Goal: Communication & Community: Answer question/provide support

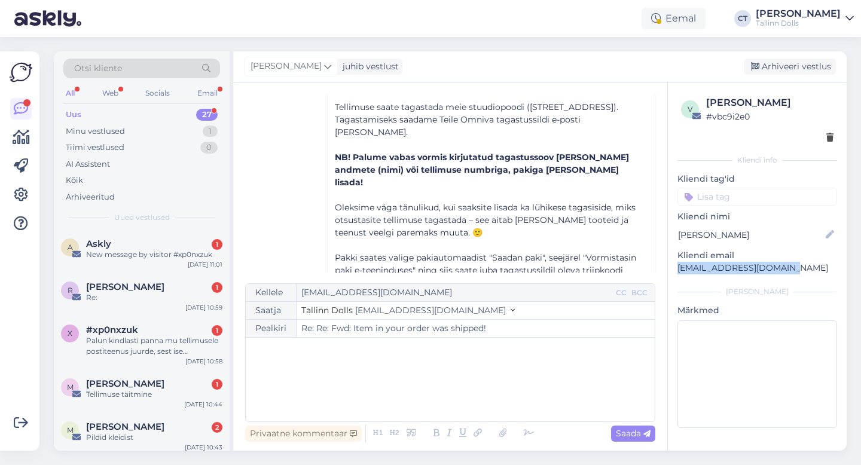
scroll to position [1048, 0]
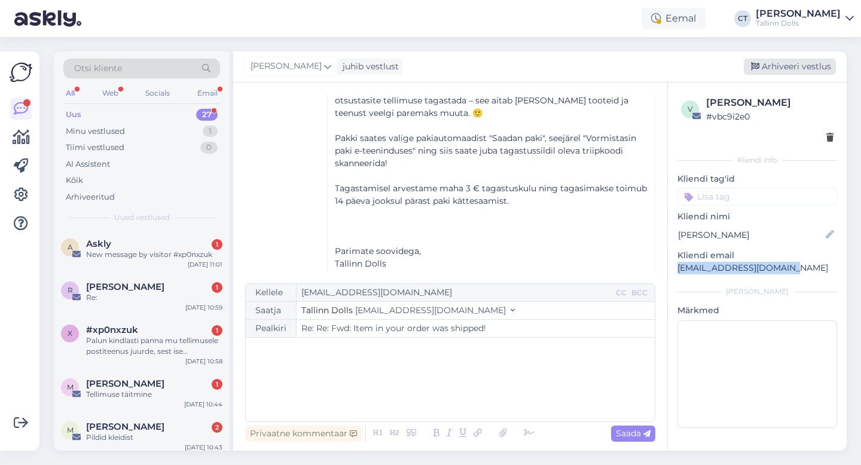
click at [813, 63] on div "Arhiveeri vestlus" at bounding box center [790, 67] width 92 height 16
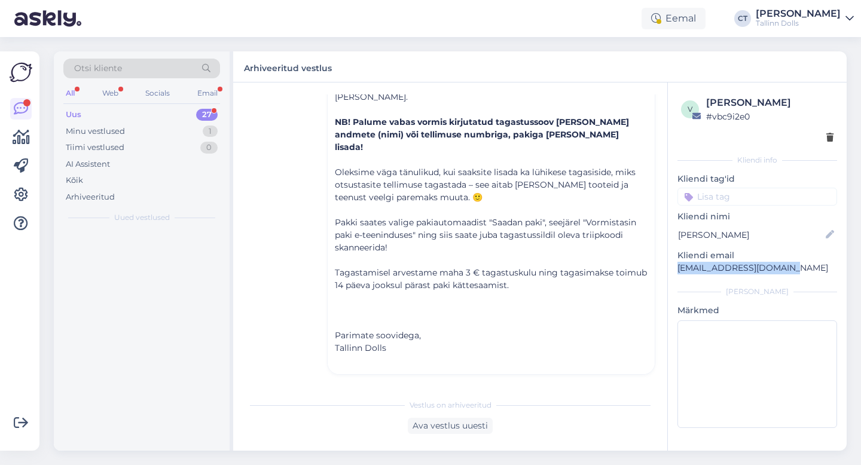
scroll to position [851, 0]
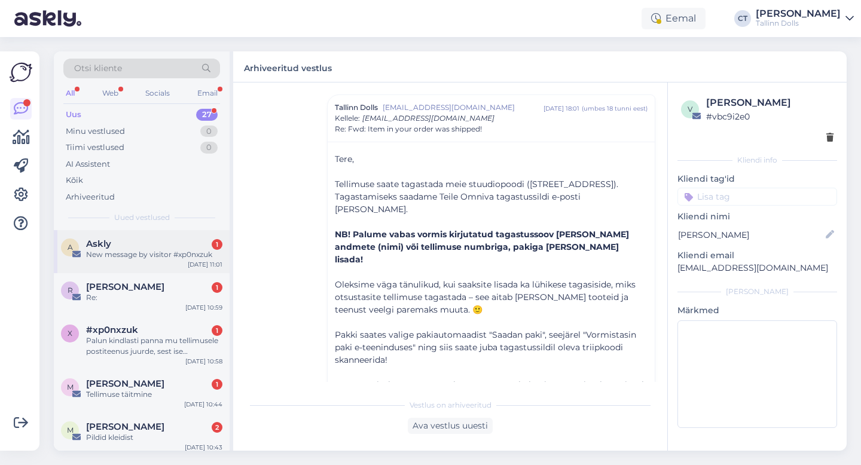
click at [178, 248] on div "Askly 1" at bounding box center [154, 244] width 136 height 11
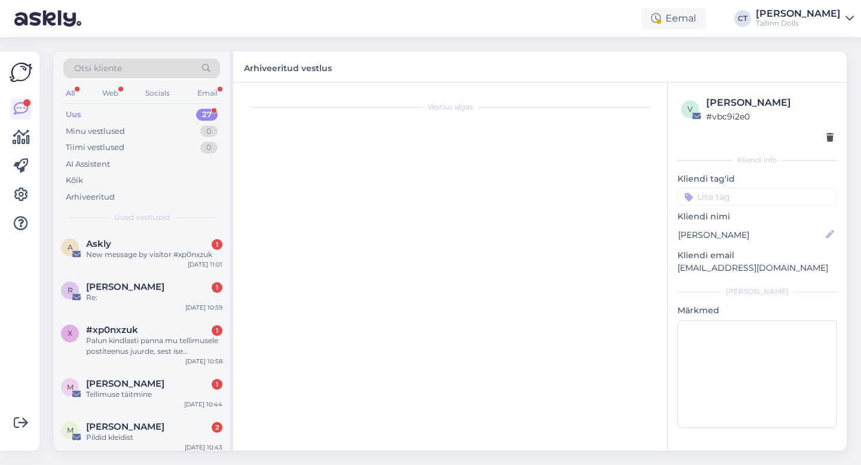
scroll to position [0, 0]
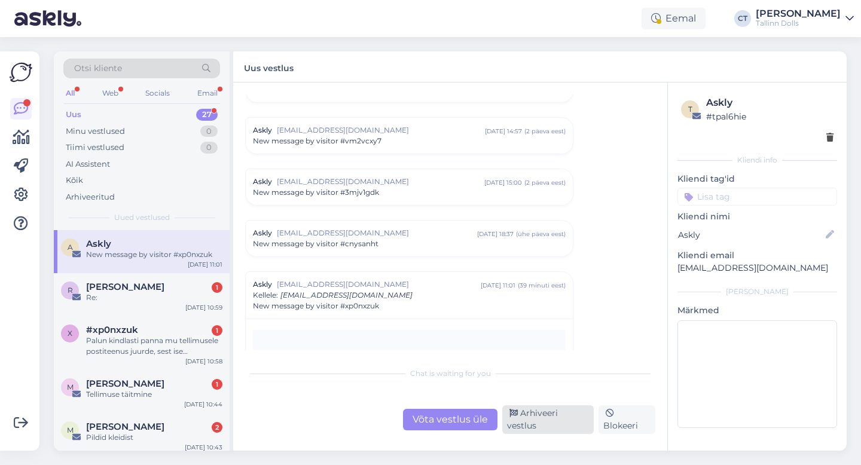
click at [574, 423] on div "Arhiveeri vestlus" at bounding box center [547, 419] width 91 height 29
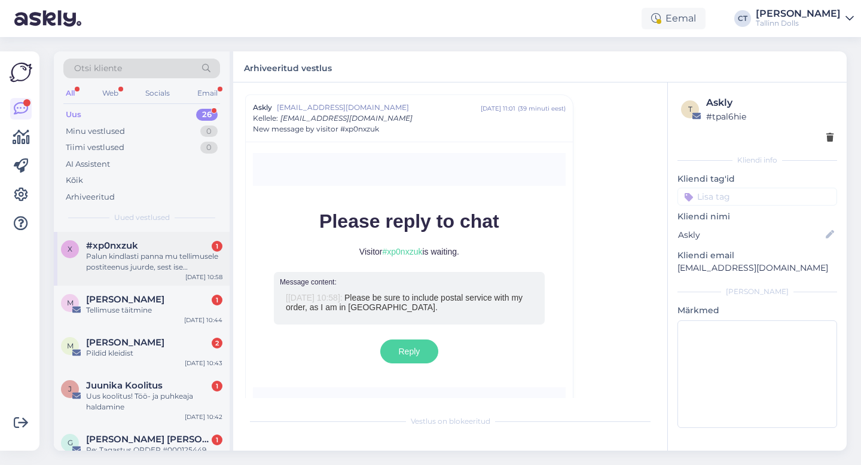
scroll to position [42, 0]
click at [166, 274] on div "x #xp0nxzuk 1 Palun kindlasti panna mu tellimusele postiteenus juurde, sest ise…" at bounding box center [142, 258] width 176 height 54
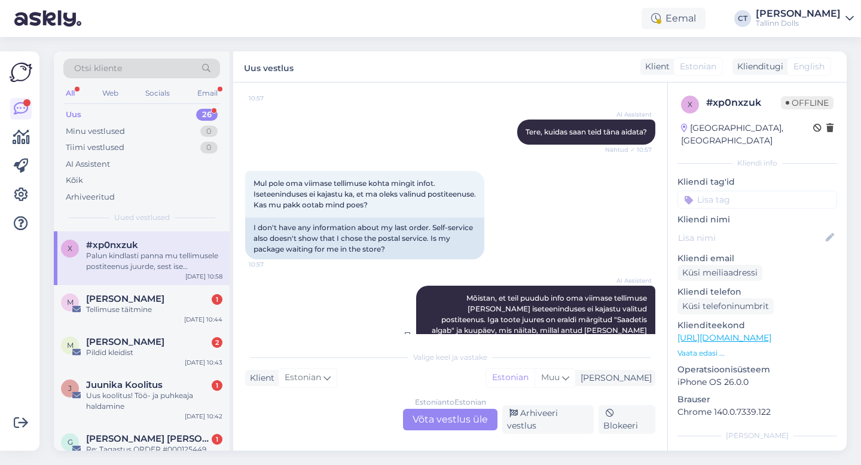
scroll to position [251, 0]
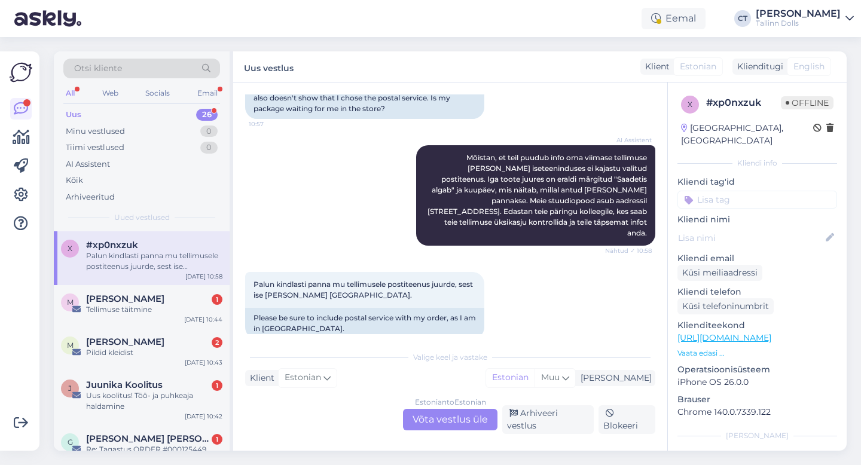
click at [451, 420] on div "Estonian to Estonian Võta vestlus üle" at bounding box center [450, 420] width 94 height 22
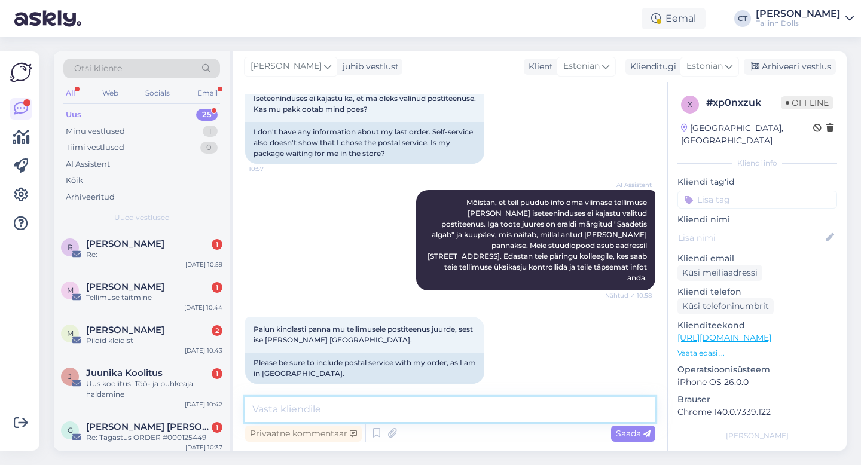
click at [453, 416] on textarea at bounding box center [450, 409] width 410 height 25
type textarea "Tere, kuidas tellimuse number või [PERSON_NAME] nimelt tellimus tehti? :)"
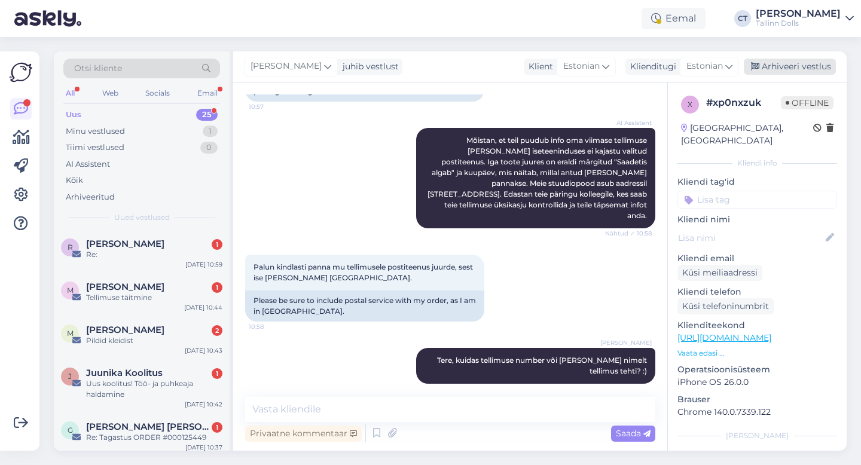
click at [813, 69] on div "Arhiveeri vestlus" at bounding box center [790, 67] width 92 height 16
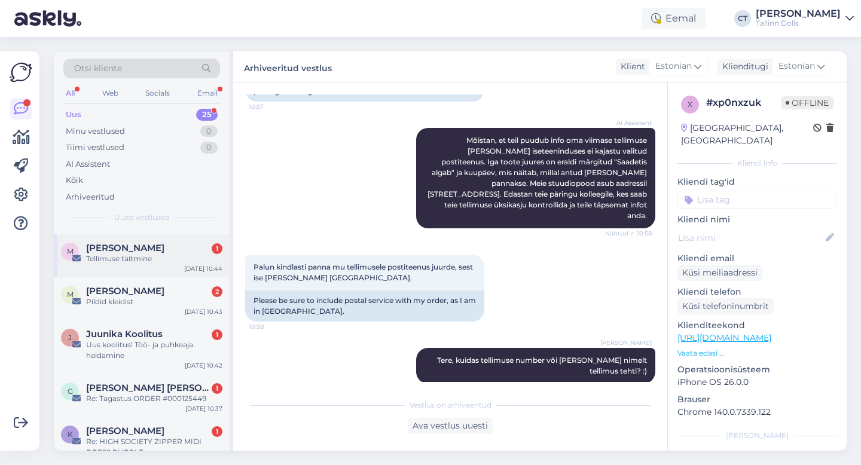
scroll to position [48, 0]
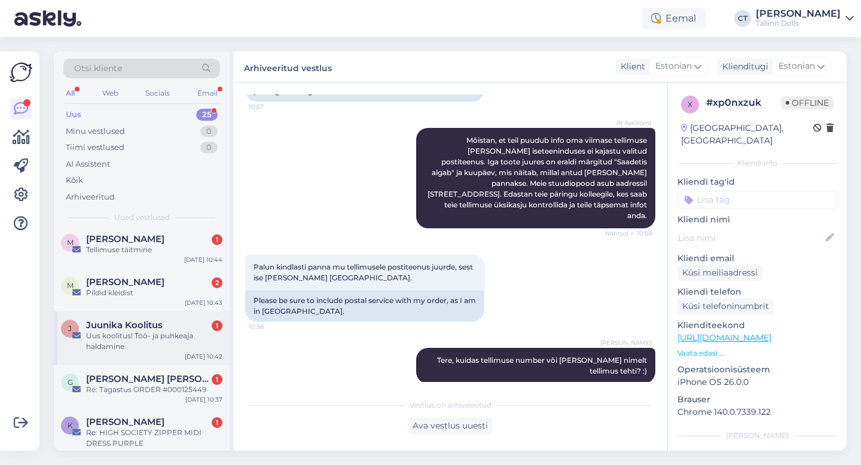
click at [136, 331] on div "Uus koolitus! Töö- ja puhkeaja haldamine" at bounding box center [154, 342] width 136 height 22
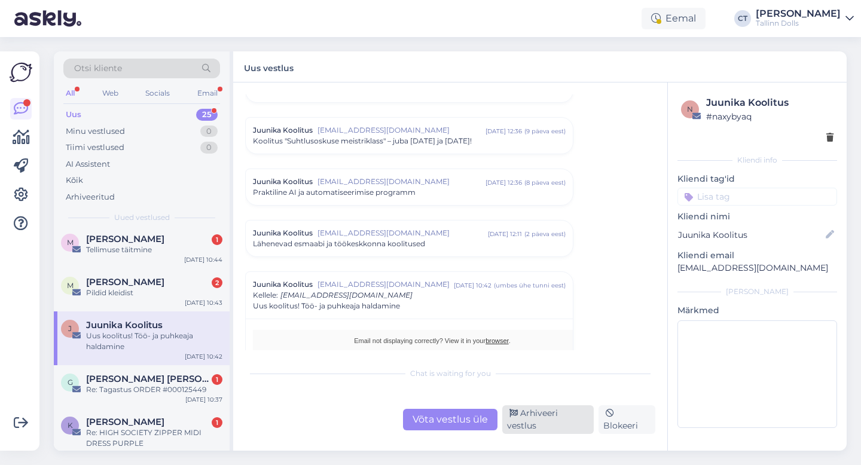
click at [562, 421] on div "Arhiveeri vestlus" at bounding box center [547, 419] width 91 height 29
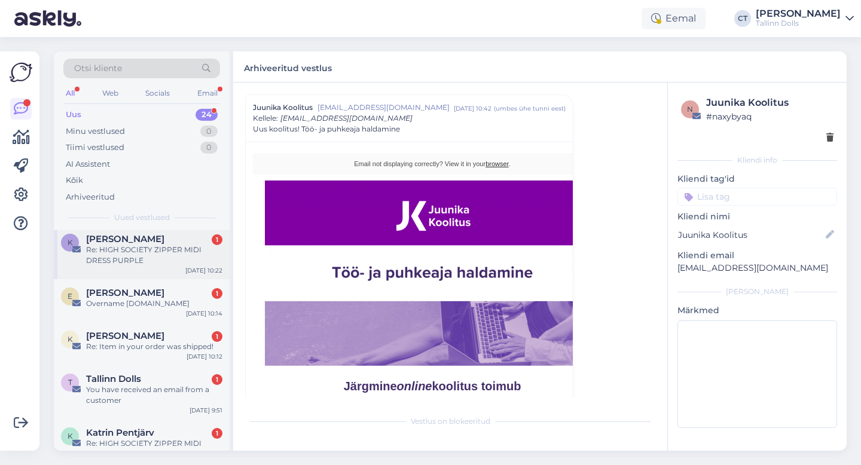
scroll to position [178, 0]
click at [164, 301] on div "Overname [DOMAIN_NAME]" at bounding box center [154, 302] width 136 height 11
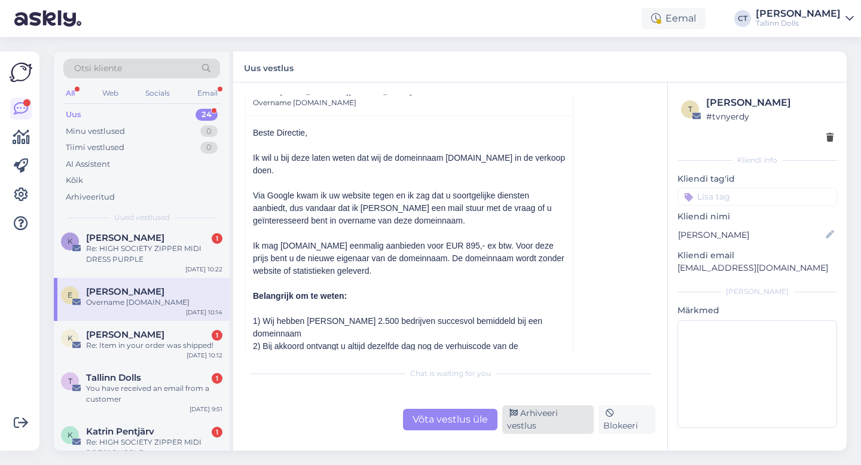
click at [560, 423] on div "Arhiveeri vestlus" at bounding box center [547, 419] width 91 height 29
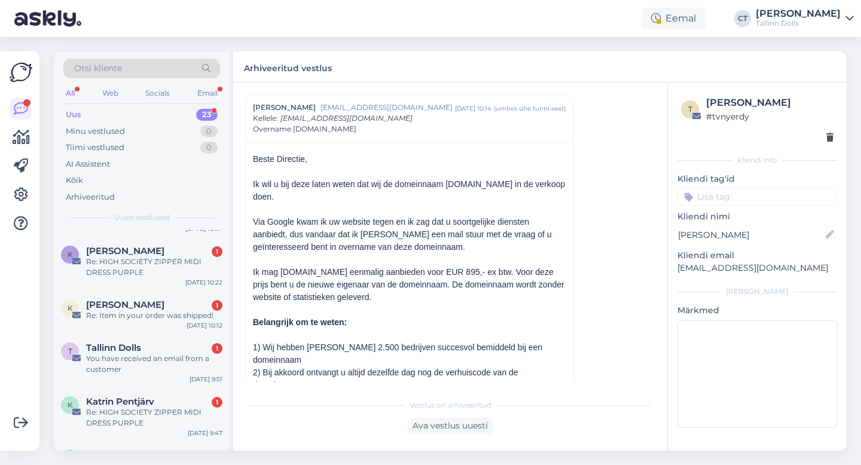
scroll to position [221, 0]
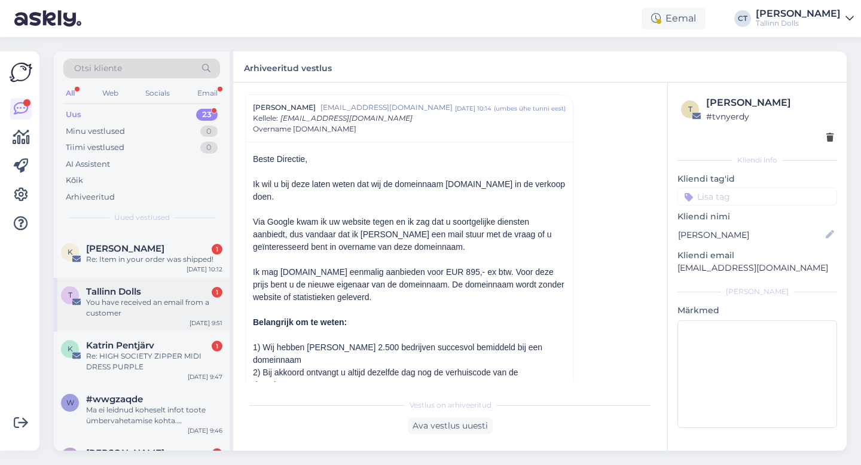
click at [130, 305] on div "You have received an email from a customer" at bounding box center [154, 308] width 136 height 22
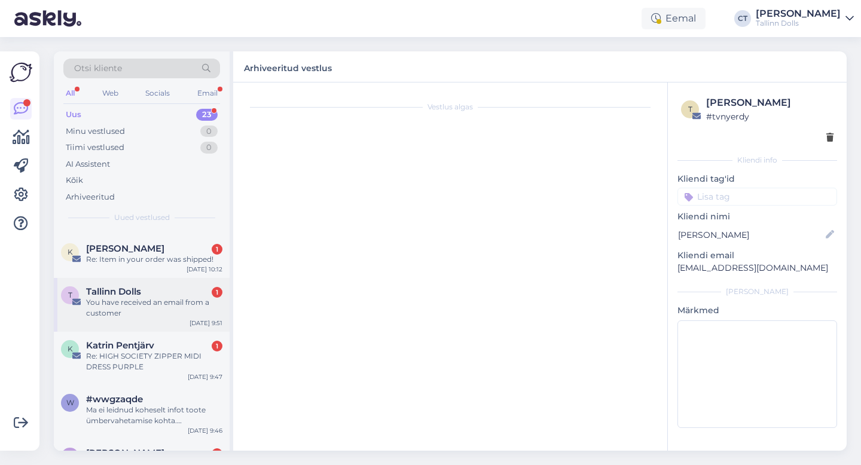
scroll to position [0, 0]
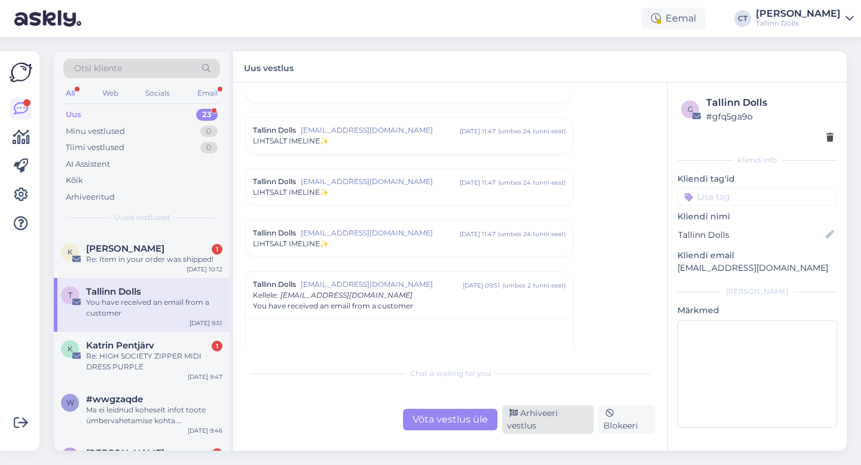
click at [535, 423] on div "Arhiveeri vestlus" at bounding box center [547, 419] width 91 height 29
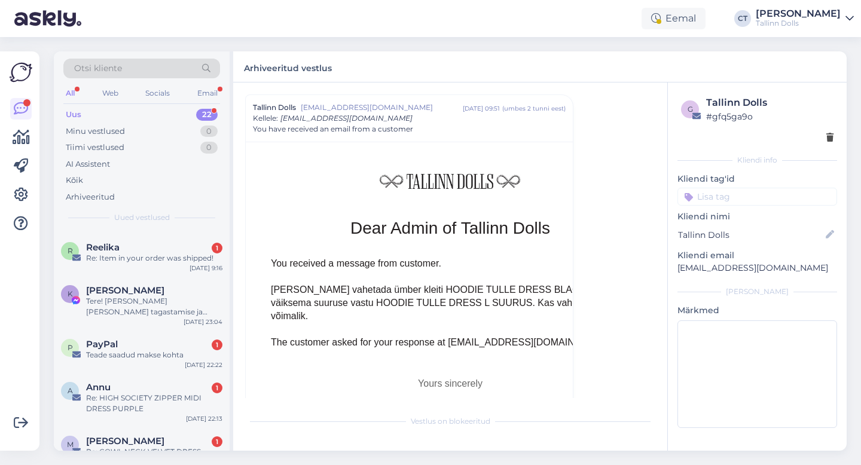
scroll to position [422, 0]
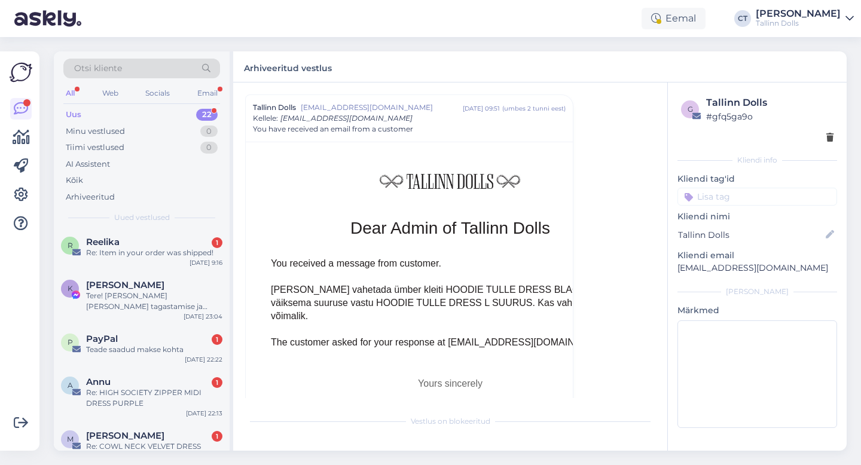
click at [147, 357] on div "P PayPal 1 Teade saadud makse kohta [DATE] 22:22" at bounding box center [142, 346] width 176 height 43
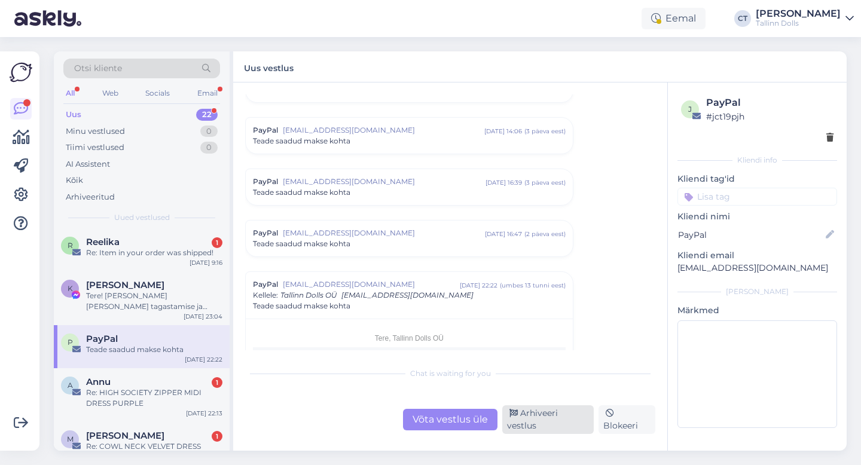
click at [550, 420] on div "Arhiveeri vestlus" at bounding box center [547, 419] width 91 height 29
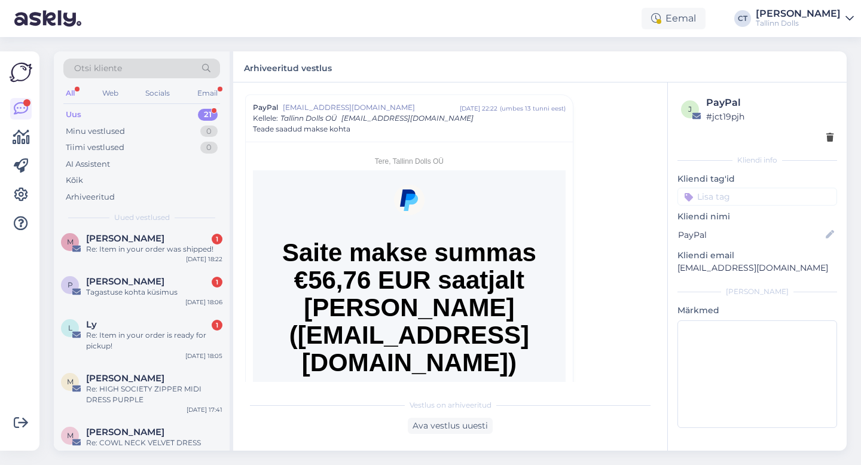
click at [119, 330] on div "Re: Item in your order is ready for pickup!" at bounding box center [154, 341] width 136 height 22
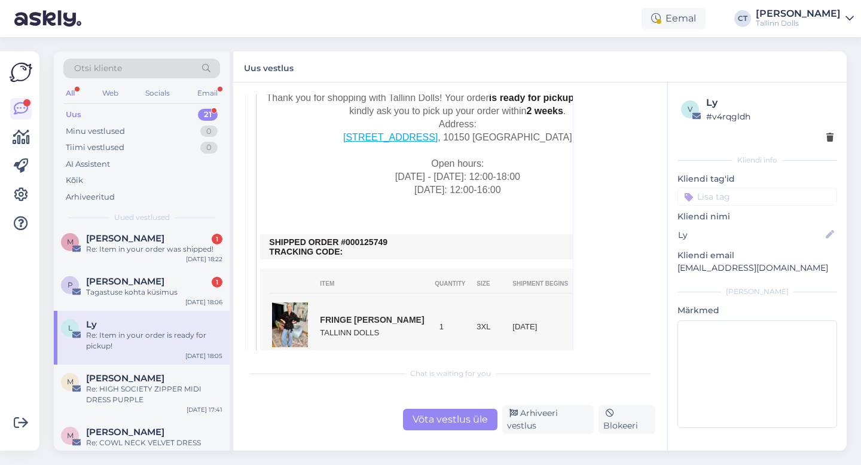
click at [425, 420] on div "Võta vestlus üle" at bounding box center [450, 420] width 94 height 22
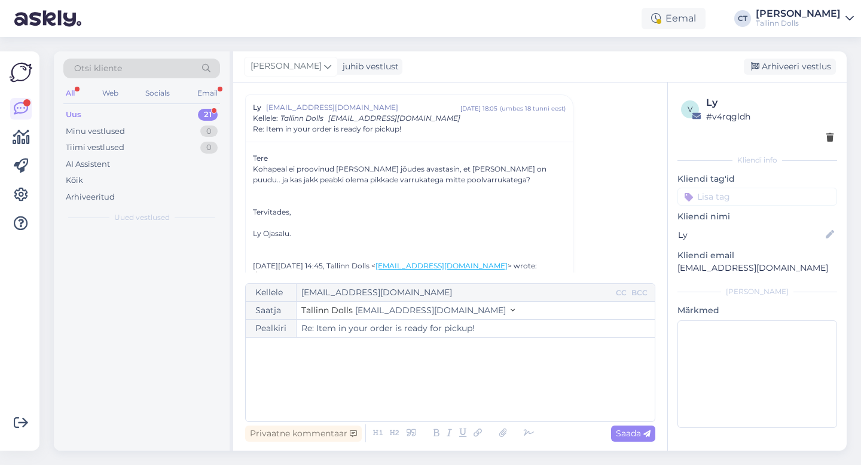
click at [428, 392] on div "﻿" at bounding box center [450, 380] width 397 height 72
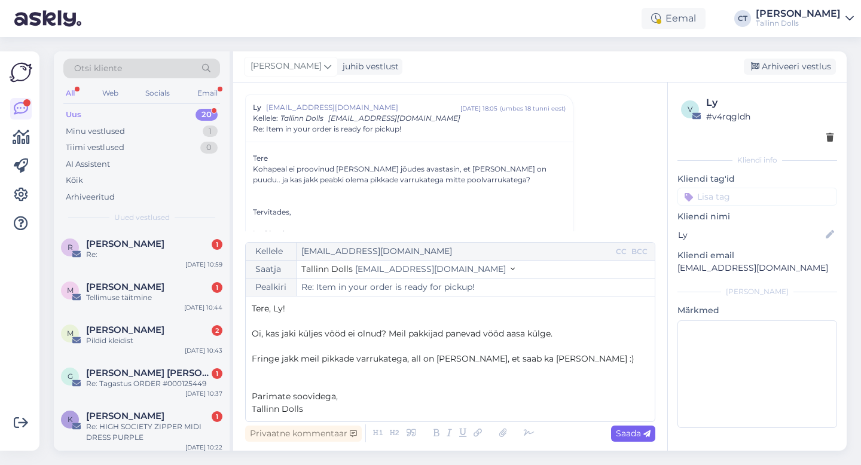
click at [650, 437] on icon at bounding box center [646, 434] width 7 height 7
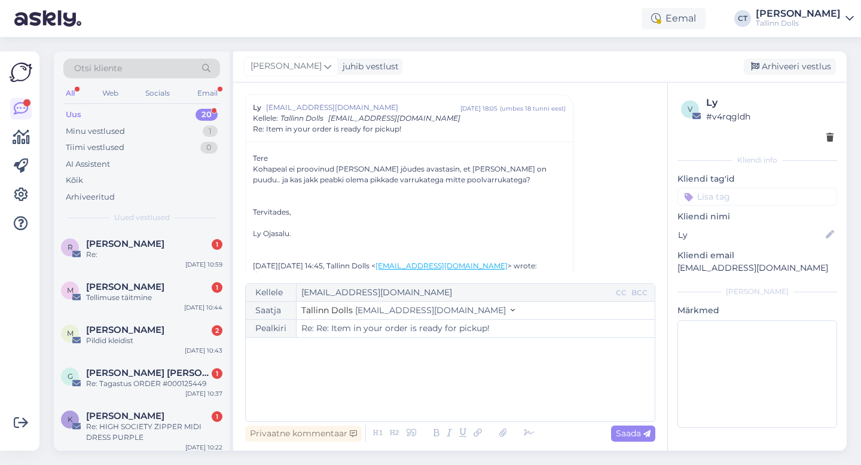
type input "Re: Item in your order is ready for pickup!"
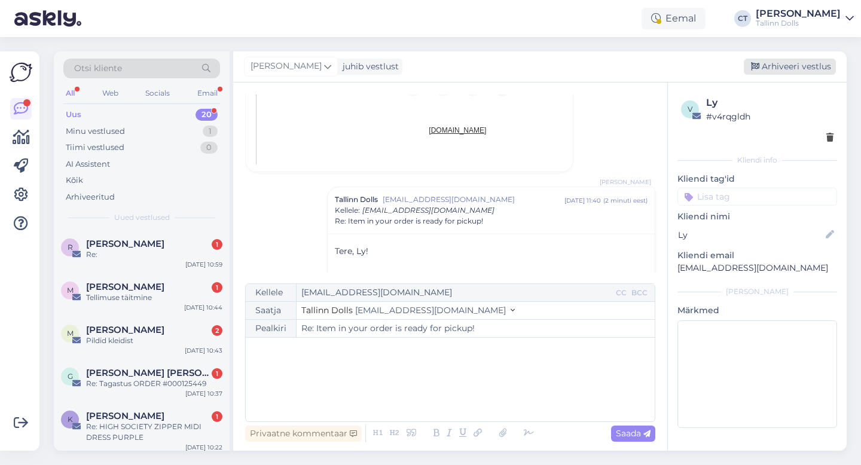
click at [818, 67] on div "Arhiveeri vestlus" at bounding box center [790, 67] width 92 height 16
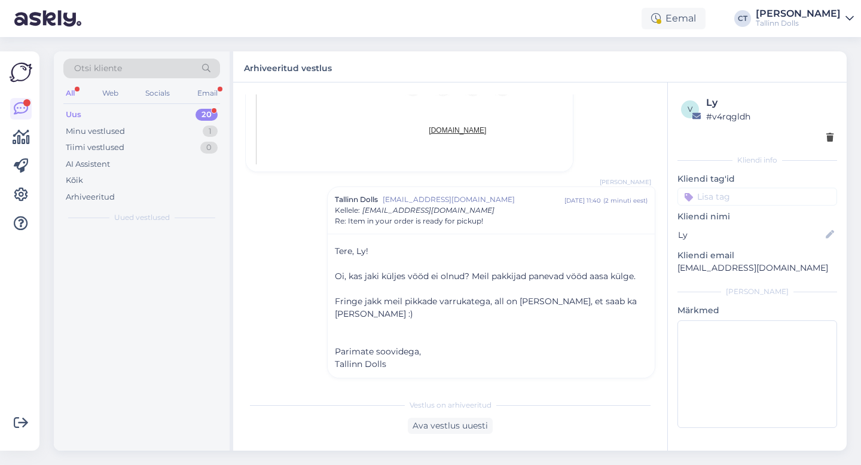
scroll to position [1333, 0]
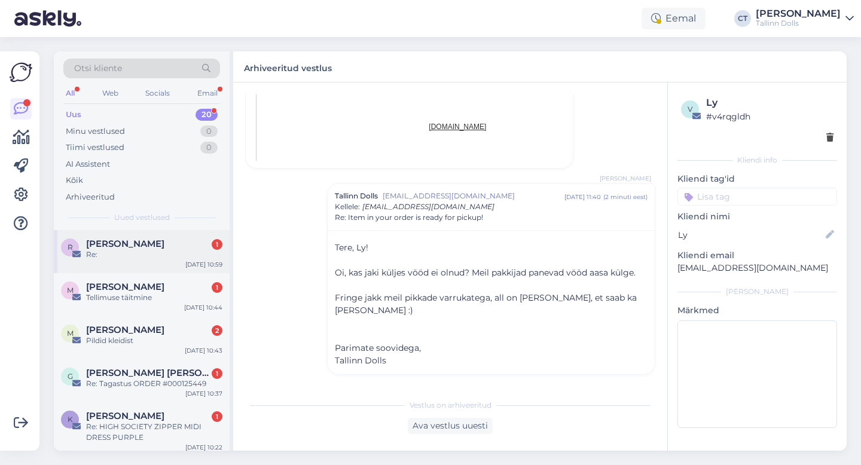
click at [181, 246] on div "[PERSON_NAME] 1" at bounding box center [154, 244] width 136 height 11
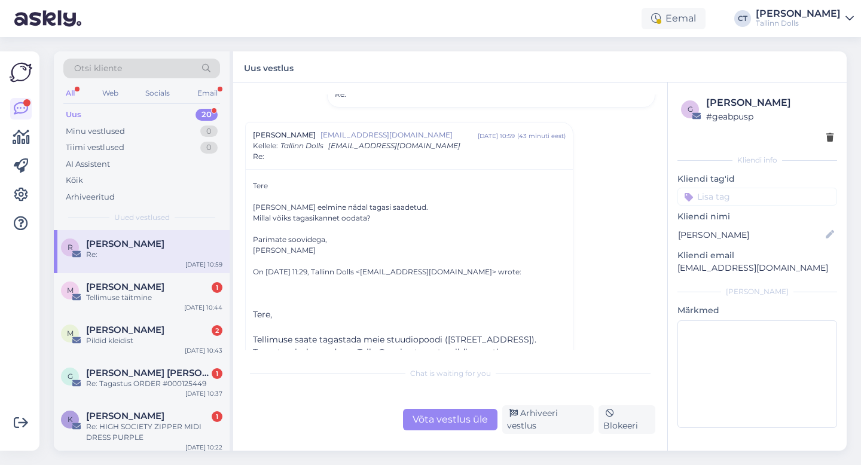
scroll to position [314, 0]
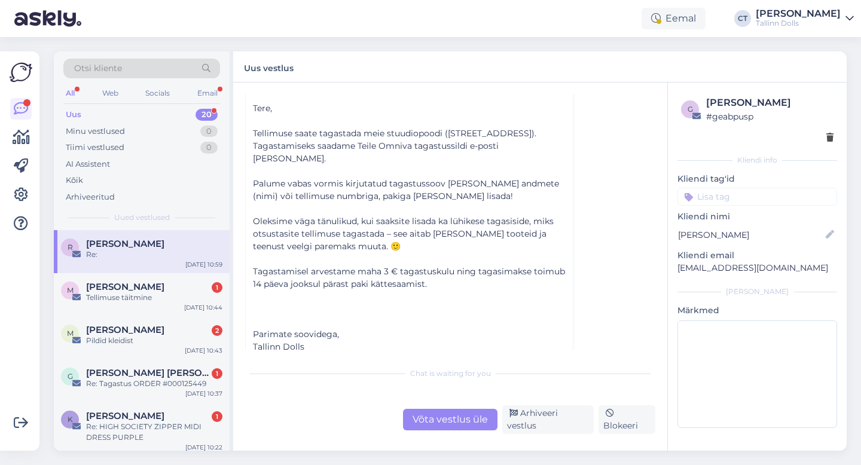
click at [434, 426] on div "Võta vestlus üle" at bounding box center [450, 420] width 94 height 22
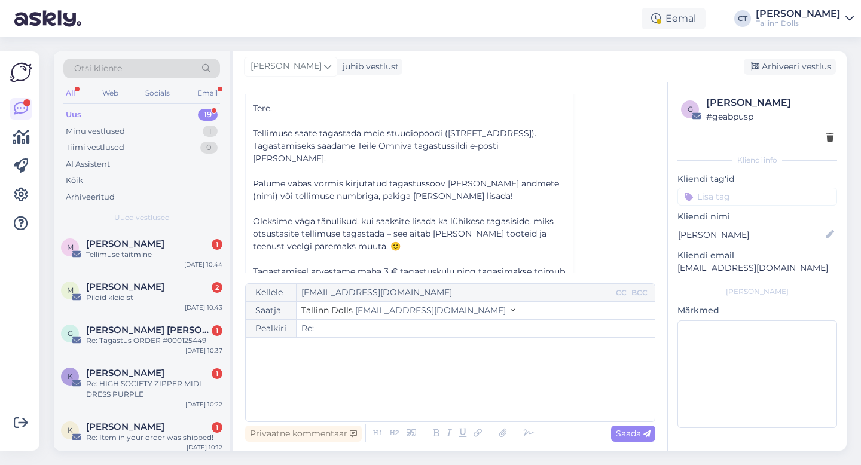
scroll to position [135, 0]
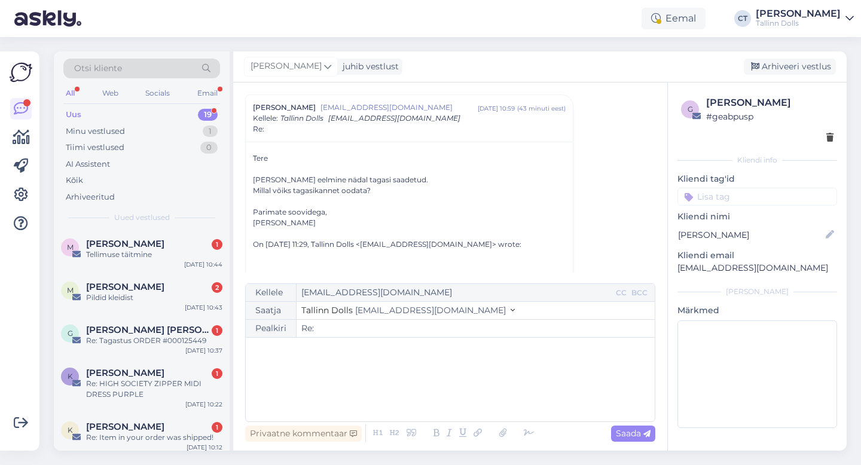
click at [434, 397] on div "﻿" at bounding box center [450, 380] width 397 height 72
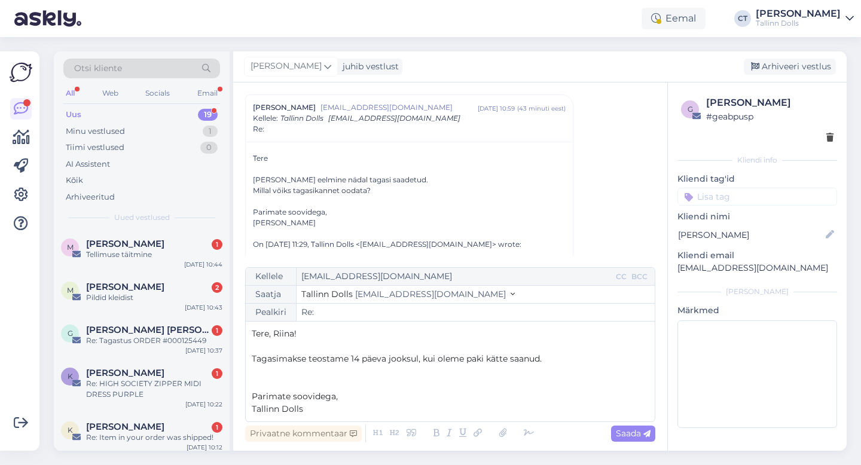
click at [628, 421] on div "Kellele [EMAIL_ADDRESS][DOMAIN_NAME] CC BCC Saatja Tallinn Dolls [EMAIL_ADDRESS…" at bounding box center [450, 344] width 410 height 155
click at [628, 429] on span "Saada" at bounding box center [633, 433] width 35 height 11
type input "Re: Re:"
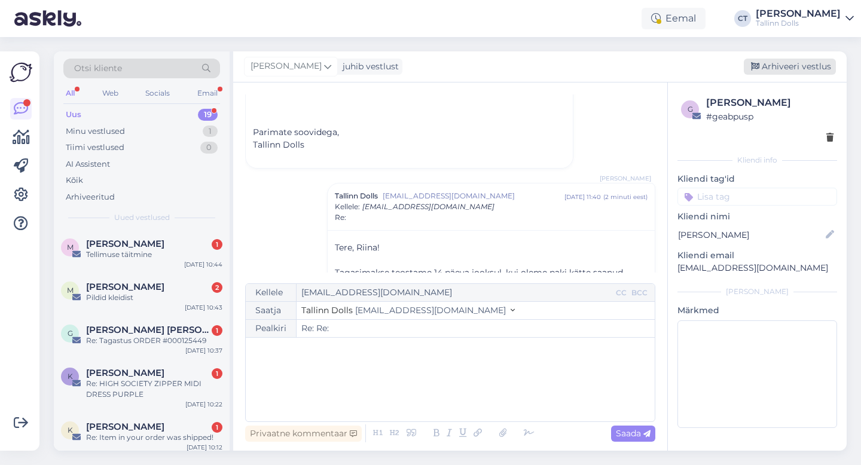
click at [818, 65] on div "Arhiveeri vestlus" at bounding box center [790, 67] width 92 height 16
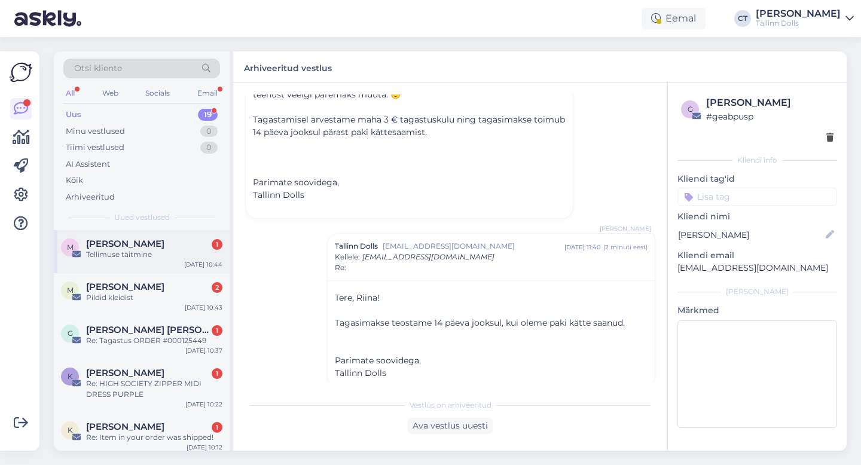
click at [173, 270] on div "M [PERSON_NAME] 1 Tellimuse täitmine [DATE] 10:44" at bounding box center [142, 251] width 176 height 43
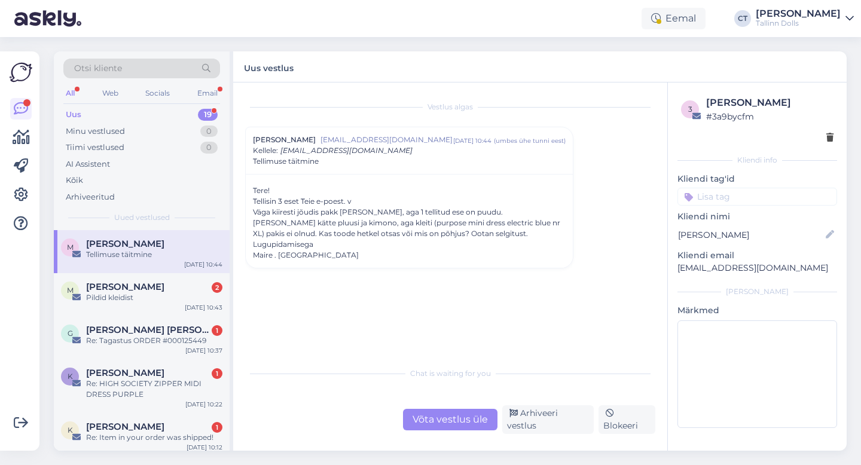
click at [443, 419] on div "Võta vestlus üle" at bounding box center [450, 420] width 94 height 22
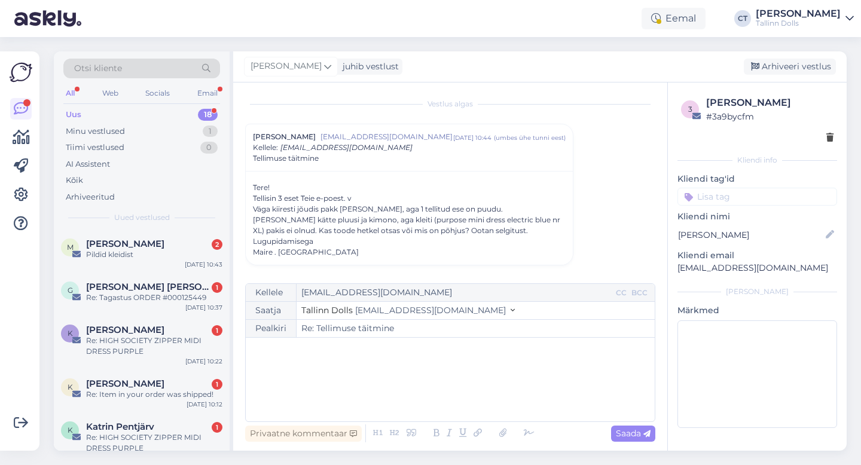
click at [435, 389] on div "﻿" at bounding box center [450, 380] width 397 height 72
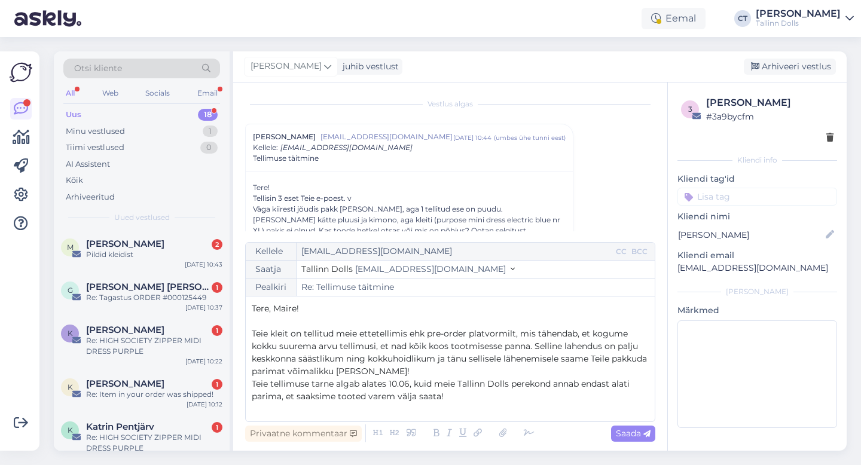
click at [408, 384] on span "Teie tellimuse tarne algab alates 10.06, kuid meie Tallinn Dolls perekond annab…" at bounding box center [442, 390] width 380 height 23
click at [319, 411] on p "﻿" at bounding box center [450, 409] width 397 height 13
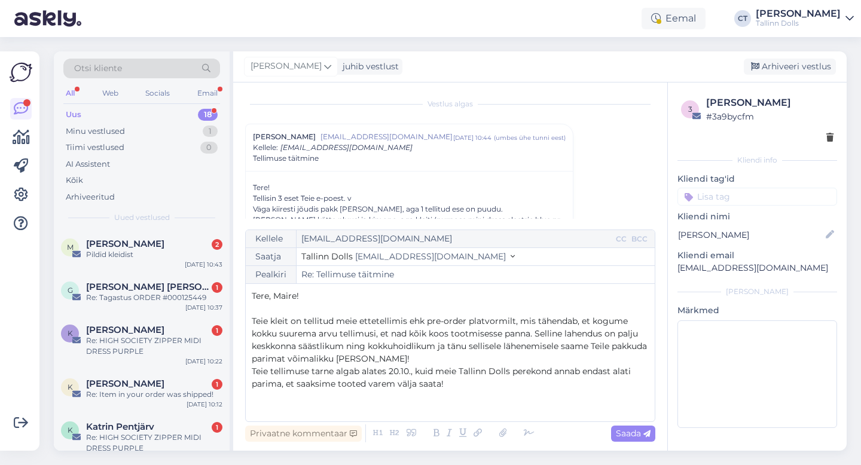
scroll to position [69, 0]
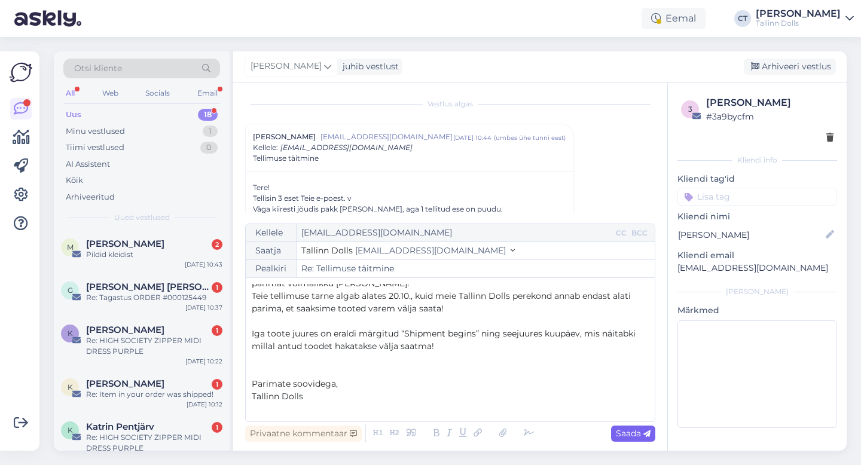
click at [631, 435] on span "Saada" at bounding box center [633, 433] width 35 height 11
type input "Re: Tellimuse täitmine"
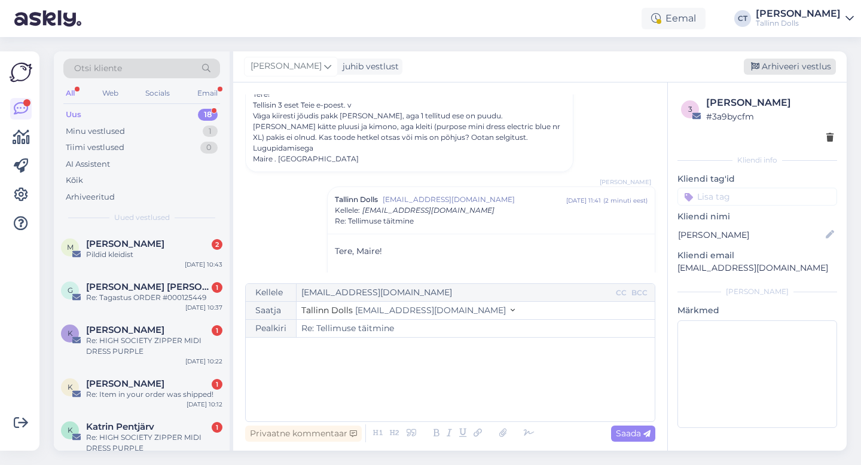
click at [802, 65] on div "Arhiveeri vestlus" at bounding box center [790, 67] width 92 height 16
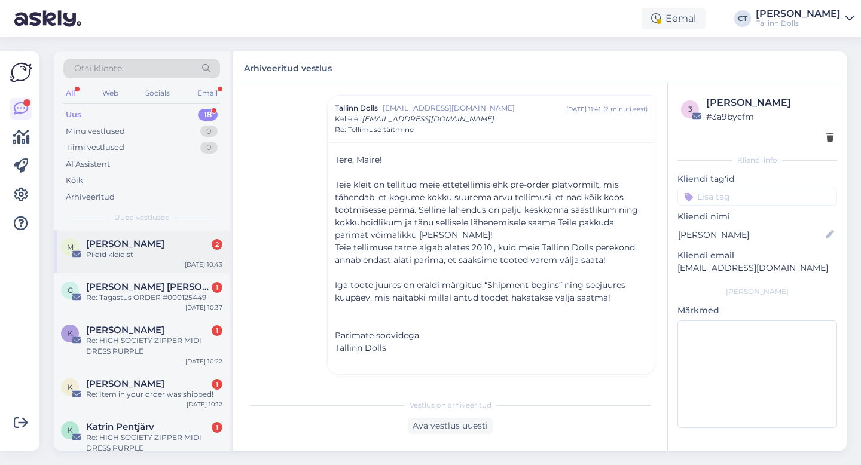
click at [199, 248] on div "[PERSON_NAME] 2" at bounding box center [154, 244] width 136 height 11
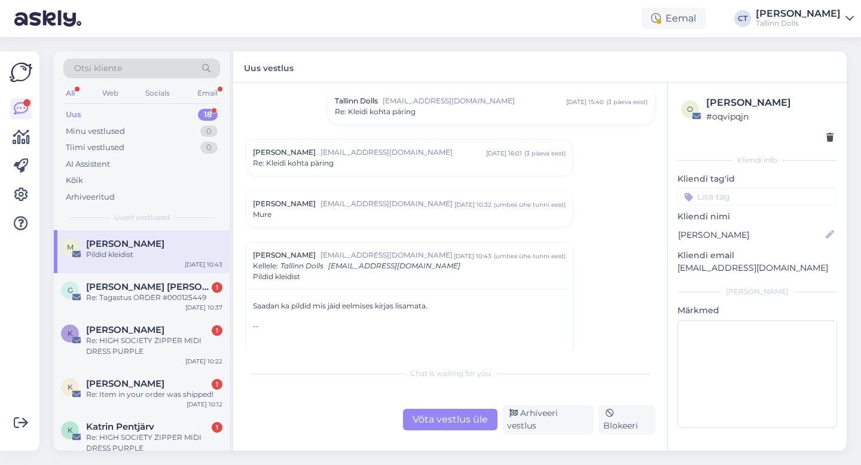
scroll to position [350, 0]
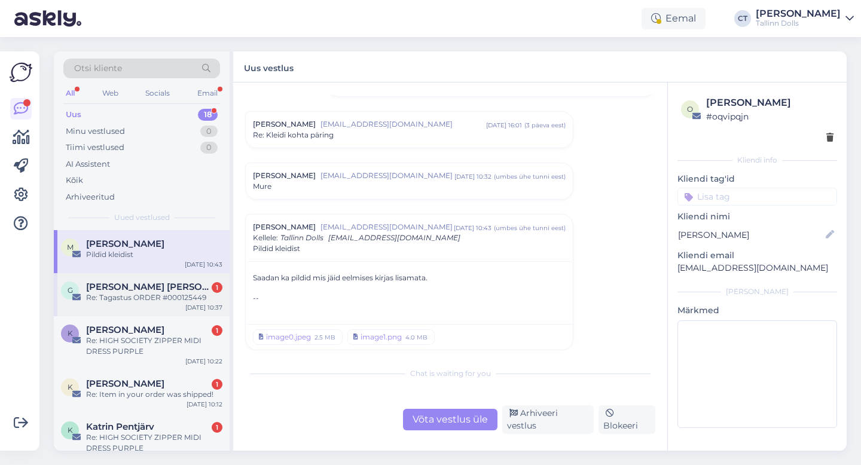
click at [167, 302] on div "Re: Tagastus ORDER #000125449" at bounding box center [154, 297] width 136 height 11
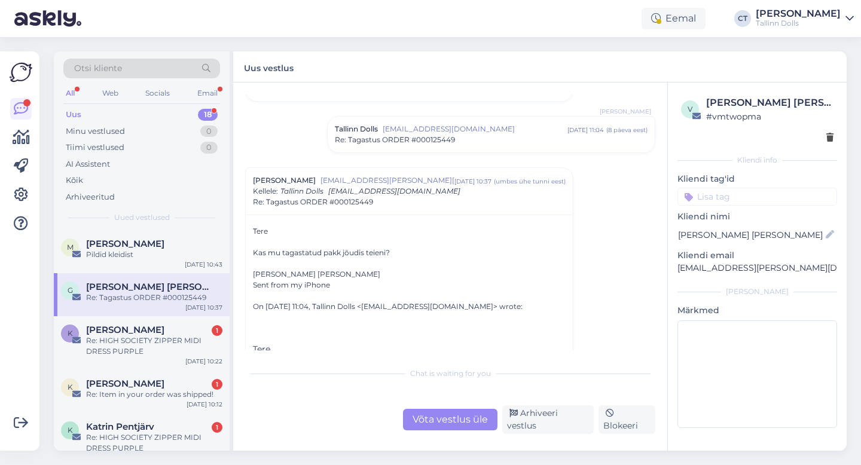
scroll to position [62, 0]
click at [383, 132] on span "[EMAIL_ADDRESS][DOMAIN_NAME]" at bounding box center [475, 129] width 185 height 11
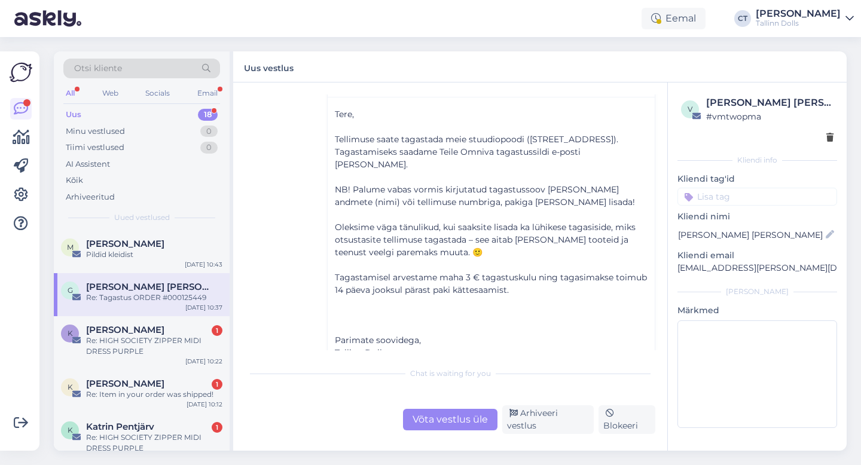
scroll to position [201, 0]
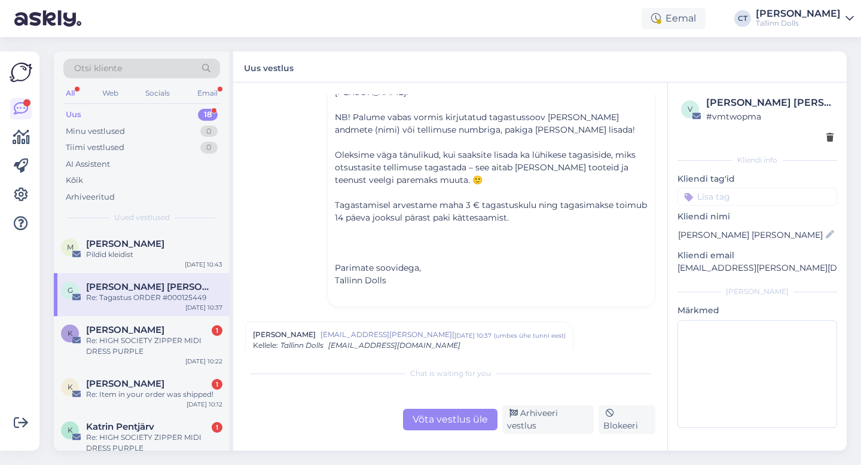
click at [435, 431] on div "Võta vestlus üle" at bounding box center [450, 420] width 94 height 22
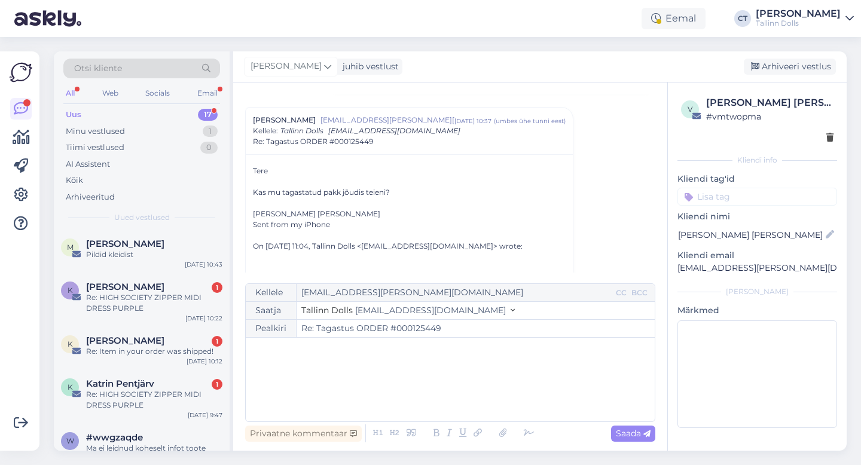
click at [435, 396] on div "﻿" at bounding box center [450, 380] width 397 height 72
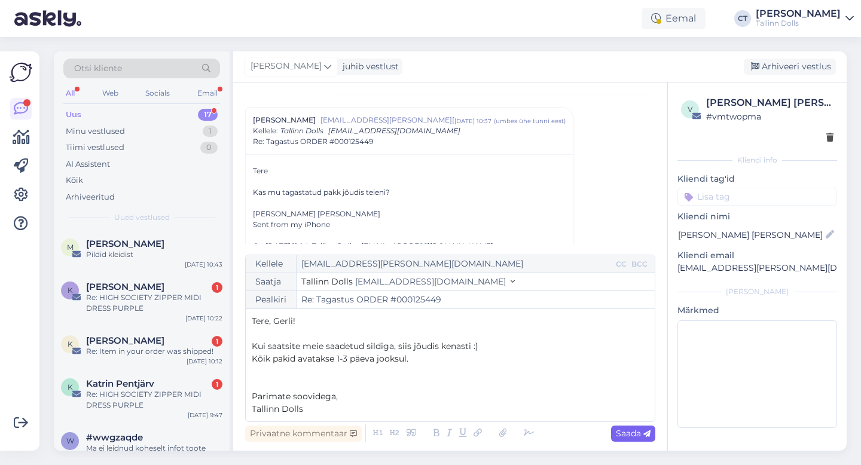
click at [648, 428] on span "Saada" at bounding box center [633, 433] width 35 height 11
type input "Re: Tagastus ORDER #000125449"
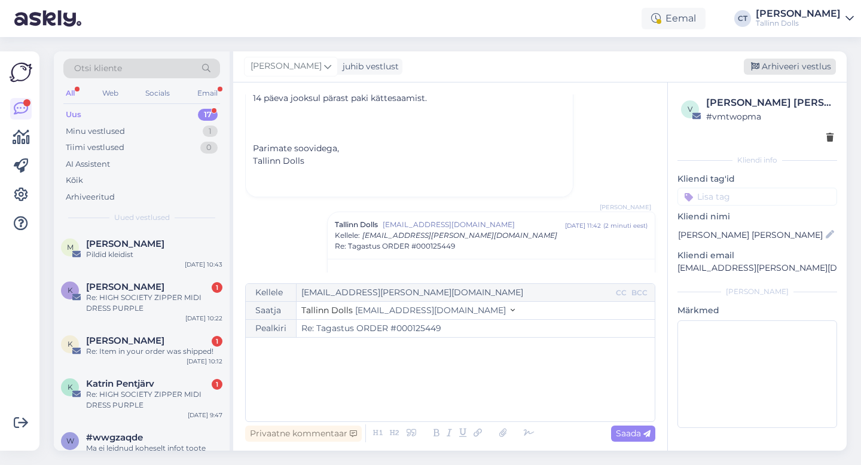
click at [819, 69] on div "Arhiveeri vestlus" at bounding box center [790, 67] width 92 height 16
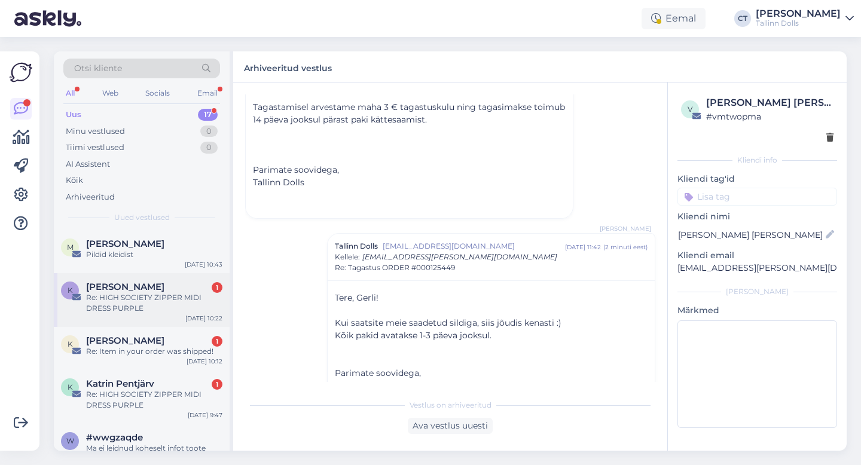
click at [136, 295] on div "Re: HIGH SOCIETY ZIPPER MIDI DRESS PURPLE" at bounding box center [154, 303] width 136 height 22
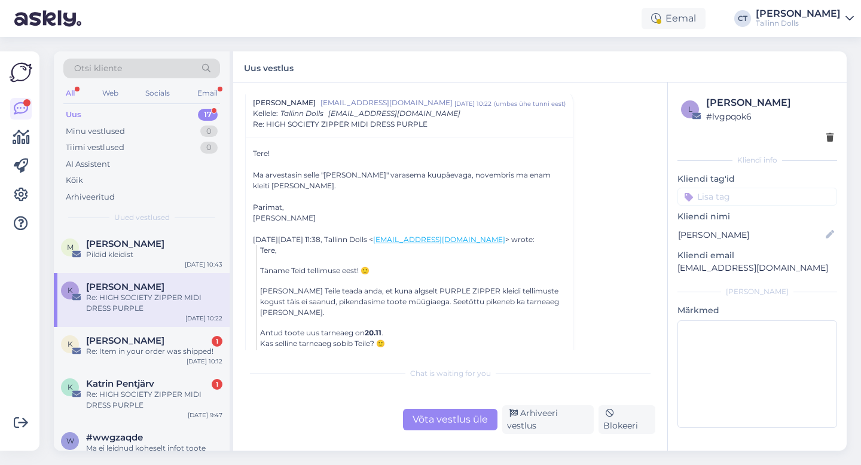
scroll to position [38, 0]
click at [435, 416] on div "Võta vestlus üle" at bounding box center [450, 420] width 94 height 22
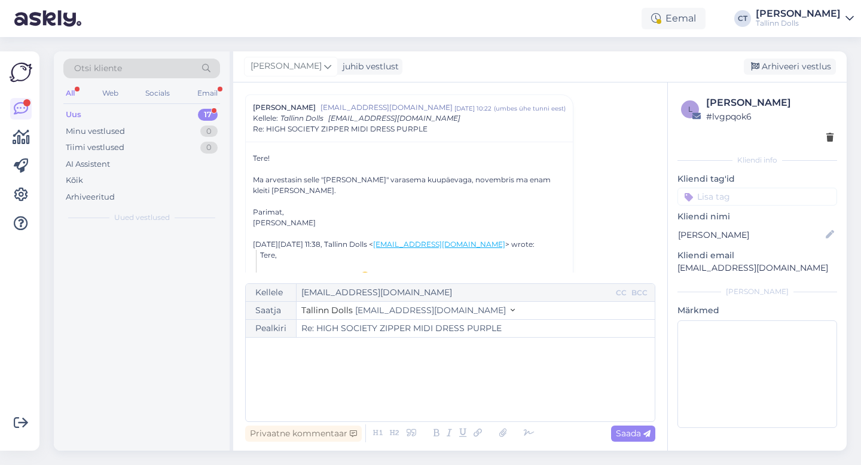
click at [396, 389] on div "﻿" at bounding box center [450, 380] width 397 height 72
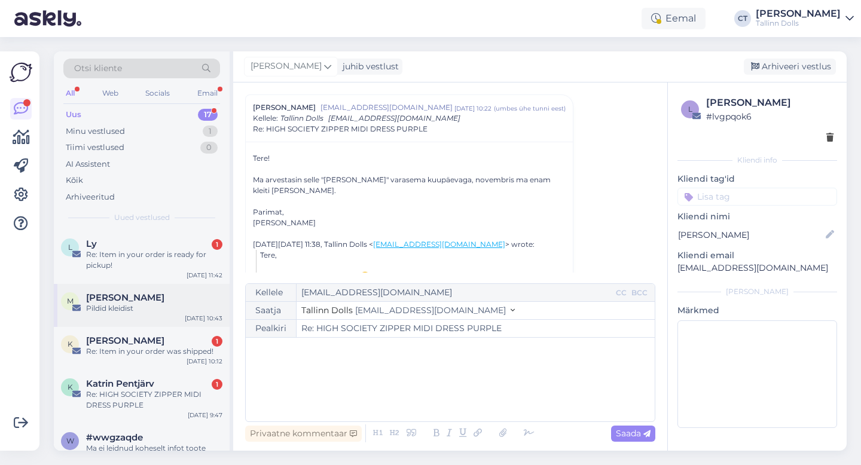
scroll to position [38, 0]
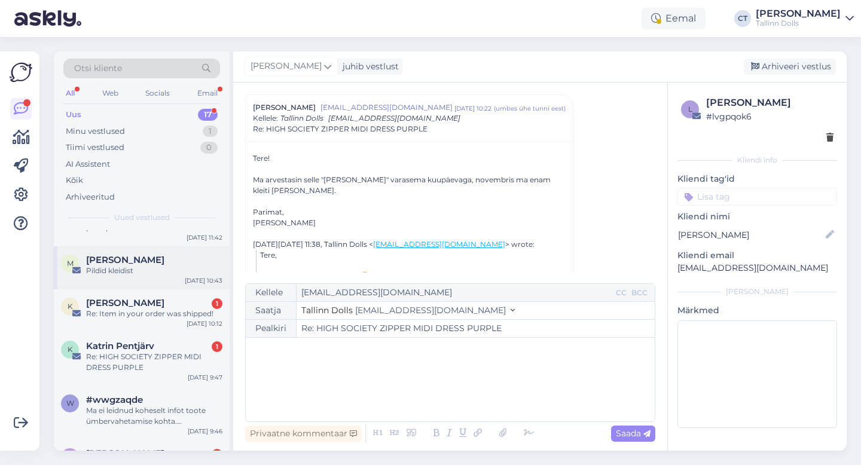
click at [136, 319] on div "Re: Item in your order was shipped!" at bounding box center [154, 314] width 136 height 11
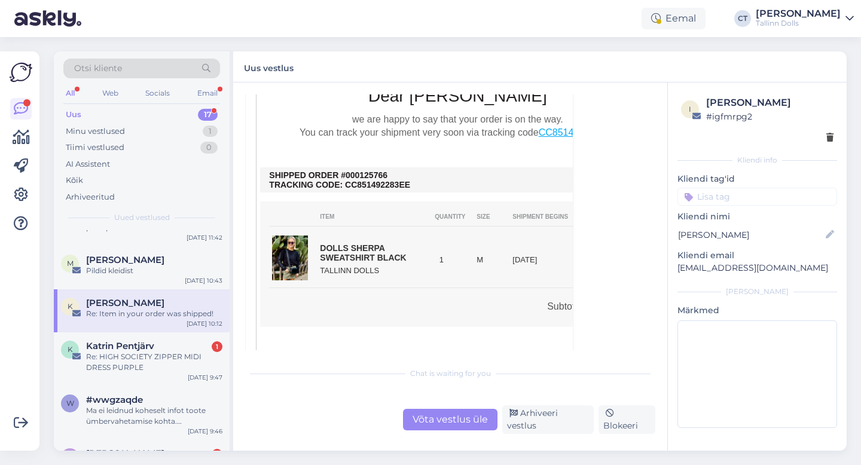
scroll to position [341, 0]
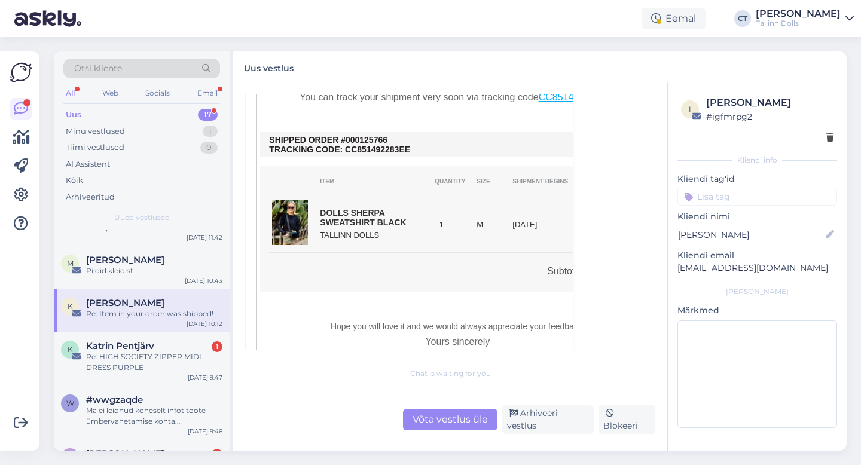
click at [442, 422] on div "Võta vestlus üle" at bounding box center [450, 420] width 94 height 22
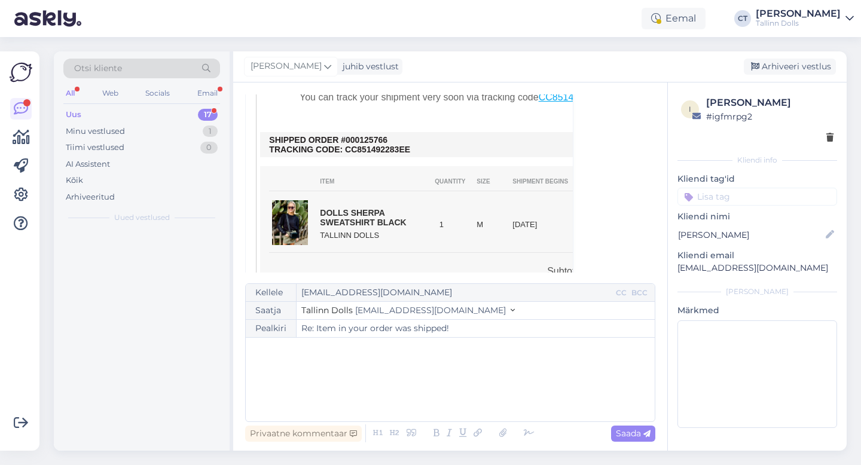
scroll to position [0, 0]
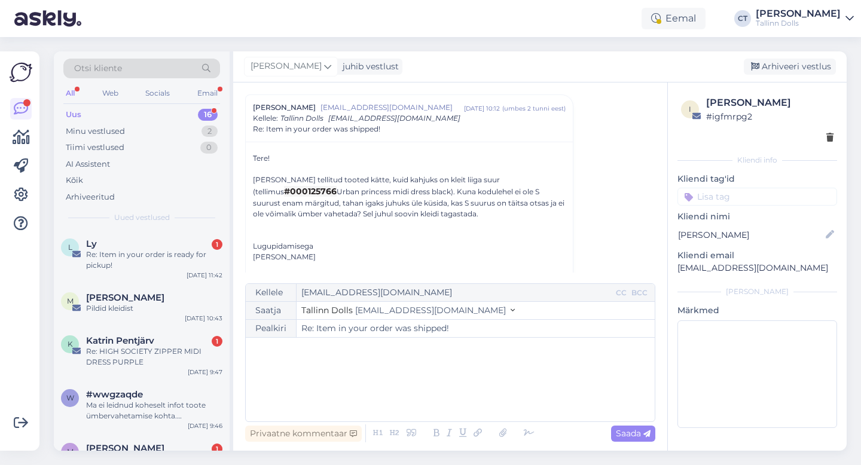
click at [429, 398] on div "﻿" at bounding box center [450, 380] width 397 height 72
click at [388, 386] on div "﻿" at bounding box center [450, 380] width 397 height 72
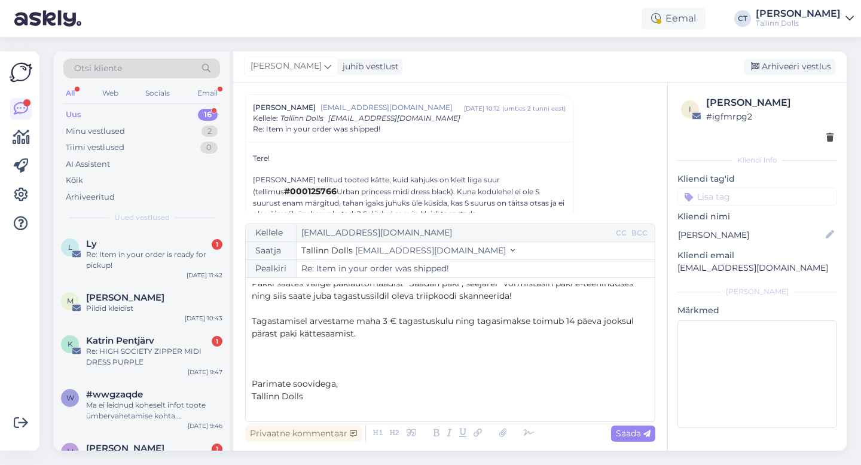
scroll to position [157, 0]
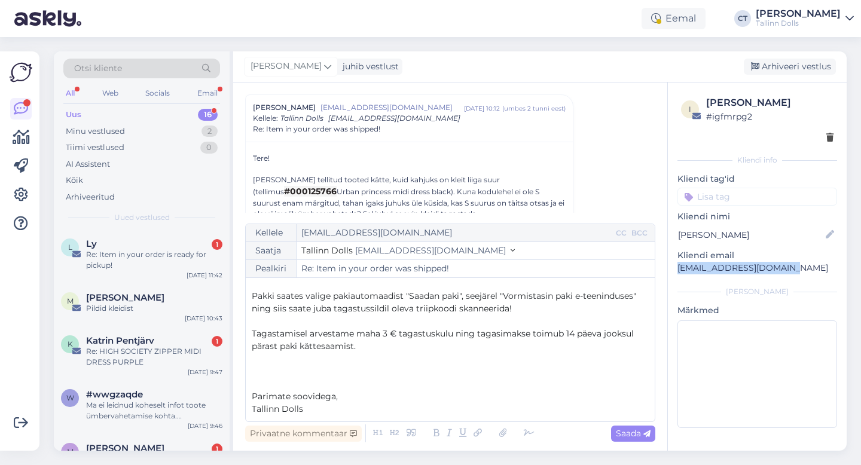
drag, startPoint x: 789, startPoint y: 271, endPoint x: 678, endPoint y: 273, distance: 111.2
click at [678, 273] on p "[EMAIL_ADDRESS][DOMAIN_NAME]" at bounding box center [757, 268] width 160 height 13
copy p "[EMAIL_ADDRESS][DOMAIN_NAME]"
click at [623, 432] on span "Saada" at bounding box center [633, 433] width 35 height 11
type input "Re: Item in your order was shipped!"
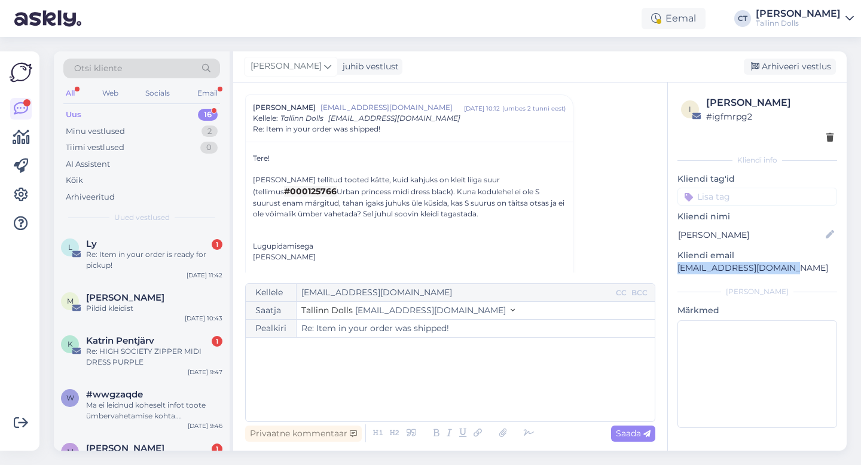
scroll to position [750, 0]
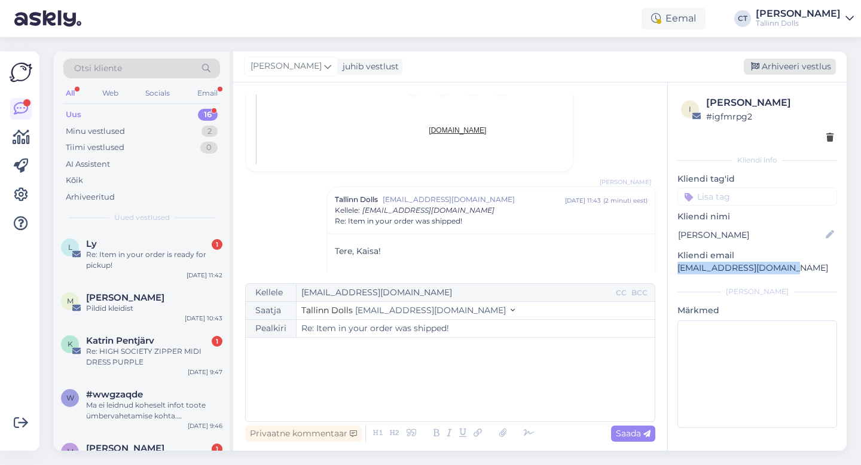
click at [773, 71] on div "Arhiveeri vestlus" at bounding box center [790, 67] width 92 height 16
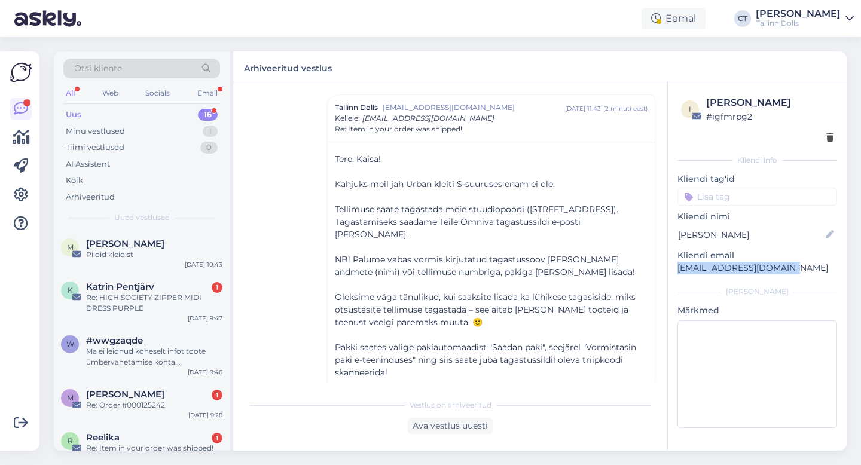
scroll to position [56, 0]
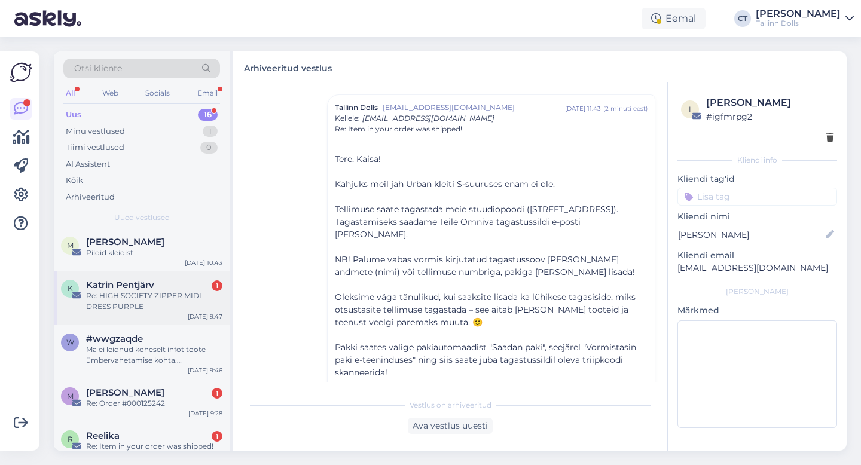
click at [160, 296] on div "Re: HIGH SOCIETY ZIPPER MIDI DRESS PURPLE" at bounding box center [154, 302] width 136 height 22
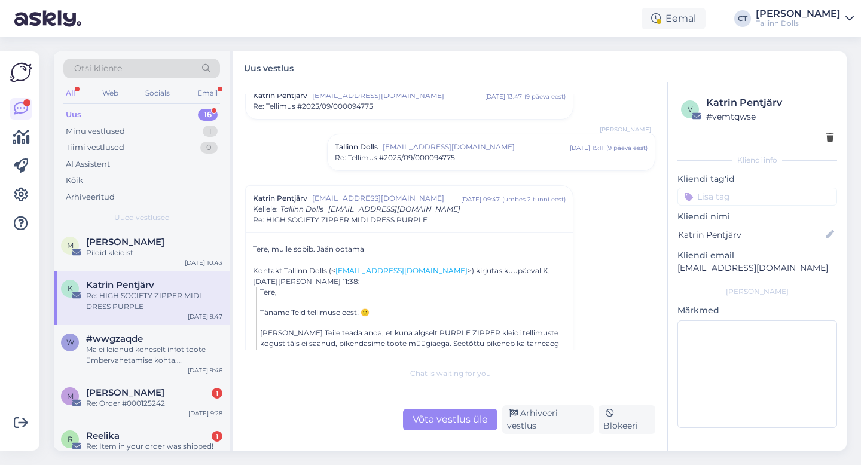
scroll to position [354, 0]
click at [439, 438] on div "Vestlus [PERSON_NAME] [EMAIL_ADDRESS][DOMAIN_NAME] [DATE] 15:15 ( 10 päeva eest…" at bounding box center [450, 267] width 434 height 368
click at [439, 431] on div "Võta vestlus üle" at bounding box center [450, 420] width 94 height 22
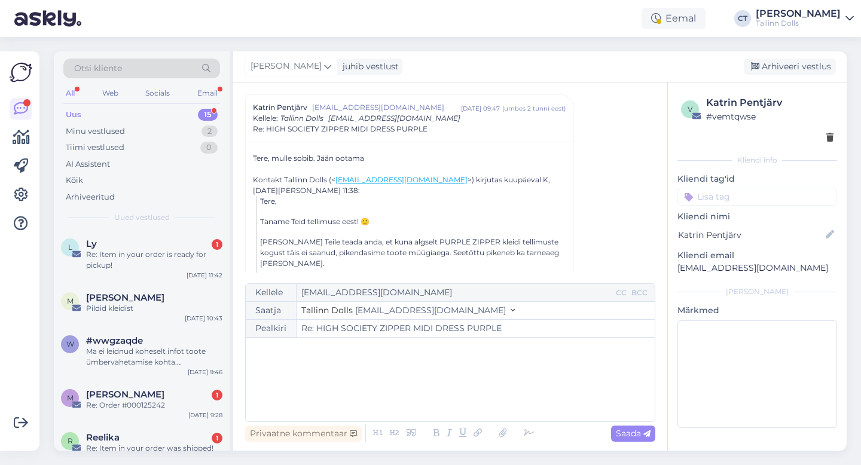
click at [416, 373] on div "﻿" at bounding box center [450, 380] width 397 height 72
click at [346, 385] on div "﻿" at bounding box center [450, 380] width 397 height 72
paste div
click at [335, 347] on p "Tere," at bounding box center [450, 350] width 397 height 13
click at [419, 373] on p "[PERSON_NAME]! Suur-suur aitäh Teile! :)" at bounding box center [450, 375] width 397 height 13
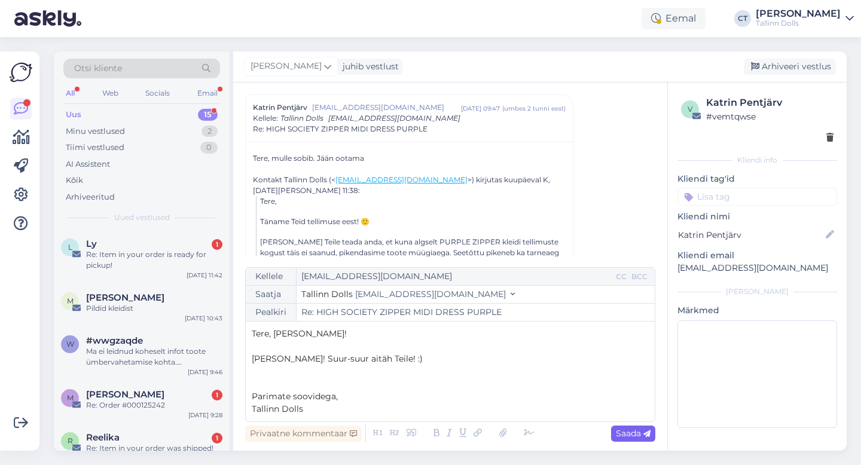
click at [613, 428] on div "Saada" at bounding box center [633, 434] width 44 height 16
type input "Re: HIGH SOCIETY ZIPPER MIDI DRESS PURPLE"
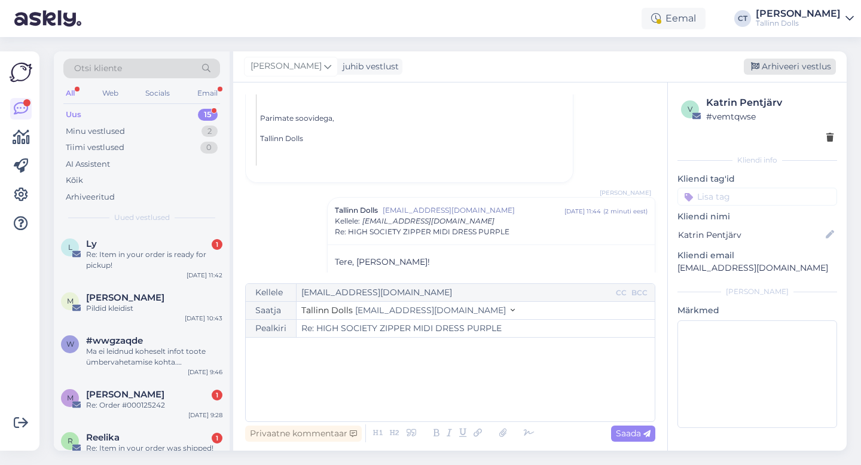
click at [791, 65] on div "Arhiveeri vestlus" at bounding box center [790, 67] width 92 height 16
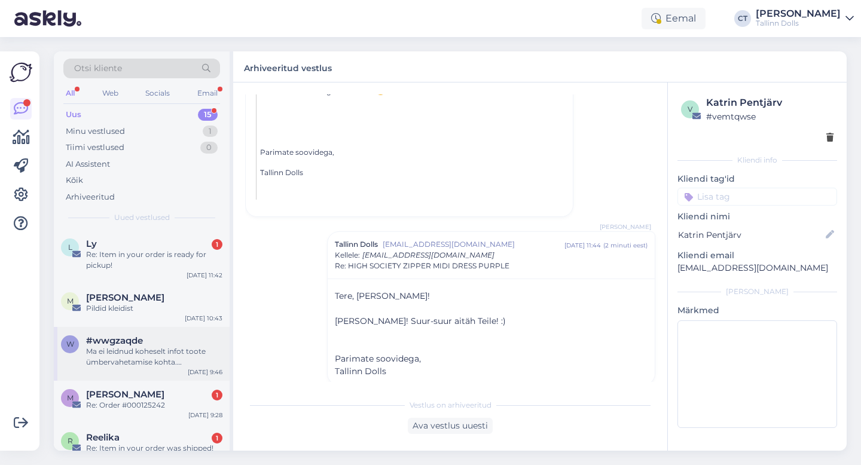
scroll to position [38, 0]
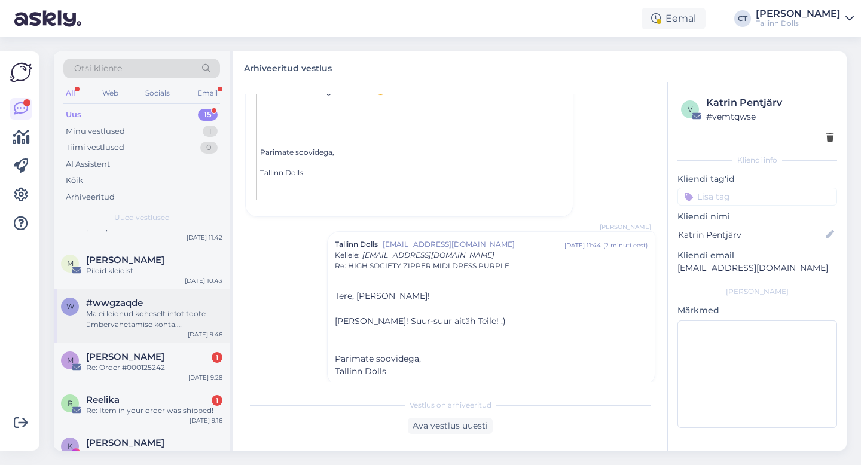
click at [180, 328] on div "Ma ei leidnud koheselt infot toote ümbervahetamise kohta. [PERSON_NAME] [PERSON…" at bounding box center [154, 320] width 136 height 22
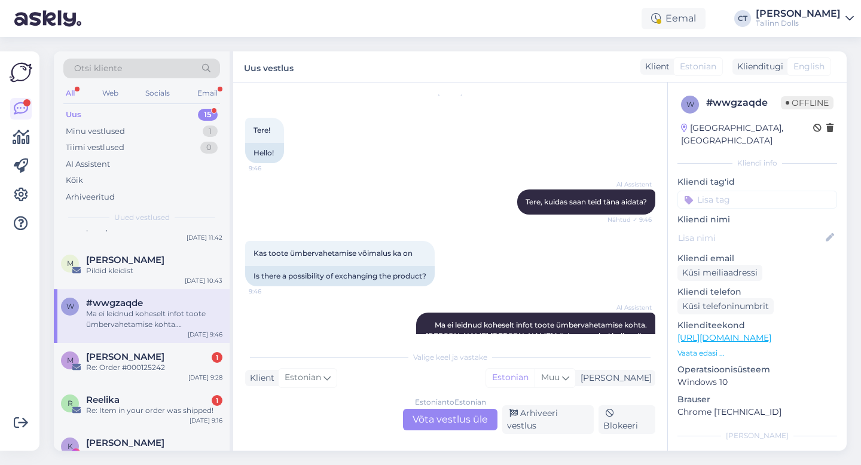
scroll to position [71, 0]
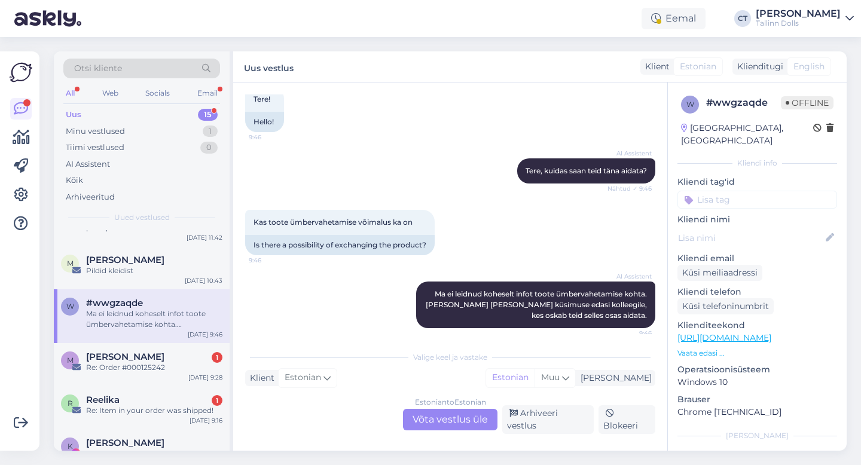
click at [437, 425] on div "Estonian to Estonian Võta vestlus üle" at bounding box center [450, 420] width 94 height 22
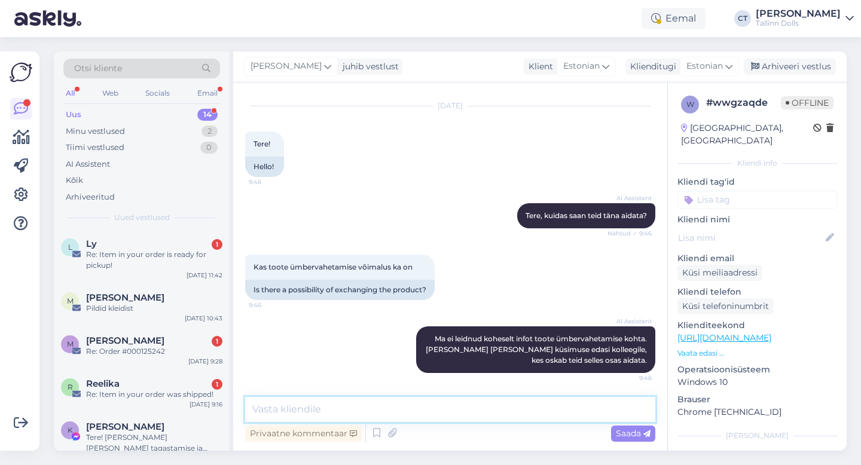
click at [438, 413] on textarea at bounding box center [450, 409] width 410 height 25
type textarea "Tere, on ikka :) Palun kirjutage meile [EMAIL_ADDRESS][DOMAIN_NAME]"
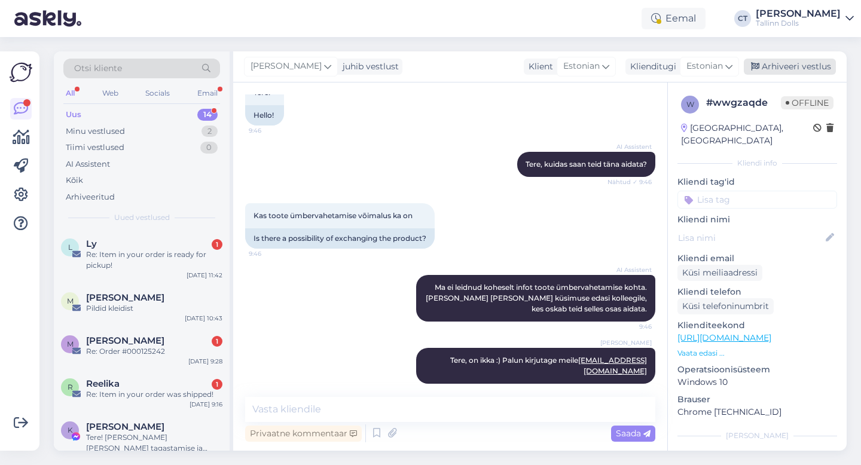
click at [811, 66] on div "Arhiveeri vestlus" at bounding box center [790, 67] width 92 height 16
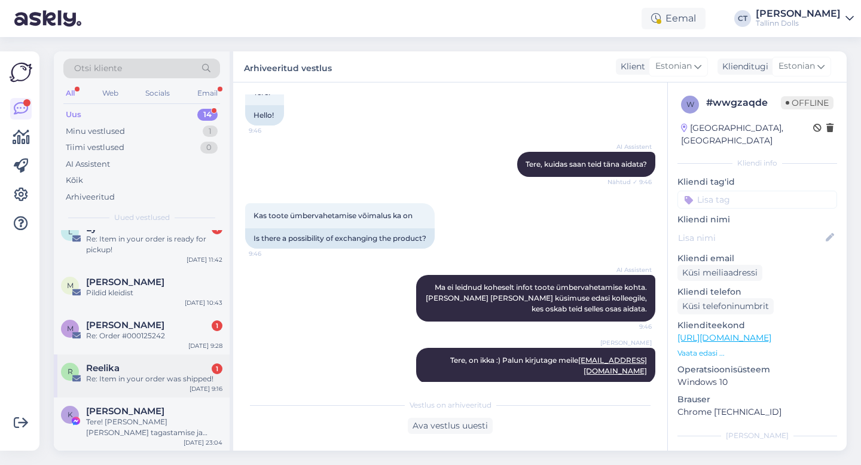
scroll to position [18, 0]
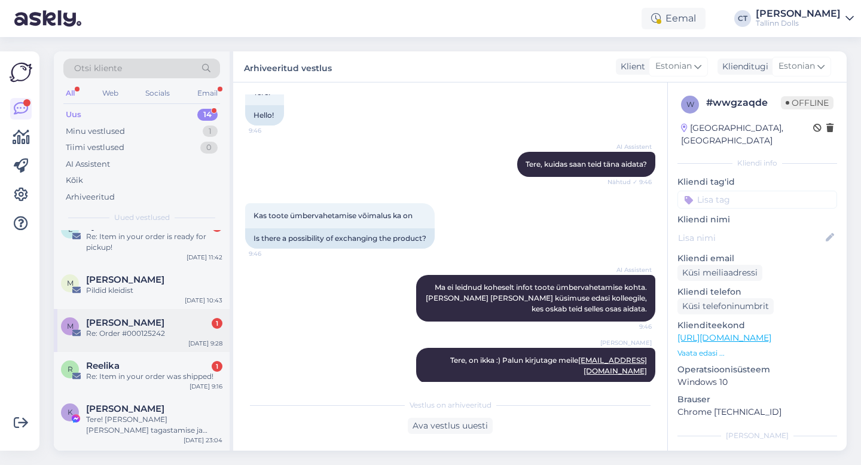
click at [200, 329] on div "Re: Order #000125242" at bounding box center [154, 333] width 136 height 11
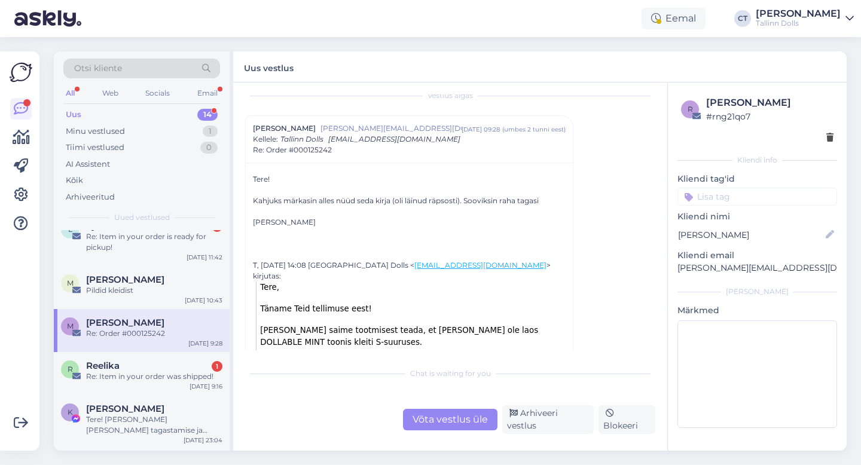
scroll to position [68, 0]
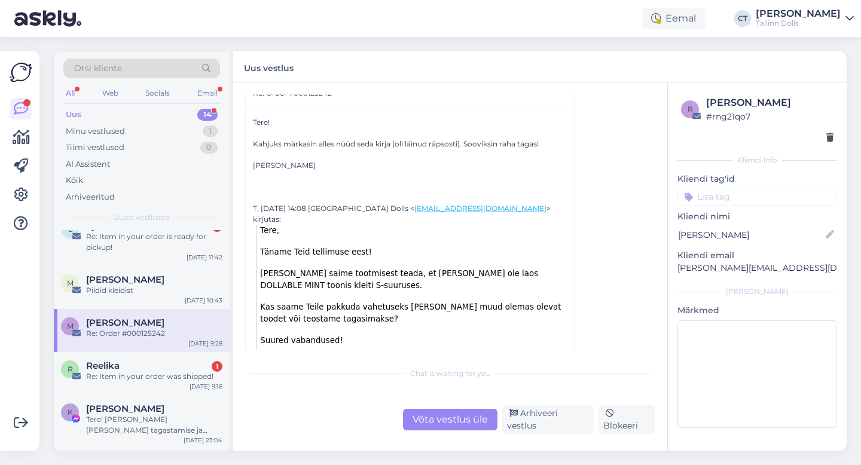
click at [432, 421] on div "Võta vestlus üle" at bounding box center [450, 420] width 94 height 22
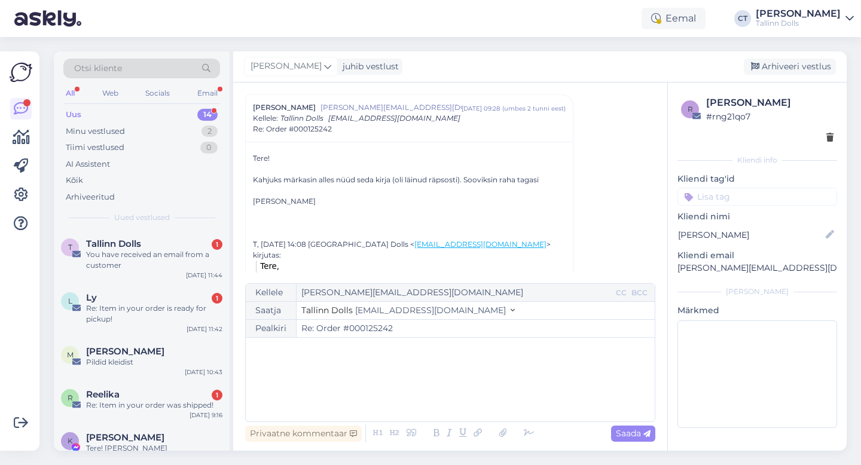
click at [439, 405] on div "﻿" at bounding box center [450, 380] width 397 height 72
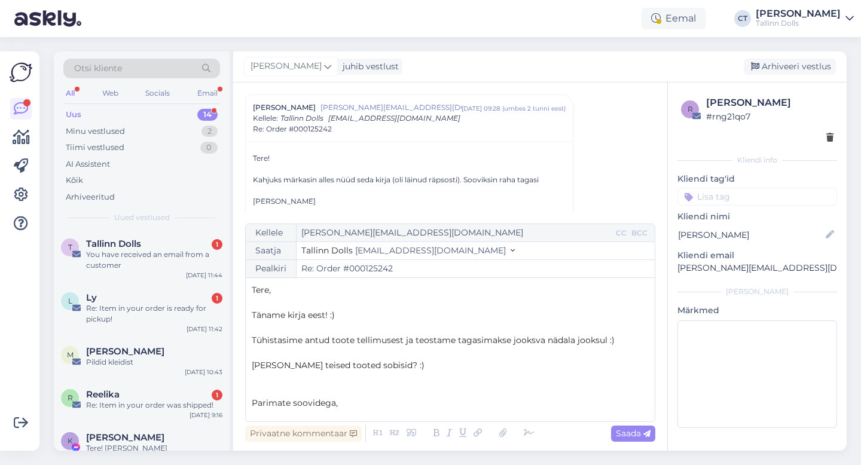
scroll to position [7, 0]
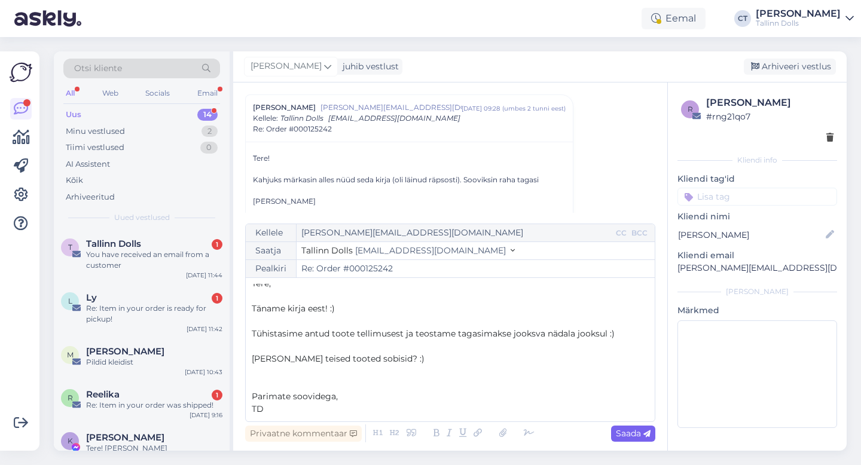
click at [627, 436] on span "Saada" at bounding box center [633, 433] width 35 height 11
type input "Re: Order #000125242"
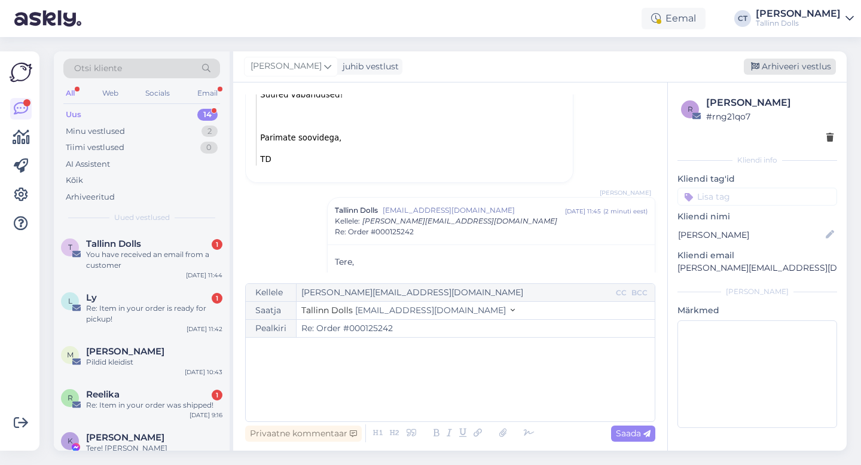
click at [788, 66] on div "Arhiveeri vestlus" at bounding box center [790, 67] width 92 height 16
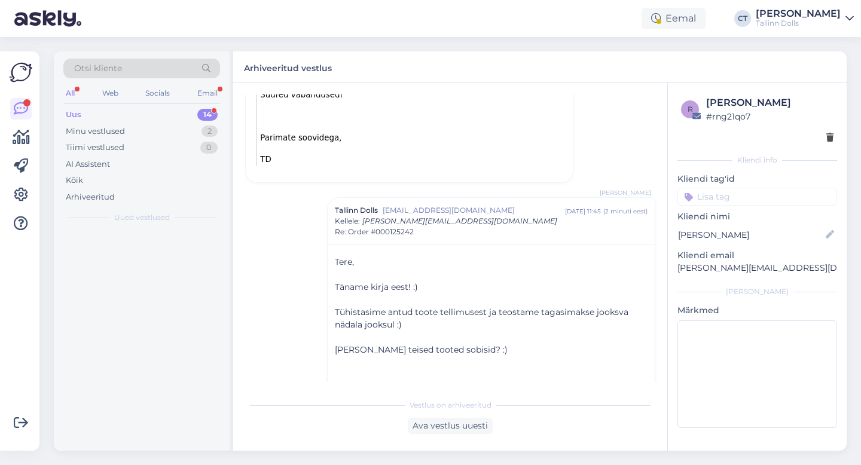
scroll to position [343, 0]
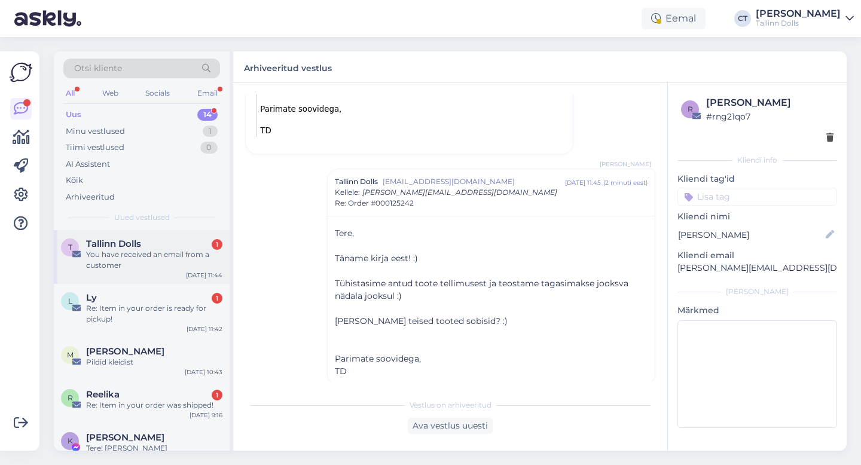
click at [130, 255] on div "You have received an email from a customer" at bounding box center [154, 260] width 136 height 22
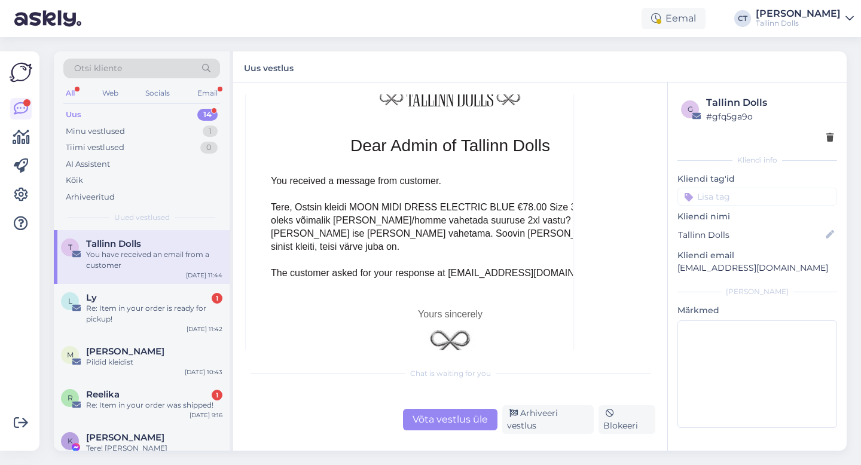
scroll to position [5230, 0]
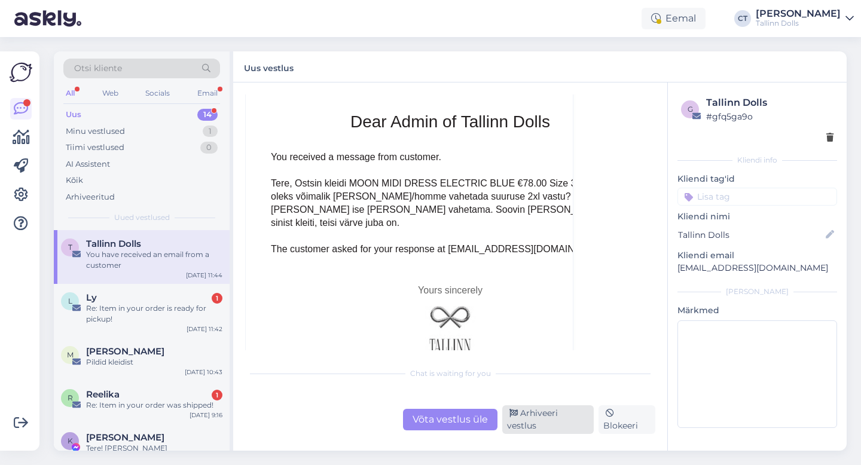
click at [528, 420] on div "Arhiveeri vestlus" at bounding box center [547, 419] width 91 height 29
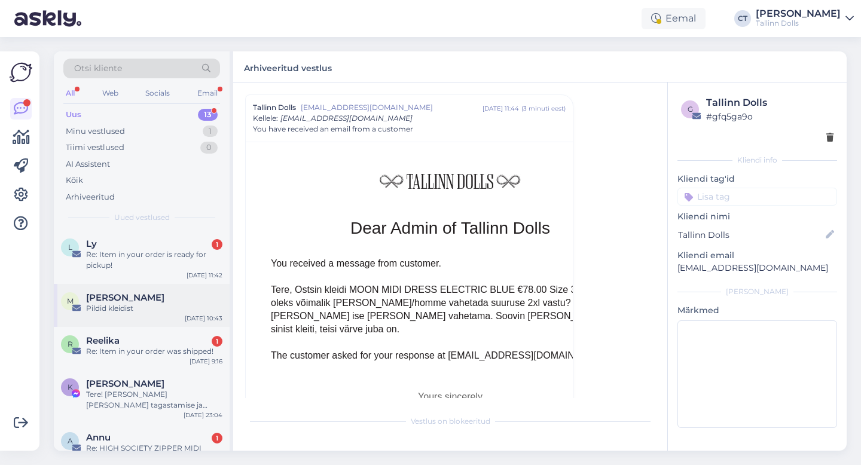
scroll to position [9, 0]
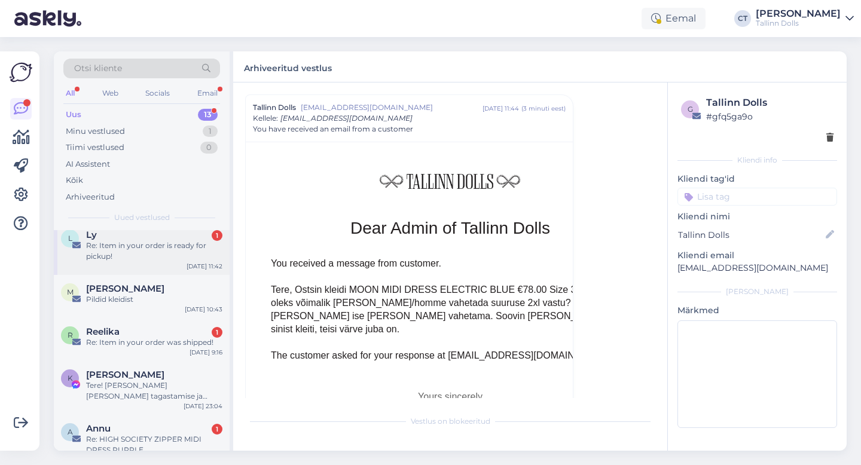
click at [123, 263] on div "L Ly 1 Re: Item in your order is ready for pickup! [DATE] 11:42" at bounding box center [142, 248] width 176 height 54
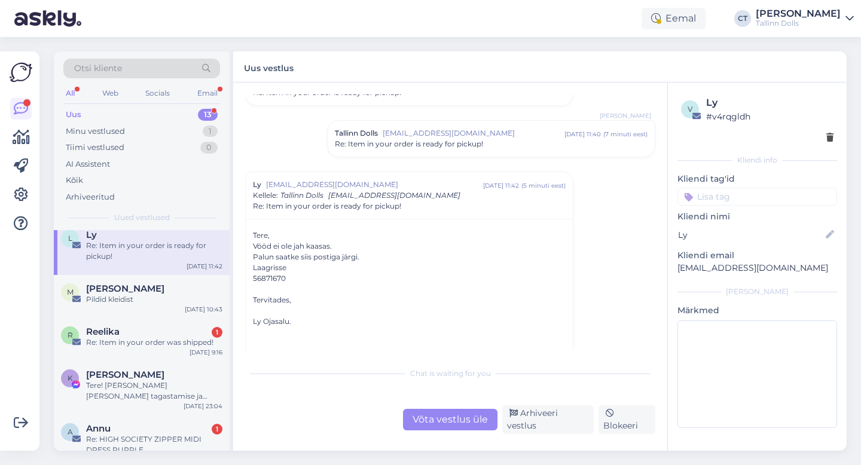
scroll to position [574, 0]
click at [469, 423] on div "Võta vestlus üle" at bounding box center [450, 420] width 94 height 22
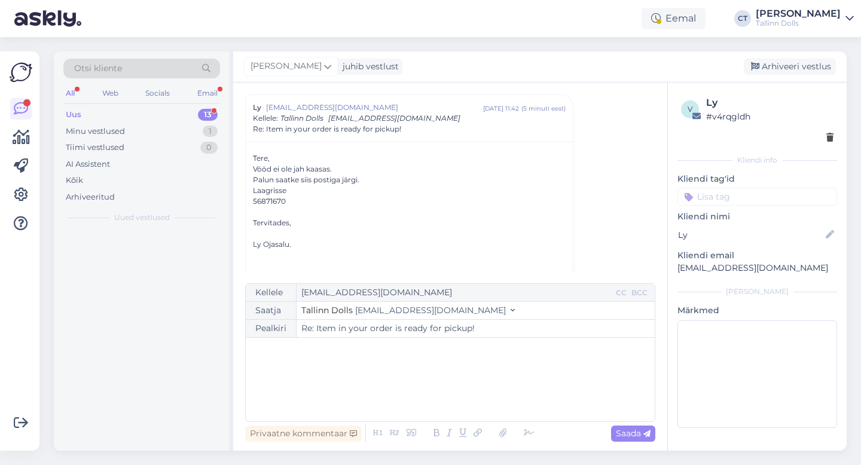
click at [469, 400] on div "﻿" at bounding box center [450, 380] width 397 height 72
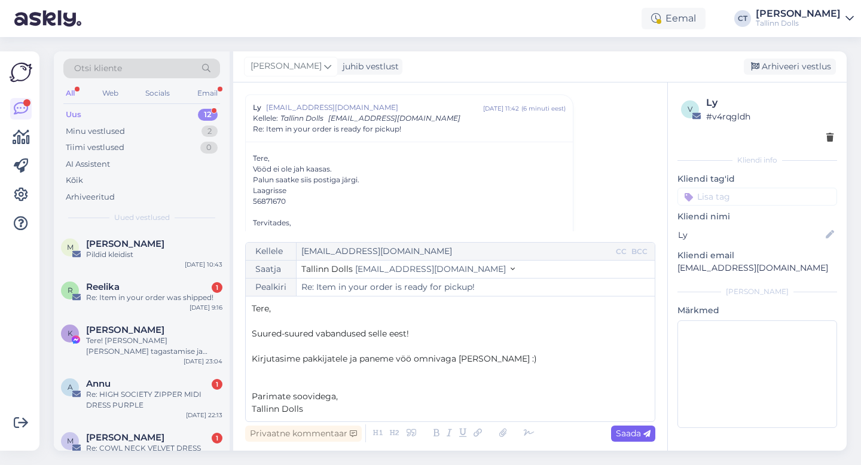
click at [635, 438] on span "Saada" at bounding box center [633, 433] width 35 height 11
type input "Re: Item in your order is ready for pickup!"
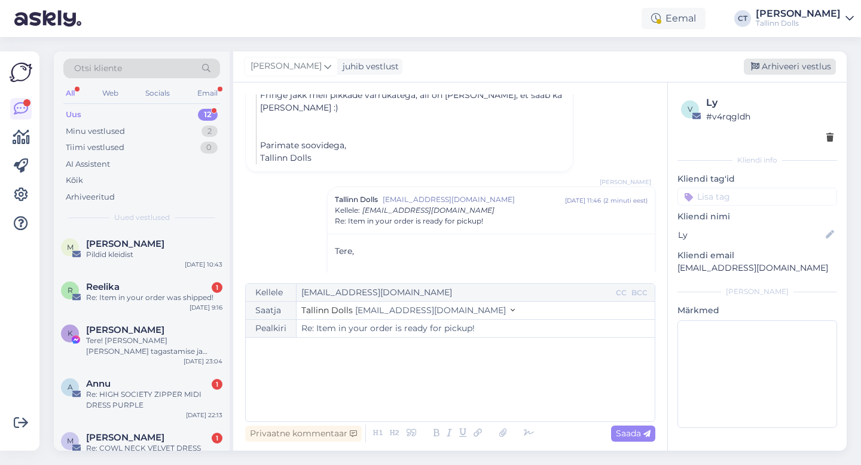
click at [801, 63] on div "Arhiveeri vestlus" at bounding box center [790, 67] width 92 height 16
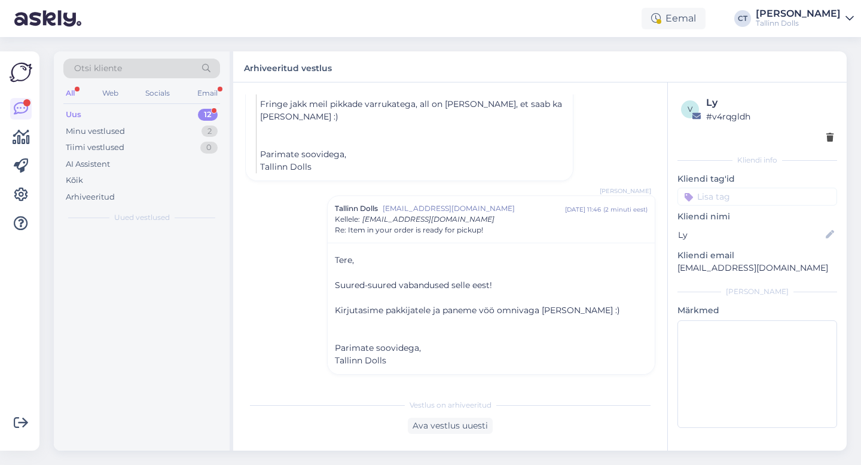
scroll to position [884, 0]
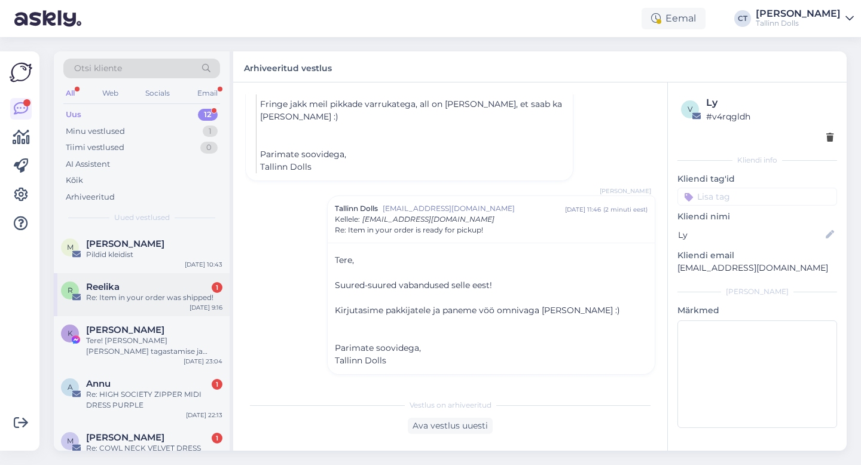
click at [164, 288] on div "Reelika 1" at bounding box center [154, 287] width 136 height 11
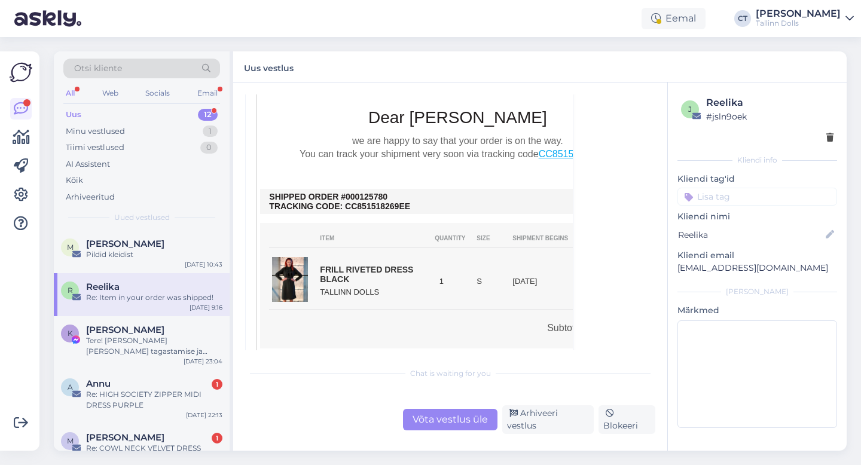
scroll to position [462, 0]
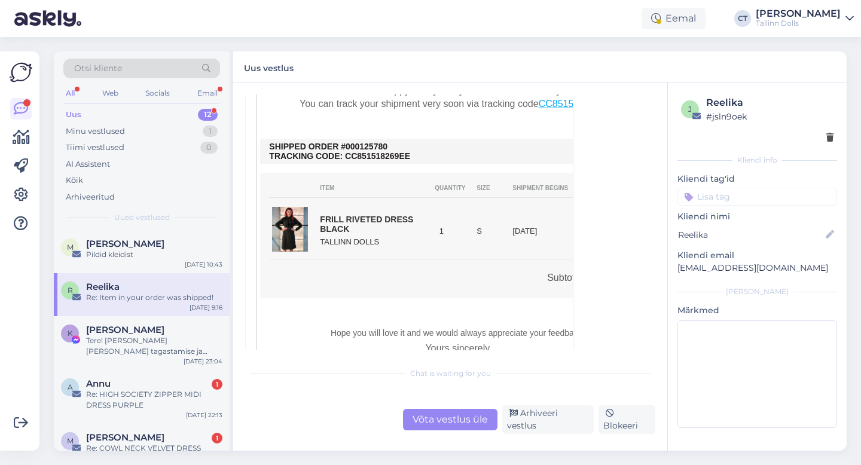
click at [450, 423] on div "Võta vestlus üle" at bounding box center [450, 420] width 94 height 22
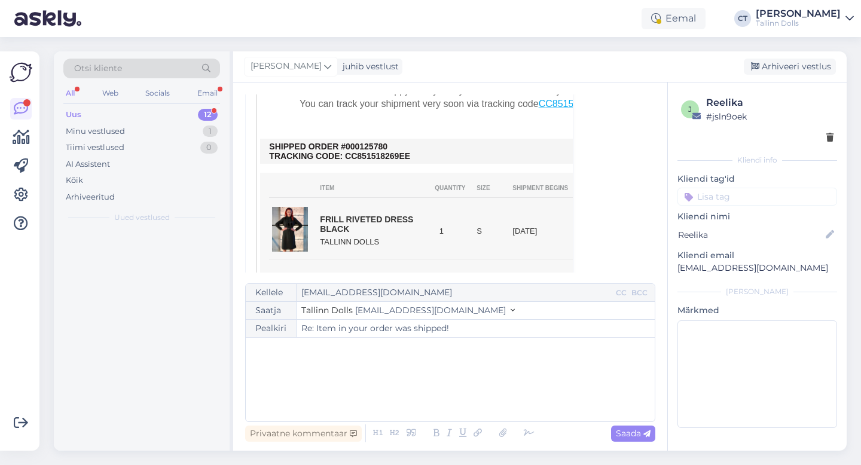
scroll to position [135, 0]
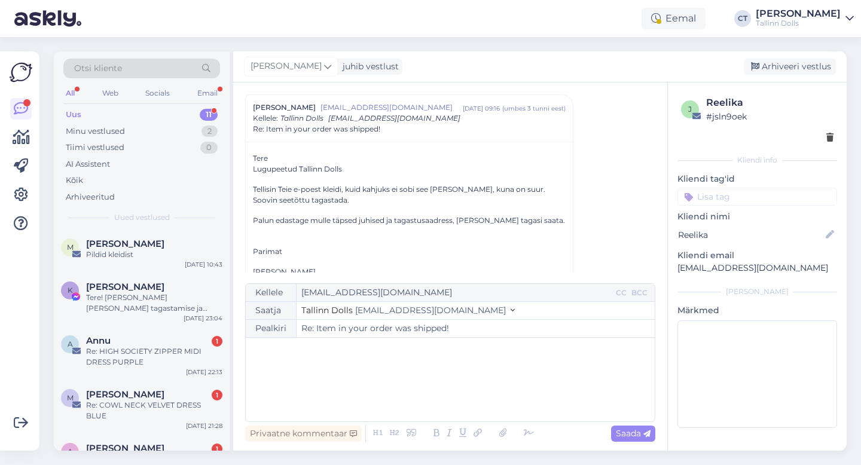
click at [447, 380] on div "﻿" at bounding box center [450, 380] width 397 height 72
drag, startPoint x: 782, startPoint y: 270, endPoint x: 676, endPoint y: 264, distance: 106.0
click at [676, 264] on div "j Reelika # jsln9oek Kliendi info Kliendi tag'id Kliendi nimi [PERSON_NAME] ema…" at bounding box center [757, 265] width 179 height 364
copy p "[EMAIL_ADDRESS][DOMAIN_NAME]"
click at [394, 384] on div "﻿" at bounding box center [450, 380] width 397 height 72
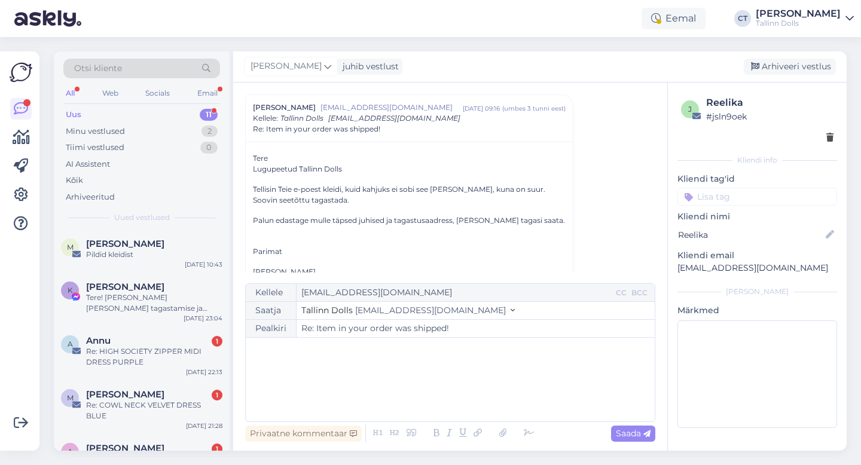
click at [366, 371] on div "﻿" at bounding box center [450, 380] width 397 height 72
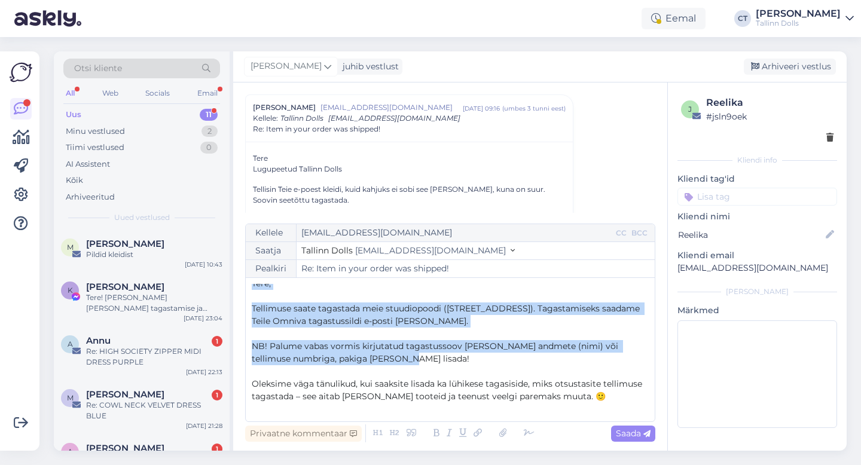
scroll to position [0, 0]
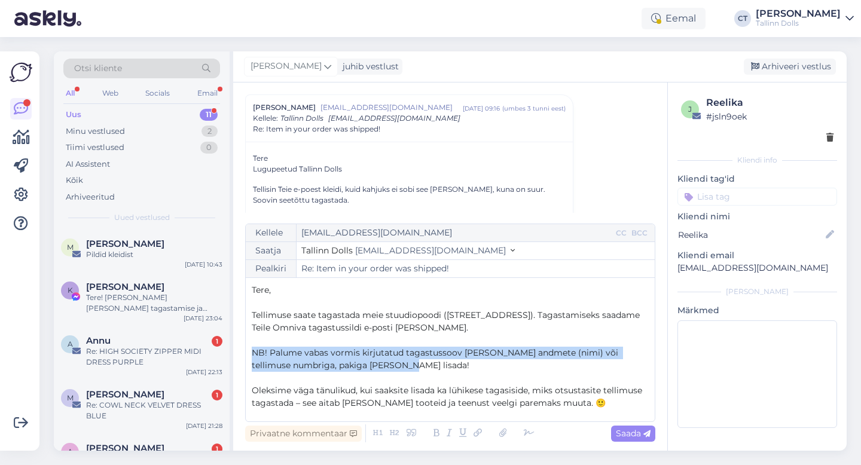
drag, startPoint x: 392, startPoint y: 315, endPoint x: 252, endPoint y: 353, distance: 145.5
click at [252, 353] on p "NB! Palume vabas vormis kirjutatud tagastussoov [PERSON_NAME] andmete (nimi) võ…" at bounding box center [450, 359] width 397 height 25
drag, startPoint x: 636, startPoint y: 437, endPoint x: 599, endPoint y: 337, distance: 106.3
click at [599, 337] on div "Kellele [EMAIL_ADDRESS][DOMAIN_NAME] CC BCC Saatja Tallinn Dolls [EMAIL_ADDRESS…" at bounding box center [450, 334] width 410 height 221
click at [438, 431] on icon at bounding box center [436, 433] width 14 height 17
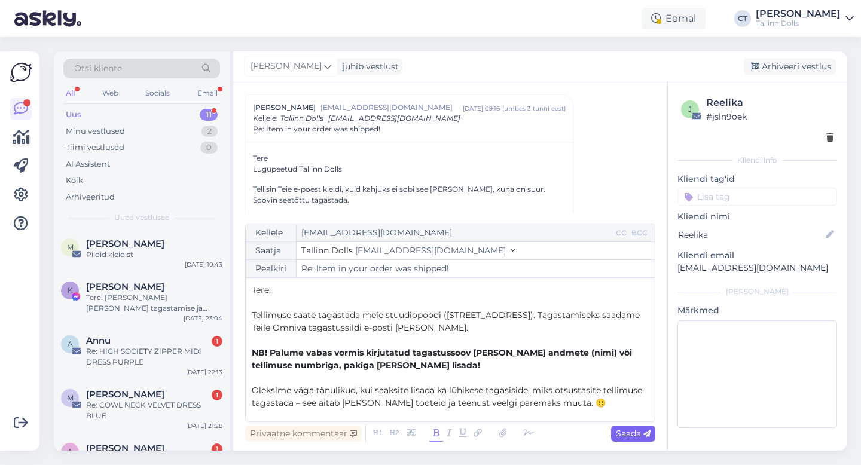
click at [639, 434] on span "Saada" at bounding box center [633, 433] width 35 height 11
type input "Re: Item in your order was shipped!"
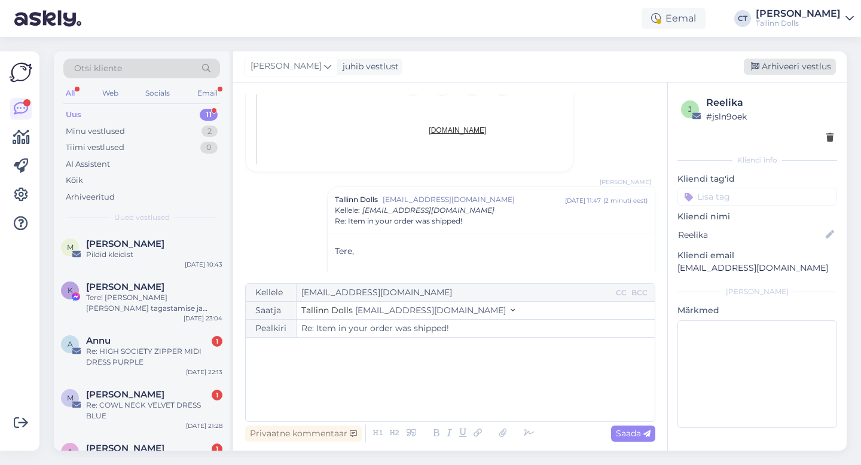
click at [799, 63] on div "Arhiveeri vestlus" at bounding box center [790, 67] width 92 height 16
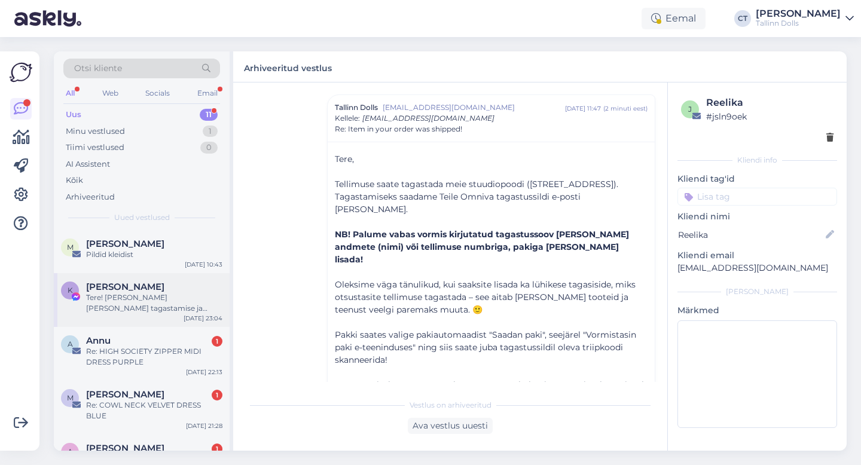
click at [161, 304] on div "Tere! [PERSON_NAME] [PERSON_NAME] tagastamise ja vahetamise päringu edasi kolle…" at bounding box center [154, 303] width 136 height 22
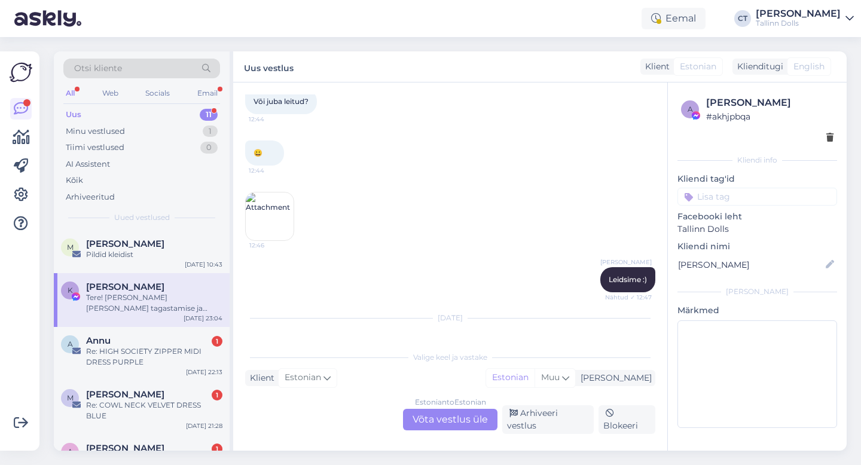
scroll to position [2870, 0]
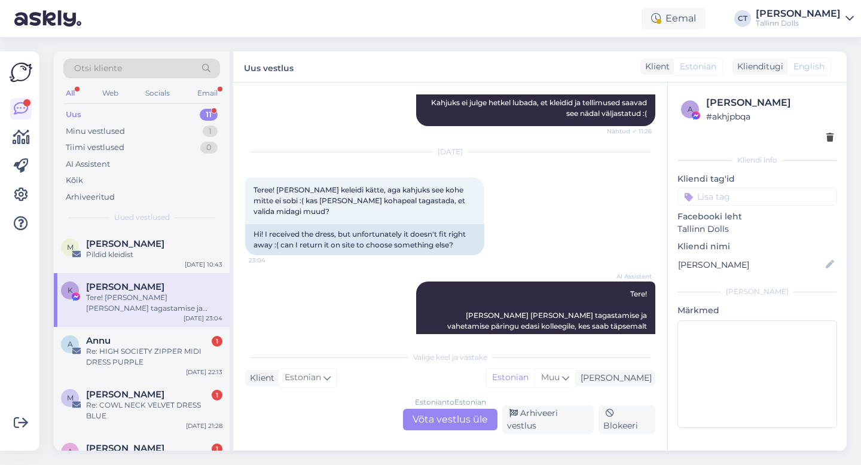
click at [442, 408] on div "Estonian to Estonian" at bounding box center [450, 402] width 71 height 11
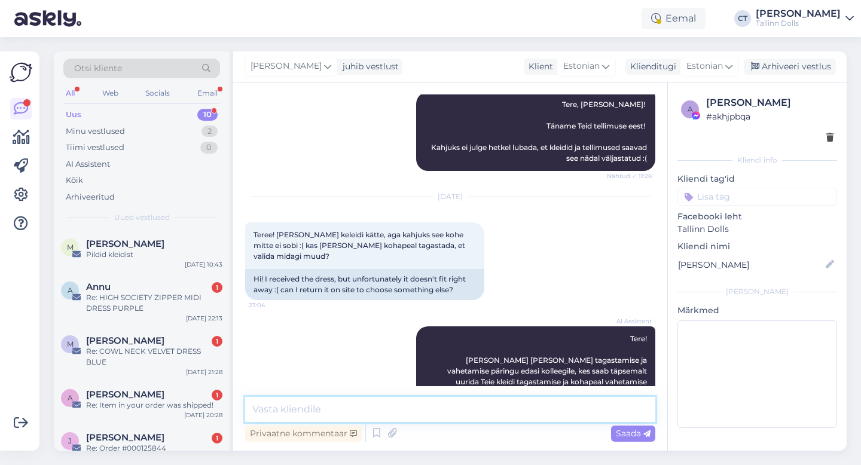
click at [442, 408] on textarea at bounding box center [450, 409] width 410 height 25
type textarea "Tere, jaa ikka :)"
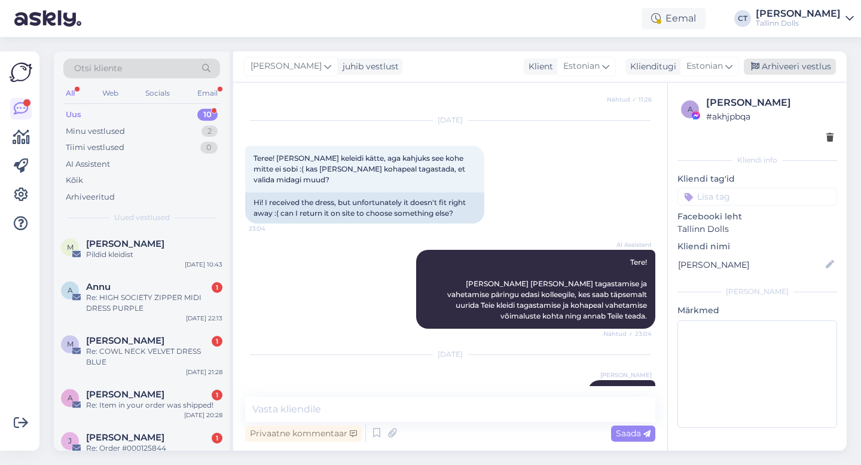
click at [828, 63] on div "Arhiveeri vestlus" at bounding box center [790, 67] width 92 height 16
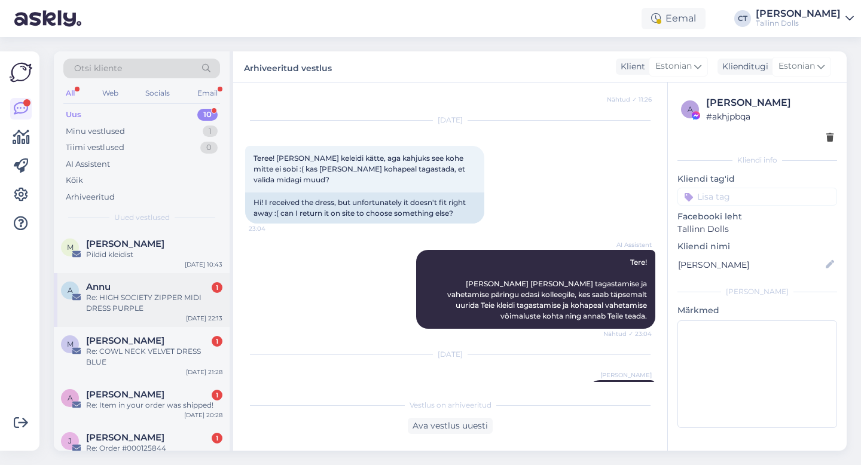
click at [145, 311] on div "Re: HIGH SOCIETY ZIPPER MIDI DRESS PURPLE" at bounding box center [154, 303] width 136 height 22
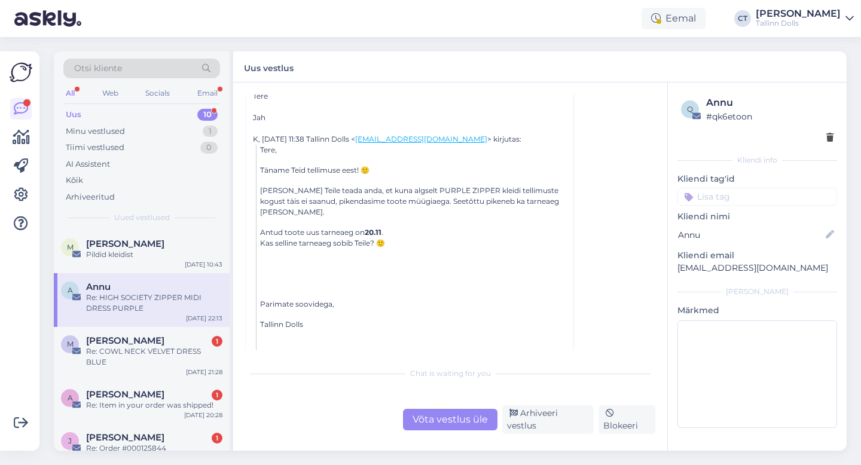
scroll to position [102, 0]
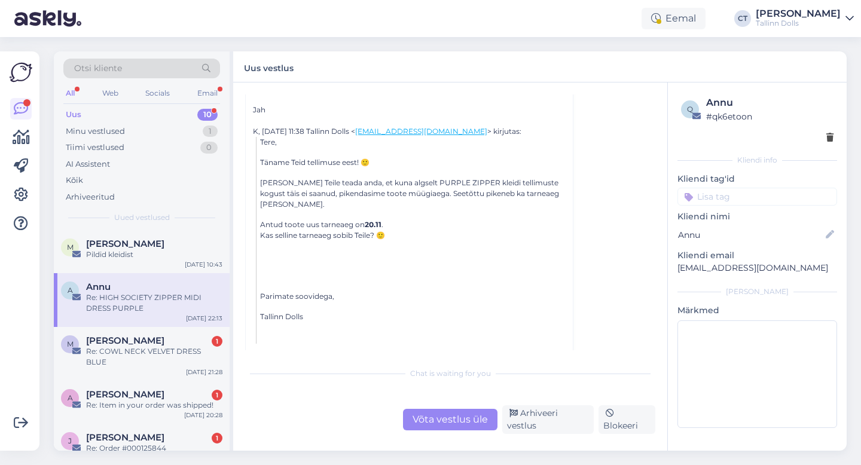
click at [434, 422] on div "Võta vestlus üle" at bounding box center [450, 420] width 94 height 22
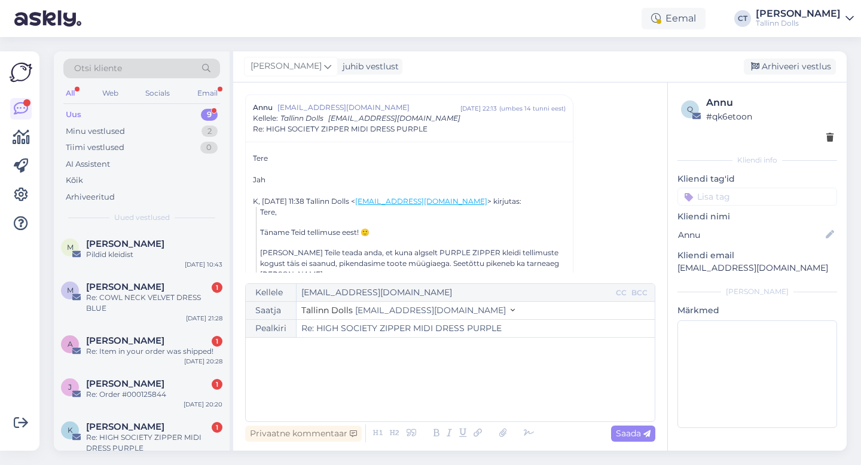
click at [395, 382] on div "﻿" at bounding box center [450, 380] width 397 height 72
click at [337, 406] on div "﻿" at bounding box center [450, 380] width 397 height 72
paste div
click at [310, 350] on p "Tere," at bounding box center [450, 350] width 397 height 13
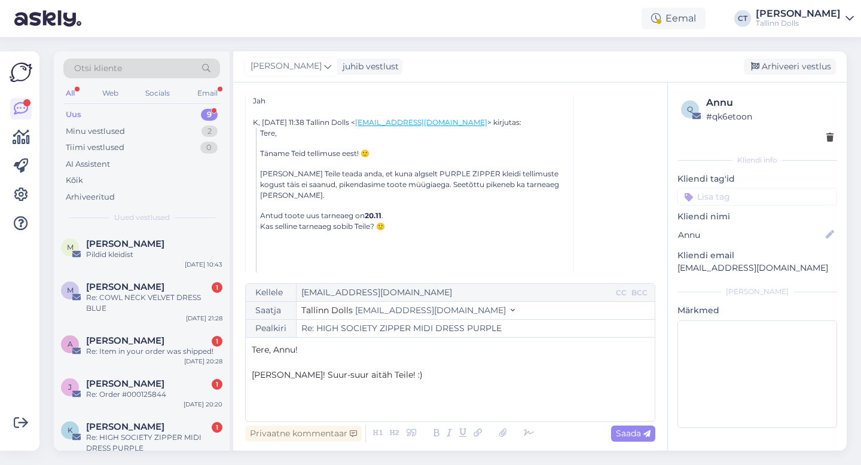
scroll to position [0, 0]
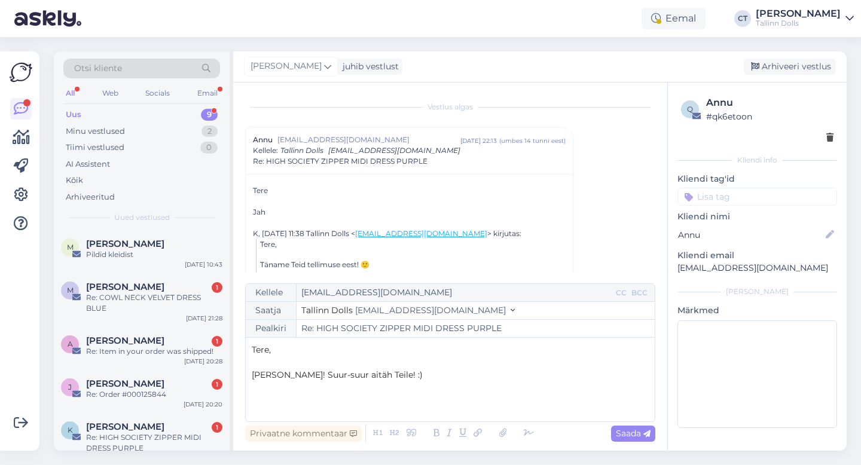
click at [424, 380] on p "[PERSON_NAME]! Suur-suur aitäh Teile! :)" at bounding box center [450, 375] width 397 height 13
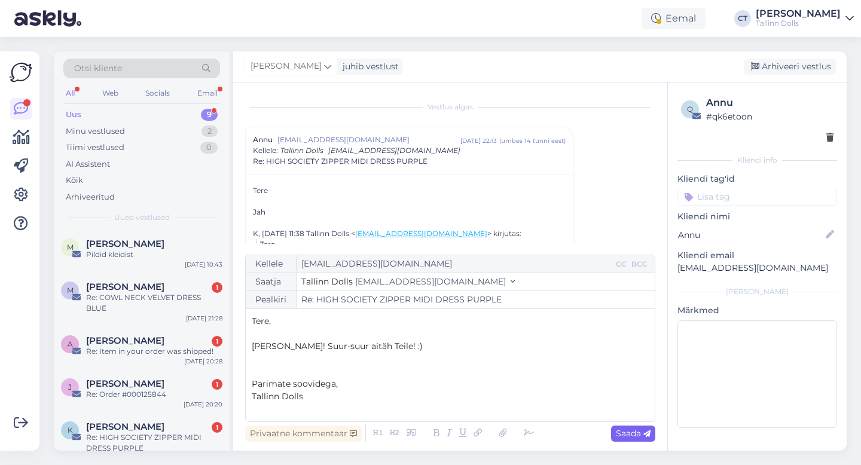
click at [645, 434] on icon at bounding box center [646, 434] width 7 height 7
type input "Re: Re: HIGH SOCIETY ZIPPER MIDI DRESS PURPLE"
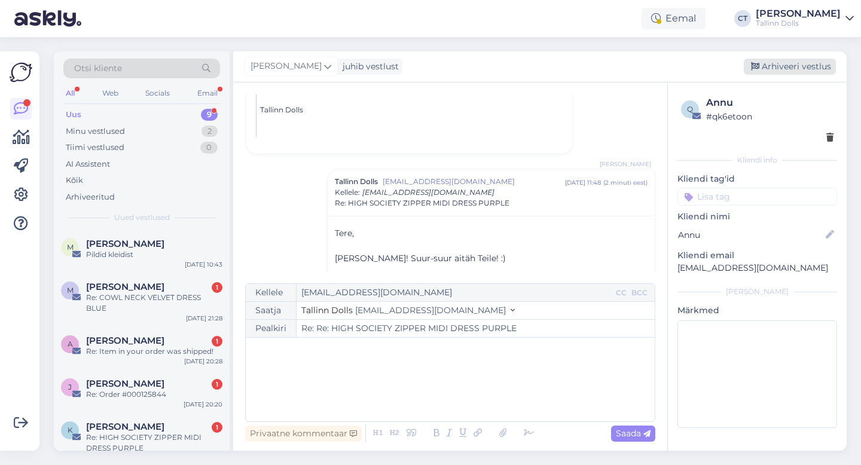
click at [808, 69] on div "Arhiveeri vestlus" at bounding box center [790, 67] width 92 height 16
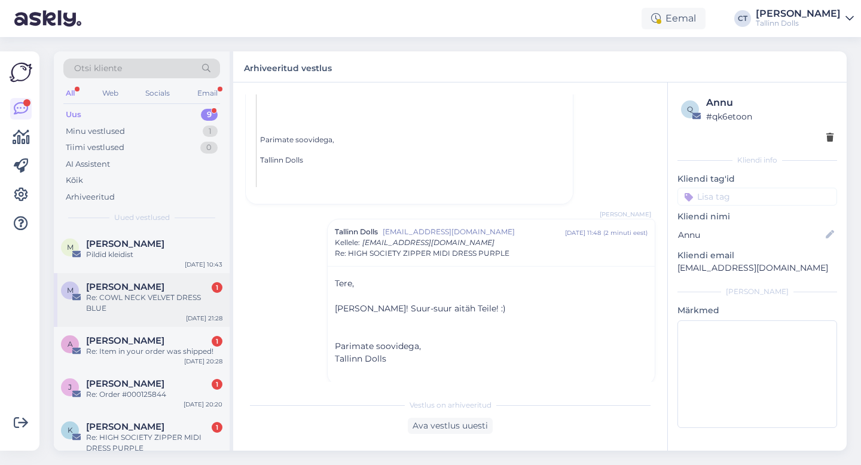
click at [180, 305] on div "M [PERSON_NAME] 1 Re: COWL NECK VELVET DRESS BLUE [DATE] 21:28" at bounding box center [142, 300] width 176 height 54
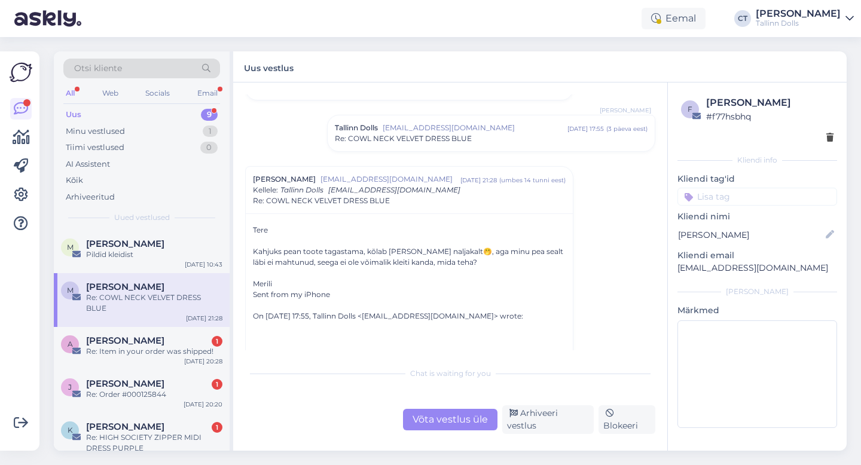
scroll to position [1313, 0]
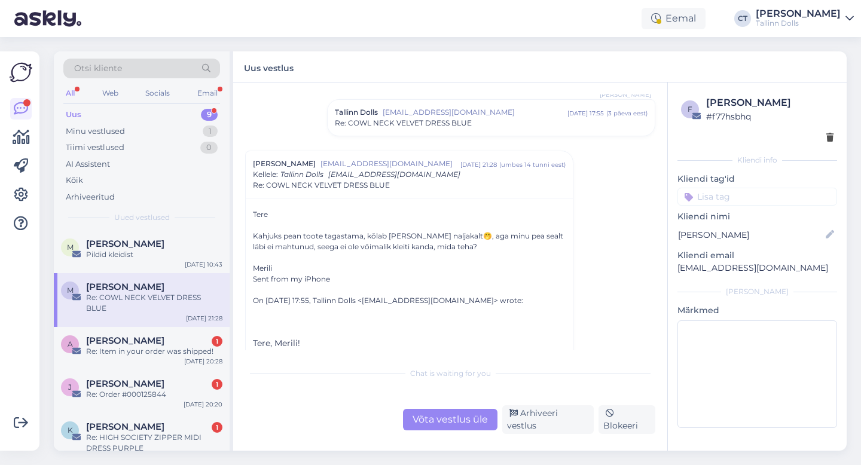
click at [422, 415] on div "Võta vestlus üle" at bounding box center [450, 420] width 94 height 22
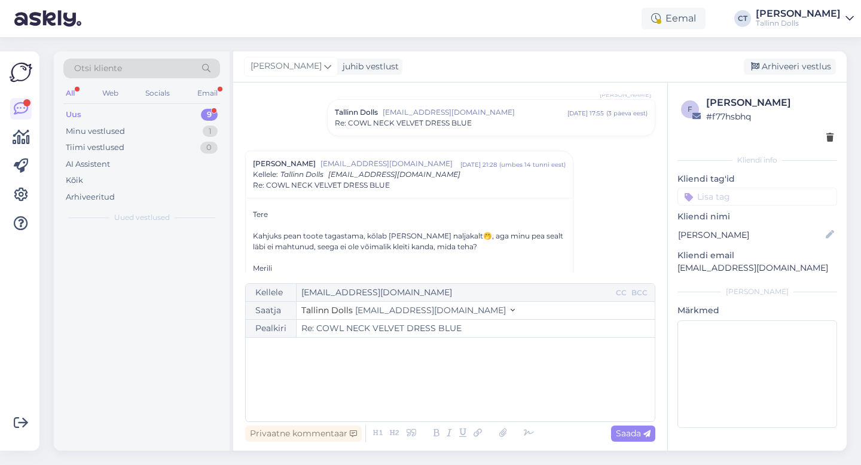
scroll to position [1369, 0]
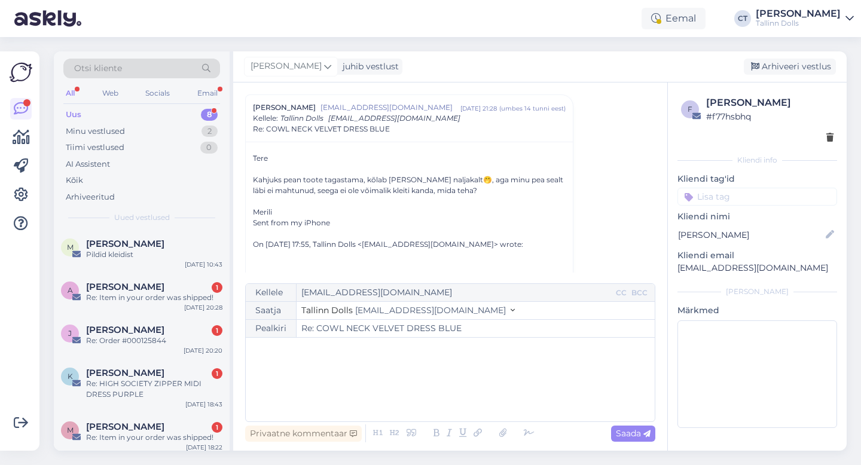
click at [422, 387] on div "﻿" at bounding box center [450, 380] width 397 height 72
click at [408, 400] on div "﻿" at bounding box center [450, 380] width 397 height 72
click at [314, 396] on div "﻿" at bounding box center [450, 380] width 397 height 72
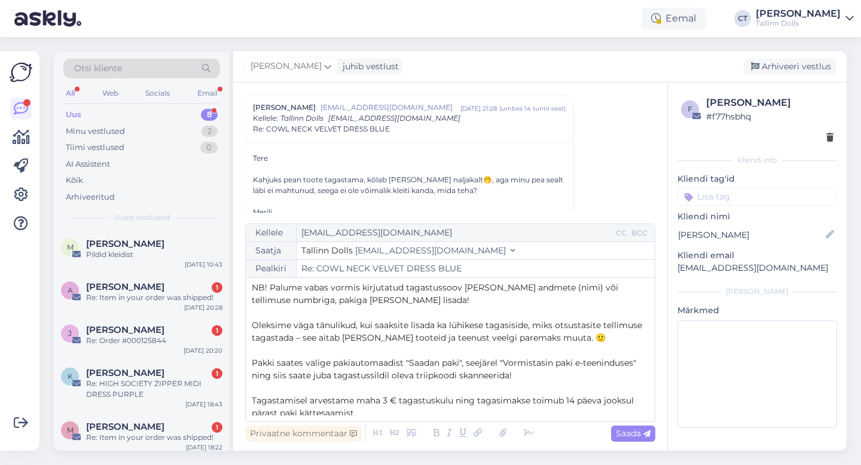
scroll to position [32, 0]
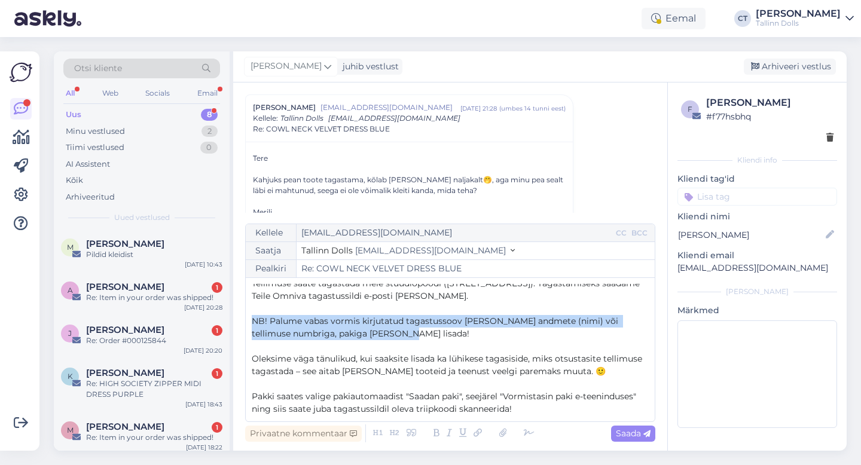
drag, startPoint x: 385, startPoint y: 333, endPoint x: 237, endPoint y: 324, distance: 148.6
click at [237, 324] on div "Vestlus algas [PERSON_NAME] [EMAIL_ADDRESS][DOMAIN_NAME] [DATE] 09:45 ( 7 kuu e…" at bounding box center [450, 267] width 434 height 368
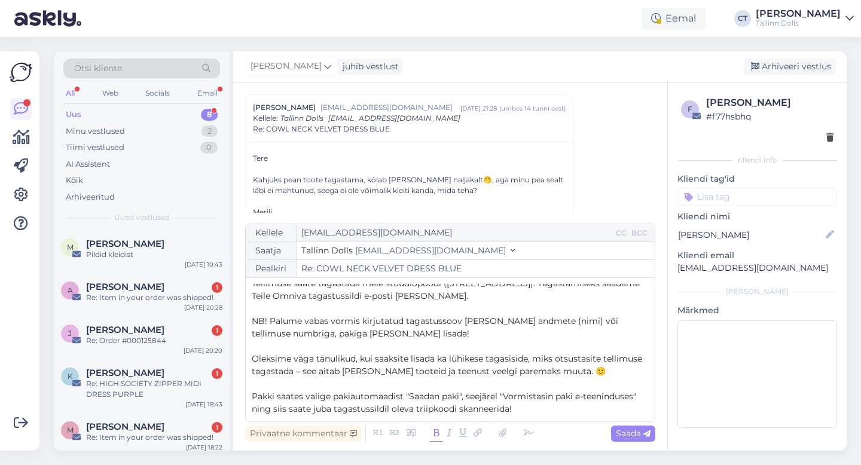
click at [432, 431] on icon at bounding box center [436, 433] width 14 height 17
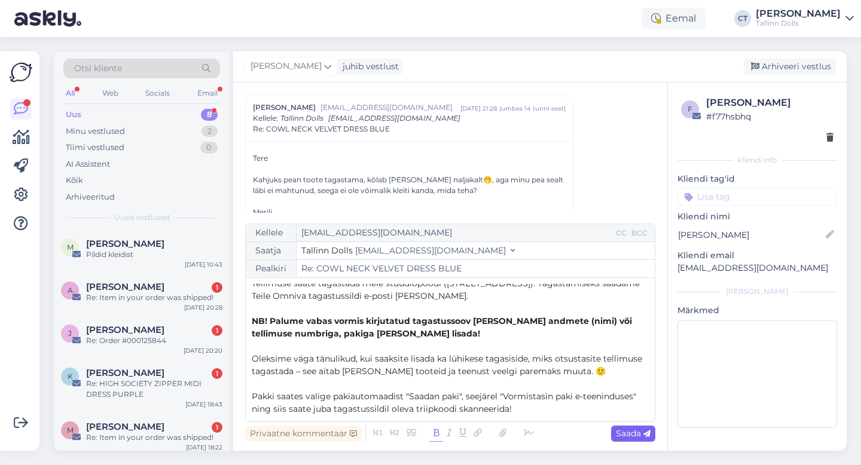
click at [623, 433] on span "Saada" at bounding box center [633, 433] width 35 height 11
type input "Re: COWL NECK VELVET DRESS BLUE"
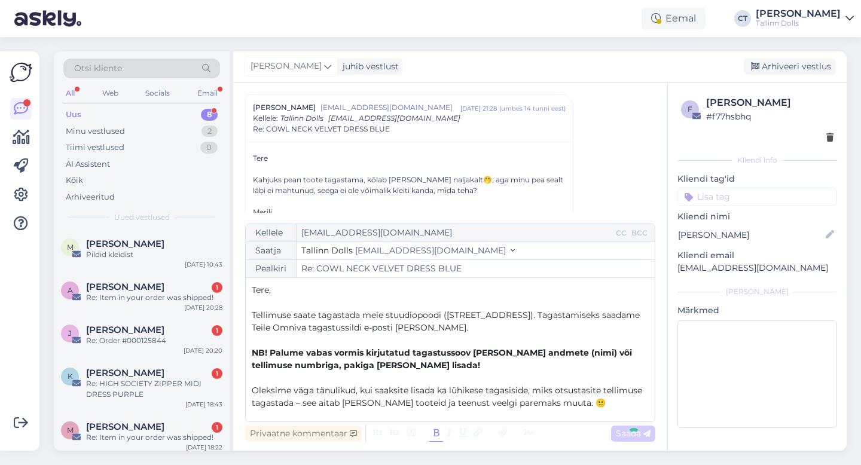
scroll to position [1596, 0]
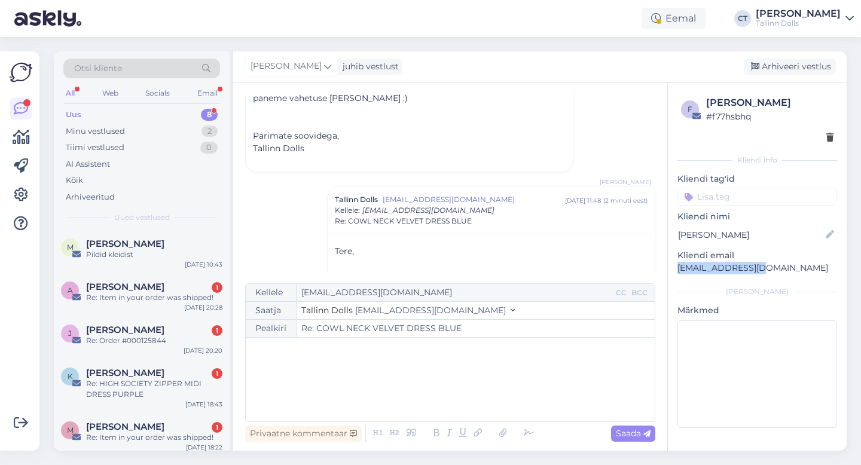
drag, startPoint x: 768, startPoint y: 269, endPoint x: 673, endPoint y: 265, distance: 95.7
click at [673, 265] on div "f [PERSON_NAME] # f77hsbhq Kliendi info Kliendi tag'id Kliendi nimi [PERSON_NAM…" at bounding box center [757, 265] width 179 height 364
copy p "[EMAIL_ADDRESS][DOMAIN_NAME]"
click at [786, 66] on div "Arhiveeri vestlus" at bounding box center [790, 67] width 92 height 16
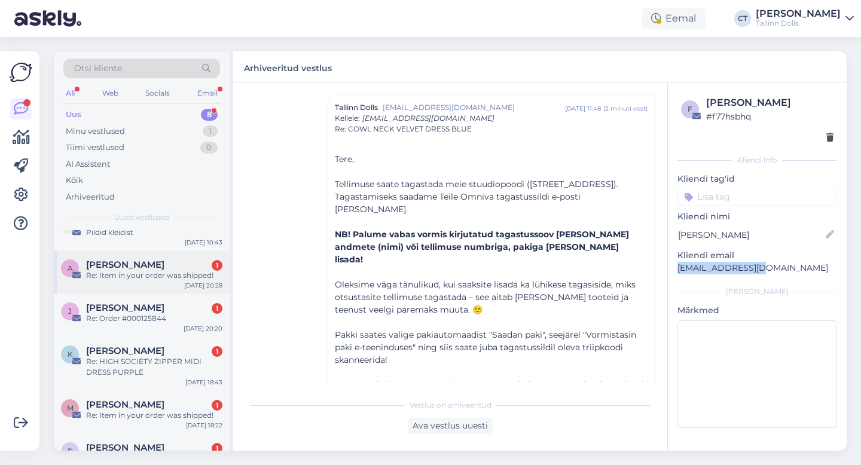
scroll to position [0, 0]
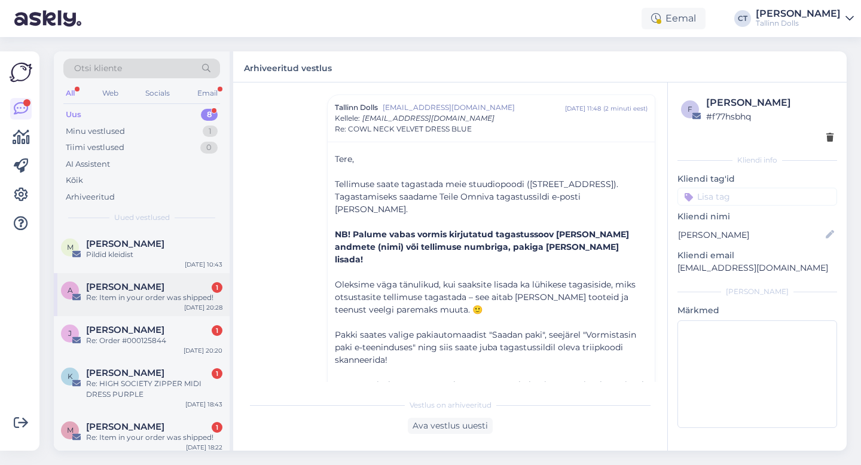
click at [164, 291] on span "[PERSON_NAME]" at bounding box center [125, 287] width 78 height 11
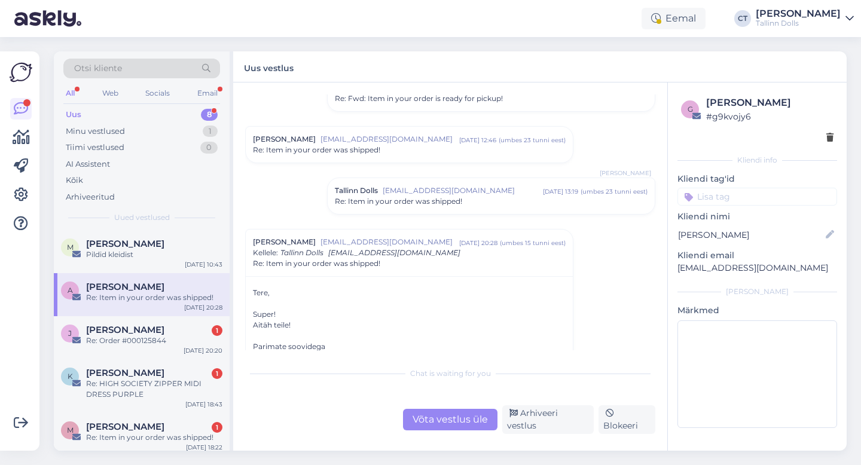
scroll to position [3565, 0]
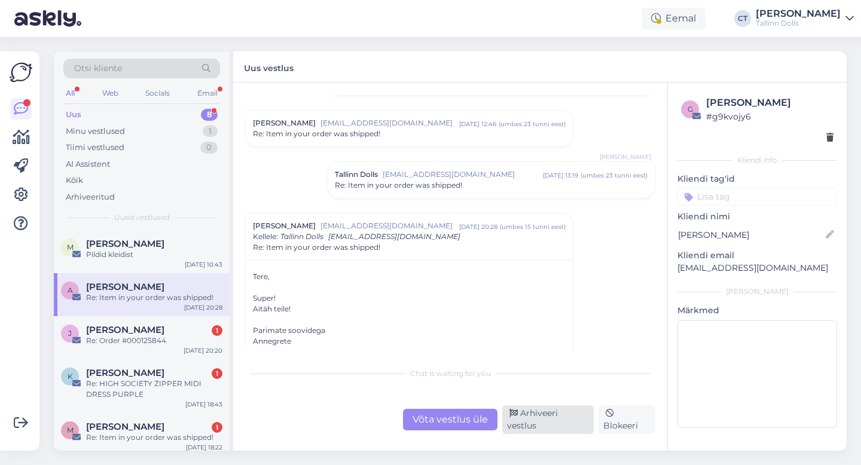
click at [569, 423] on div "Arhiveeri vestlus" at bounding box center [547, 419] width 91 height 29
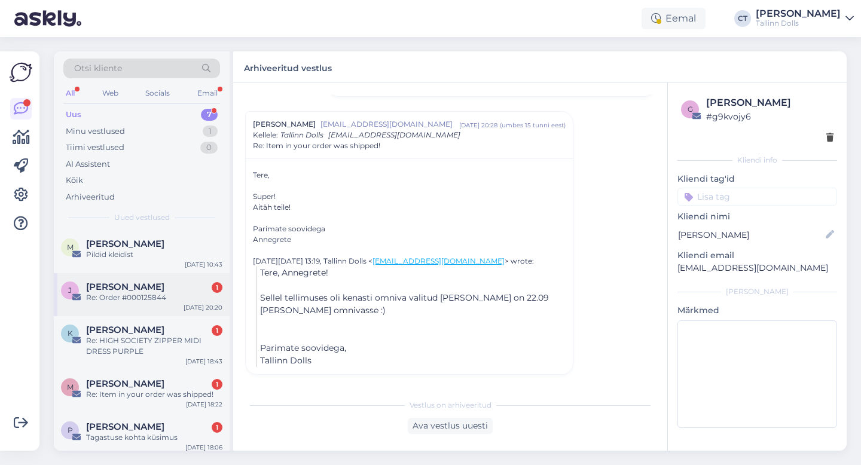
click at [167, 285] on div "[PERSON_NAME] 1" at bounding box center [154, 287] width 136 height 11
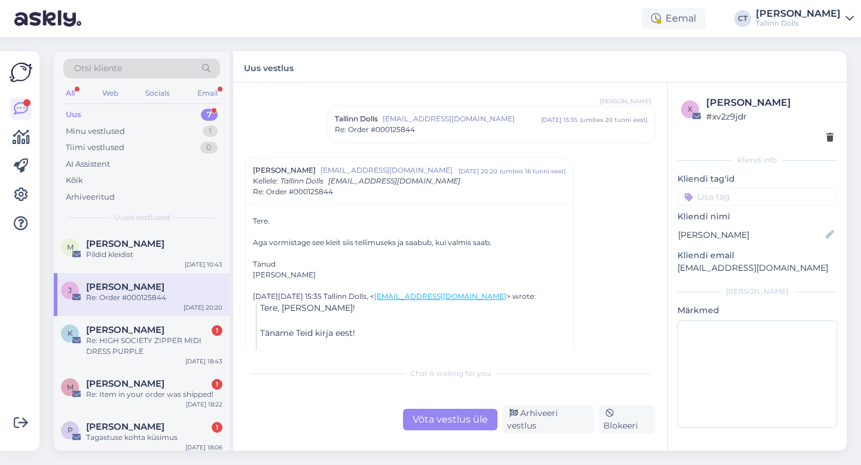
scroll to position [444, 0]
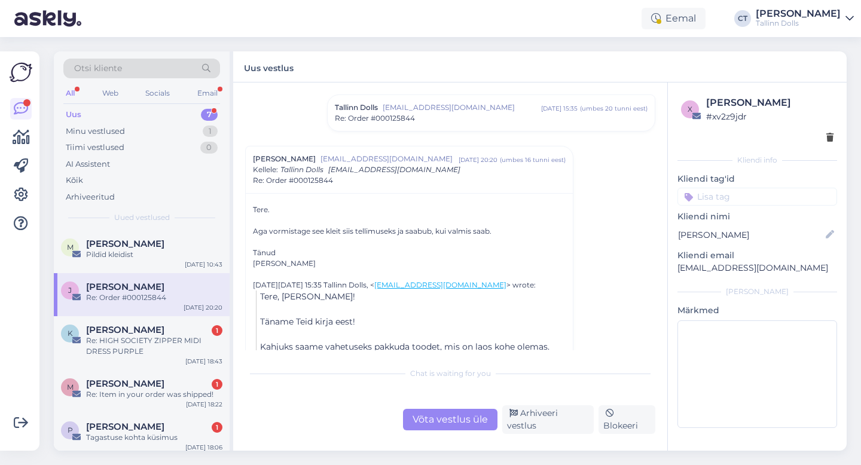
click at [418, 115] on div "Re: Order #000125844" at bounding box center [491, 118] width 313 height 11
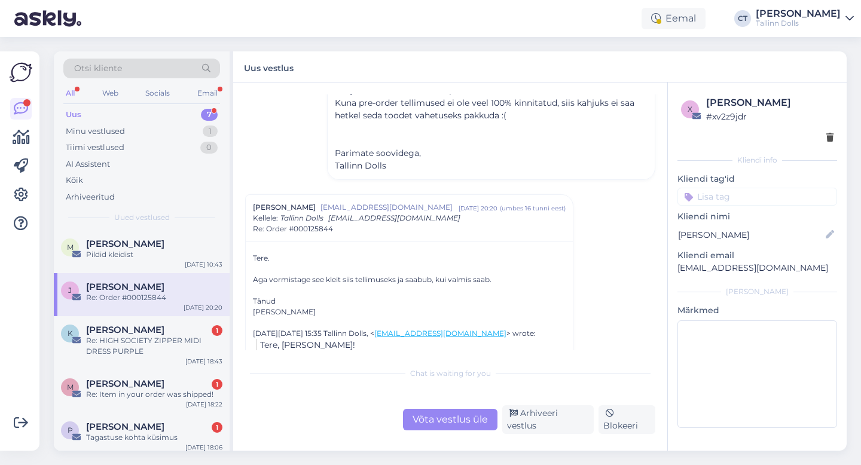
scroll to position [566, 0]
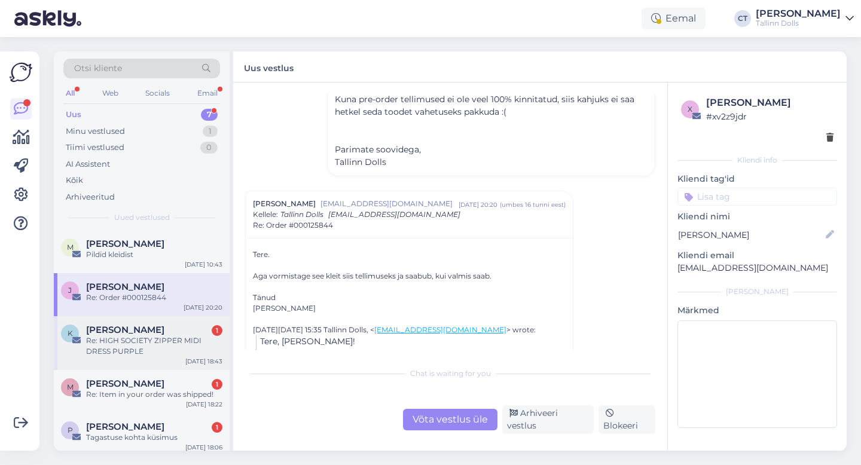
click at [113, 342] on div "Re: HIGH SOCIETY ZIPPER MIDI DRESS PURPLE" at bounding box center [154, 346] width 136 height 22
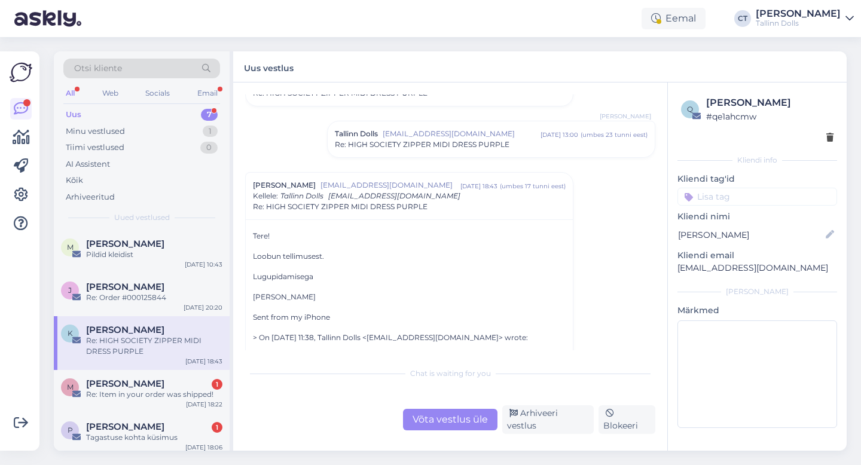
scroll to position [58, 0]
click at [448, 133] on span "[EMAIL_ADDRESS][DOMAIN_NAME]" at bounding box center [462, 133] width 158 height 11
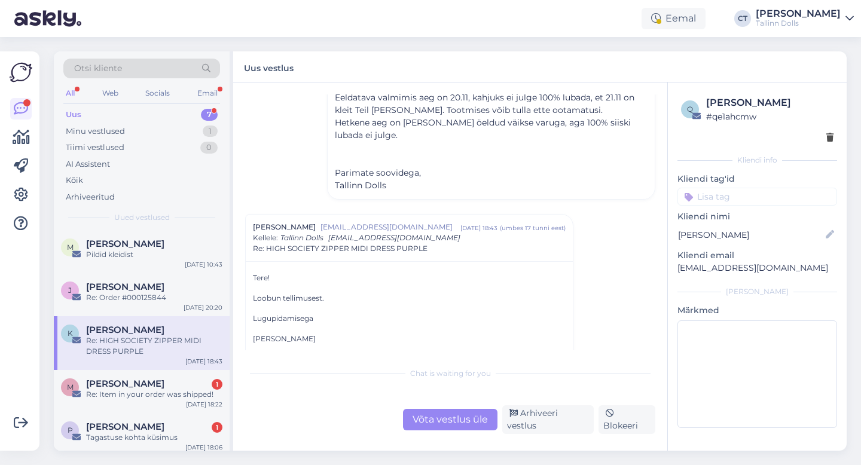
scroll to position [191, 0]
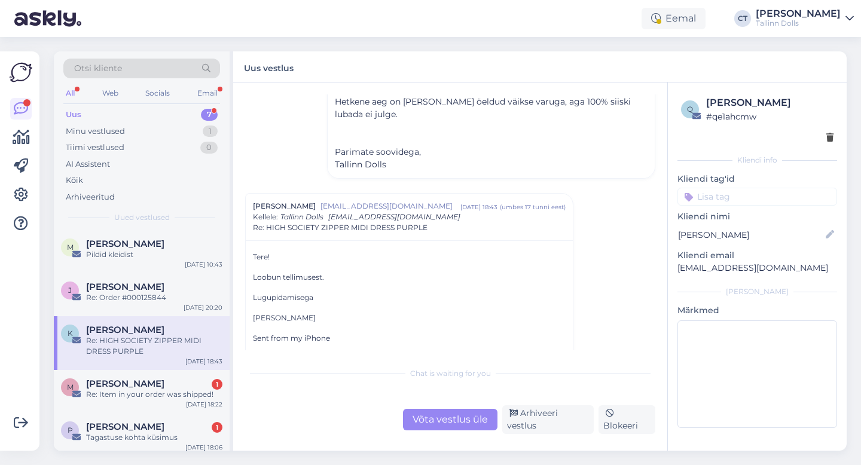
click at [433, 411] on div "Chat is waiting for you Võta vestlus üle Arhiveeri vestlus Blokeeri" at bounding box center [450, 397] width 410 height 73
click at [434, 419] on div "Võta vestlus üle" at bounding box center [450, 420] width 94 height 22
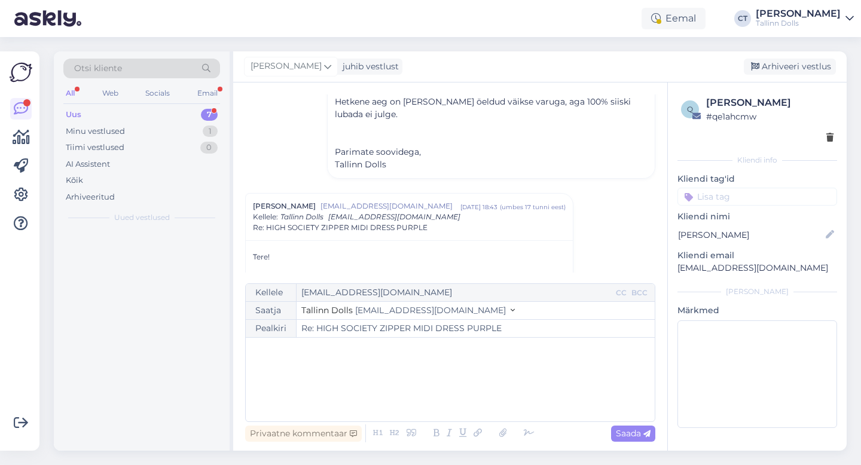
scroll to position [277, 0]
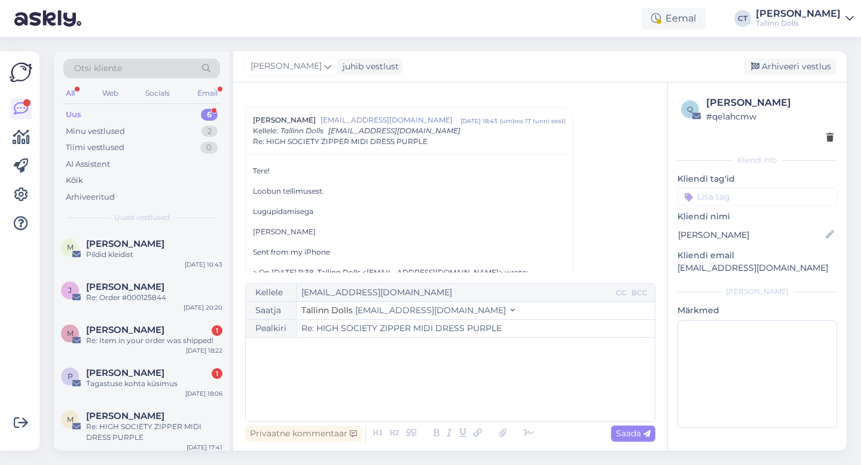
click at [428, 383] on div "﻿" at bounding box center [450, 380] width 397 height 72
click at [420, 355] on p "﻿" at bounding box center [450, 350] width 397 height 13
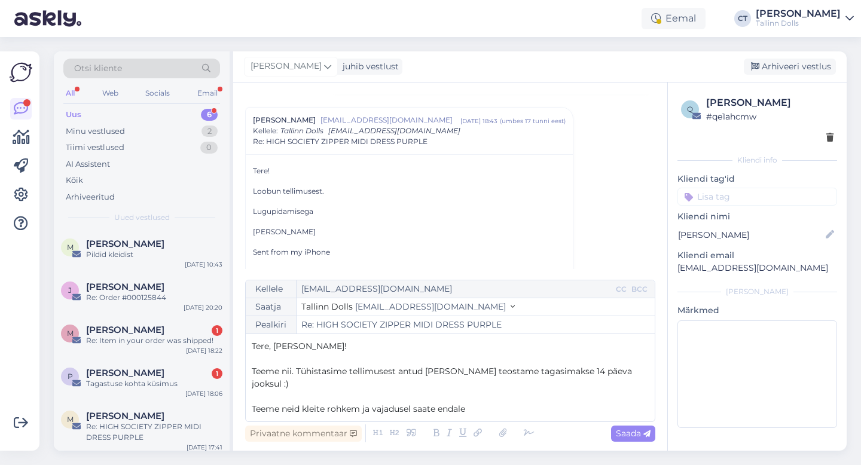
drag, startPoint x: 481, startPoint y: 402, endPoint x: 373, endPoint y: 398, distance: 107.7
click at [373, 403] on p "Teeme neid kleite rohkem ja vajadusel saate endale" at bounding box center [450, 409] width 397 height 13
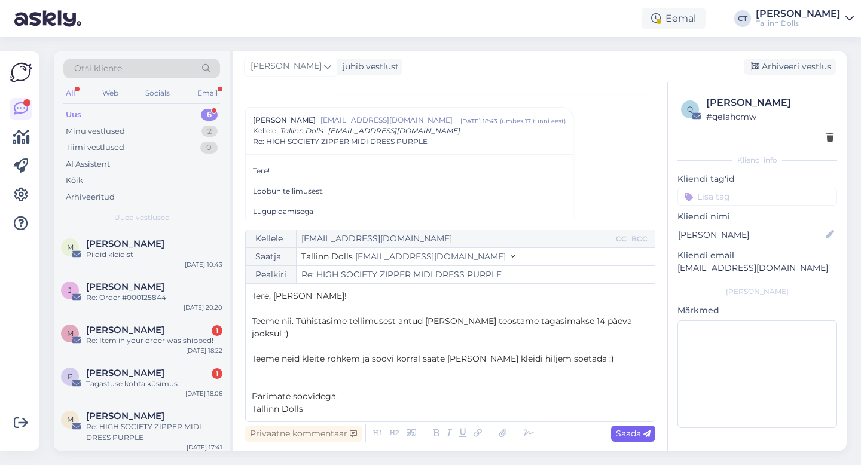
click at [637, 431] on span "Saada" at bounding box center [633, 433] width 35 height 11
type input "Re: HIGH SOCIETY ZIPPER MIDI DRESS PURPLE"
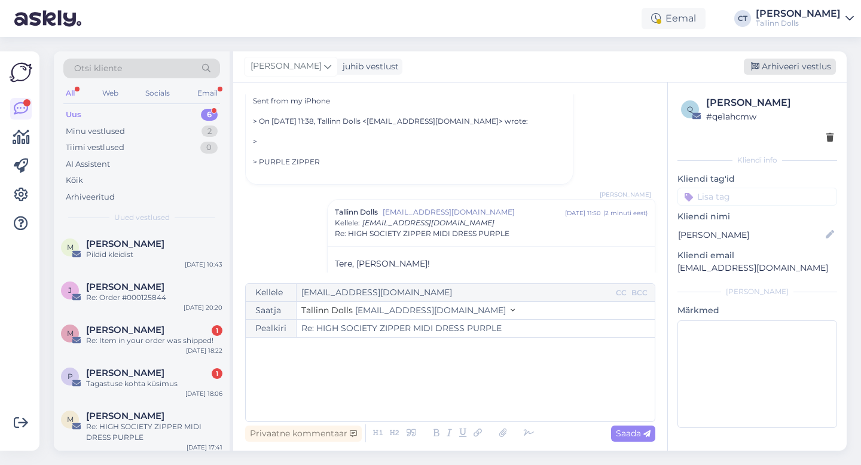
click at [801, 70] on div "Arhiveeri vestlus" at bounding box center [790, 67] width 92 height 16
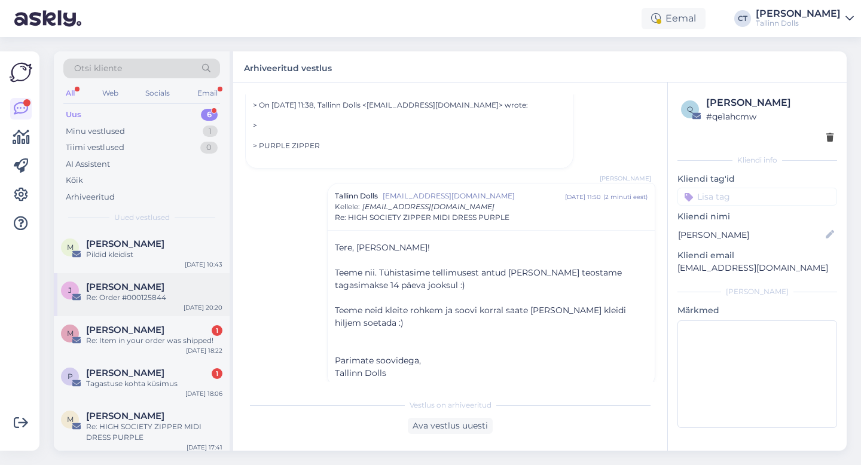
click at [145, 301] on div "Re: Order #000125844" at bounding box center [154, 297] width 136 height 11
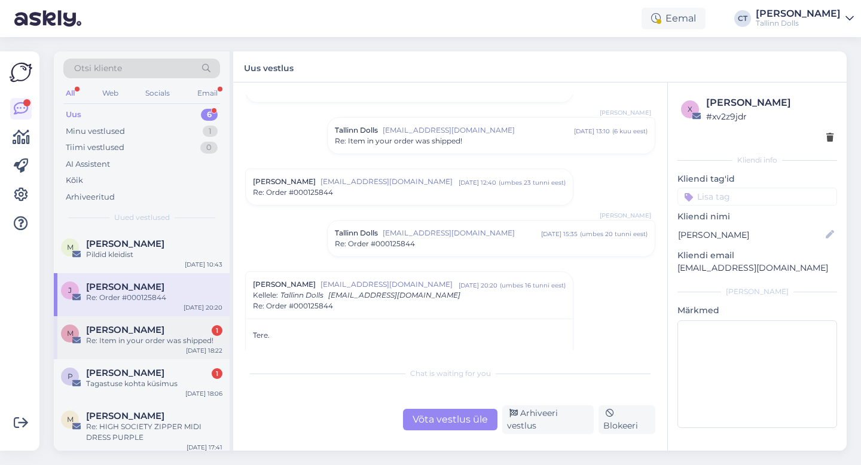
click at [143, 333] on div "[PERSON_NAME] 1" at bounding box center [154, 330] width 136 height 11
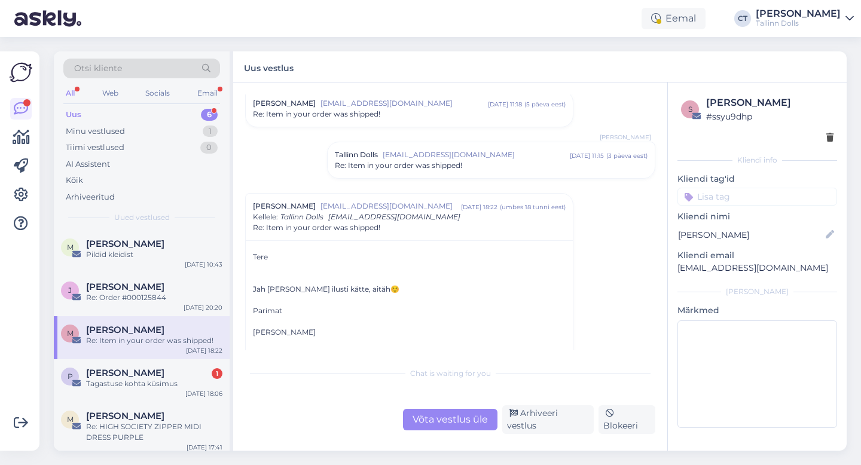
scroll to position [524, 0]
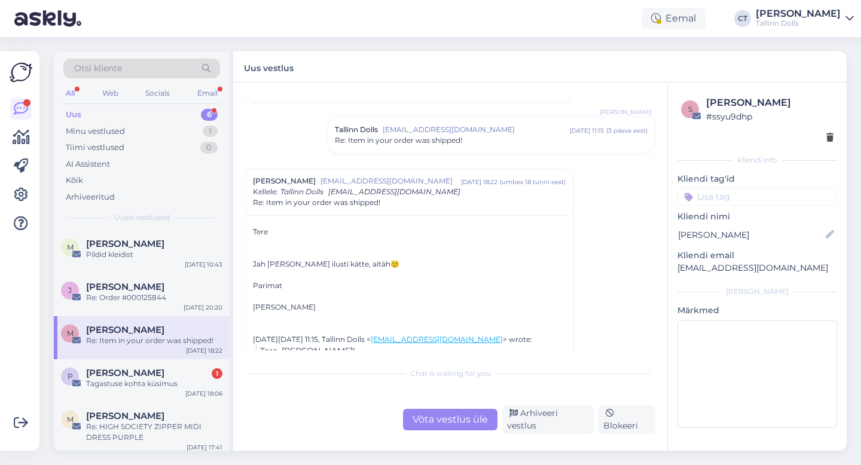
click at [454, 133] on span "[EMAIL_ADDRESS][DOMAIN_NAME]" at bounding box center [476, 129] width 187 height 11
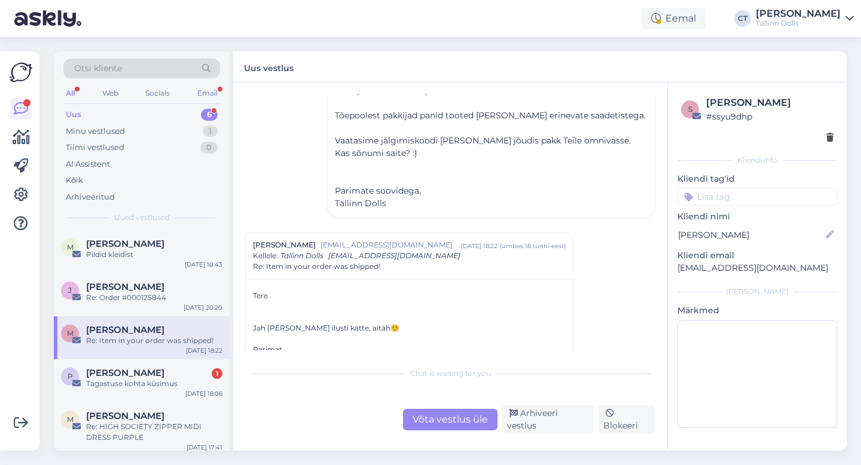
click at [468, 429] on div "Võta vestlus üle" at bounding box center [450, 420] width 94 height 22
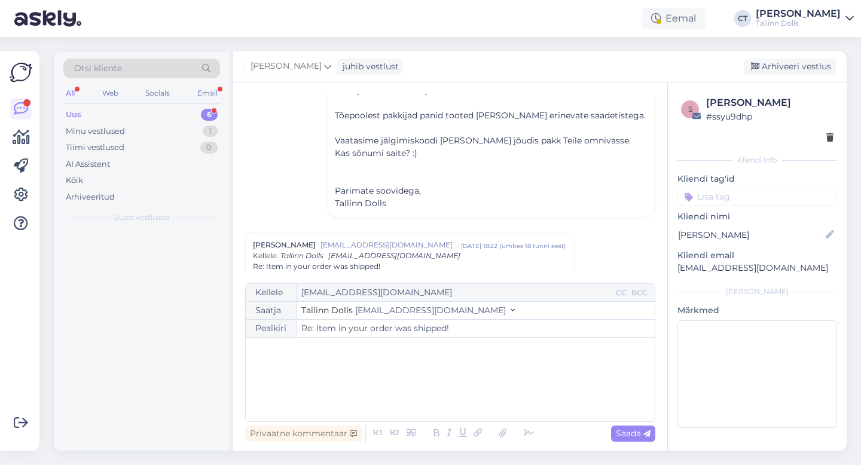
scroll to position [753, 0]
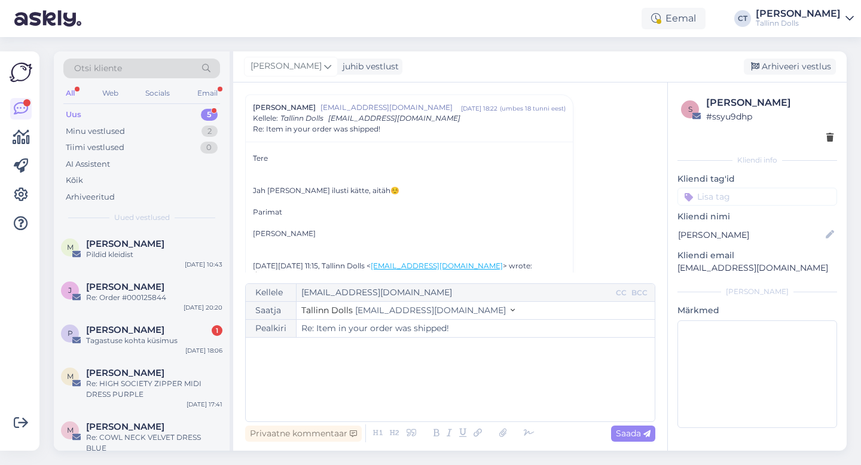
click at [465, 405] on div "﻿" at bounding box center [450, 380] width 397 height 72
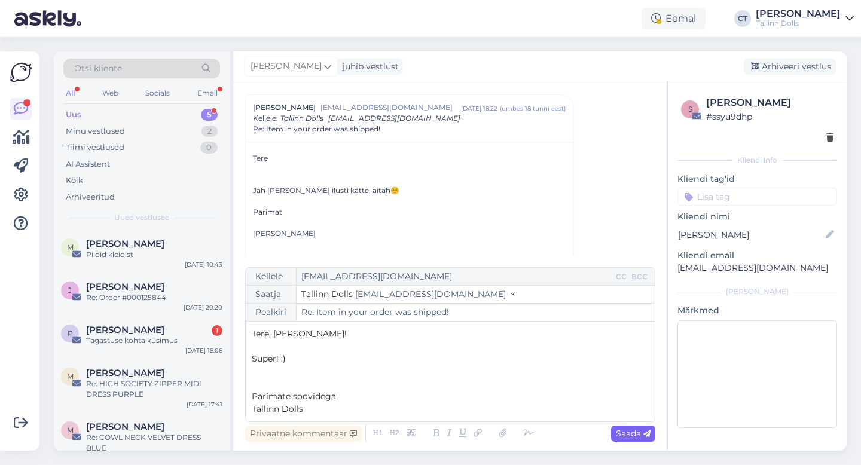
click at [634, 431] on span "Saada" at bounding box center [633, 433] width 35 height 11
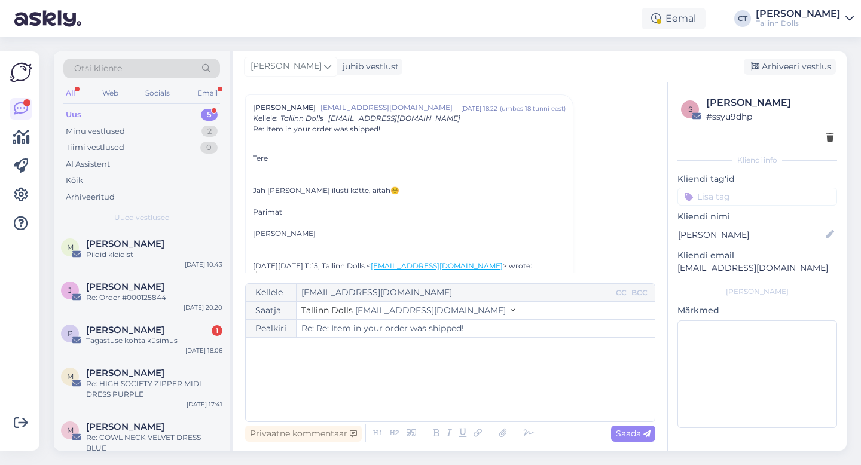
type input "Re: Item in your order was shipped!"
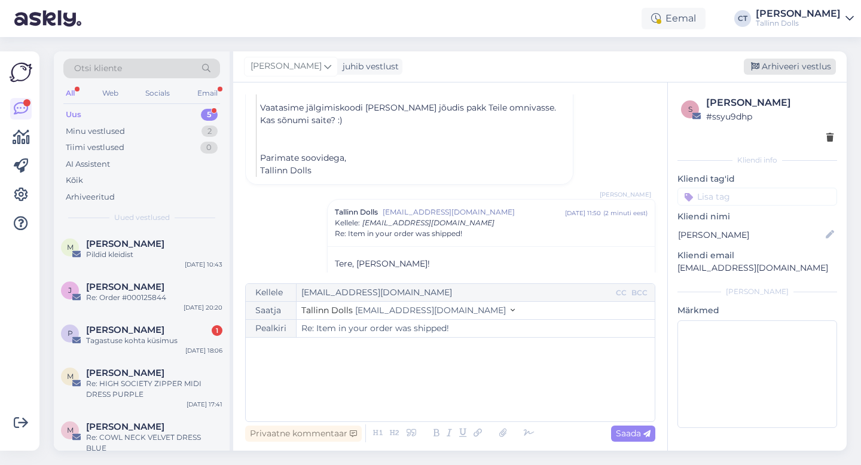
click at [805, 69] on div "Arhiveeri vestlus" at bounding box center [790, 67] width 92 height 16
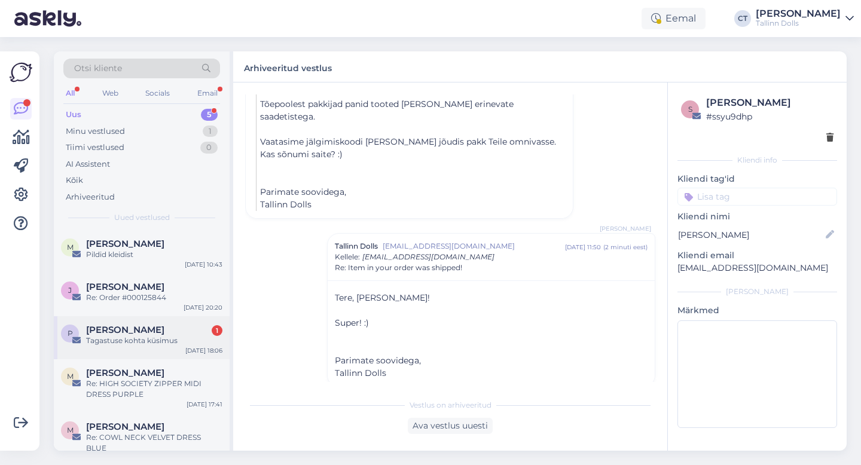
click at [163, 325] on div "[PERSON_NAME] 1" at bounding box center [154, 330] width 136 height 11
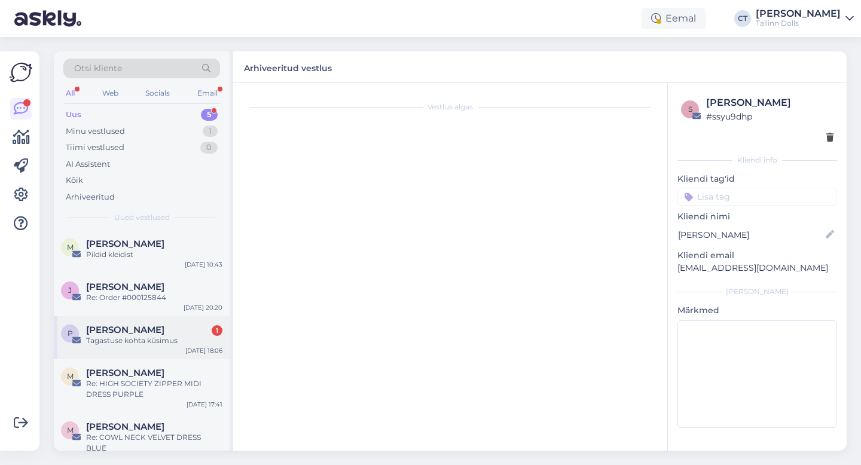
scroll to position [0, 0]
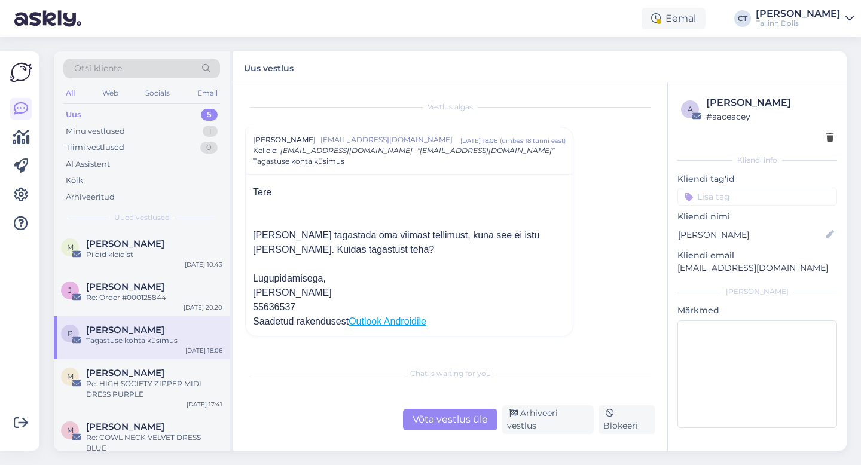
click at [425, 417] on div "Võta vestlus üle" at bounding box center [450, 420] width 94 height 22
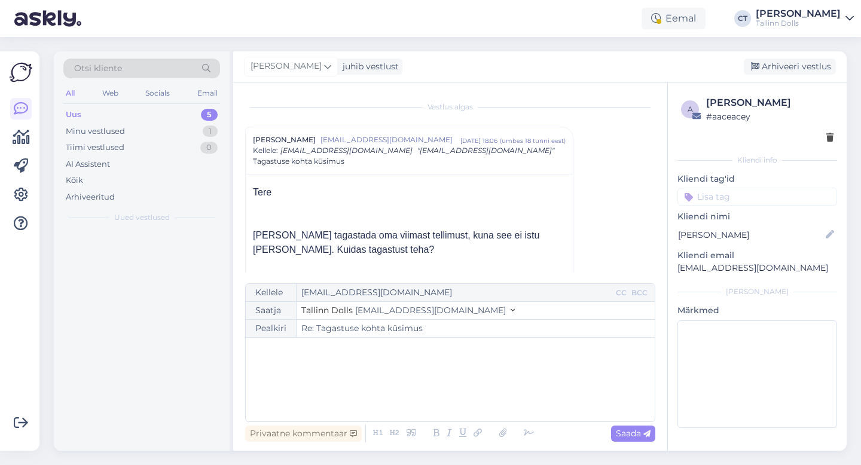
scroll to position [32, 0]
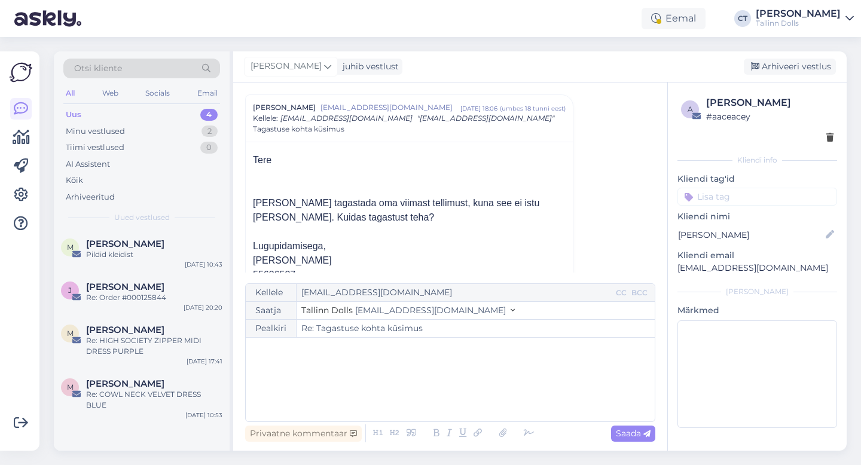
click at [422, 394] on div "﻿" at bounding box center [450, 380] width 397 height 72
drag, startPoint x: 782, startPoint y: 268, endPoint x: 669, endPoint y: 270, distance: 113.0
click at [669, 270] on div "a [PERSON_NAME] # aaceacey Kliendi info Kliendi tag'id Kliendi nimi [PERSON_NAM…" at bounding box center [757, 265] width 179 height 364
copy p "[EMAIL_ADDRESS][DOMAIN_NAME]"
click at [342, 376] on div "﻿" at bounding box center [450, 380] width 397 height 72
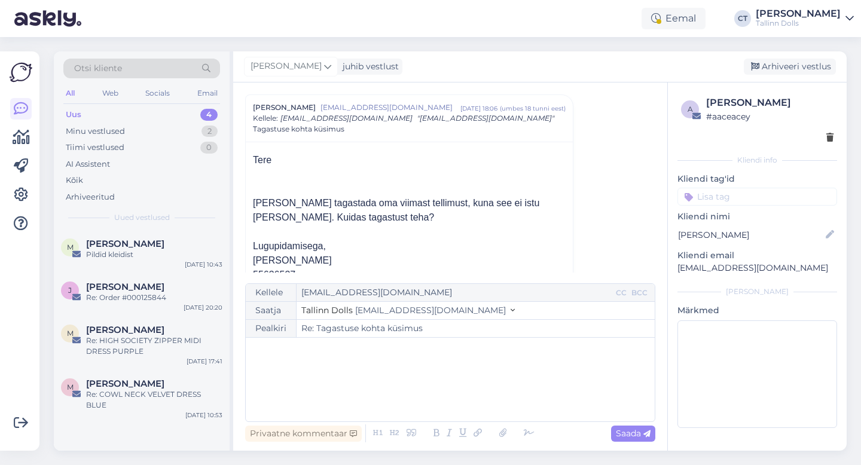
click at [291, 386] on div "﻿" at bounding box center [450, 380] width 397 height 72
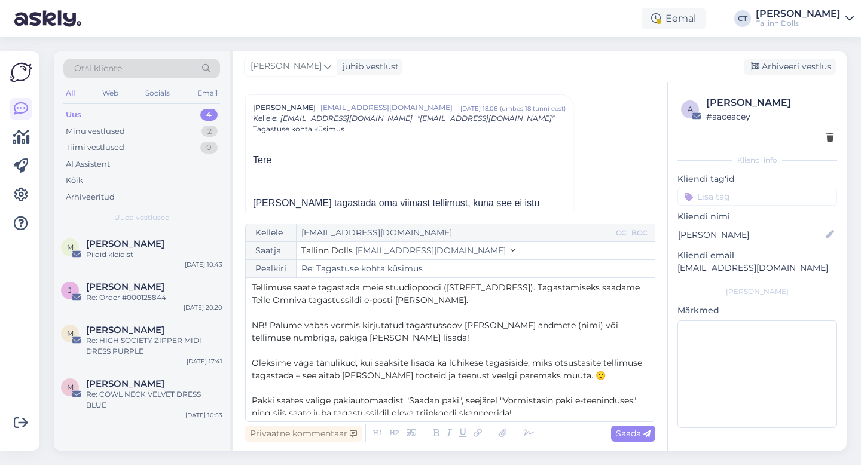
scroll to position [0, 0]
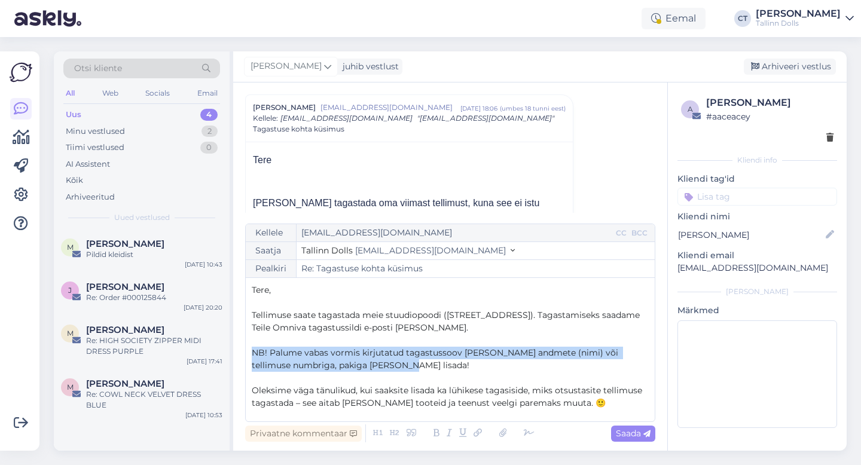
drag, startPoint x: 389, startPoint y: 367, endPoint x: 252, endPoint y: 350, distance: 138.5
click at [252, 350] on p "NB! Palume vabas vormis kirjutatud tagastussoov [PERSON_NAME] andmete (nimi) võ…" at bounding box center [450, 359] width 397 height 25
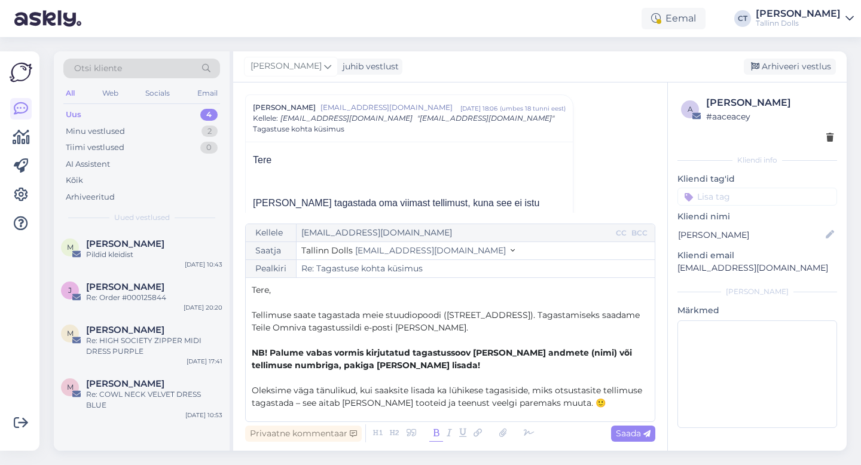
click at [431, 435] on icon at bounding box center [436, 433] width 14 height 17
click at [641, 434] on span "Saada" at bounding box center [633, 433] width 35 height 11
type input "Re: Re: Tagastuse kohta küsimus"
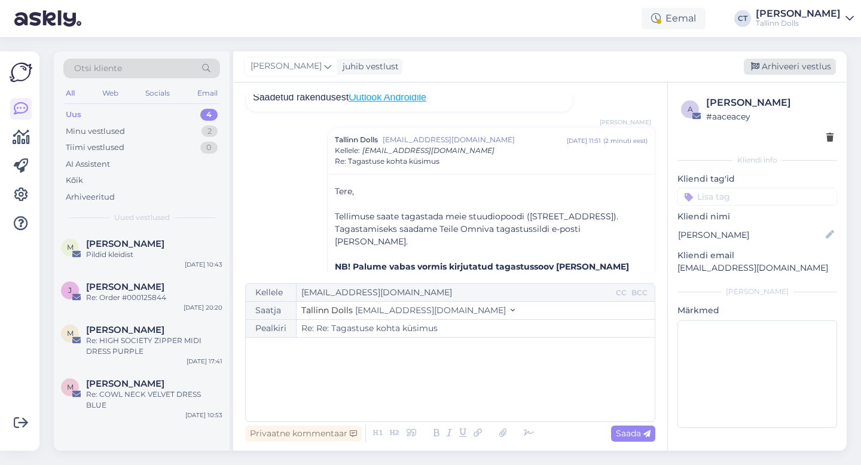
click at [778, 69] on div "Arhiveeri vestlus" at bounding box center [790, 67] width 92 height 16
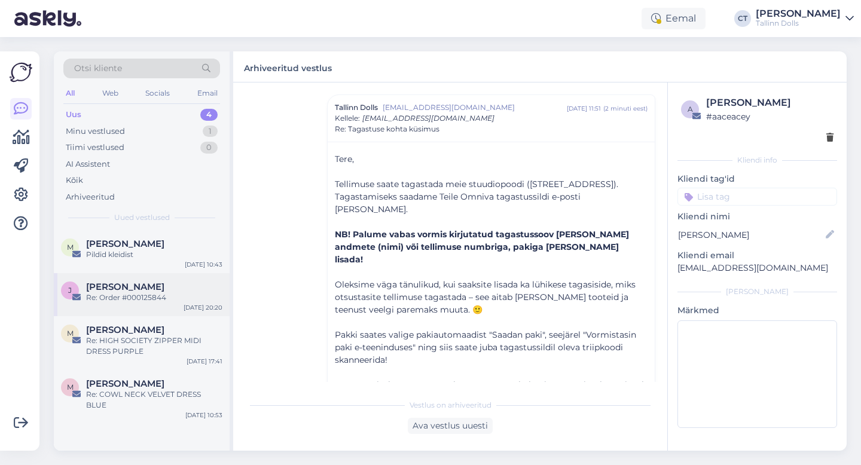
click at [160, 289] on div "[PERSON_NAME]" at bounding box center [154, 287] width 136 height 11
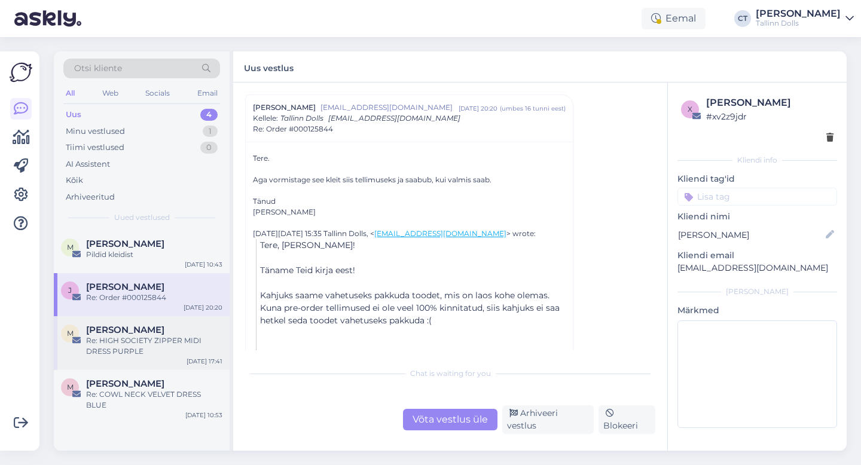
click at [153, 334] on div "[PERSON_NAME]" at bounding box center [154, 330] width 136 height 11
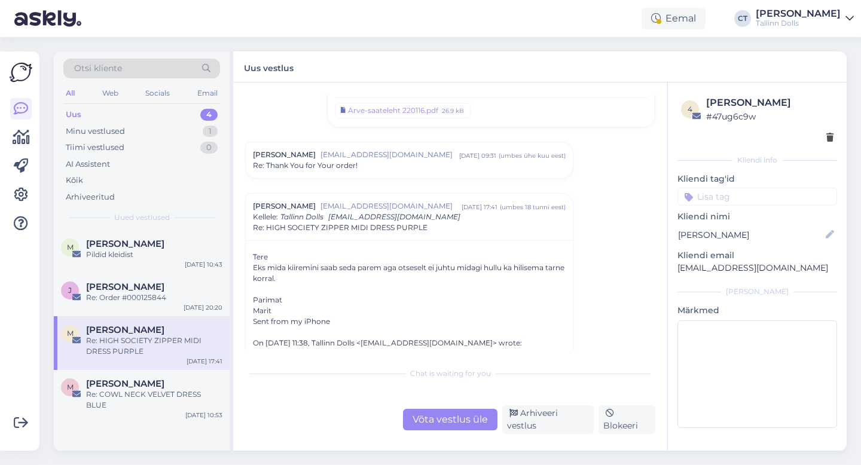
scroll to position [1784, 0]
click at [410, 145] on div "[PERSON_NAME] [EMAIL_ADDRESS][DOMAIN_NAME] [DATE] 09:31 ( umbes ühe kuu eest ) …" at bounding box center [409, 161] width 327 height 36
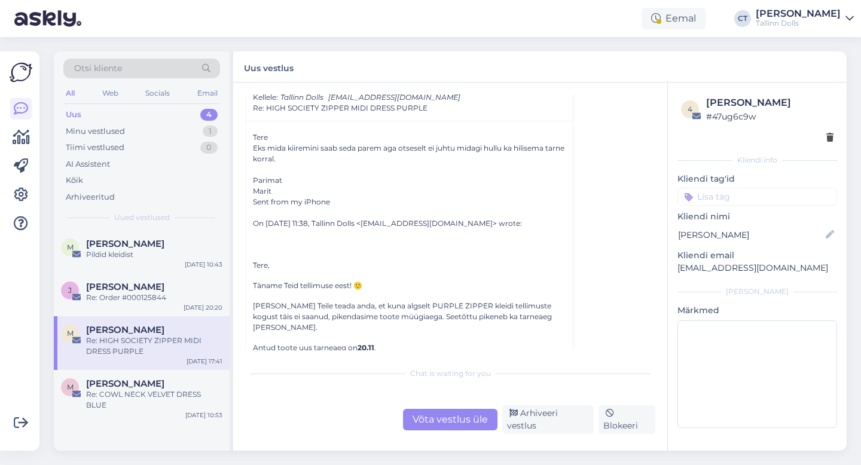
scroll to position [2128, 0]
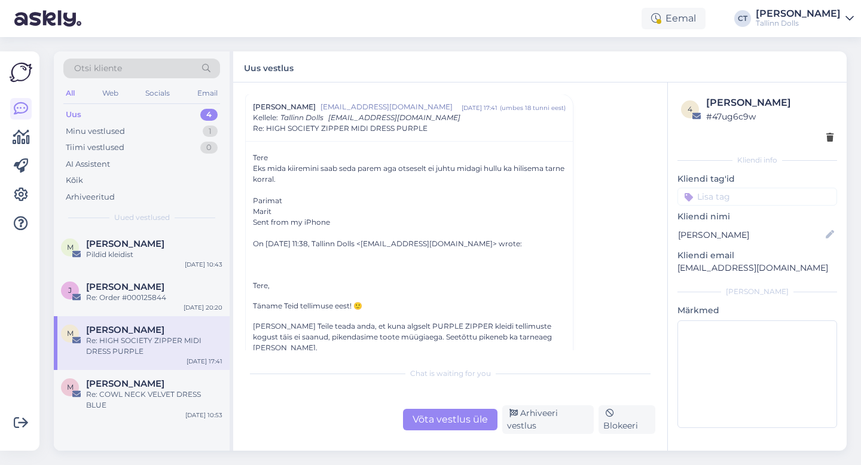
click at [443, 422] on div "Võta vestlus üle" at bounding box center [450, 420] width 94 height 22
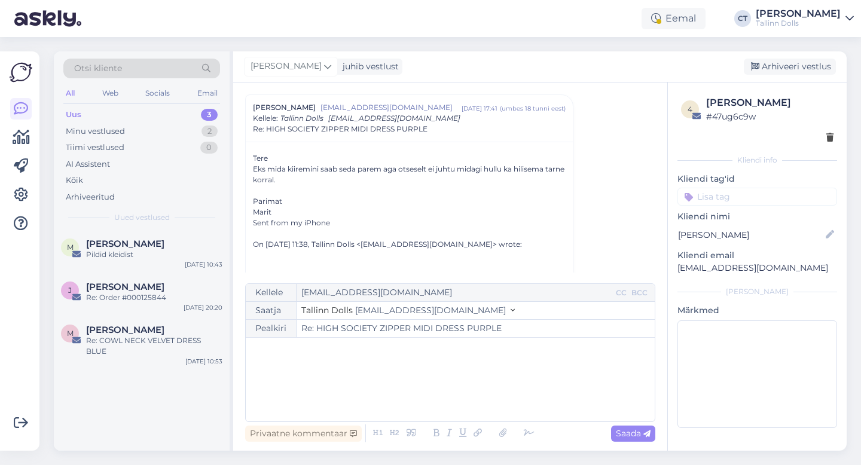
click at [436, 385] on div "﻿" at bounding box center [450, 380] width 397 height 72
click at [344, 394] on div "﻿" at bounding box center [450, 380] width 397 height 72
paste div
click at [315, 356] on p "﻿" at bounding box center [450, 362] width 397 height 13
click at [441, 371] on p "[PERSON_NAME]! Suur-suur aitäh Teile! :)" at bounding box center [450, 375] width 397 height 13
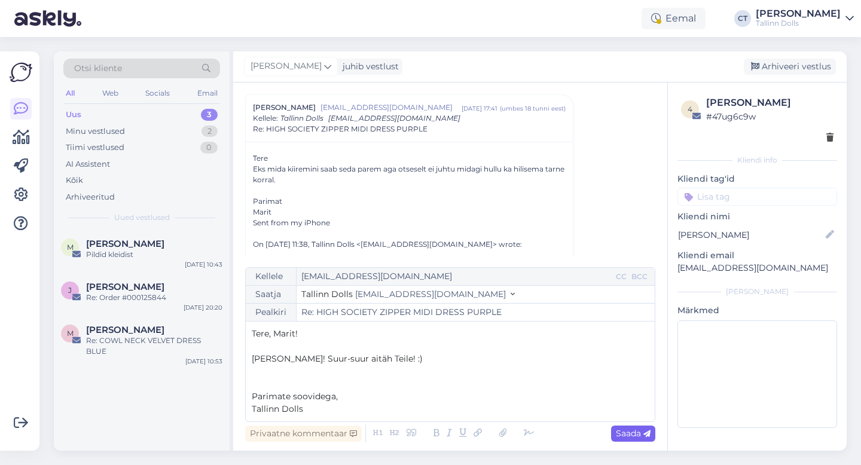
click at [634, 429] on span "Saada" at bounding box center [633, 433] width 35 height 11
type input "Re: HIGH SOCIETY ZIPPER MIDI DRESS PURPLE"
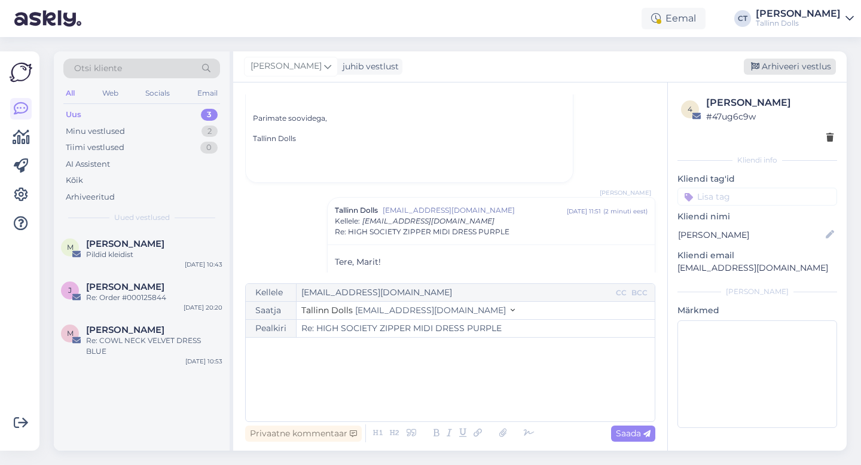
click at [793, 61] on div "Arhiveeri vestlus" at bounding box center [790, 67] width 92 height 16
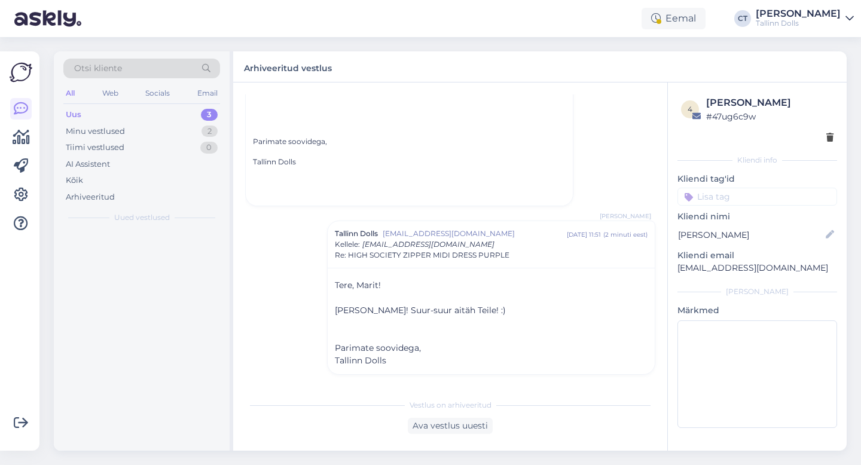
scroll to position [2416, 0]
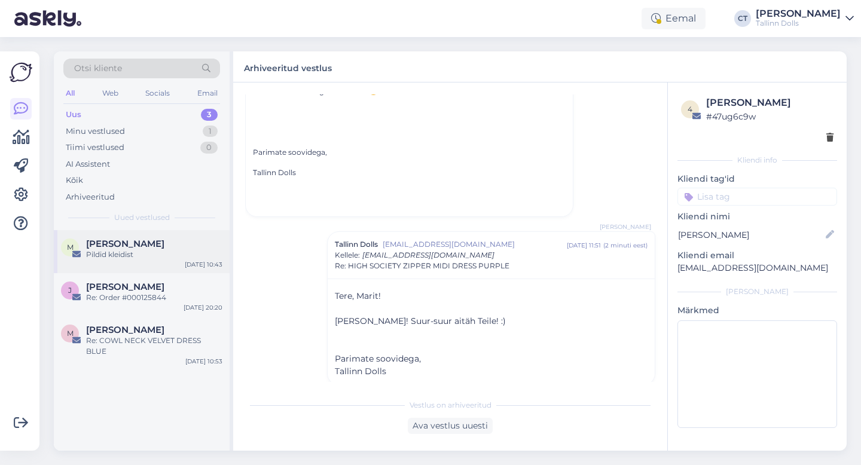
click at [117, 259] on div "Pildid kleidist" at bounding box center [154, 254] width 136 height 11
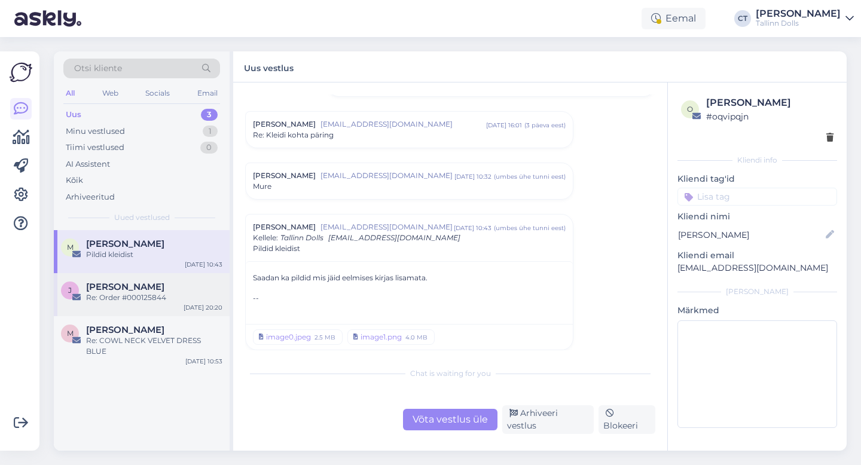
click at [117, 289] on span "[PERSON_NAME]" at bounding box center [125, 287] width 78 height 11
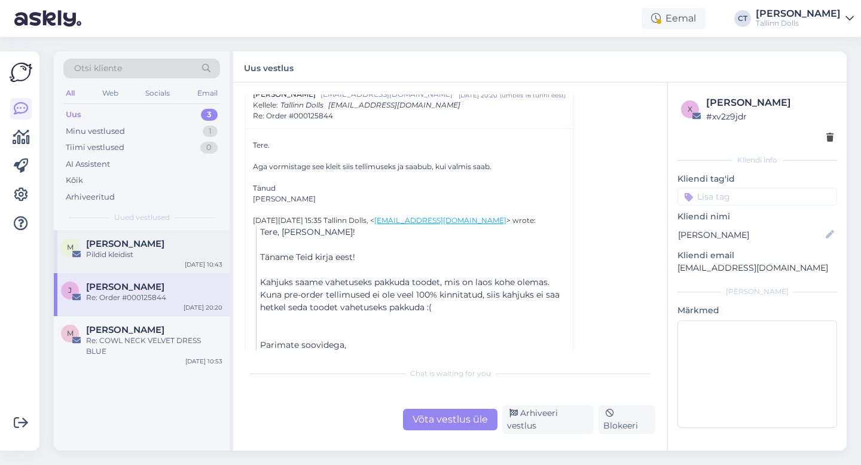
scroll to position [512, 0]
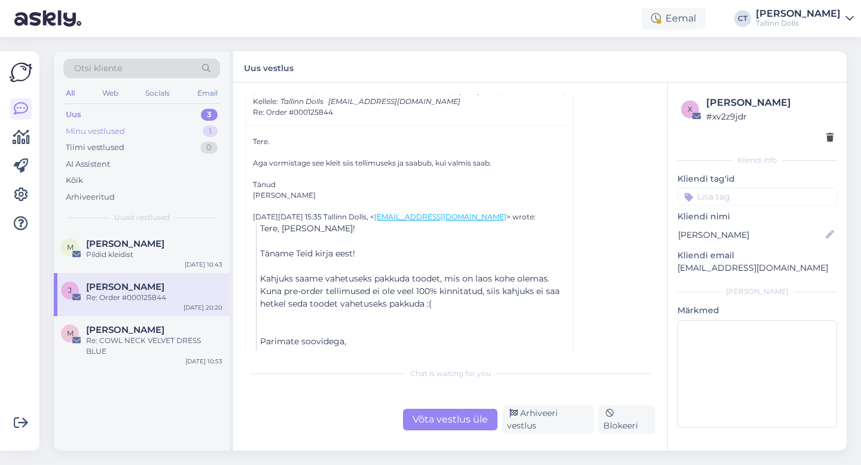
click at [167, 129] on div "Minu vestlused 1" at bounding box center [141, 131] width 157 height 17
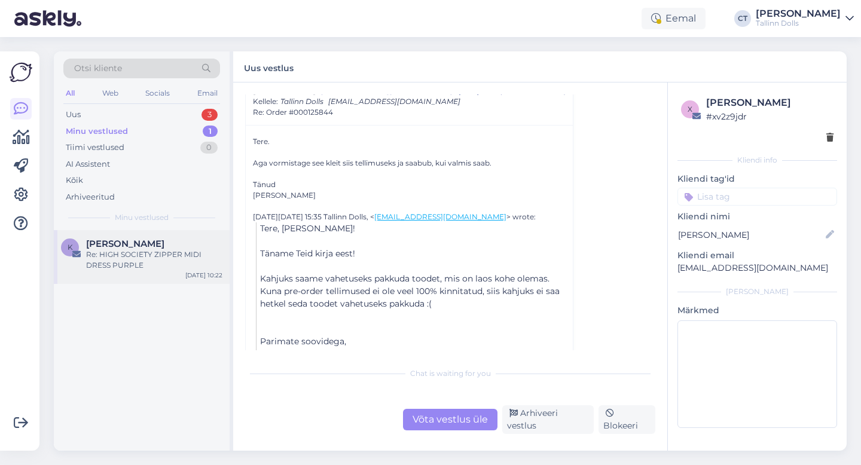
click at [130, 263] on div "Re: HIGH SOCIETY ZIPPER MIDI DRESS PURPLE" at bounding box center [154, 260] width 136 height 22
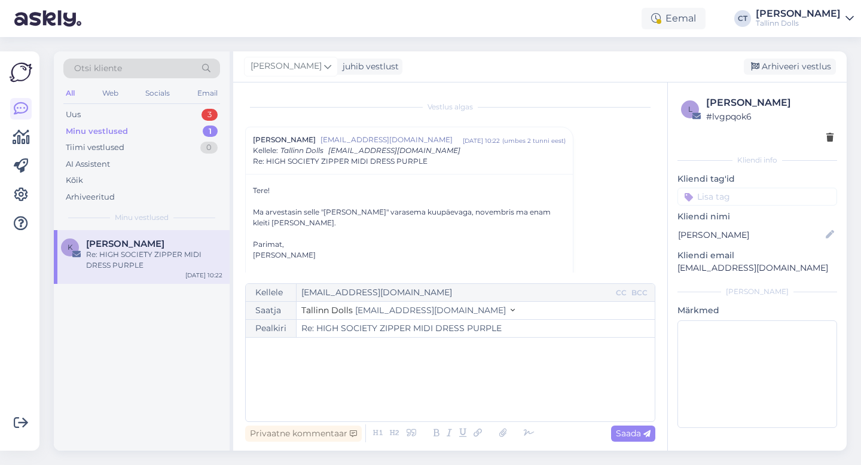
scroll to position [25, 0]
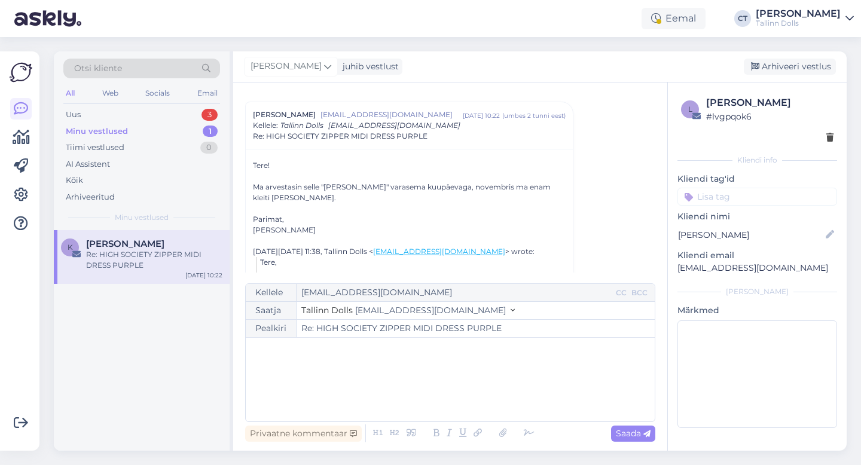
click at [370, 382] on div "﻿" at bounding box center [450, 380] width 397 height 72
click at [294, 374] on div "﻿" at bounding box center [450, 380] width 397 height 72
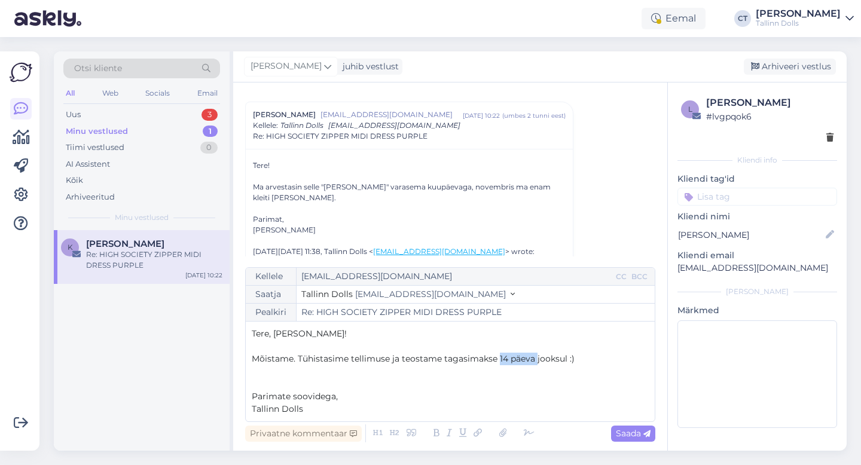
drag, startPoint x: 536, startPoint y: 359, endPoint x: 499, endPoint y: 357, distance: 37.7
click at [499, 357] on span "Mõistame. Tühistasime tellimuse ja teostame tagasimakse 14 päeva jooksul :)" at bounding box center [413, 358] width 323 height 11
click at [630, 426] on div "Saada" at bounding box center [633, 434] width 44 height 16
click at [637, 432] on span "Saada" at bounding box center [633, 433] width 35 height 11
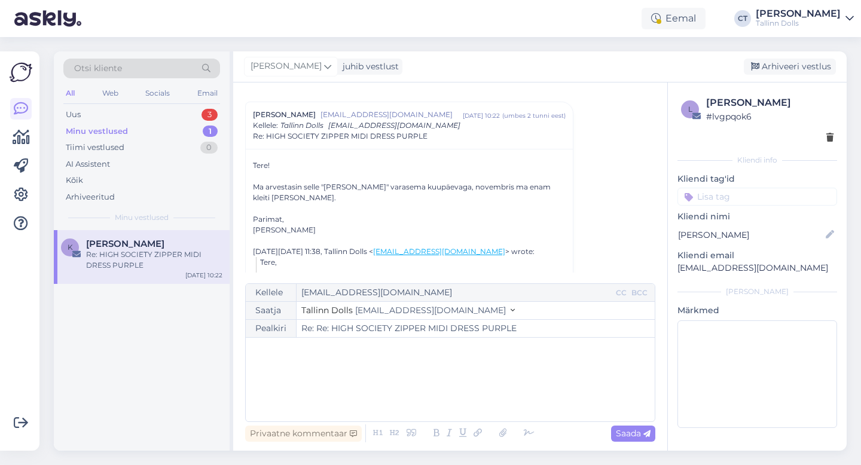
type input "Re: HIGH SOCIETY ZIPPER MIDI DRESS PURPLE"
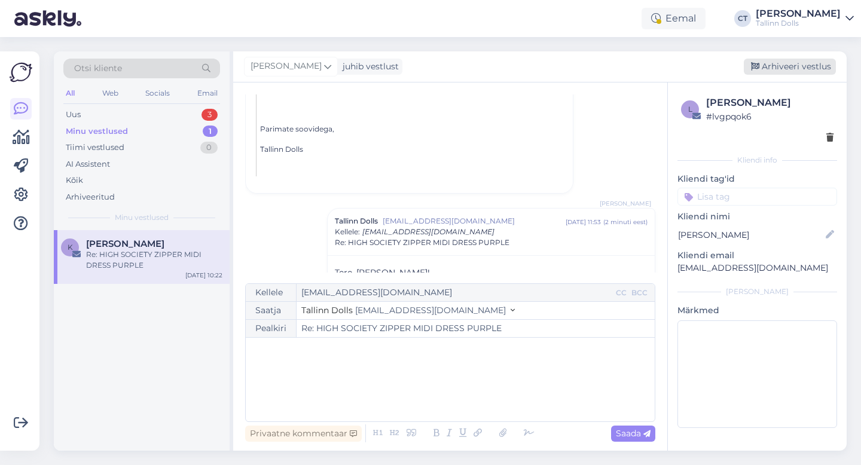
click at [789, 65] on div "Arhiveeri vestlus" at bounding box center [790, 67] width 92 height 16
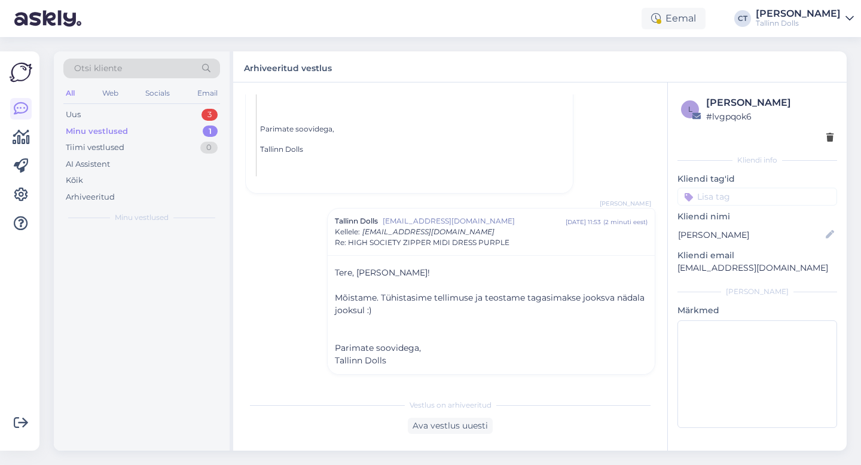
scroll to position [291, 0]
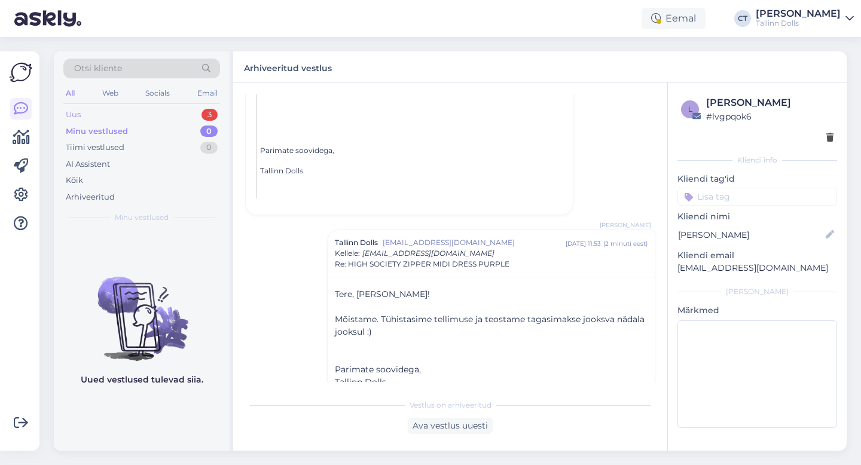
click at [166, 109] on div "Uus 3" at bounding box center [141, 114] width 157 height 17
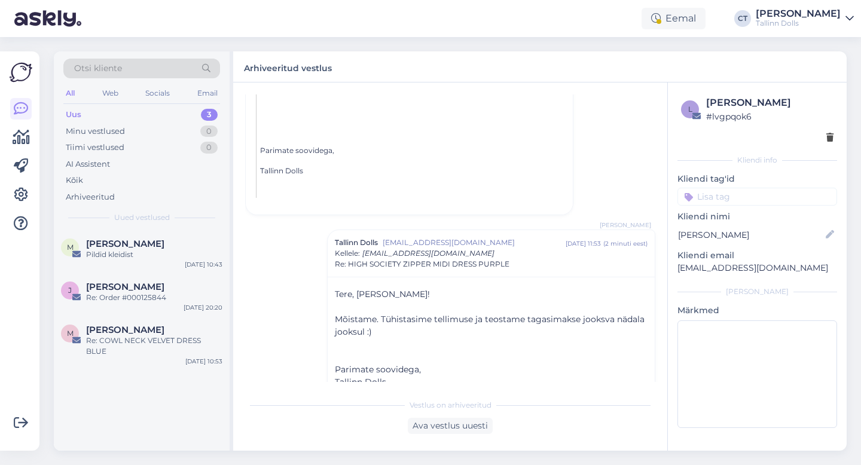
click at [166, 109] on div "Uus 3" at bounding box center [141, 114] width 157 height 17
click at [71, 115] on div "Uus" at bounding box center [74, 115] width 16 height 12
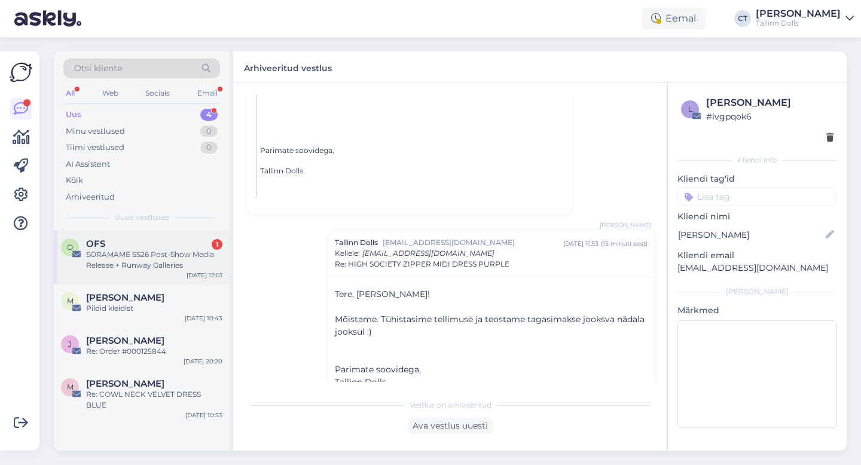
click at [148, 249] on div "SORAMAME SS26 Post-Show Media Release + Runway Galleries" at bounding box center [154, 260] width 136 height 22
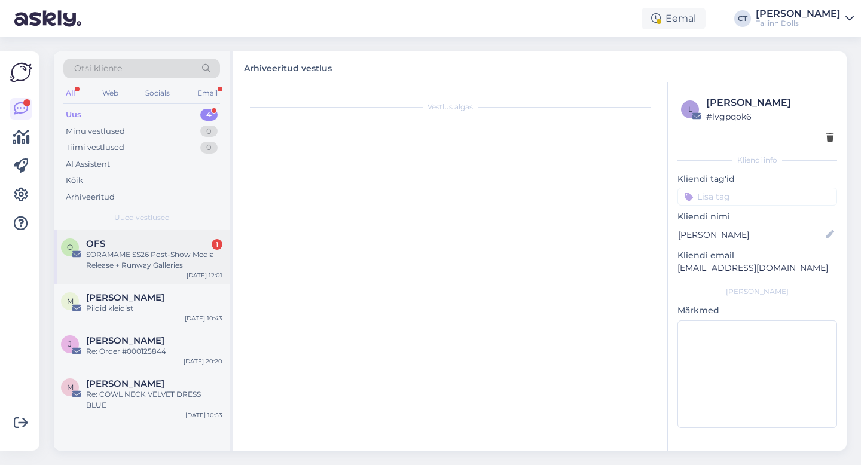
scroll to position [318, 0]
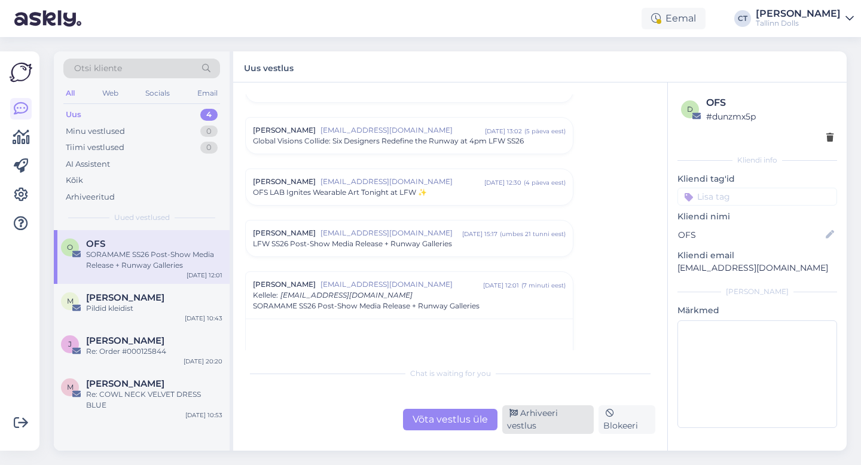
click at [536, 428] on div "Arhiveeri vestlus" at bounding box center [547, 419] width 91 height 29
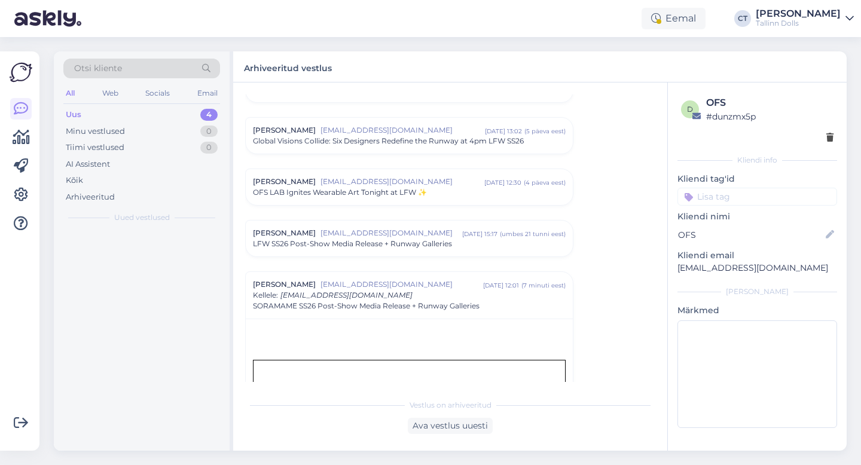
scroll to position [495, 0]
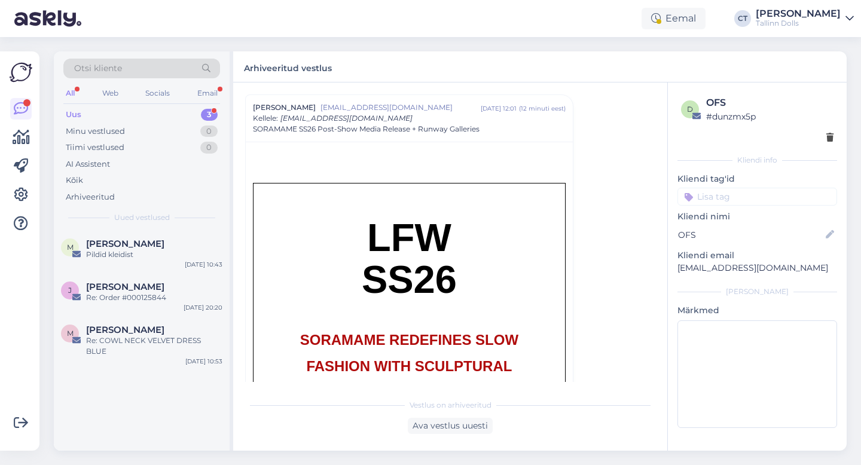
click at [91, 114] on div "Uus 3" at bounding box center [141, 114] width 157 height 17
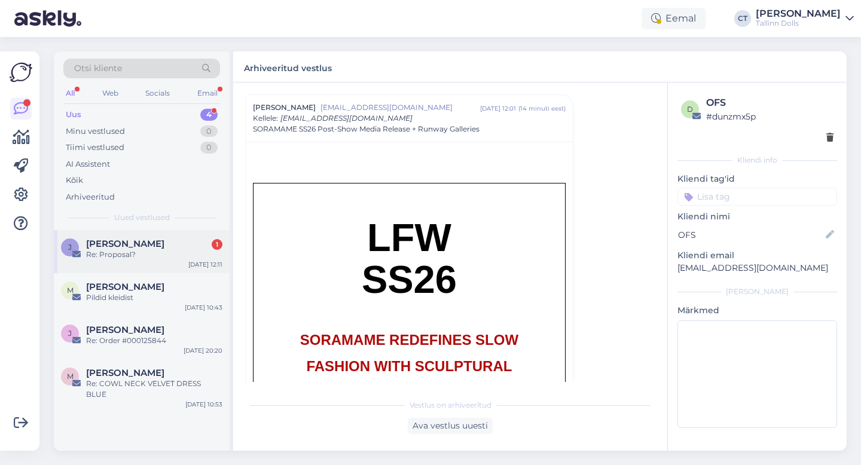
click at [128, 264] on div "J [PERSON_NAME] 1 Re: Proposal? [DATE] 12:11" at bounding box center [142, 251] width 176 height 43
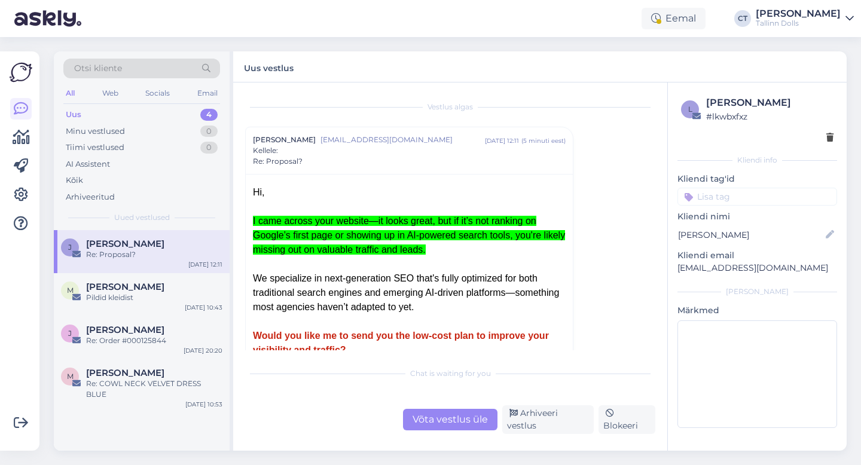
click at [157, 114] on div "Uus 4" at bounding box center [141, 114] width 157 height 17
click at [549, 422] on div "Arhiveeri vestlus" at bounding box center [547, 419] width 91 height 29
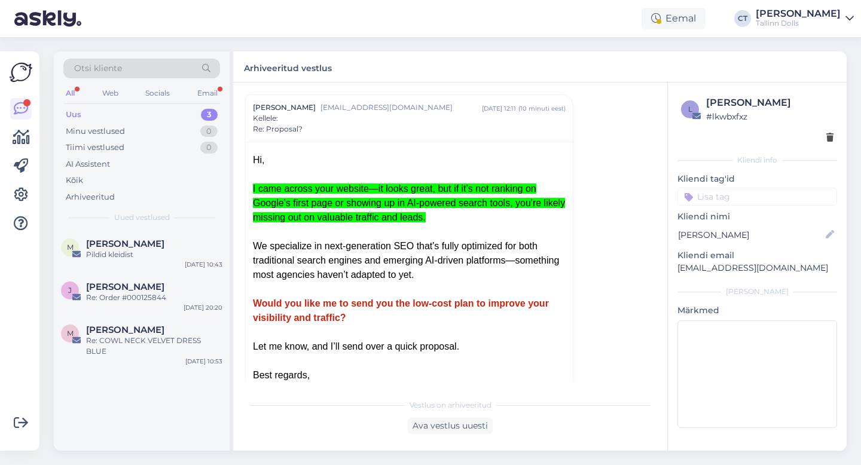
click at [144, 112] on div "Uus 3" at bounding box center [141, 114] width 157 height 17
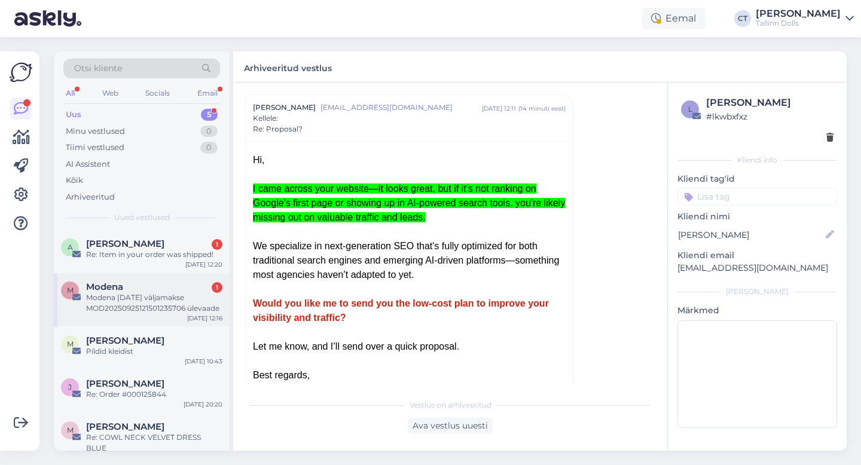
click at [127, 301] on div "Modena [DATE] väljamakse MOD20250925121501235706 ülevaade" at bounding box center [154, 303] width 136 height 22
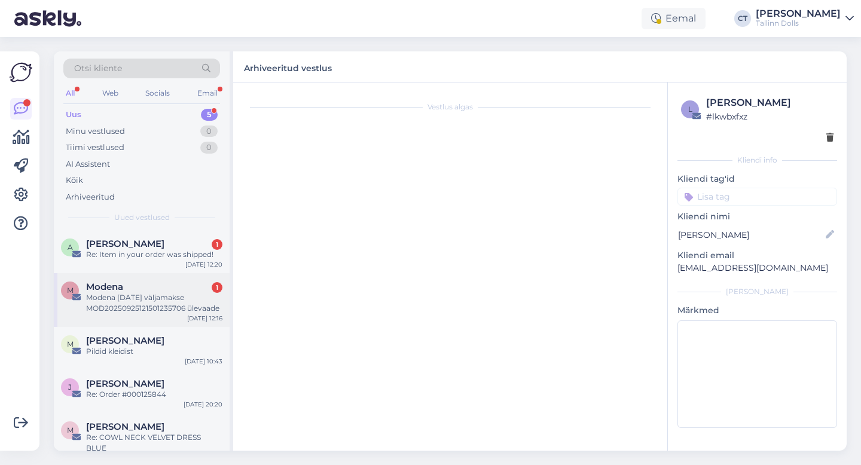
scroll to position [5075, 0]
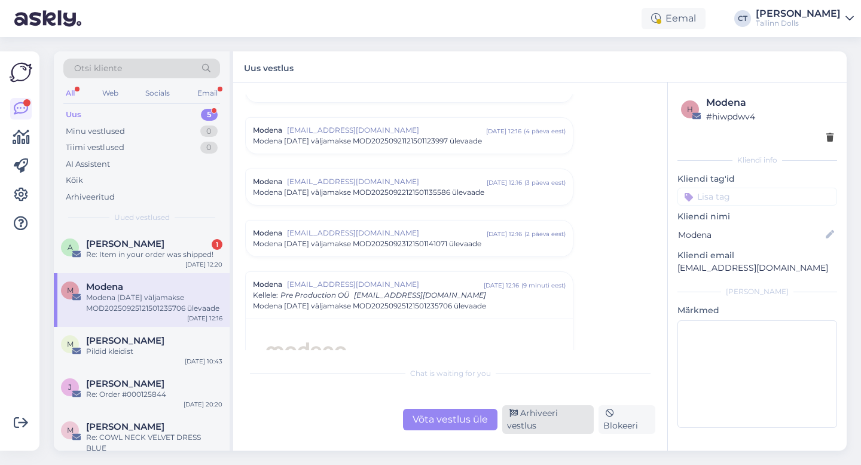
click at [554, 422] on div "Arhiveeri vestlus" at bounding box center [547, 419] width 91 height 29
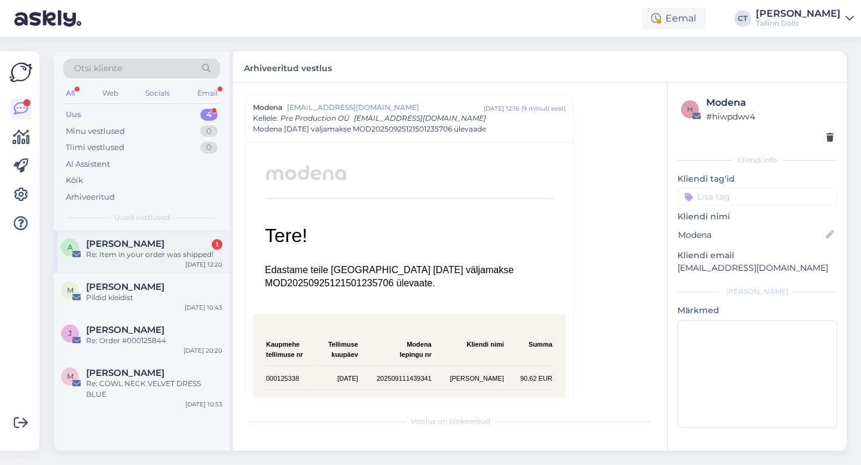
click at [186, 249] on div "Re: Item in your order was shipped!" at bounding box center [154, 254] width 136 height 11
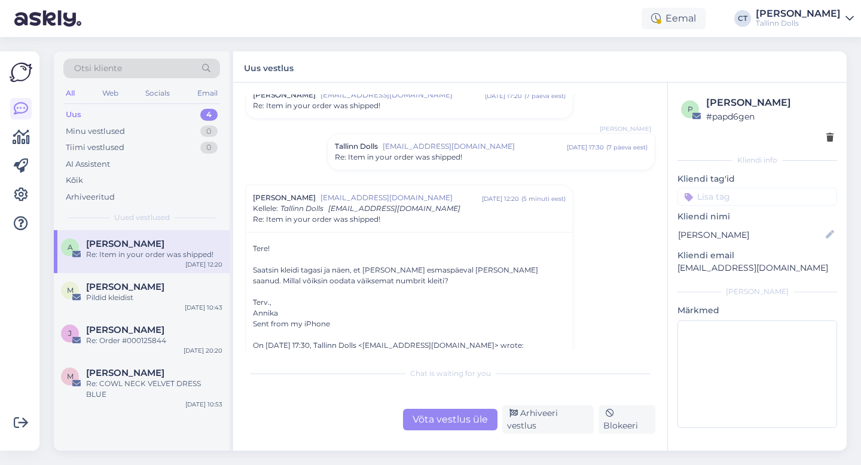
scroll to position [920, 0]
click at [433, 421] on div "Võta vestlus üle" at bounding box center [450, 420] width 94 height 22
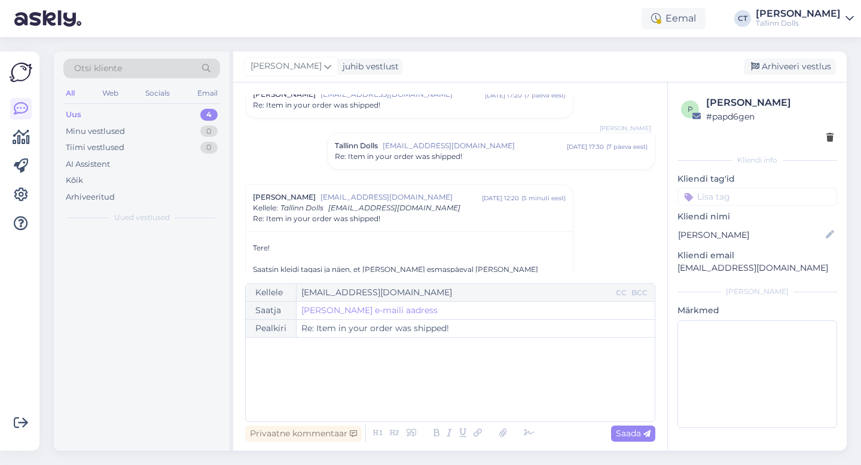
scroll to position [1009, 0]
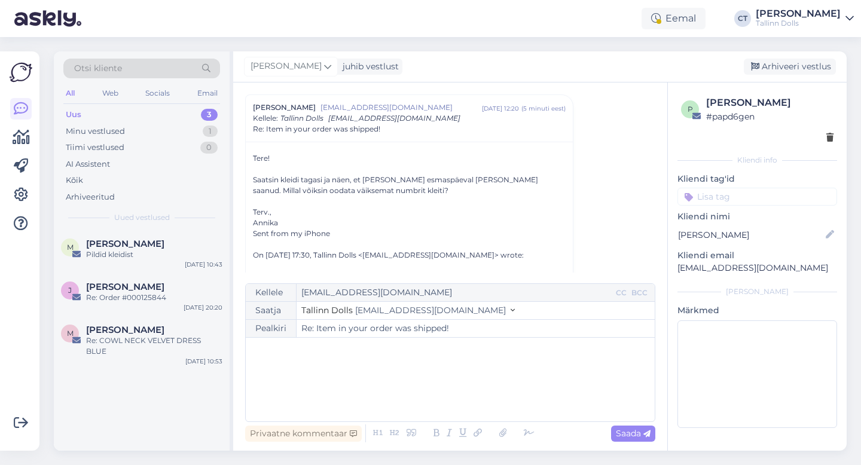
click at [423, 391] on div "﻿" at bounding box center [450, 380] width 397 height 72
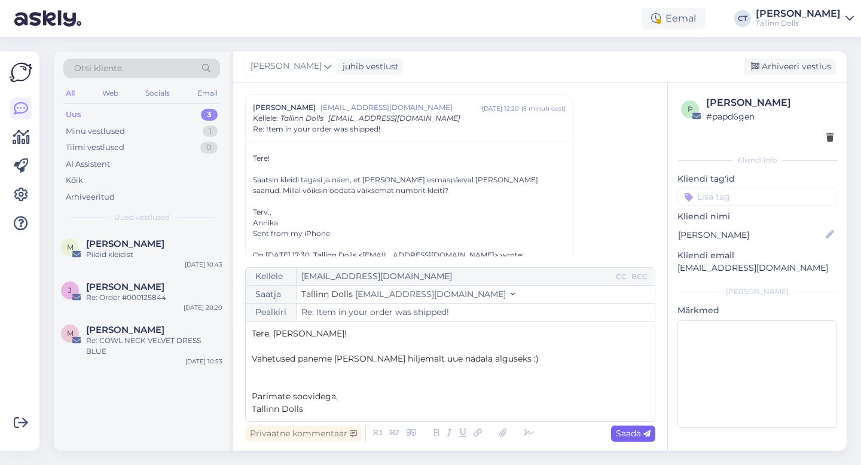
click at [636, 433] on span "Saada" at bounding box center [633, 433] width 35 height 11
type input "Re: Item in your order was shipped!"
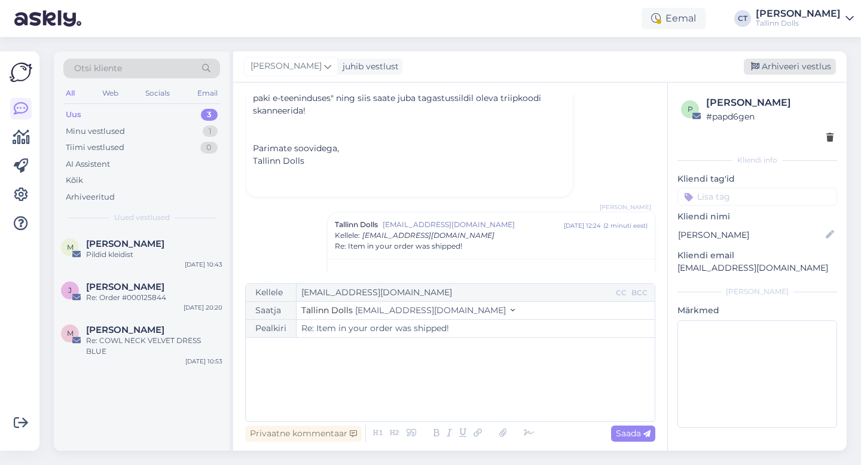
click at [785, 70] on div "Arhiveeri vestlus" at bounding box center [790, 67] width 92 height 16
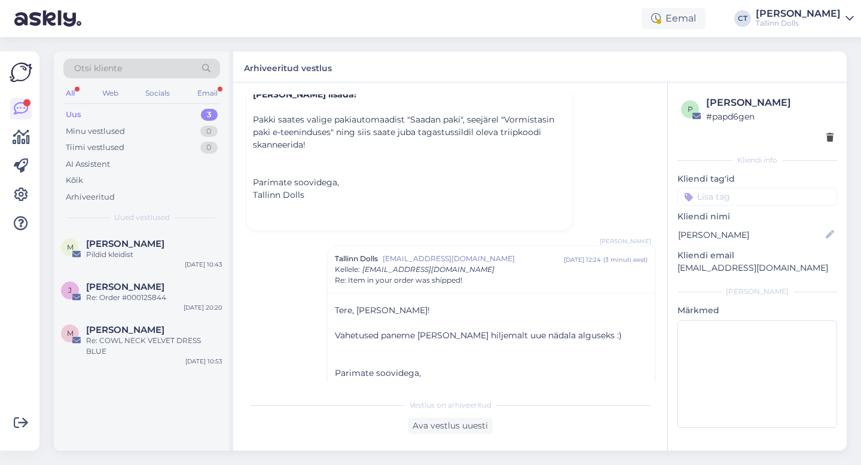
click at [81, 108] on div "Uus 3" at bounding box center [141, 114] width 157 height 17
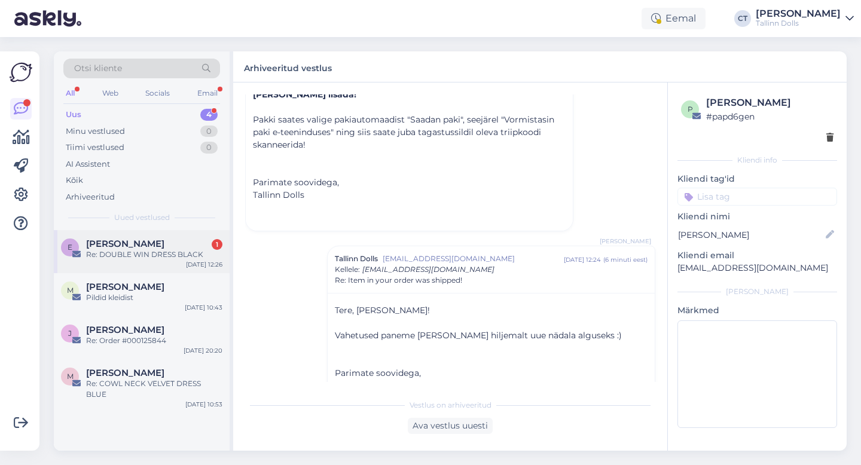
click at [115, 246] on span "[PERSON_NAME]" at bounding box center [125, 244] width 78 height 11
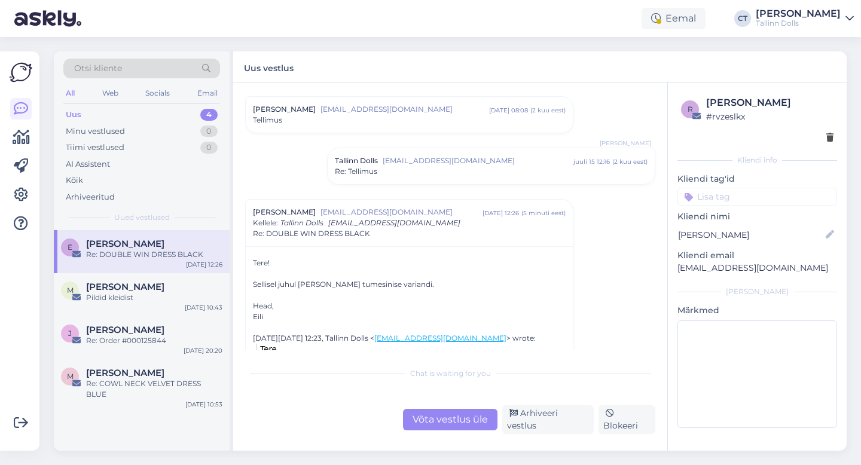
scroll to position [239, 0]
click at [428, 425] on div "Võta vestlus üle" at bounding box center [450, 420] width 94 height 22
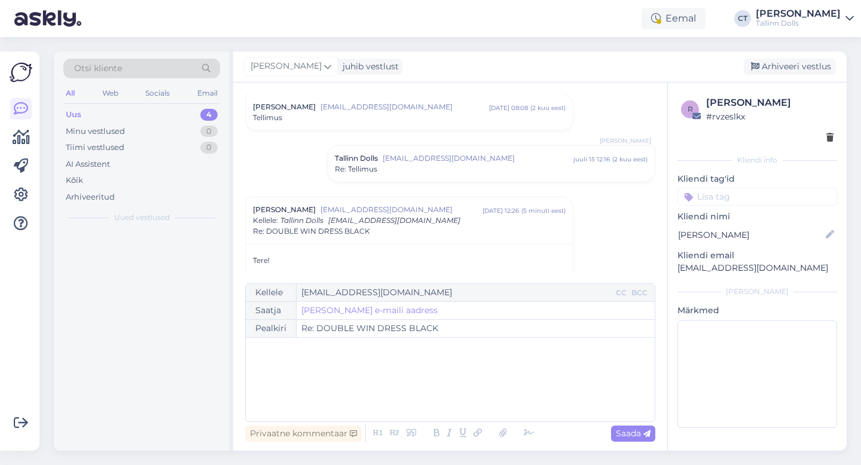
scroll to position [341, 0]
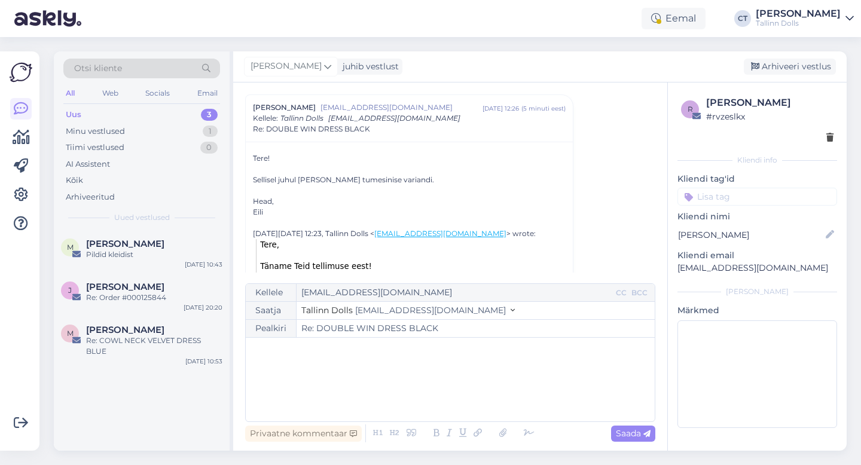
click at [428, 403] on div "﻿" at bounding box center [450, 380] width 397 height 72
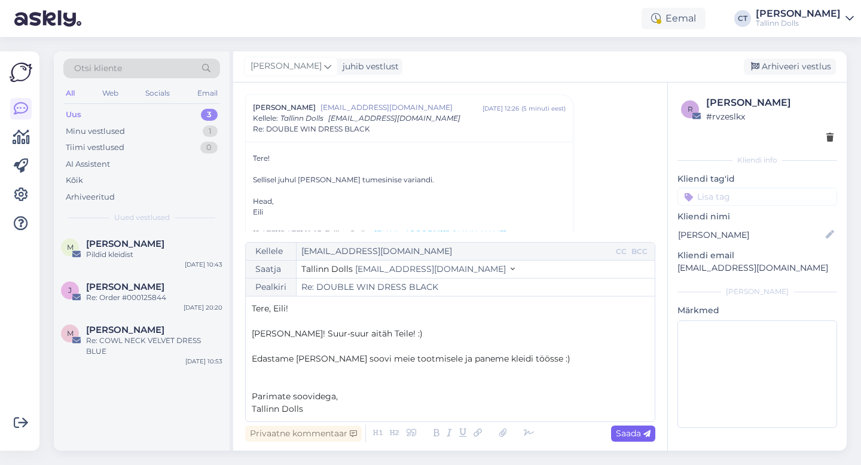
click at [621, 436] on span "Saada" at bounding box center [633, 433] width 35 height 11
type input "Re: Re: DOUBLE WIN DRESS BLACK"
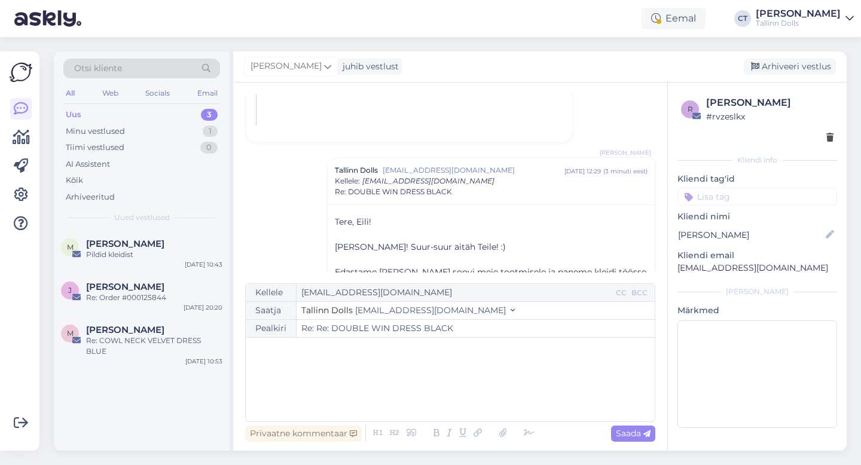
click at [136, 116] on div "Uus 3" at bounding box center [141, 114] width 157 height 17
click at [798, 66] on div "Arhiveeri vestlus" at bounding box center [790, 67] width 92 height 16
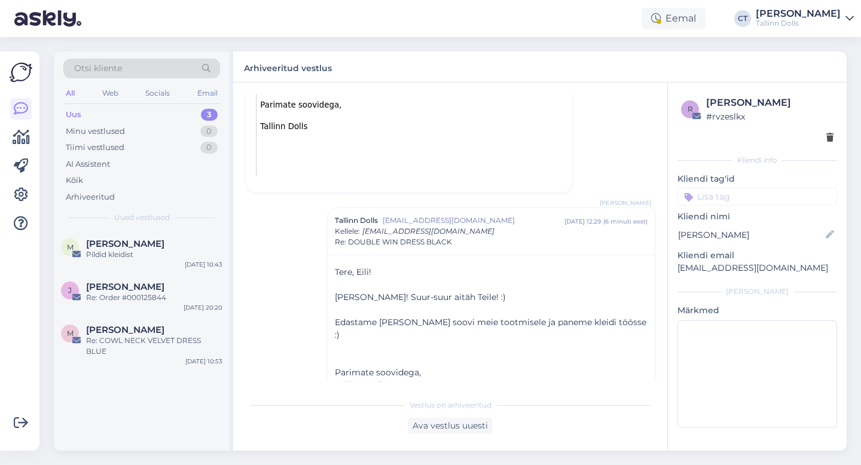
click at [87, 118] on div "Uus 3" at bounding box center [141, 114] width 157 height 17
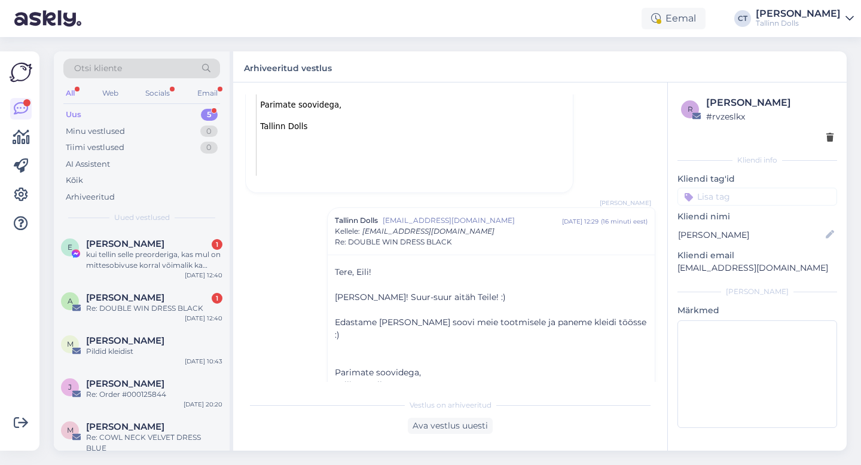
click at [81, 117] on div "Uus 5" at bounding box center [141, 114] width 157 height 17
click at [122, 244] on span "[PERSON_NAME]" at bounding box center [125, 244] width 78 height 11
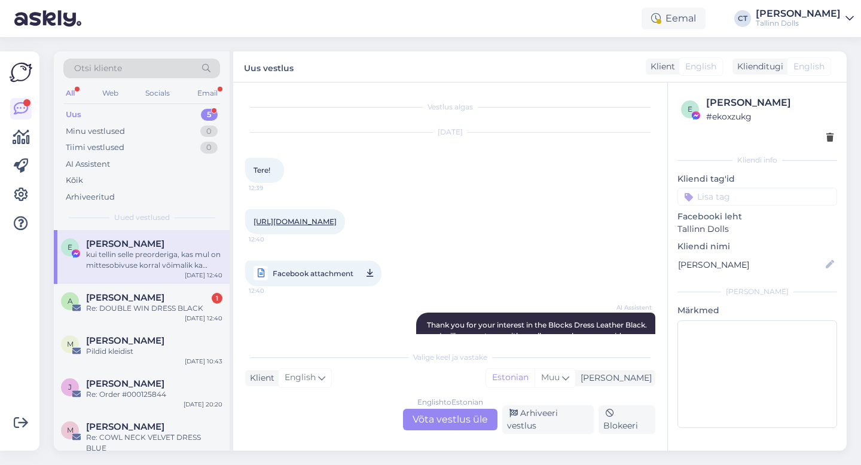
scroll to position [23, 0]
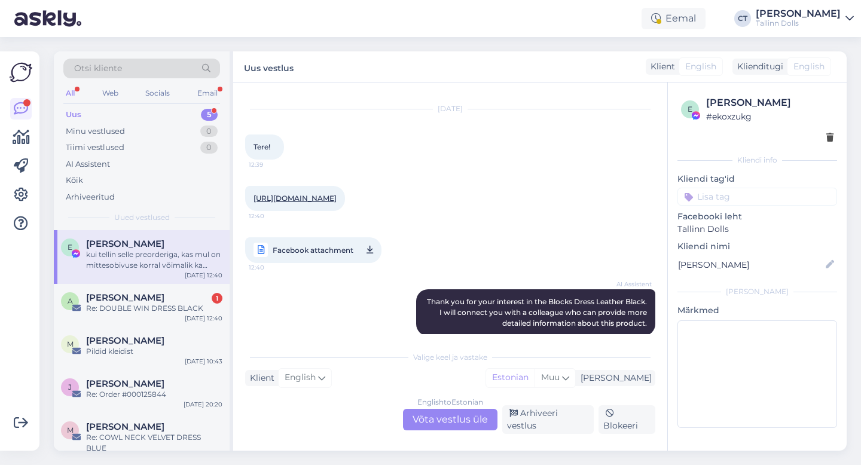
click at [337, 203] on link "[URL][DOMAIN_NAME]" at bounding box center [295, 198] width 83 height 9
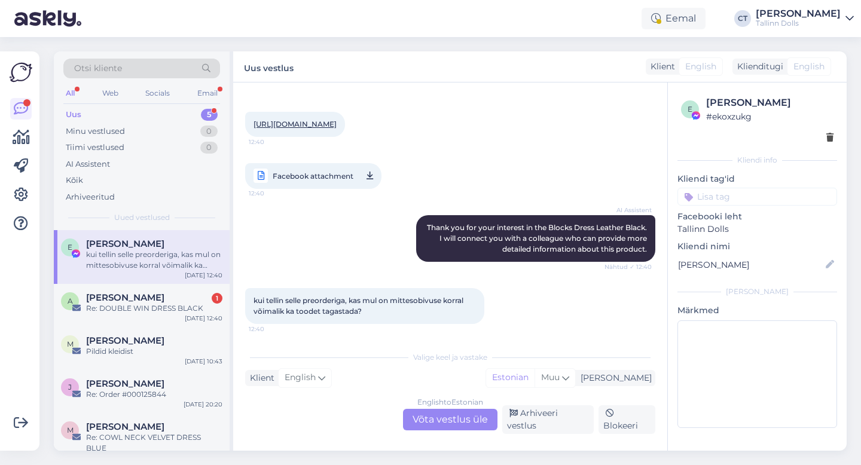
scroll to position [115, 0]
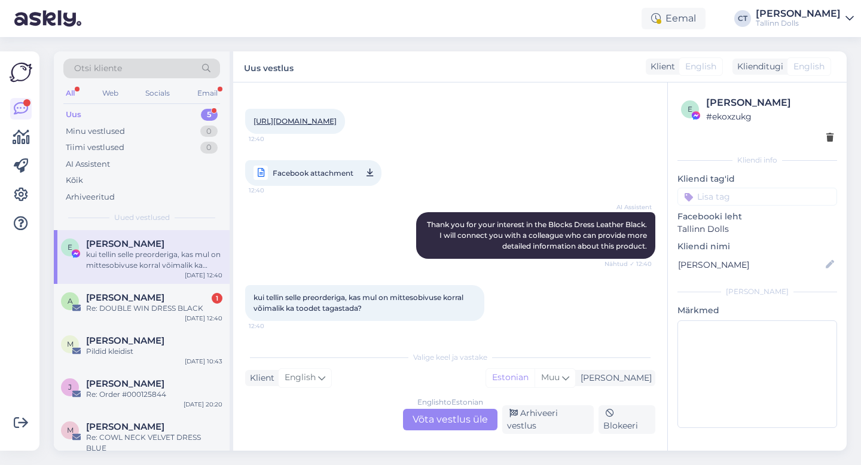
click at [433, 427] on div "English to Estonian Võta vestlus üle" at bounding box center [450, 420] width 94 height 22
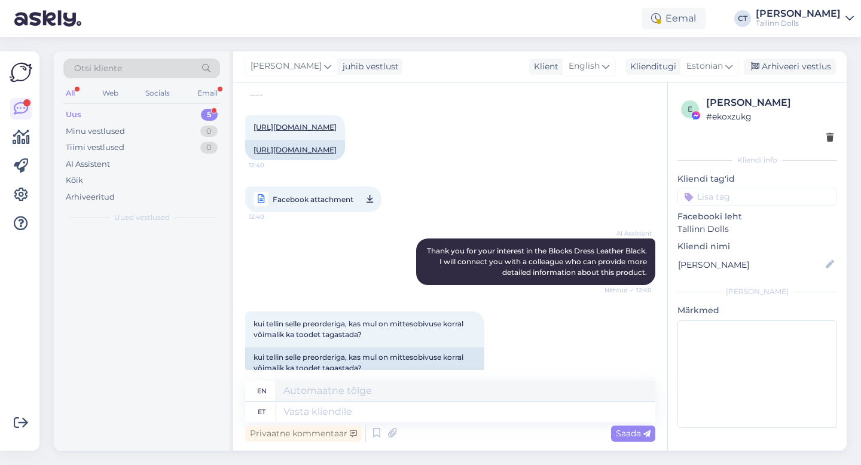
scroll to position [135, 0]
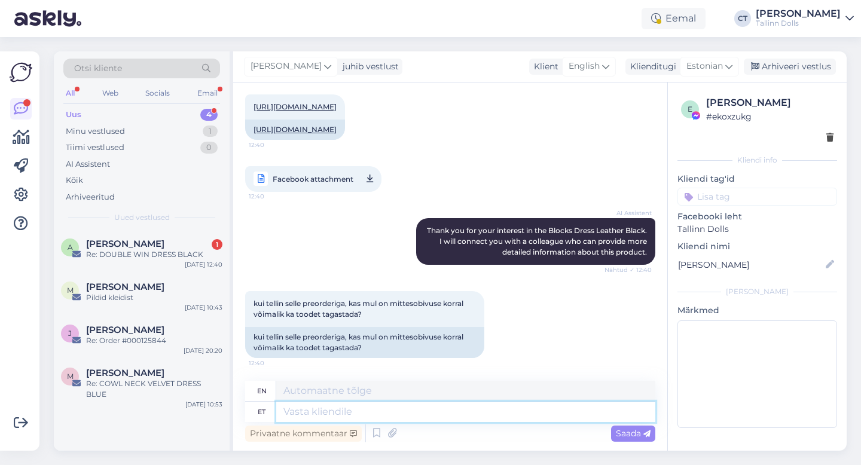
click at [431, 411] on textarea at bounding box center [465, 412] width 379 height 20
type textarea "Tere,"
type textarea "Hello,"
type textarea "Tere, antud kl"
type textarea "Hello, given"
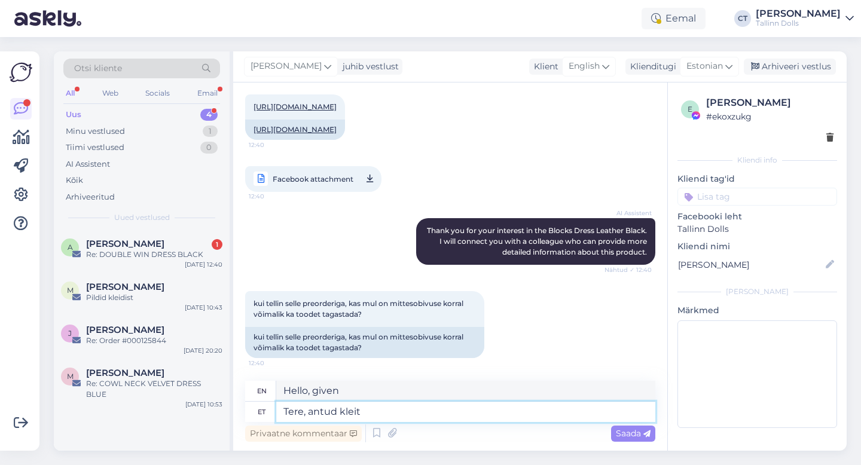
type textarea "Tere, antud kleit e"
type textarea "Hello, this dress"
type textarea "Tere, antud [PERSON_NAME] o"
type textarea "Hello, this dress is not"
type textarea "Tere, antud [PERSON_NAME] ole"
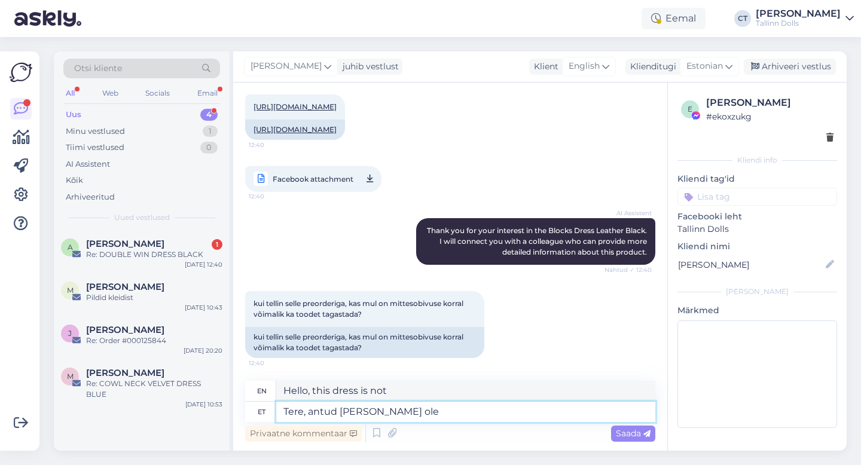
type textarea "Hello, this dress is not available."
type textarea "Tere, antud [PERSON_NAME] ole PRE-ORDER t"
type textarea "Hello, this dress is not PRE-ORDER."
type textarea "Tere, antud [PERSON_NAME] ole PRE-ORDER toode"
type textarea "Hello, this dress is not a PRE-ORDER product."
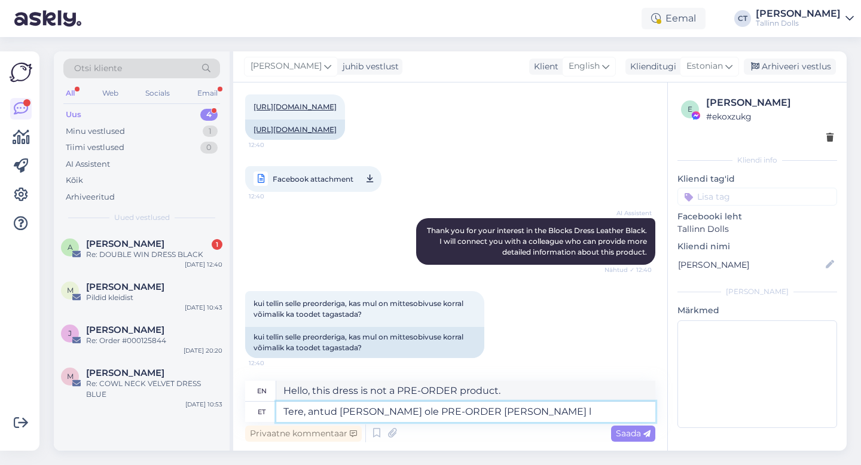
type textarea "Tere, antud [PERSON_NAME] ole PRE-ORDER [PERSON_NAME] la"
type textarea "Hello, this dress is not a PRE-ORDER product, but"
type textarea "Tere, antud [PERSON_NAME] ole PRE-ORDER [PERSON_NAME] lao"
type textarea "Hello, this dress is not a PRE-ORDER product, but a stock item."
type textarea "Tere, antud [PERSON_NAME] ole PRE-ORDER [PERSON_NAME] lao toode j"
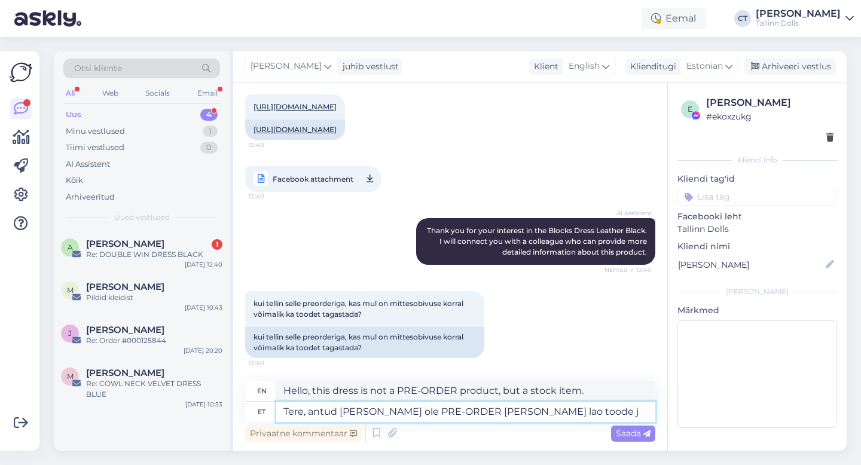
type textarea "Hello, this dress is not a PRE-ORDER product, but a stock product."
type textarea "Tere, antud [PERSON_NAME] ole PRE-ORDER [PERSON_NAME] lao toode ja s"
type textarea "Hello, this dress is not a PRE-ORDER product but a stock product and"
type textarea "Tere, antud [PERSON_NAME] ole PRE-ORDER [PERSON_NAME] lao toode ja saab k"
type textarea "Hello, this dress is not a PRE-ORDER product, but a stock product and will be"
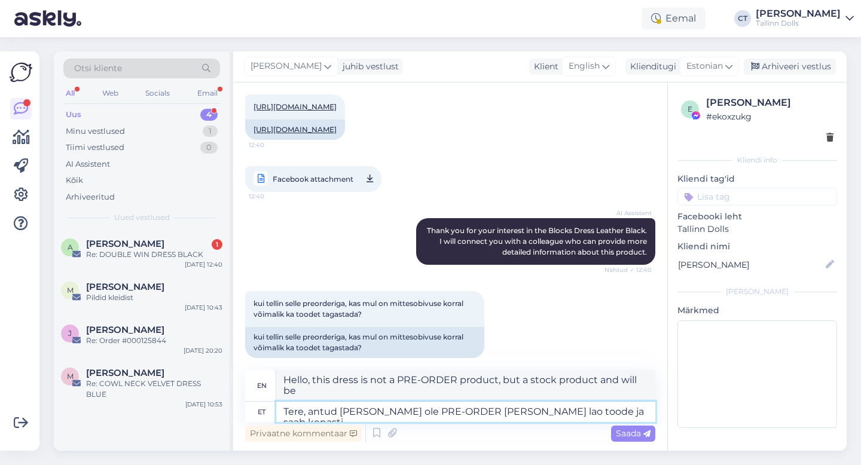
type textarea "Tere, antud [PERSON_NAME] ole PRE-ORDER [PERSON_NAME] lao toode ja saab kenasti…"
type textarea "Hello, this dress is not a PRE-ORDER product, but a stock product and will be d…"
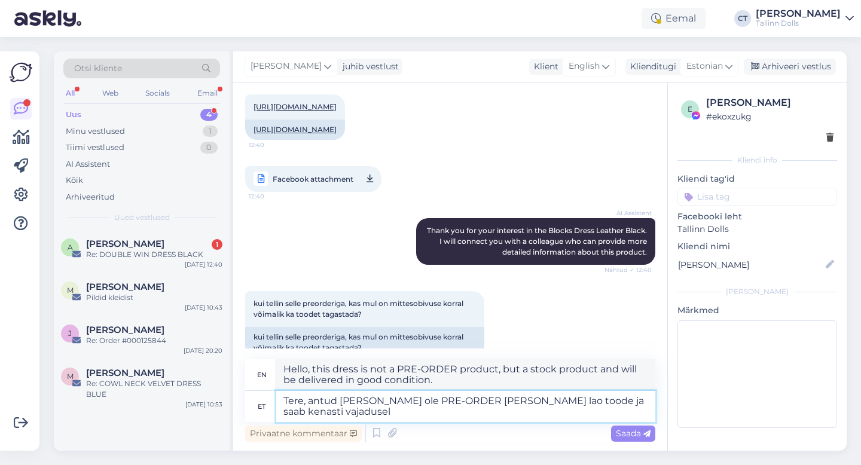
type textarea "Tere, antud [PERSON_NAME] ole PRE-ORDER [PERSON_NAME] lao toode ja saab kenasti…"
type textarea "Hello, this dress is not a PRE-ORDER product, but a stock product and can be de…"
type textarea "Tere, antud [PERSON_NAME] ole PRE-ORDER [PERSON_NAME] lao toode ja saab kenasti…"
type textarea "Hello, this dress is not a PRE-ORDER product, but a stock product and can be ea…"
type textarea "Tere, antud [PERSON_NAME] ole PRE-ORDER [PERSON_NAME] lao toode ja saab kenasti…"
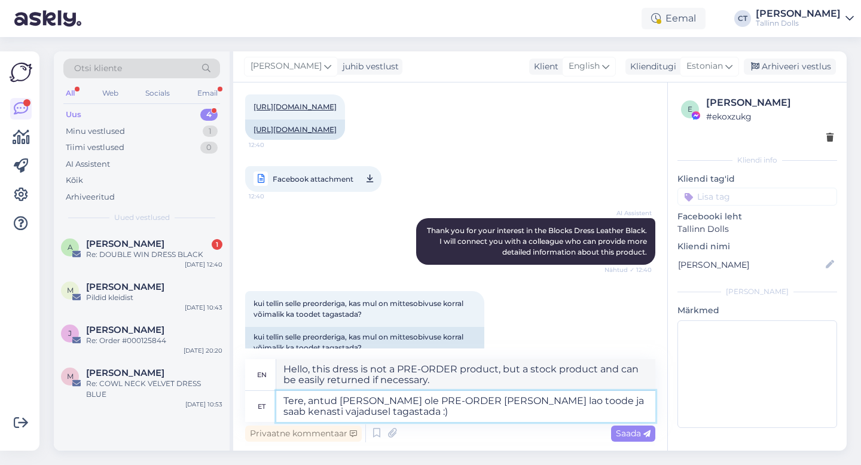
type textarea "Hello, this dress is not a PRE-ORDER product, but a stock product and can be ea…"
type textarea "Tere, antud [PERSON_NAME] ole PRE-ORDER [PERSON_NAME] lao toode ja saab kenasti…"
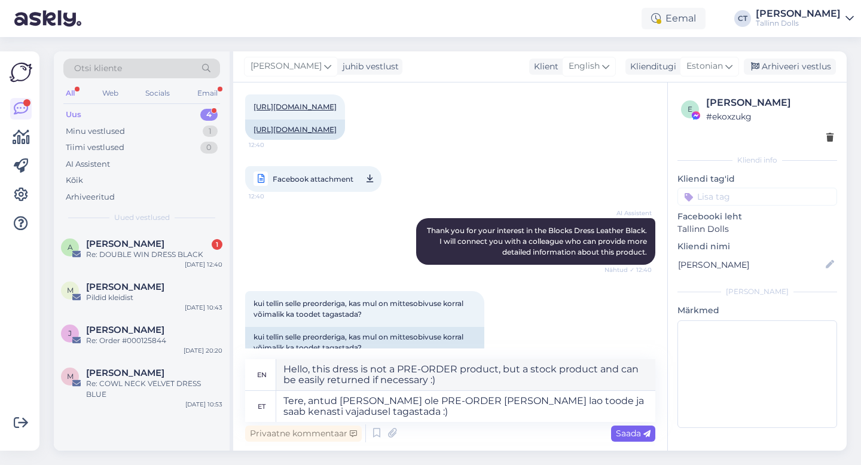
click at [624, 434] on span "Saada" at bounding box center [633, 433] width 35 height 11
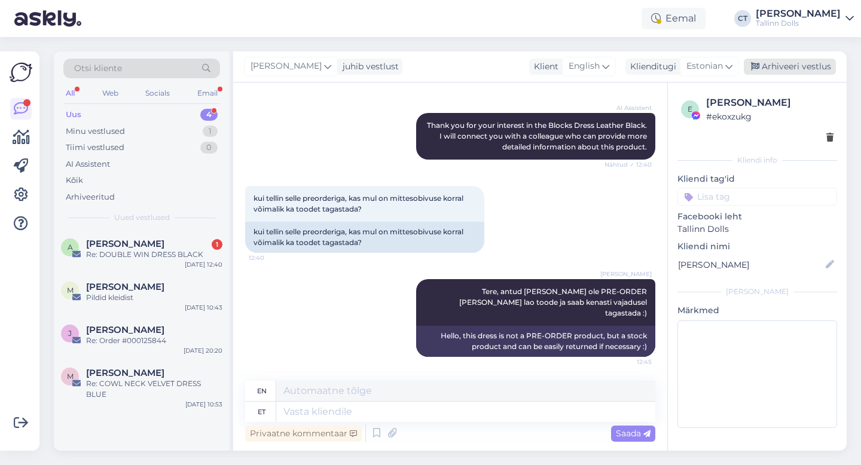
click at [788, 69] on div "Arhiveeri vestlus" at bounding box center [790, 67] width 92 height 16
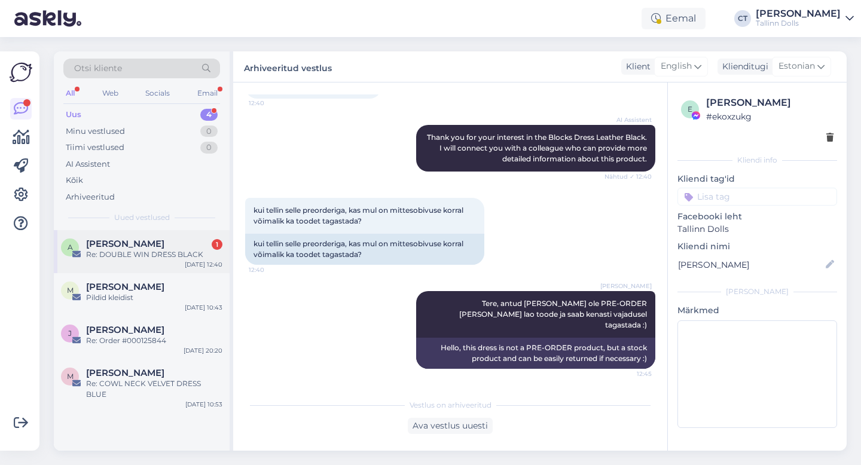
click at [154, 242] on span "[PERSON_NAME]" at bounding box center [125, 244] width 78 height 11
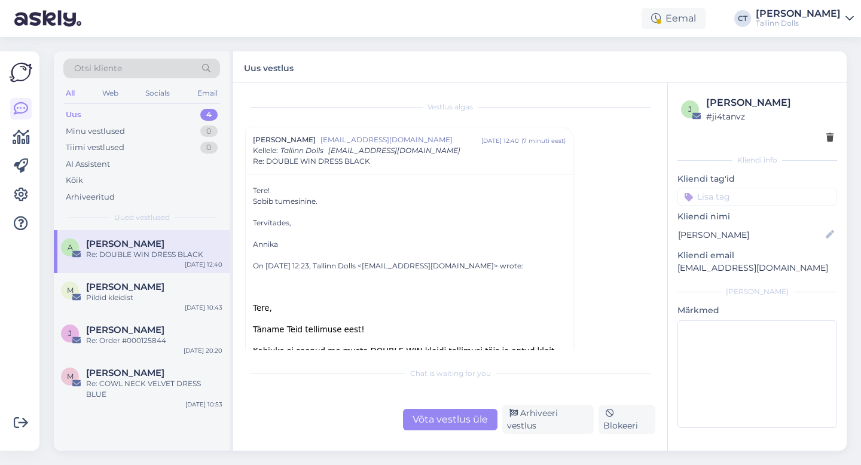
scroll to position [28, 0]
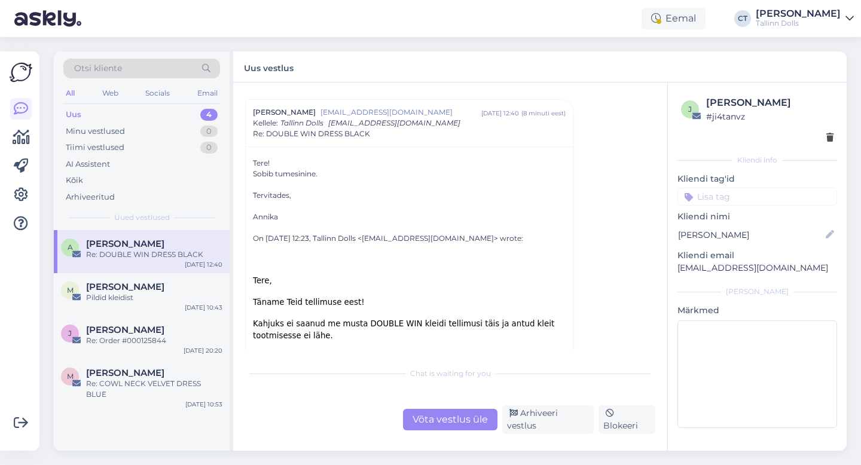
click at [425, 414] on div "Võta vestlus üle" at bounding box center [450, 420] width 94 height 22
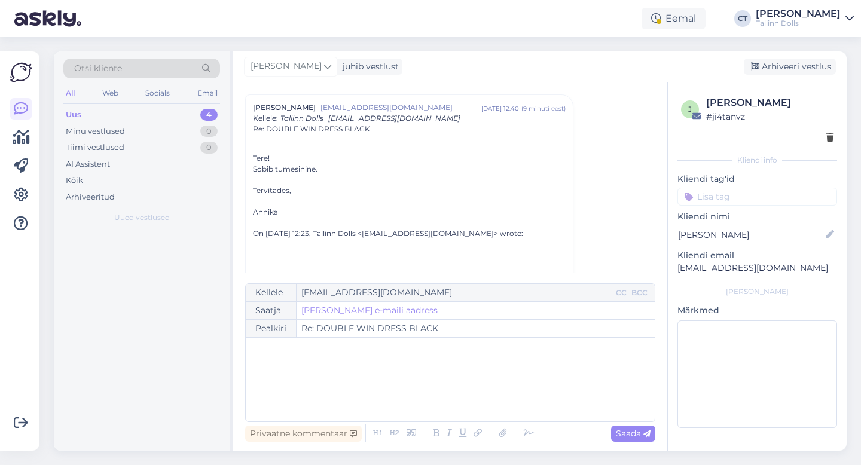
click at [425, 399] on div "﻿" at bounding box center [450, 380] width 397 height 72
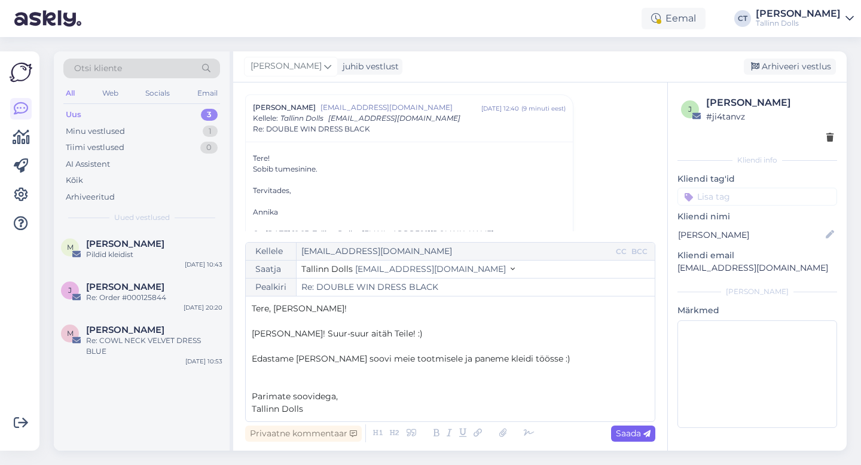
click at [634, 433] on span "Saada" at bounding box center [633, 433] width 35 height 11
type input "Re: DOUBLE WIN DRESS BLACK"
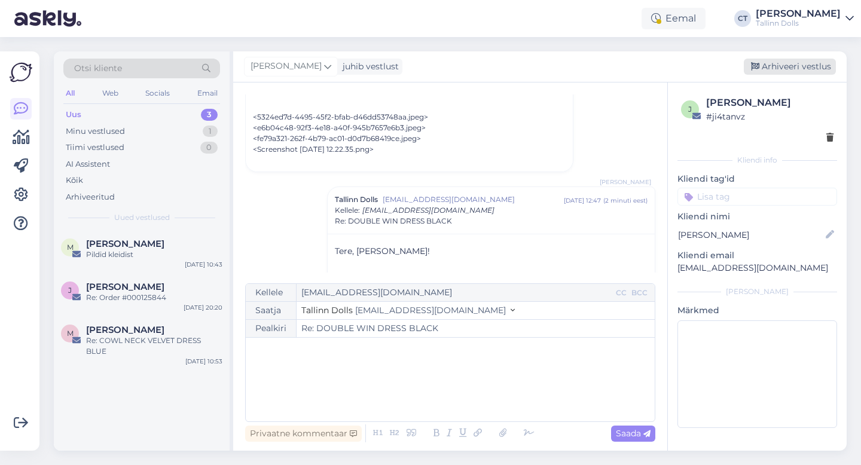
click at [787, 62] on div "Arhiveeri vestlus" at bounding box center [790, 67] width 92 height 16
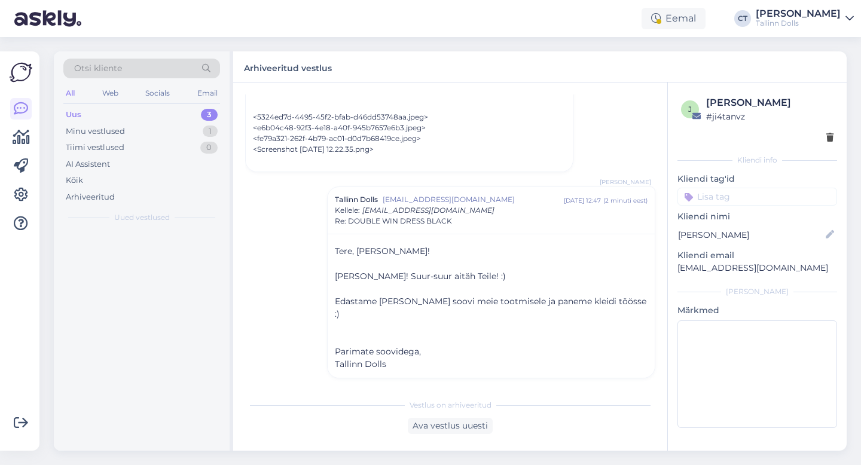
scroll to position [509, 0]
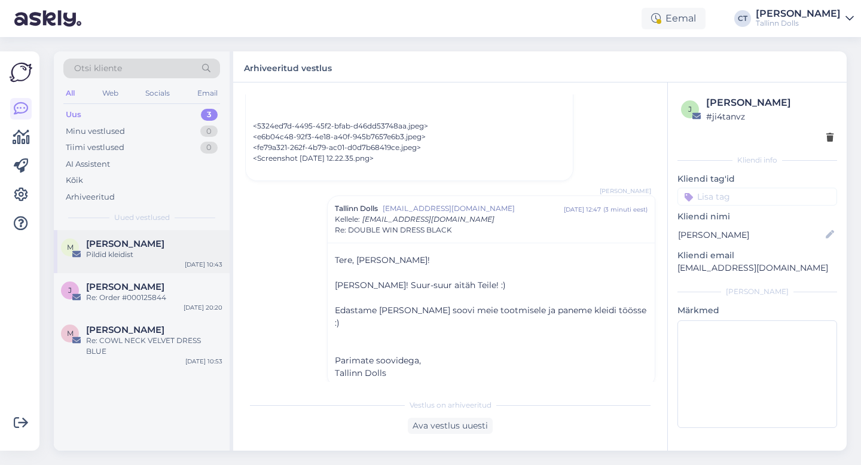
click at [176, 259] on div "Pildid kleidist" at bounding box center [154, 254] width 136 height 11
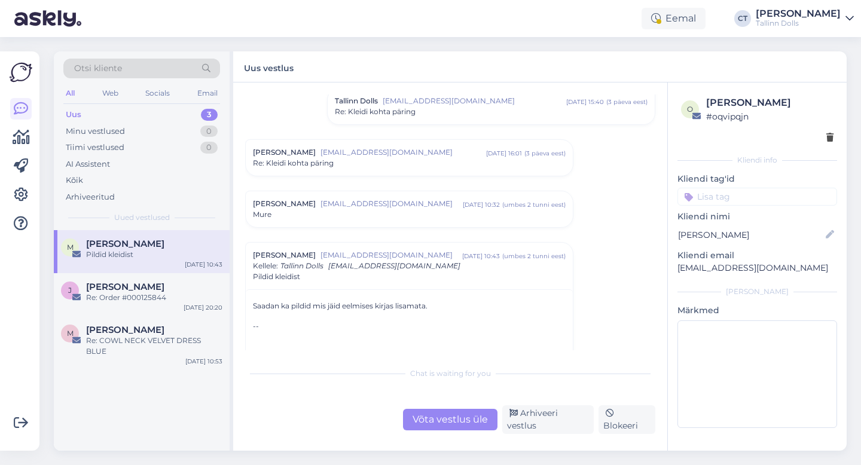
scroll to position [350, 0]
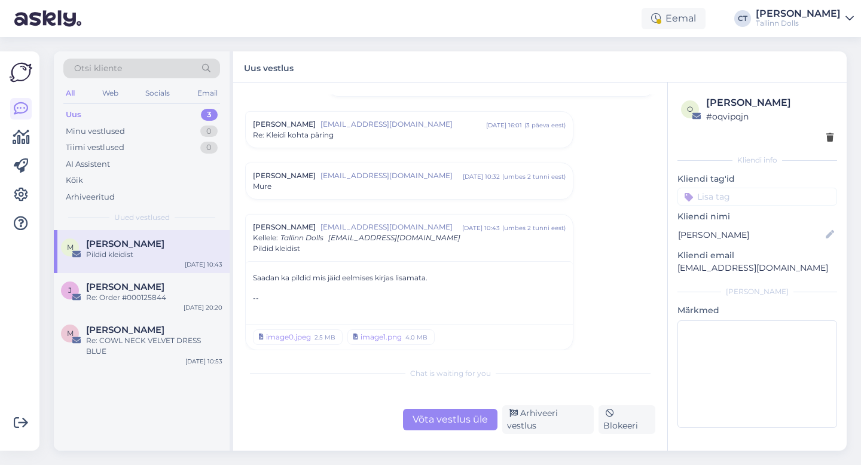
click at [386, 121] on span "[EMAIL_ADDRESS][DOMAIN_NAME]" at bounding box center [404, 124] width 166 height 11
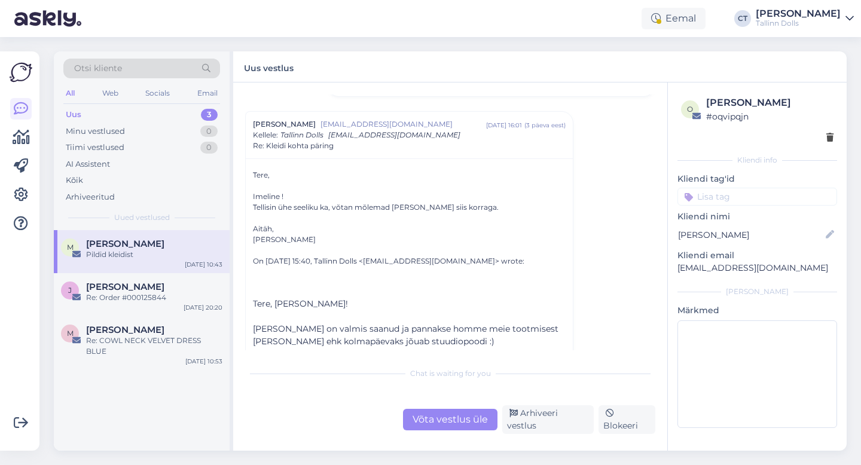
scroll to position [373, 0]
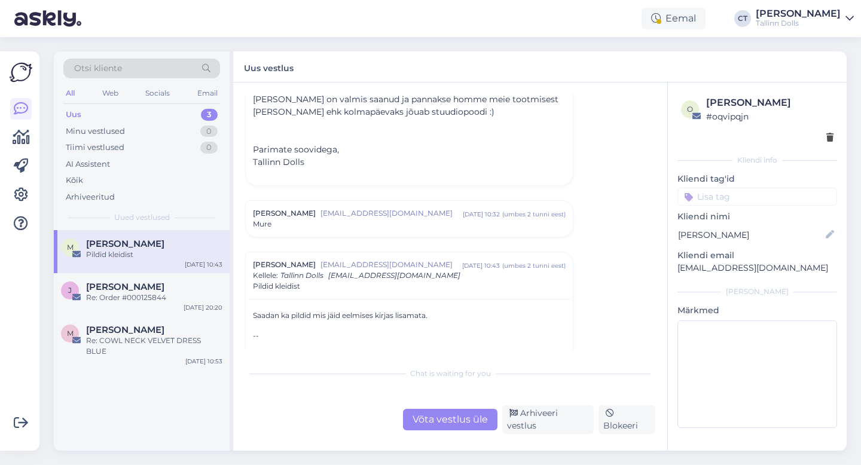
click at [380, 231] on div "[PERSON_NAME] [EMAIL_ADDRESS][DOMAIN_NAME] [DATE] 10:32 ( umbes 2 tunni eest ) …" at bounding box center [409, 219] width 327 height 36
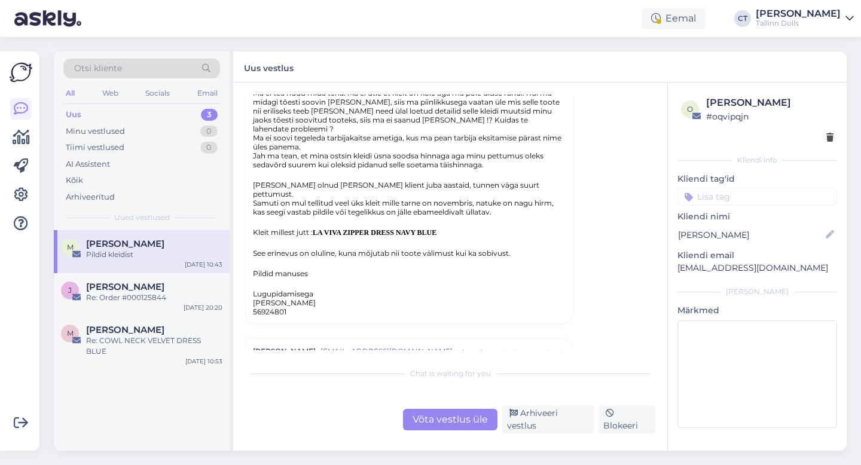
scroll to position [1031, 0]
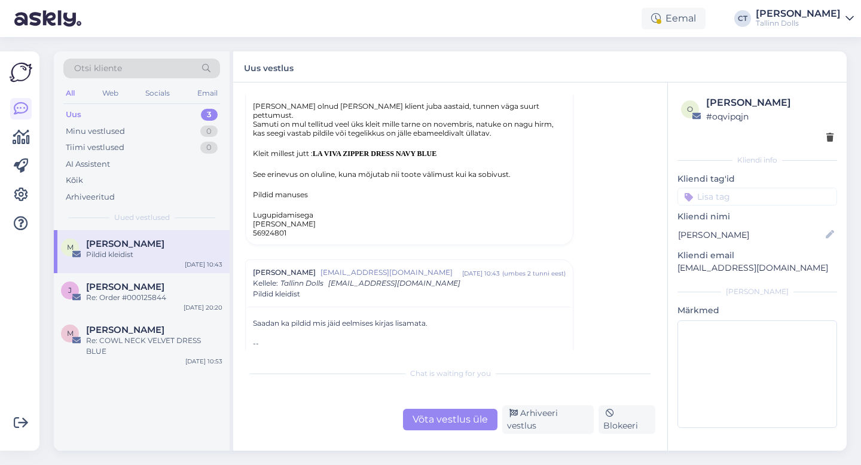
click at [294, 377] on div "image0.jpeg" at bounding box center [288, 382] width 45 height 11
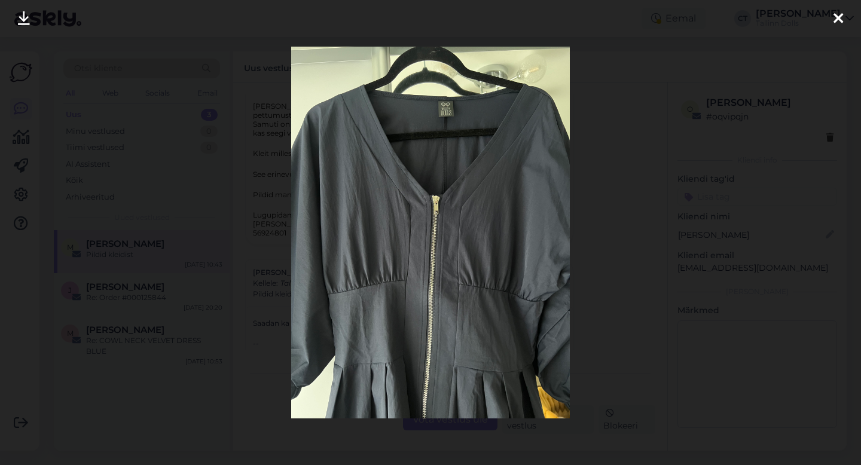
click at [837, 17] on icon at bounding box center [839, 19] width 10 height 16
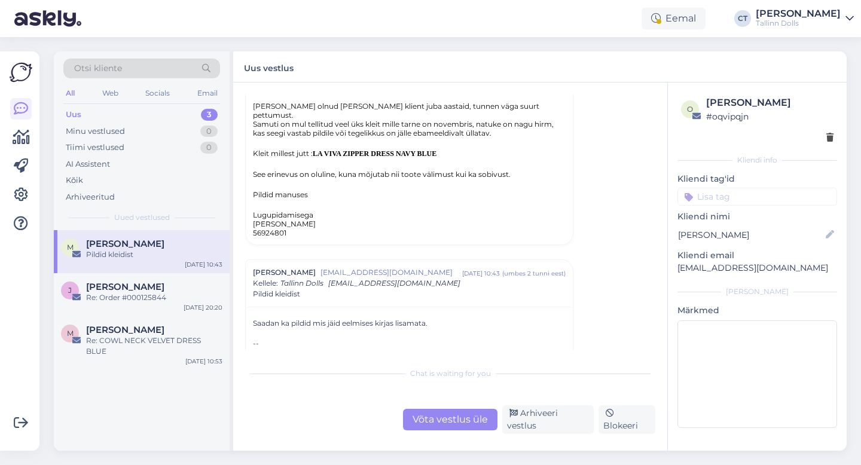
click at [386, 377] on div "image1.png" at bounding box center [381, 382] width 41 height 11
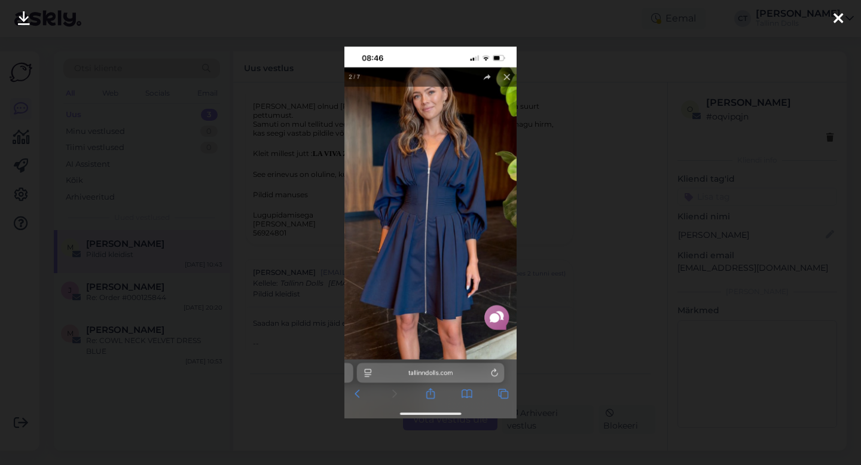
click at [841, 16] on icon at bounding box center [839, 19] width 10 height 16
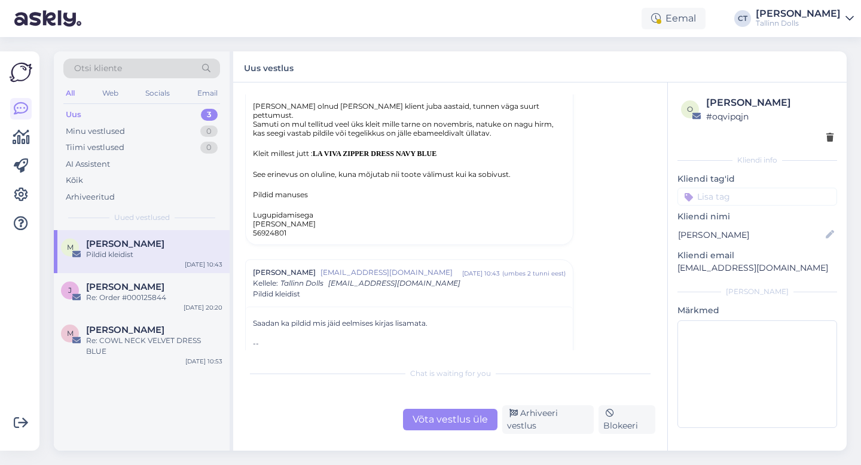
click at [321, 375] on link "image0.jpeg 2.5 MB" at bounding box center [298, 383] width 90 height 16
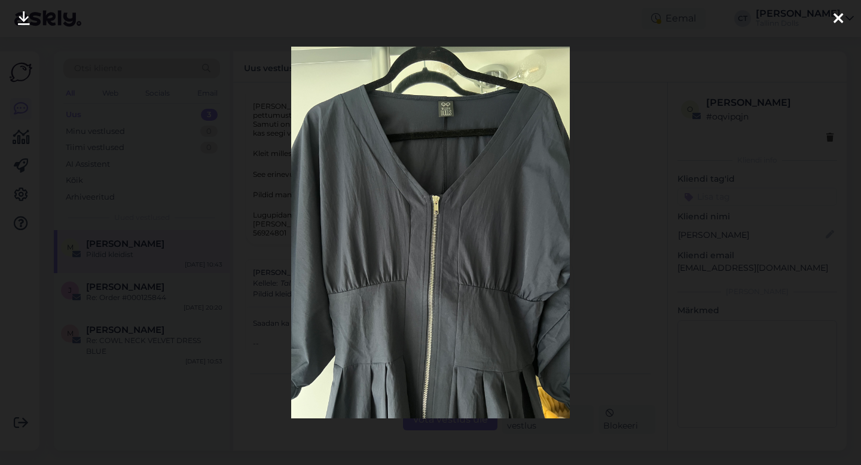
click at [845, 13] on div at bounding box center [838, 19] width 24 height 38
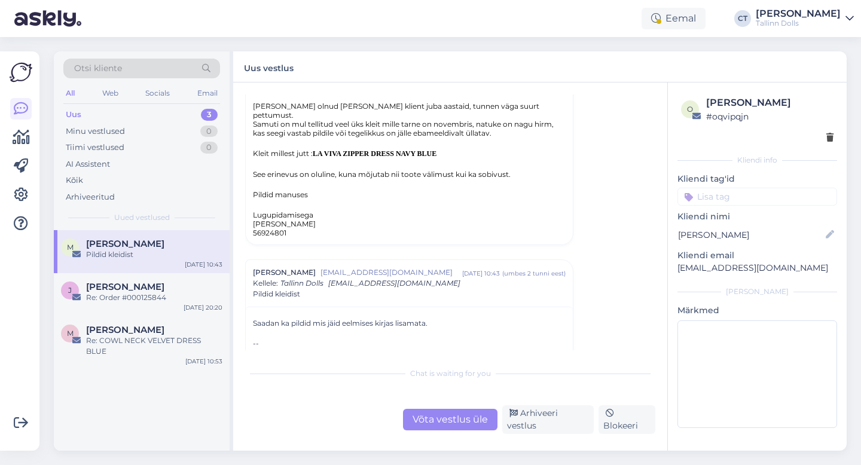
click at [465, 419] on div "Võta vestlus üle" at bounding box center [450, 420] width 94 height 22
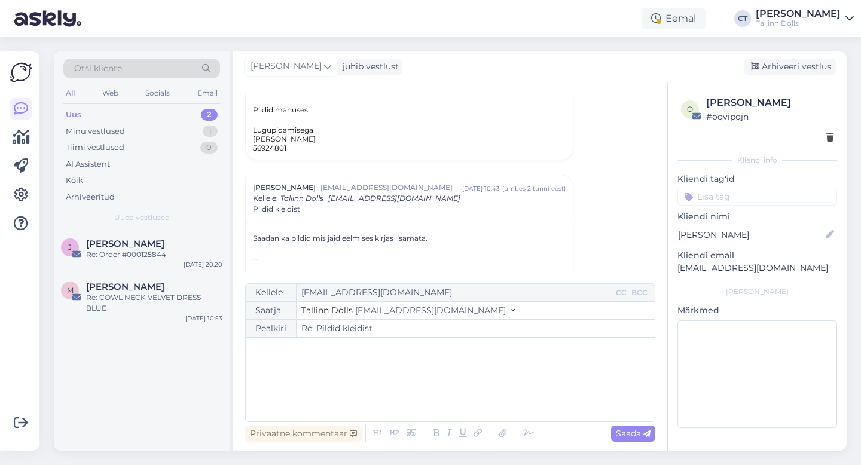
click at [463, 382] on div "﻿" at bounding box center [450, 380] width 397 height 72
click at [416, 385] on p "﻿" at bounding box center [450, 388] width 397 height 13
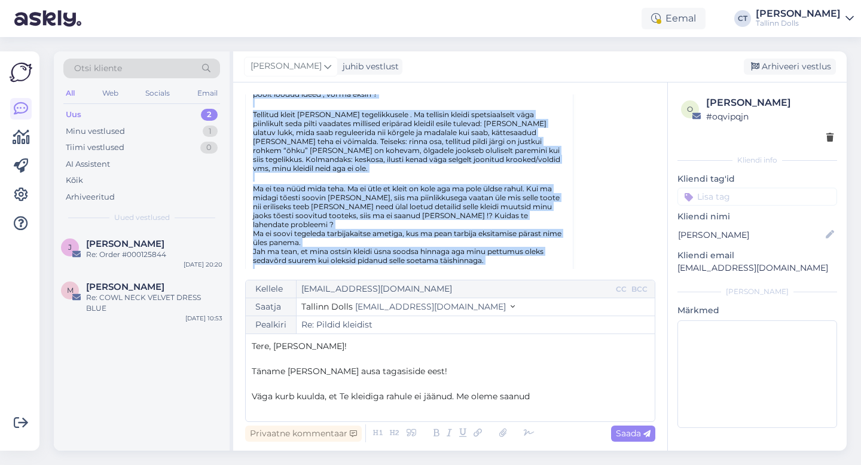
scroll to position [974, 0]
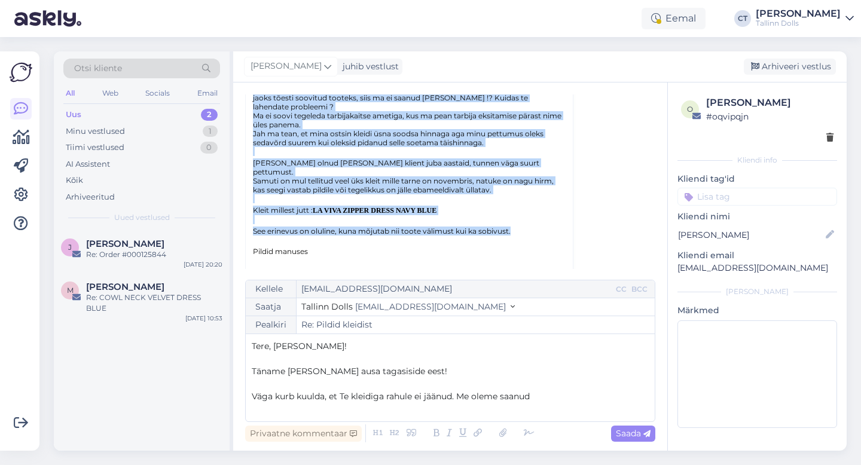
drag, startPoint x: 251, startPoint y: 123, endPoint x: 525, endPoint y: 192, distance: 282.5
click at [525, 192] on div "Tere! Nii ebameeldiv on seda kirja kirjutada aga ma siiski tunnen, et [PERSON_N…" at bounding box center [409, 77] width 327 height 448
copy div "Lore! Ips dolorsitam co adip elits doeiusmod tem in utlabo etdolo, ma aliq enim…"
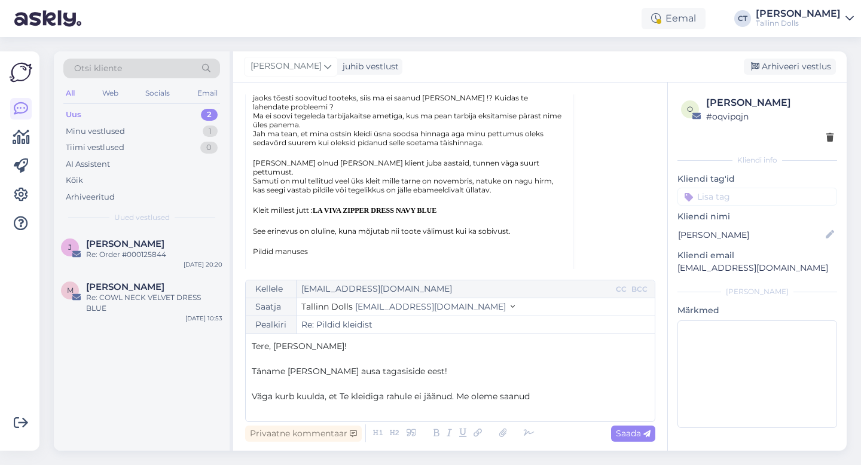
click at [547, 397] on p "Väga kurb kuulda, et Te kleidiga rahule ei jäänud. Me oleme saanud" at bounding box center [450, 396] width 397 height 13
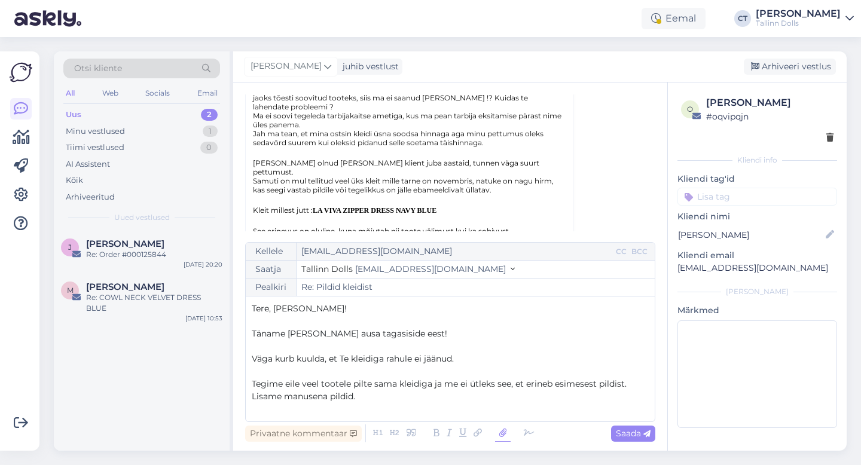
click at [503, 439] on icon at bounding box center [503, 433] width 16 height 17
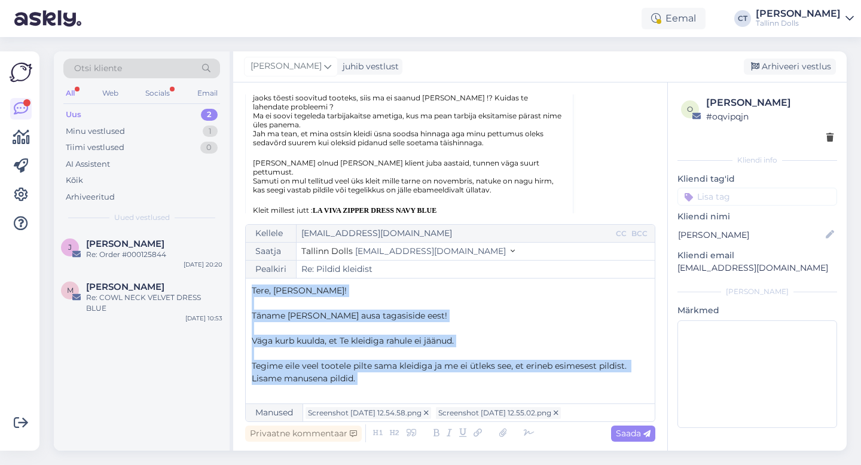
drag, startPoint x: 249, startPoint y: 288, endPoint x: 396, endPoint y: 385, distance: 175.6
click at [396, 385] on div "Kellele [EMAIL_ADDRESS][DOMAIN_NAME] CC BCC Saatja Tallinn Dolls [EMAIL_ADDRESS…" at bounding box center [450, 323] width 410 height 198
copy div "Tere, [PERSON_NAME]! ﻿ Täname [PERSON_NAME] ausa tagasiside eest! ﻿ Väga kurb k…"
click at [379, 381] on p "Tegime eile veel tootele pilte sama kleidiga ja me ei ütleks see, et erineb esi…" at bounding box center [450, 372] width 397 height 25
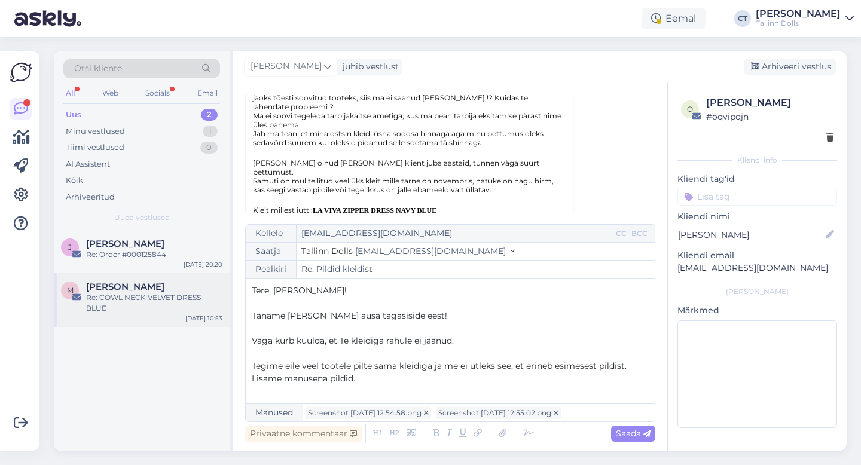
drag, startPoint x: 379, startPoint y: 381, endPoint x: 225, endPoint y: 281, distance: 183.8
click at [225, 281] on div "Otsi kliente All Web Socials Email Uus 2 Minu vestlused 1 Tiimi vestlused 0 AI …" at bounding box center [450, 250] width 793 height 399
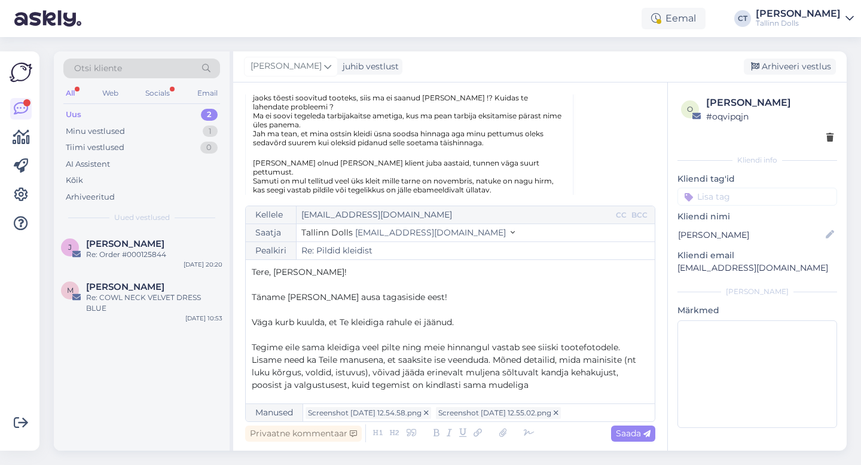
scroll to position [7, 0]
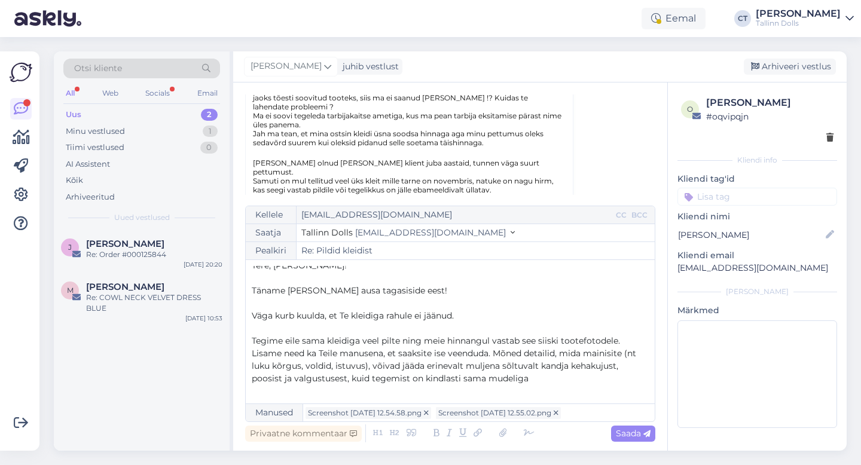
click at [491, 356] on span "Tegime eile sama kleidiga veel pilte ning meie hinnangul vastab see siiski toot…" at bounding box center [445, 359] width 387 height 48
click at [507, 373] on p "Tegime eile sama kleidiga veel pilte ning meie hinnangul vastab see siiski toot…" at bounding box center [450, 360] width 397 height 50
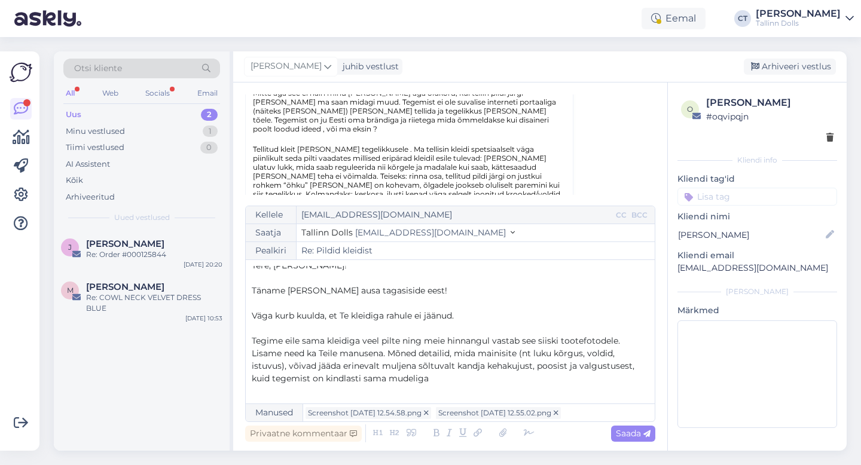
scroll to position [842, 0]
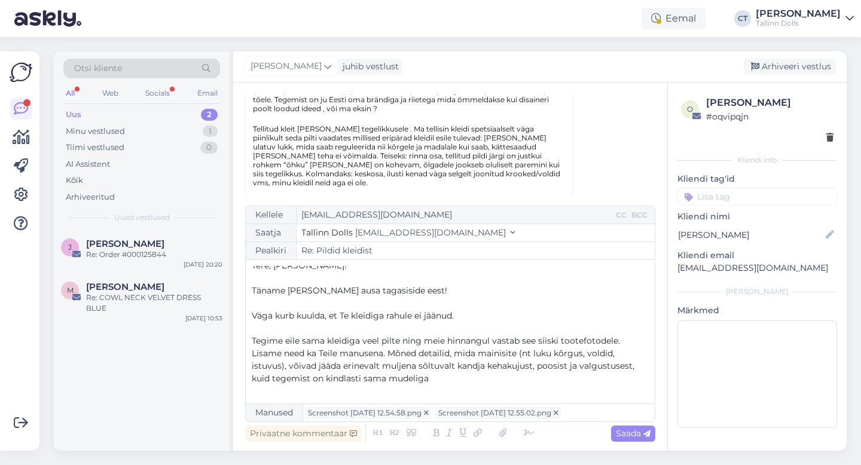
click at [478, 379] on p "Tegime eile sama kleidiga veel pilte ning meie hinnangul vastab see siiski toot…" at bounding box center [450, 360] width 397 height 50
click at [364, 379] on span "Tegime eile sama kleidiga veel pilte ning meie hinnangul vastab see siiski toot…" at bounding box center [444, 359] width 385 height 48
click at [400, 374] on p "Tegime eile sama kleidiga veel pilte ning meie hinnangul vastab see siiski toot…" at bounding box center [450, 360] width 397 height 50
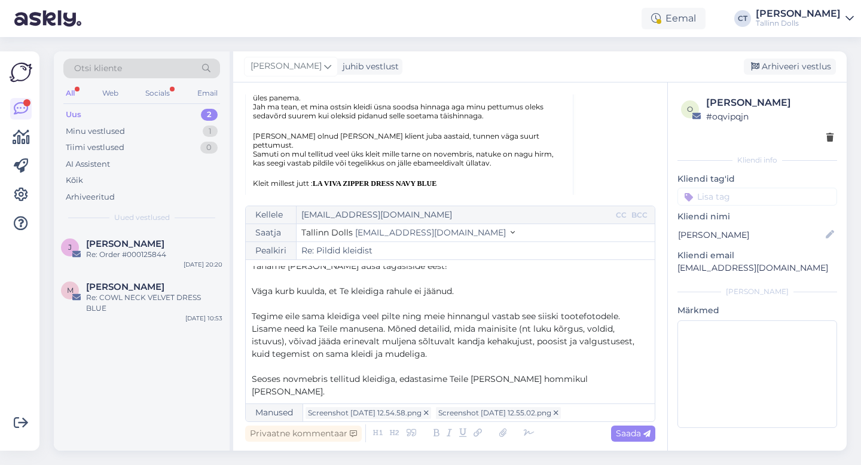
scroll to position [32, 0]
click at [450, 356] on p "Tegime eile sama kleidiga veel pilte ning meie hinnangul vastab see siiski toot…" at bounding box center [450, 335] width 397 height 50
click at [591, 398] on p "﻿" at bounding box center [450, 404] width 397 height 13
click at [516, 356] on p "Tegime eile sama kleidiga veel pilte ning meie hinnangul vastab see siiski toot…" at bounding box center [450, 335] width 397 height 50
click at [596, 382] on p "Seoses novmebris tellitud kleidiga, edastasime Teile [PERSON_NAME] hommikul [PE…" at bounding box center [450, 385] width 397 height 25
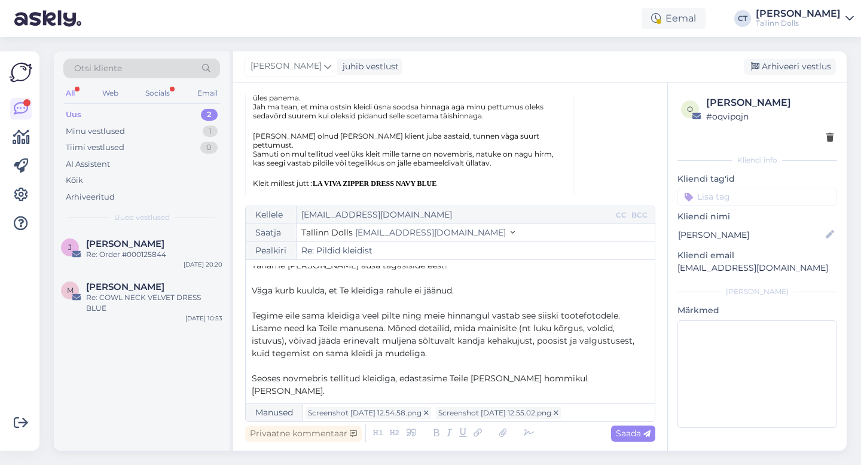
scroll to position [57, 0]
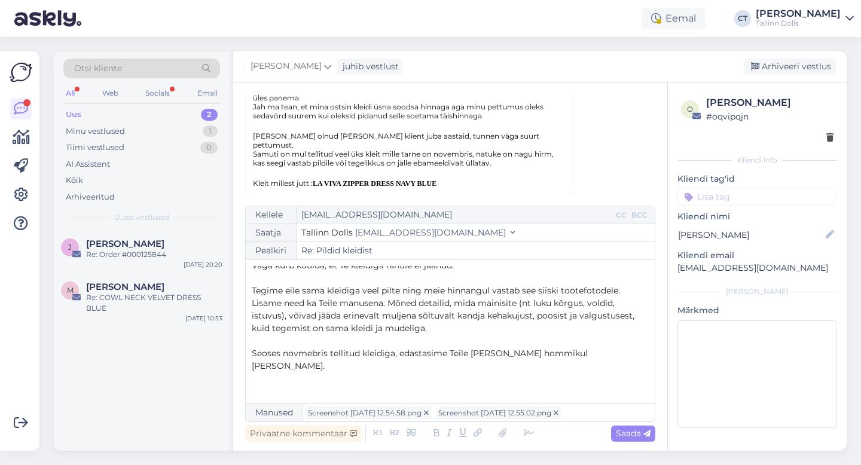
click at [535, 335] on p "﻿" at bounding box center [450, 341] width 397 height 13
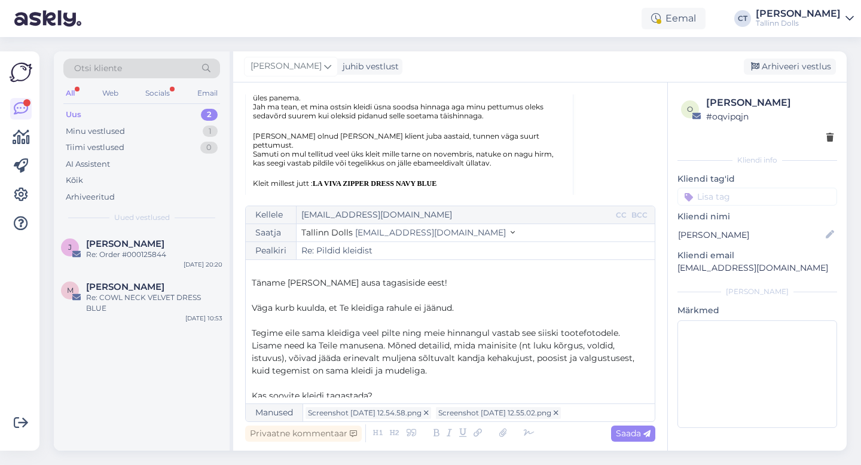
scroll to position [17, 0]
click at [482, 306] on p "Väga kurb kuulda, et Te kleidiga rahule ei jäänud." at bounding box center [450, 306] width 397 height 13
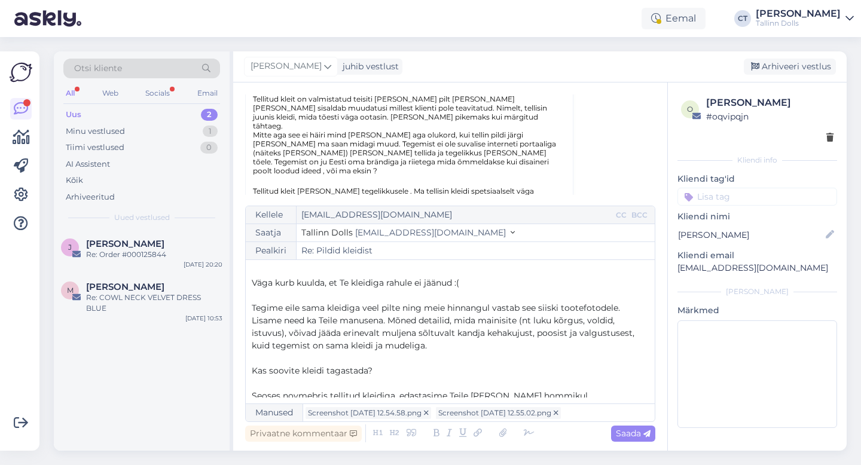
scroll to position [44, 0]
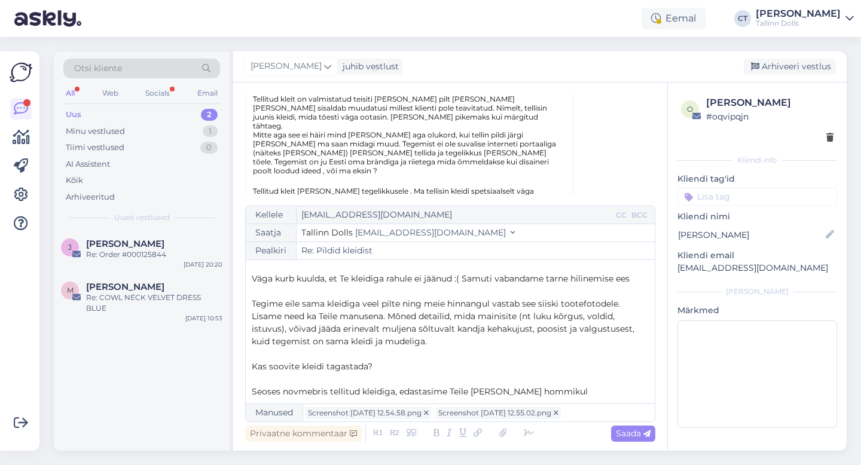
click at [464, 276] on span "Väga kurb kuulda, et Te kleidiga rahule ei jäänud :( Samuti vabandame tarne hil…" at bounding box center [441, 278] width 378 height 11
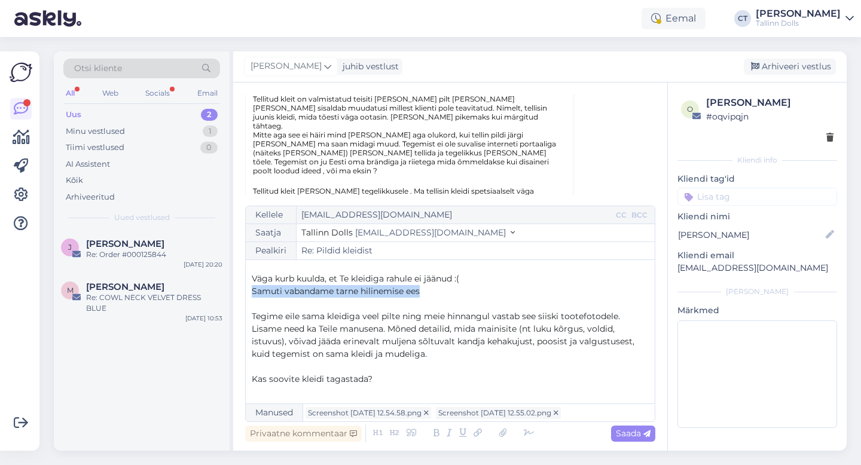
drag, startPoint x: 434, startPoint y: 291, endPoint x: 248, endPoint y: 290, distance: 186.6
click at [248, 290] on div "Kellele [EMAIL_ADDRESS][DOMAIN_NAME] CC BCC Saatja Tallinn Dolls [EMAIL_ADDRESS…" at bounding box center [450, 314] width 410 height 216
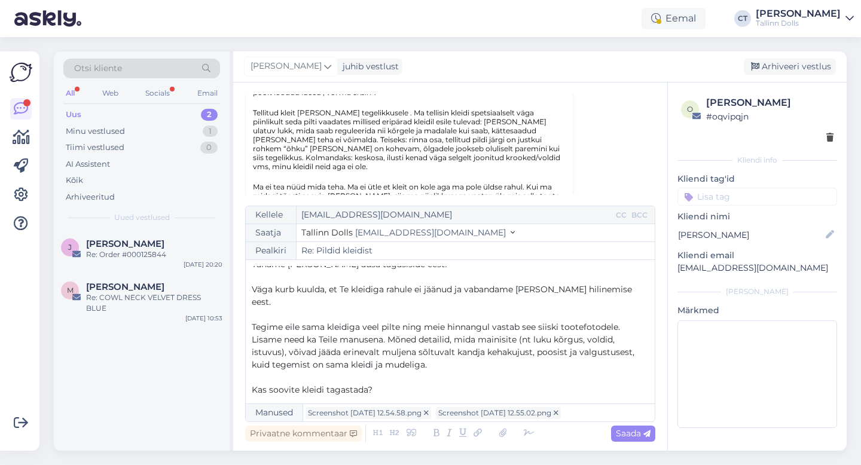
scroll to position [852, 0]
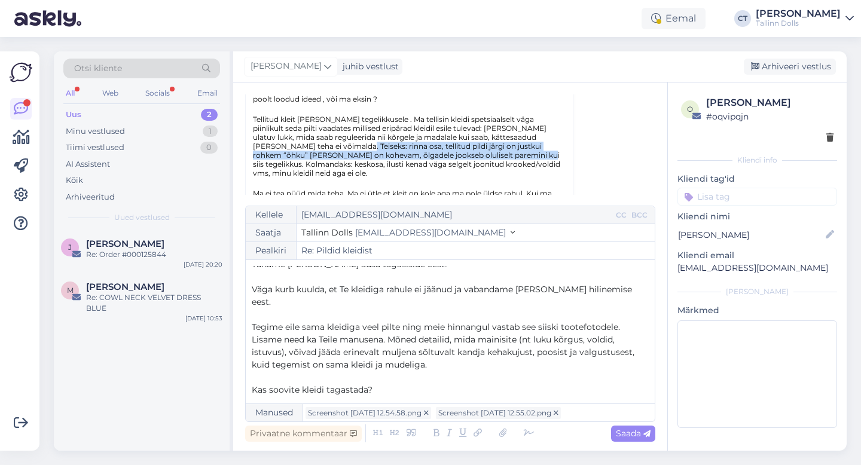
drag, startPoint x: 282, startPoint y: 127, endPoint x: 444, endPoint y: 136, distance: 162.9
click at [444, 136] on span "Tellitud kleit [PERSON_NAME] tegelikkusele . Ma tellisin kleidi spetsiaalselt v…" at bounding box center [406, 146] width 307 height 63
copy span "rinna osa, tellitud pildi järgi on justkui rohkem “õhku” [PERSON_NAME] on kohev…"
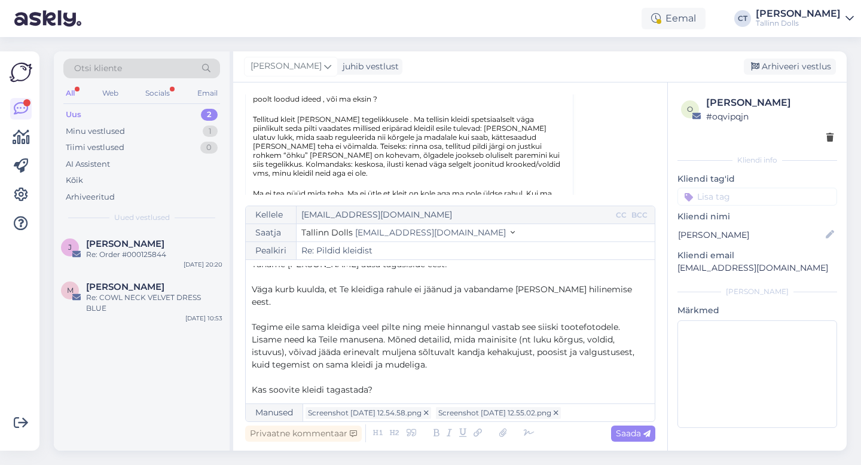
click at [392, 325] on span "Tegime eile sama kleidiga veel pilte ning meie hinnangul vastab see siiski toot…" at bounding box center [444, 346] width 385 height 48
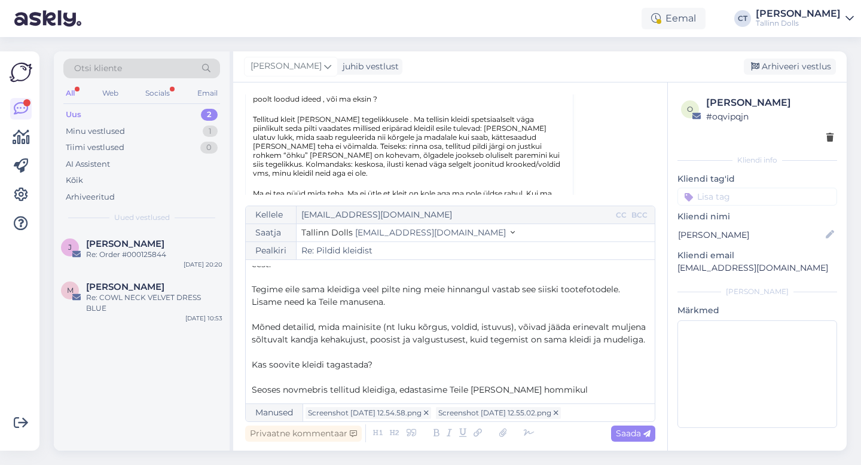
scroll to position [74, 0]
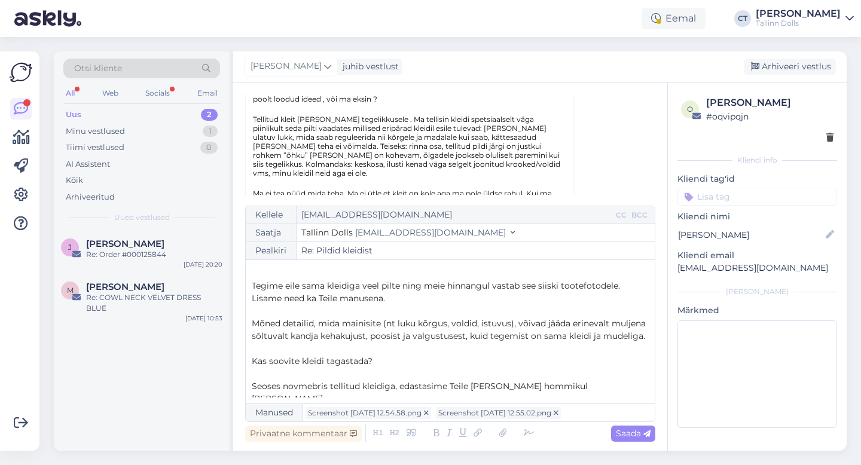
click at [646, 322] on p "Mõned detailid, mida mainisite (nt luku kõrgus, voldid, istuvus), võivad jääda …" at bounding box center [450, 330] width 397 height 25
drag, startPoint x: 378, startPoint y: 349, endPoint x: 253, endPoint y: 349, distance: 125.0
click at [253, 355] on p "Kas soovite kleidi tagastada?" at bounding box center [450, 361] width 397 height 13
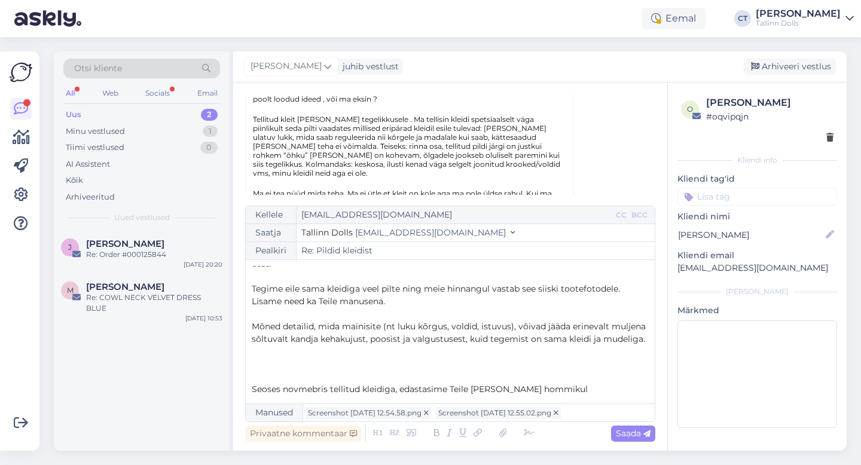
scroll to position [77, 0]
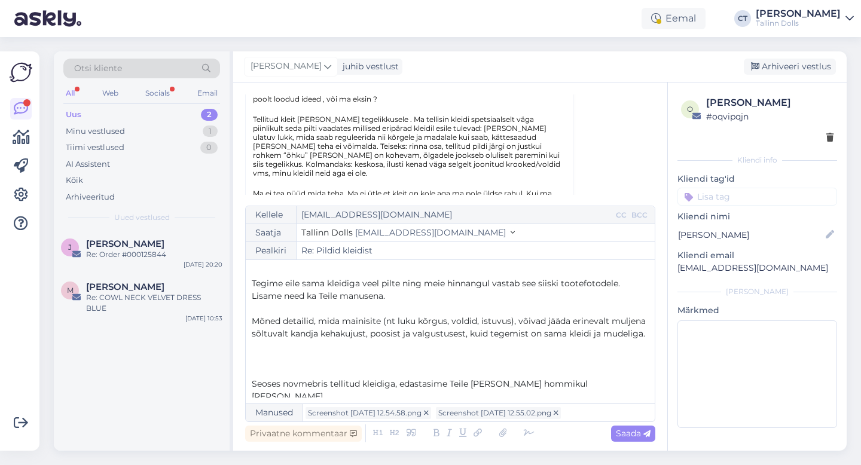
click at [448, 316] on span "Mõned detailid, mida mainisite (nt luku kõrgus, voldid, istuvus), võivad jääda …" at bounding box center [450, 327] width 396 height 23
click at [439, 303] on p "﻿" at bounding box center [450, 309] width 397 height 13
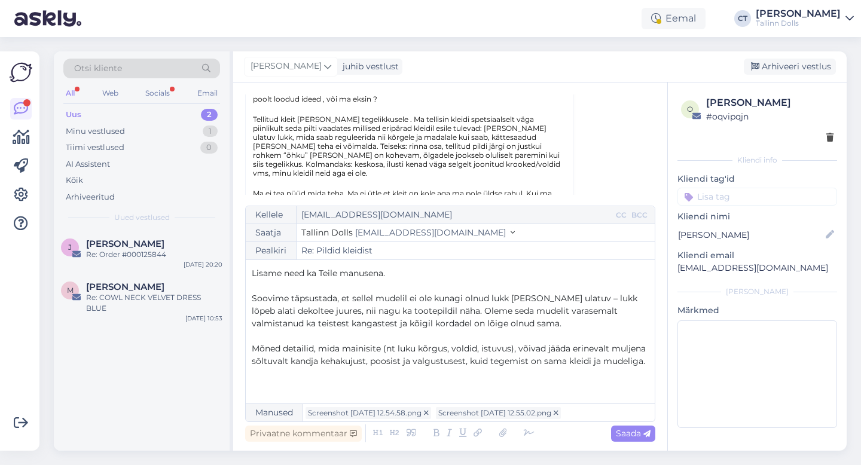
scroll to position [112, 0]
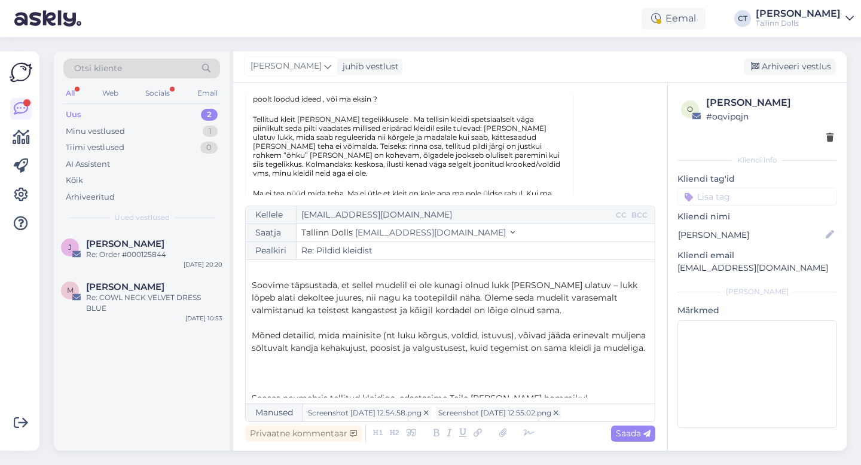
click at [529, 297] on p "Soovime täpsustada, et sellel mudelil ei ole kunagi olnud lukk [PERSON_NAME] ul…" at bounding box center [450, 298] width 397 height 38
click at [459, 284] on span "Soovime täpsustada, et sellel mudelil ei ole kunagi olnud lukk [PERSON_NAME] ul…" at bounding box center [446, 298] width 388 height 36
click at [524, 294] on p "Soovime täpsustada, et sellel mudelil ei ole kunagi olnud lukk [PERSON_NAME] ul…" at bounding box center [450, 298] width 397 height 38
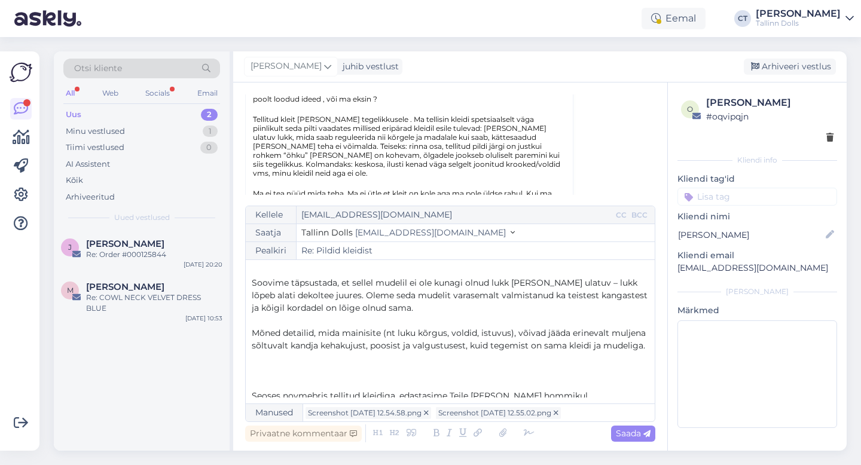
click at [573, 281] on span "Soovime täpsustada, et sellel mudelil ei ole kunagi olnud lukk [PERSON_NAME] ul…" at bounding box center [451, 295] width 398 height 36
click at [426, 294] on p "Soovime täpsustada, et sellel mudelil ei ole kunagi olnud lukk [PERSON_NAME] ul…" at bounding box center [450, 296] width 397 height 38
drag, startPoint x: 405, startPoint y: 298, endPoint x: 247, endPoint y: 296, distance: 158.5
click at [247, 296] on div "Kellele [EMAIL_ADDRESS][DOMAIN_NAME] CC BCC Saatja Tallinn Dolls [EMAIL_ADDRESS…" at bounding box center [450, 314] width 410 height 216
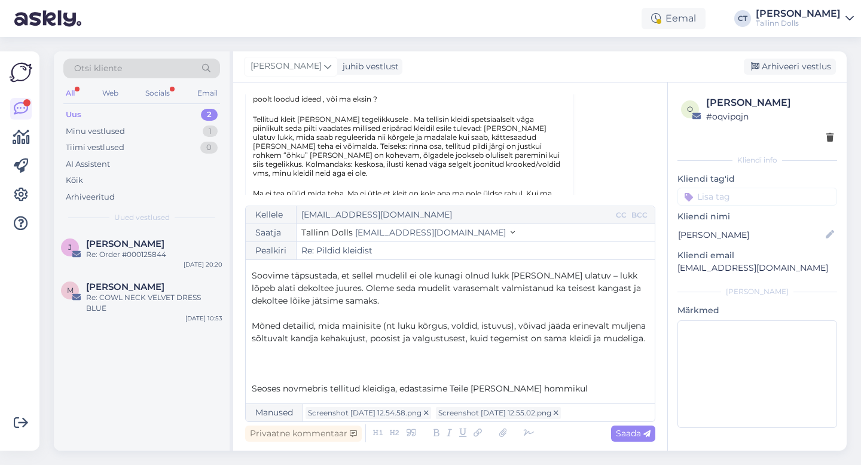
click at [448, 321] on span "Mõned detailid, mida mainisite (nt luku kõrgus, voldid, istuvus), võivad jääda …" at bounding box center [450, 332] width 396 height 23
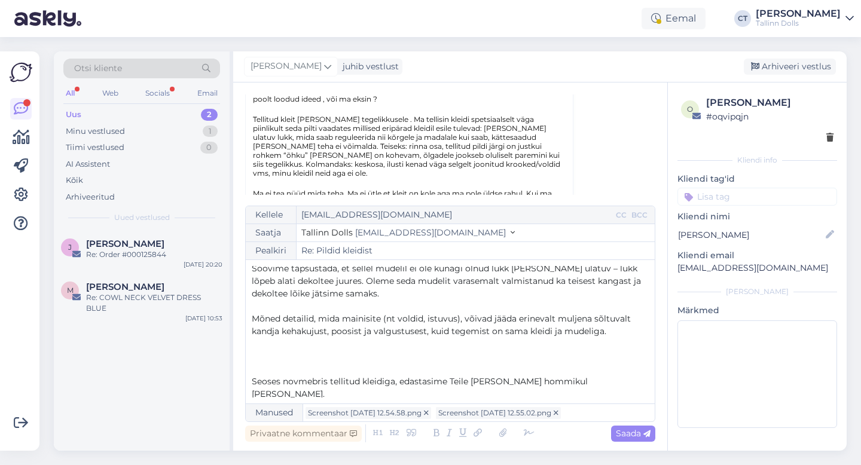
scroll to position [132, 0]
click at [617, 316] on p "Mõned detailid, mida mainisite (nt voldid, istuvus), võivad jääda erinevalt mul…" at bounding box center [450, 322] width 397 height 25
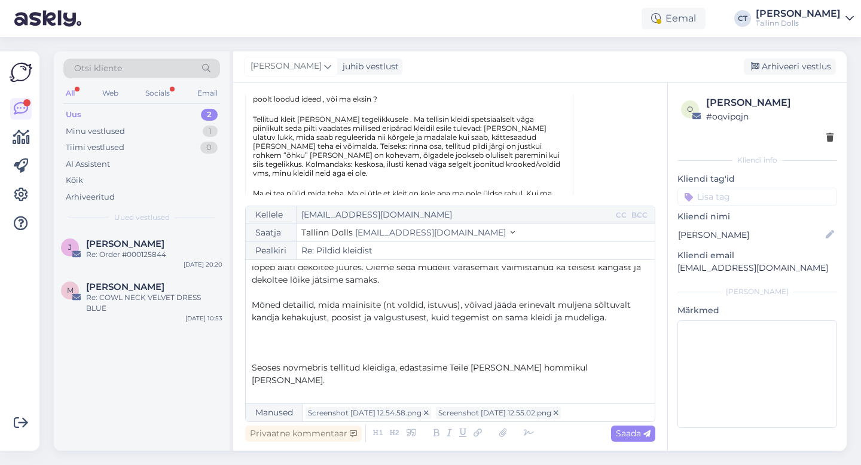
scroll to position [145, 0]
click at [550, 347] on p "﻿" at bounding box center [450, 353] width 397 height 13
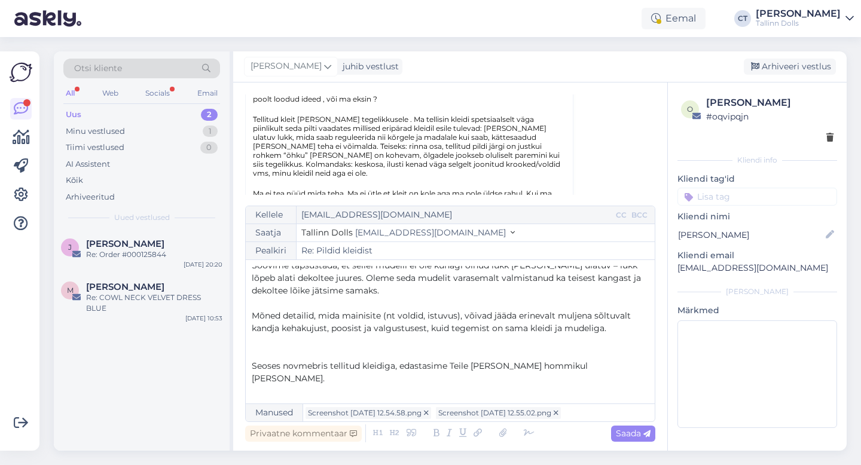
scroll to position [120, 0]
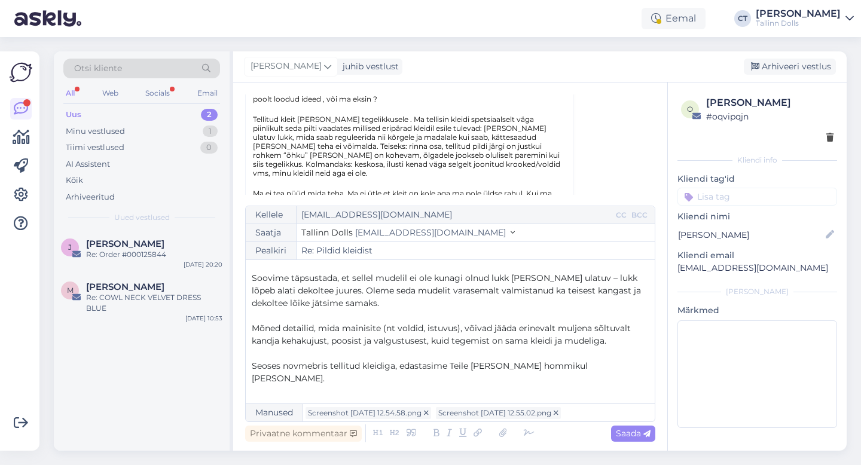
click at [618, 347] on p "﻿" at bounding box center [450, 353] width 397 height 13
click at [622, 330] on p "Mõned detailid, mida mainisite (nt voldid, istuvus), võivad jääda erinevalt mul…" at bounding box center [450, 334] width 397 height 25
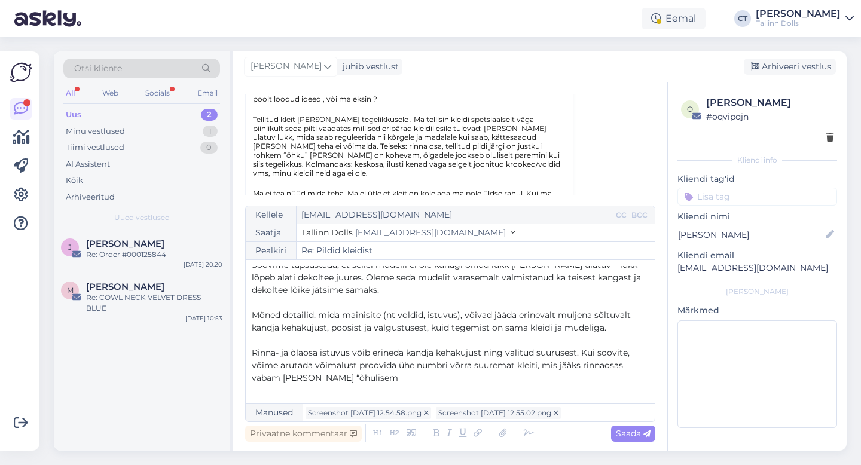
scroll to position [111, 0]
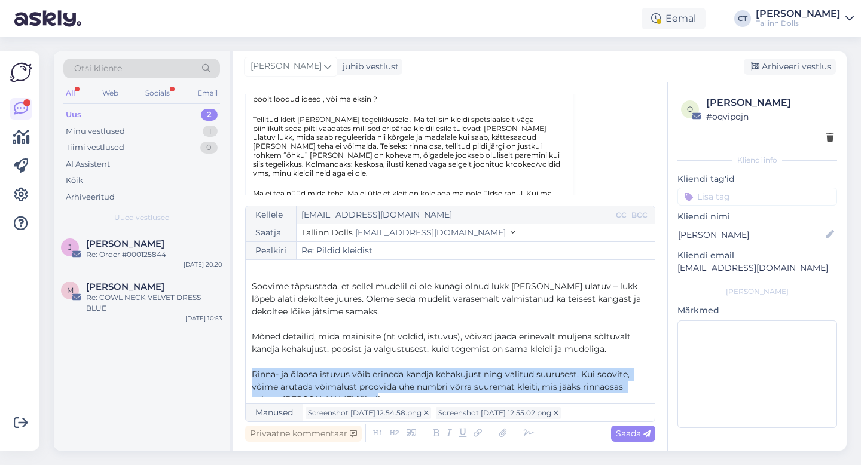
drag, startPoint x: 377, startPoint y: 386, endPoint x: 253, endPoint y: 357, distance: 127.1
click at [253, 368] on p "Rinna- ja õlaosa istuvus võib erineda kandja kehakujust ning valitud suurusest.…" at bounding box center [450, 387] width 397 height 38
copy span "Rinna- ja õlaosa istuvus võib erineda kandja kehakujust ning valitud suurusest.…"
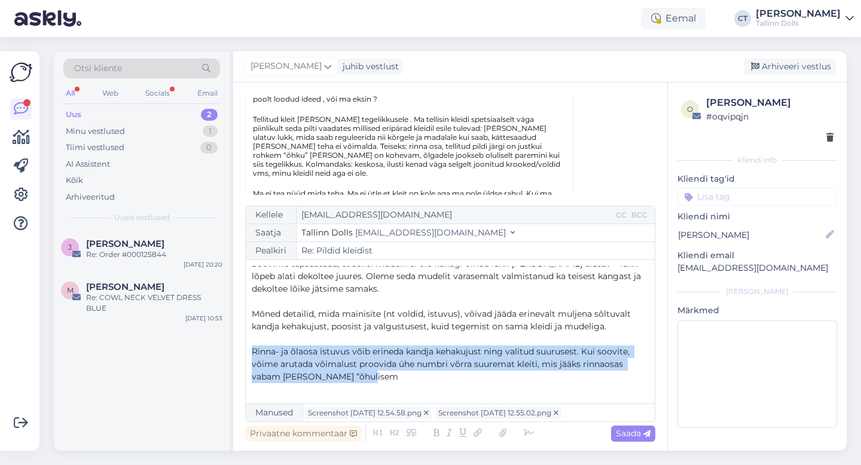
scroll to position [133, 0]
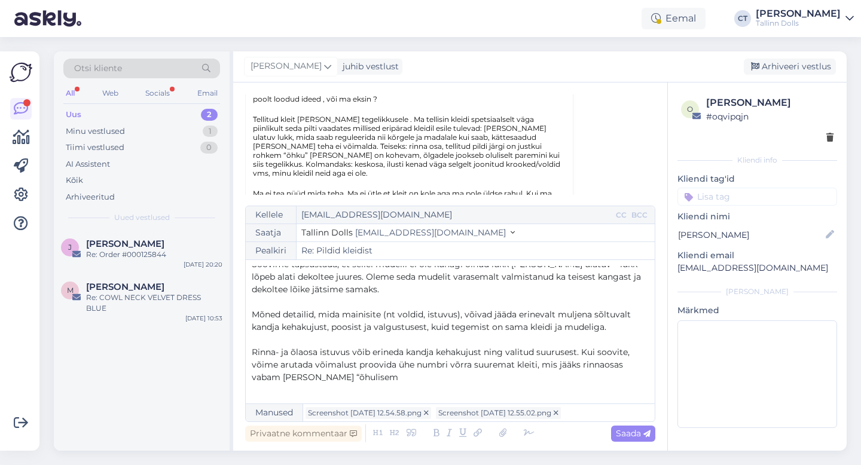
click at [399, 296] on p "﻿" at bounding box center [450, 302] width 397 height 13
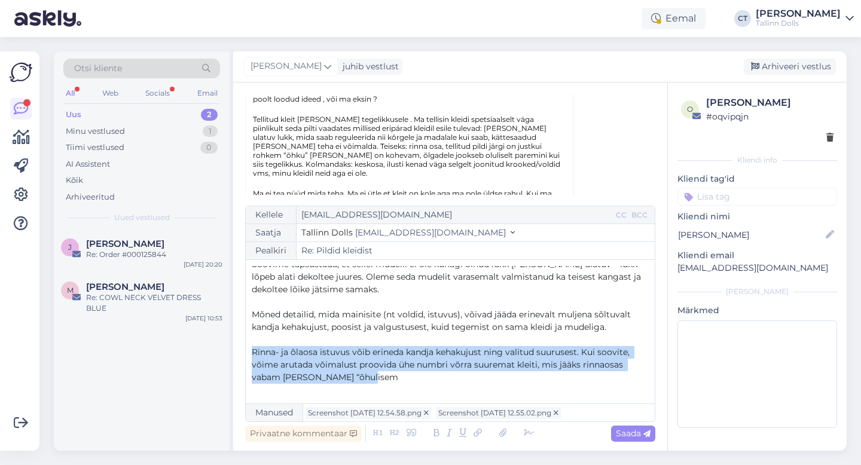
drag, startPoint x: 376, startPoint y: 365, endPoint x: 251, endPoint y: 343, distance: 127.5
click at [251, 343] on div "Kellele [EMAIL_ADDRESS][DOMAIN_NAME] CC BCC Saatja Tallinn Dolls [EMAIL_ADDRESS…" at bounding box center [450, 314] width 410 height 216
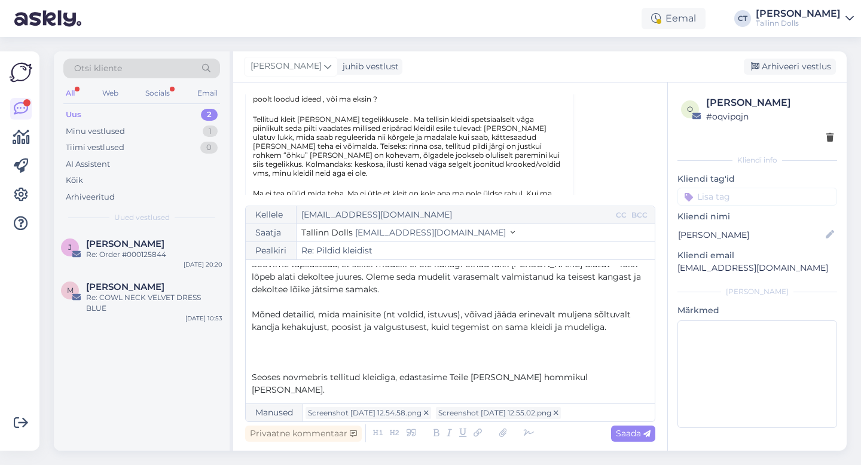
scroll to position [132, 0]
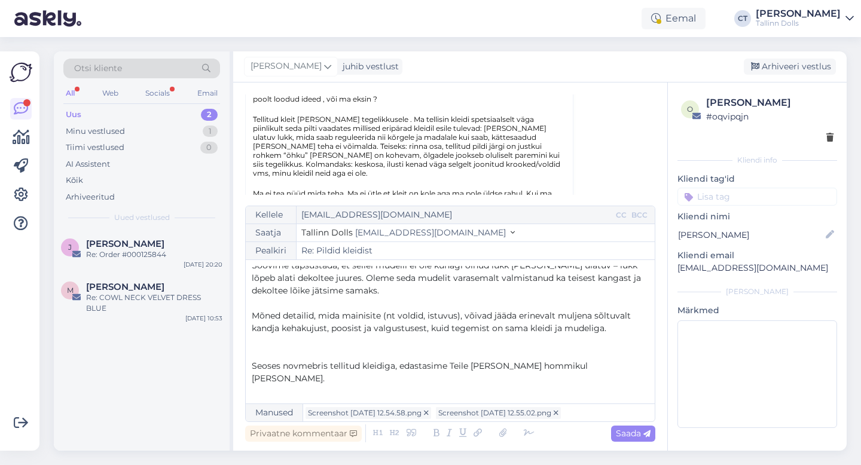
click at [400, 281] on p "Soovime täpsustada, et sellel mudelil ei ole kunagi olnud lukk [PERSON_NAME] ul…" at bounding box center [450, 279] width 397 height 38
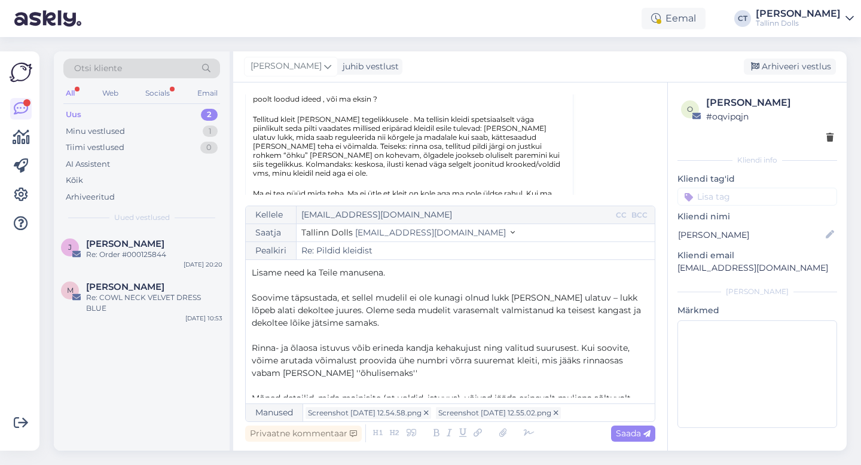
scroll to position [99, 0]
click at [274, 298] on span "Soovime täpsustada, et sellel mudelil ei ole kunagi olnud lukk [PERSON_NAME] ul…" at bounding box center [448, 311] width 392 height 36
click at [358, 312] on p "Soovime täpsustada, et sellel mudelil ei ole kunagi olnud lukk [PERSON_NAME] ul…" at bounding box center [450, 311] width 397 height 38
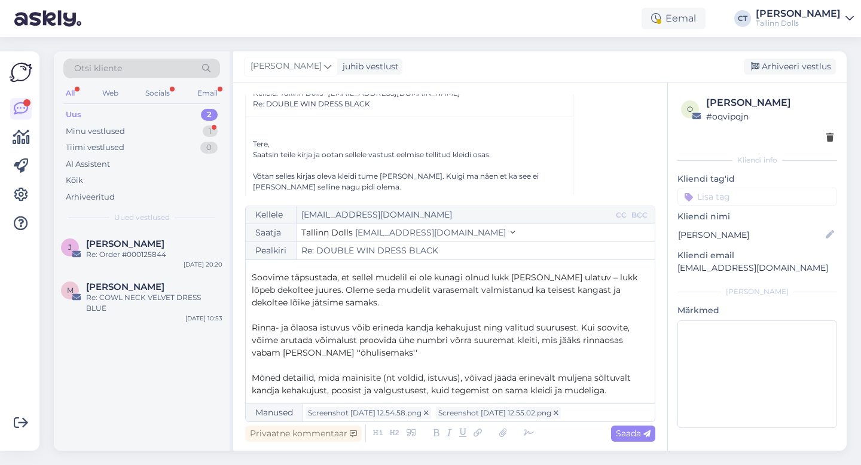
scroll to position [145, 0]
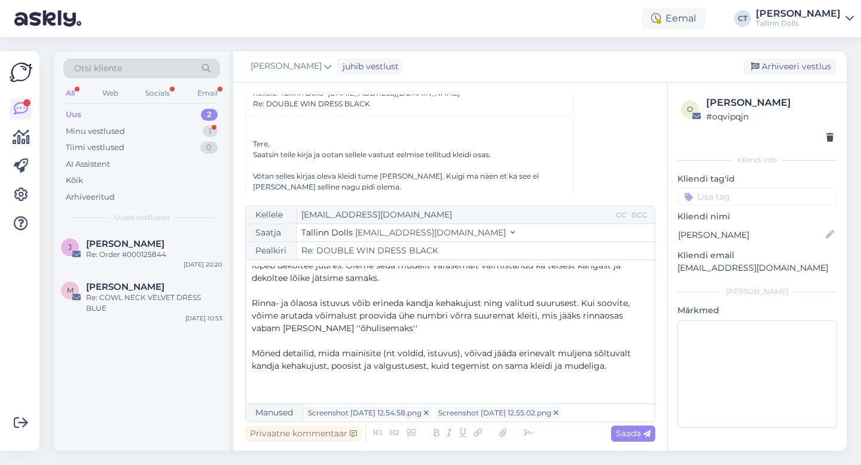
click at [417, 319] on p "Rinna- ja õlaosa istuvus võib erineda kandja kehakujust ning valitud suurusest.…" at bounding box center [450, 316] width 397 height 38
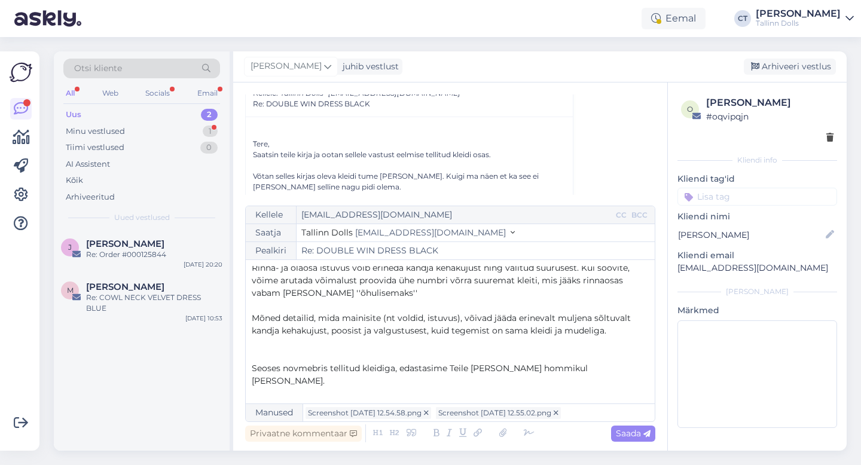
scroll to position [182, 0]
click at [474, 279] on span "Rinna- ja õlaosa istuvus võib erineda kandja kehakujust ning valitud suurusest.…" at bounding box center [442, 278] width 380 height 36
click at [464, 277] on span "Rinna- ja õlaosa istuvus võib erineda kandja kehakujust ning valitud suurusest.…" at bounding box center [442, 278] width 380 height 36
click at [474, 279] on span "Rinna- ja õlaosa istuvus võib erineda kandja kehakujust ning valitud suurusest.…" at bounding box center [442, 278] width 380 height 36
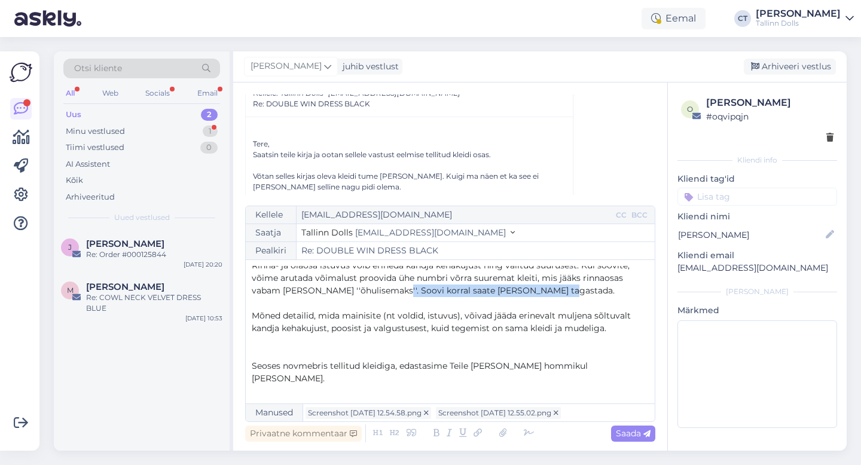
drag, startPoint x: 550, startPoint y: 283, endPoint x: 387, endPoint y: 281, distance: 162.1
click at [387, 281] on p "Rinna- ja õlaosa istuvus võib erineda kandja kehakujust ning valitud suurusest.…" at bounding box center [450, 279] width 397 height 38
click at [584, 360] on p "Seoses novmebris tellitud kleidiga, edastasime Teile [PERSON_NAME] hommikul [PE…" at bounding box center [450, 372] width 397 height 25
click at [491, 347] on p "﻿" at bounding box center [450, 353] width 397 height 13
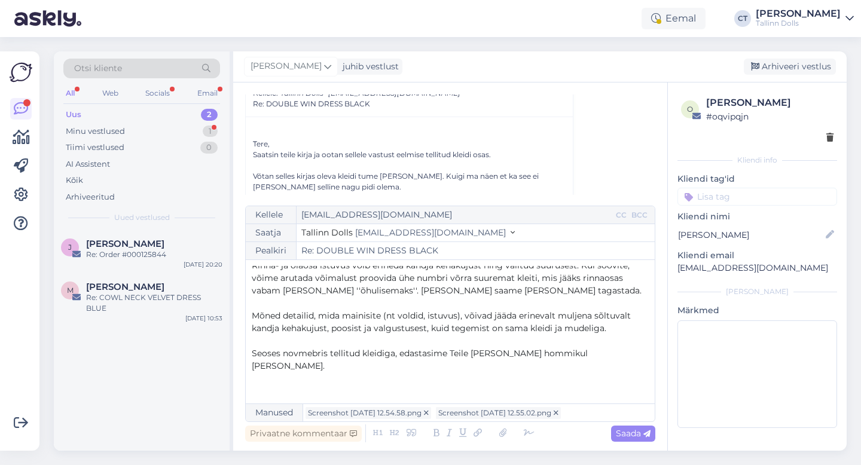
click at [570, 347] on p "Seoses novmebris tellitud kleidiga, edastasime Teile [PERSON_NAME] hommikul [PE…" at bounding box center [450, 359] width 397 height 25
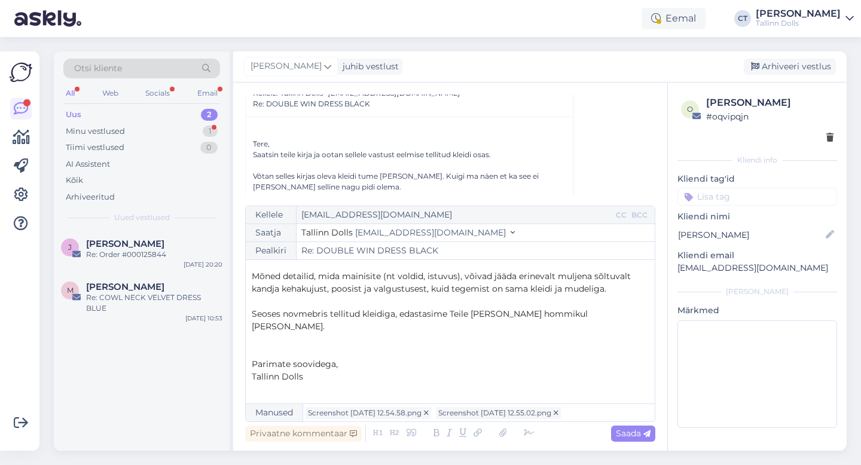
scroll to position [245, 0]
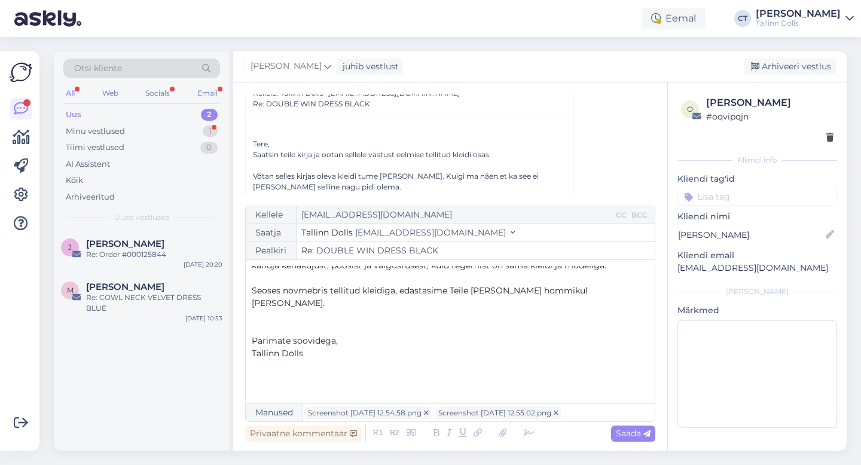
click at [377, 410] on p "﻿" at bounding box center [450, 416] width 397 height 13
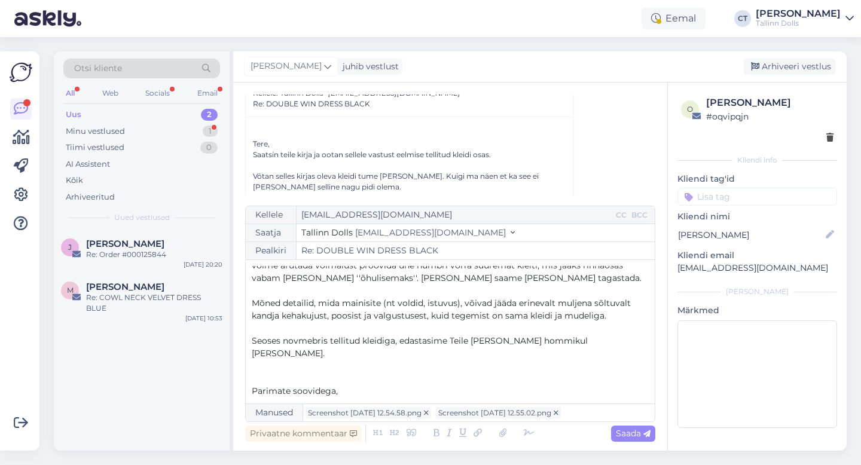
scroll to position [182, 0]
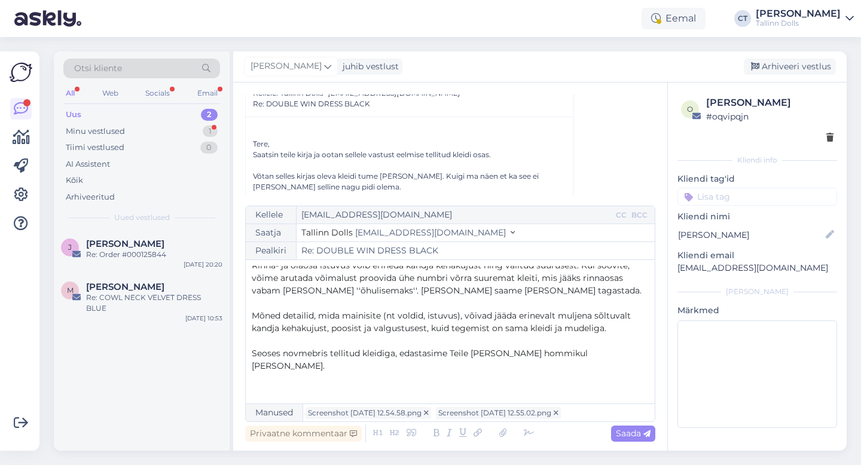
click at [592, 347] on p "Seoses novmebris tellitud kleidiga, edastasime Teile [PERSON_NAME] hommikul [PE…" at bounding box center [450, 359] width 397 height 25
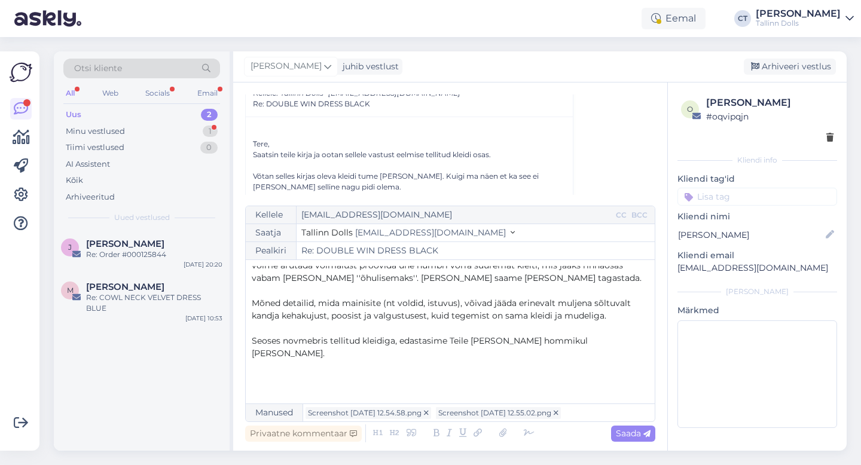
scroll to position [207, 0]
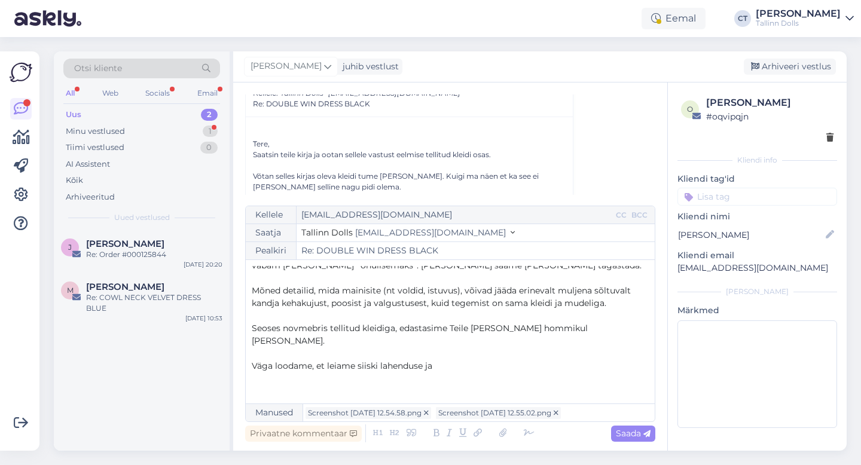
drag, startPoint x: 443, startPoint y: 345, endPoint x: 249, endPoint y: 341, distance: 193.8
click at [250, 341] on div "Kellele [EMAIL_ADDRESS][DOMAIN_NAME] CC BCC Saatja Tallinn Dolls [EMAIL_ADDRESS…" at bounding box center [450, 314] width 410 height 216
click at [638, 433] on span "Saada" at bounding box center [633, 433] width 35 height 11
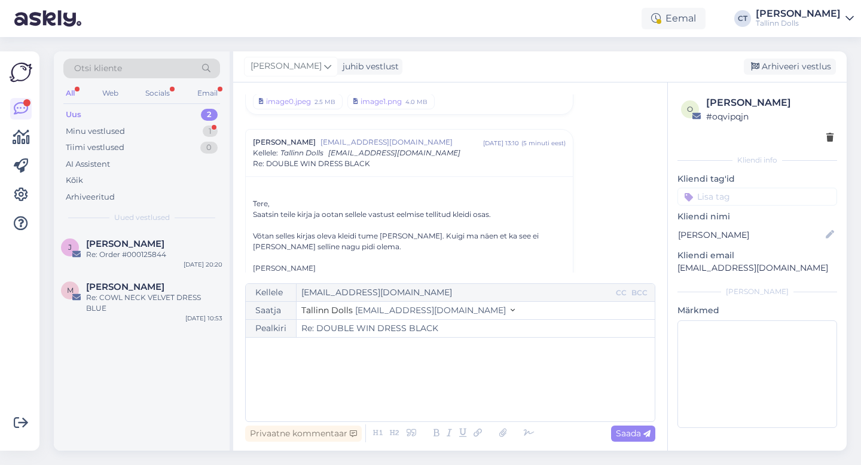
scroll to position [1314, 0]
click at [74, 114] on div "Uus" at bounding box center [74, 115] width 16 height 12
click at [429, 356] on div "﻿" at bounding box center [450, 380] width 397 height 72
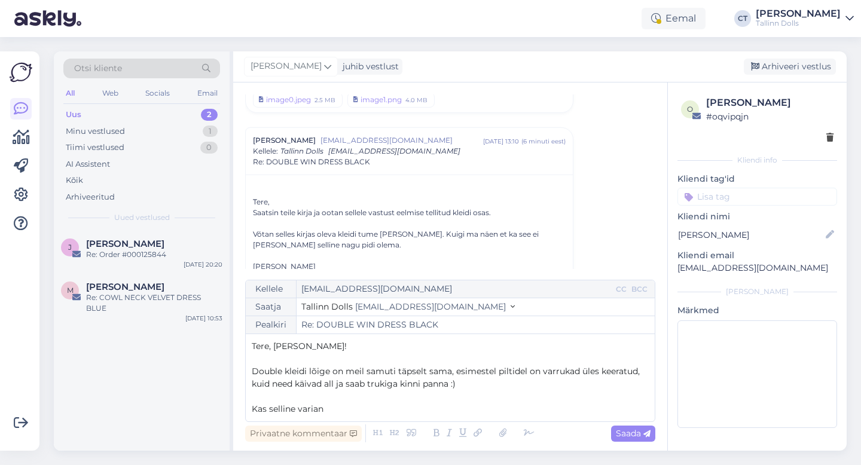
click at [362, 361] on p "﻿" at bounding box center [450, 359] width 397 height 13
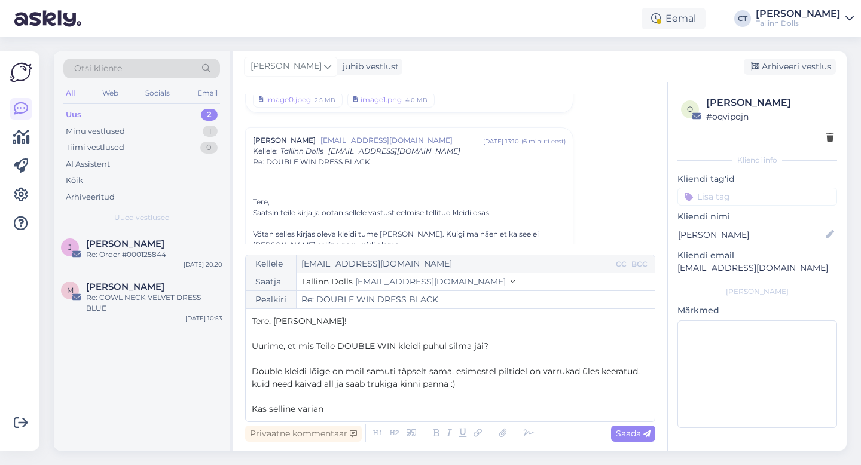
click at [367, 370] on span "Double kleidi lõige on meil samuti täpselt sama, esimestel piltidel on varrukad…" at bounding box center [447, 377] width 390 height 23
drag, startPoint x: 443, startPoint y: 371, endPoint x: 345, endPoint y: 372, distance: 98.1
click at [345, 372] on span "Double kleidi lõige on mesamuti täpselt sama, esimestel piltidel on varrukad ül…" at bounding box center [443, 377] width 383 height 23
click at [447, 346] on span "Uurime, et mis Teile DOUBLE WIN kleidi puhul silma jäi?" at bounding box center [370, 346] width 237 height 11
drag, startPoint x: 442, startPoint y: 382, endPoint x: 243, endPoint y: 369, distance: 200.2
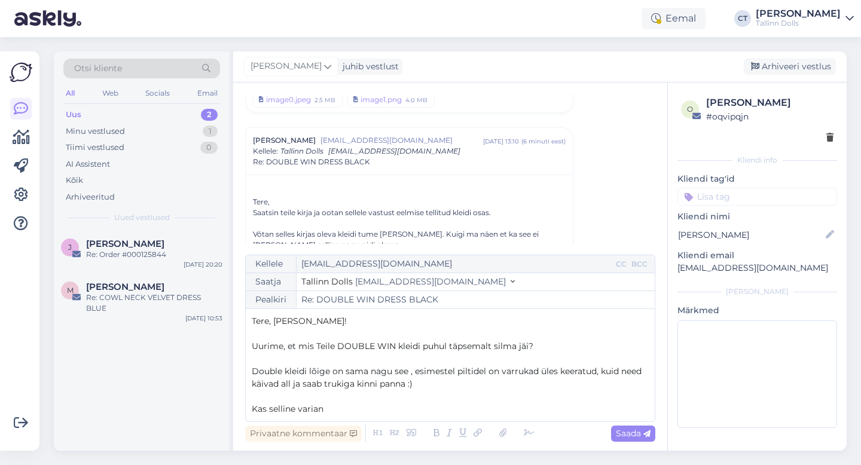
click at [243, 369] on div "Vestlus [PERSON_NAME] [EMAIL_ADDRESS][DOMAIN_NAME] [DATE] 21:24 ( 4 kuu eest ) …" at bounding box center [450, 267] width 434 height 368
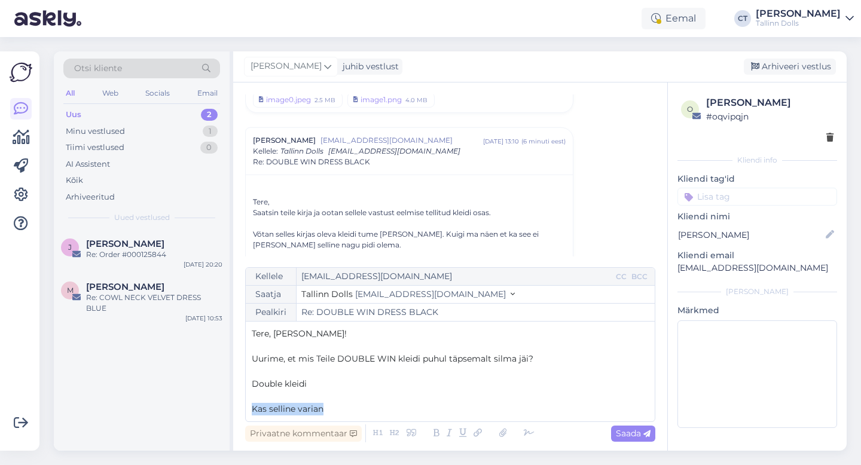
drag, startPoint x: 346, startPoint y: 413, endPoint x: 246, endPoint y: 408, distance: 99.4
click at [246, 408] on div "Kellele [EMAIL_ADDRESS][DOMAIN_NAME] CC BCC Saatja Tallinn Dolls [EMAIL_ADDRESS…" at bounding box center [450, 344] width 410 height 155
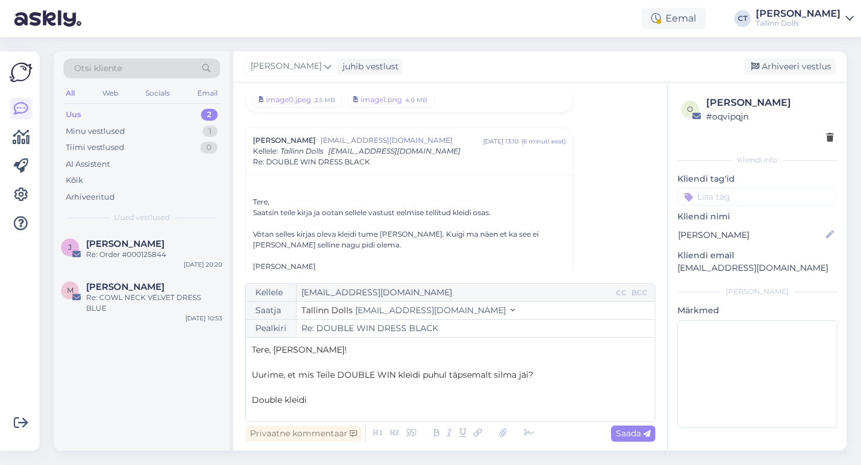
drag, startPoint x: 322, startPoint y: 399, endPoint x: 251, endPoint y: 401, distance: 71.2
click at [251, 401] on div "Kellele [EMAIL_ADDRESS][DOMAIN_NAME] CC BCC Saatja Tallinn Dolls [EMAIL_ADDRESS…" at bounding box center [450, 352] width 410 height 139
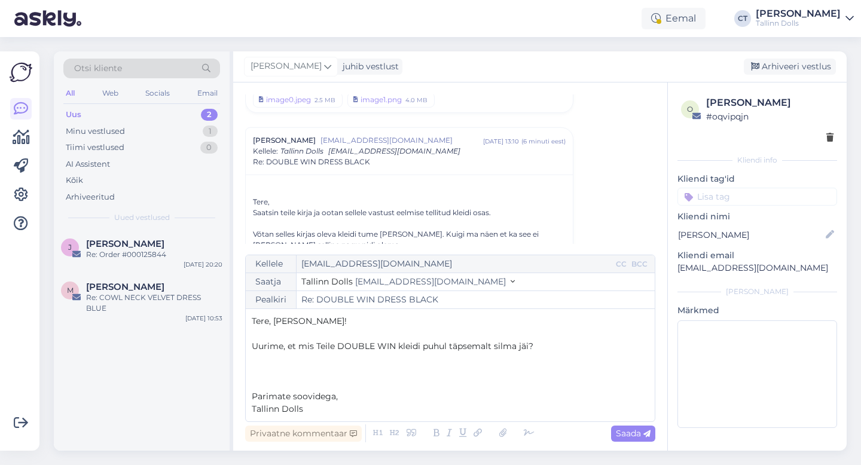
click at [572, 346] on p "Uurime, et mis Teile DOUBLE WIN kleidi puhul täpsemalt silma jäi?" at bounding box center [450, 346] width 397 height 13
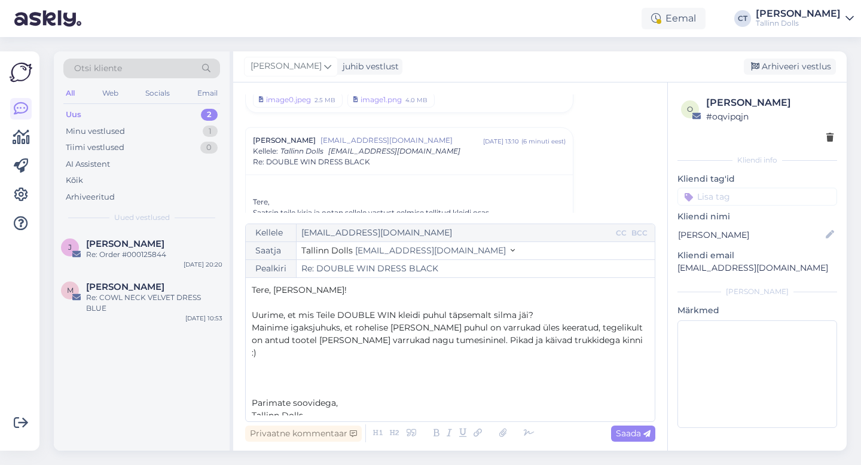
click at [548, 319] on p "Uurime, et mis Teile DOUBLE WIN kleidi puhul täpsemalt silma jäi?" at bounding box center [450, 315] width 397 height 13
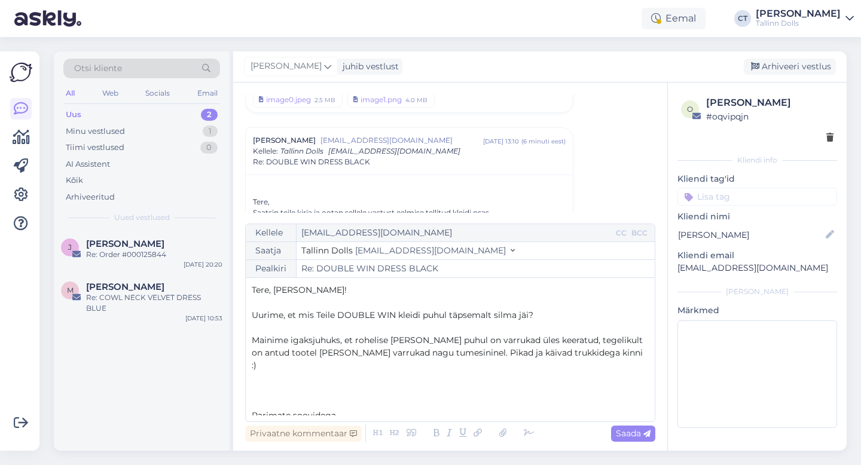
click at [450, 357] on span "Mainime igaksjuhuks, et rohelise [PERSON_NAME] puhul on varrukad üles keeratud,…" at bounding box center [448, 353] width 393 height 36
click at [607, 354] on p "Mainime igaksjuhuks, et rohelise [PERSON_NAME] puhul on varrukad üles keeratud,…" at bounding box center [450, 346] width 397 height 25
click at [503, 436] on icon at bounding box center [503, 433] width 16 height 17
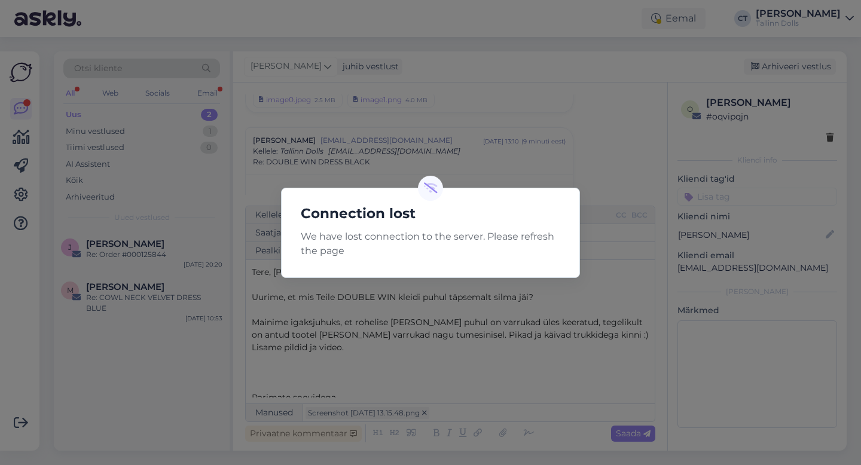
click at [356, 313] on div "Connection lost We have lost connection to the server. Please refresh the page" at bounding box center [430, 232] width 861 height 465
drag, startPoint x: 345, startPoint y: 357, endPoint x: 346, endPoint y: 263, distance: 93.9
click at [346, 263] on div "Connection lost We have lost connection to the server. Please refresh the page" at bounding box center [430, 232] width 861 height 465
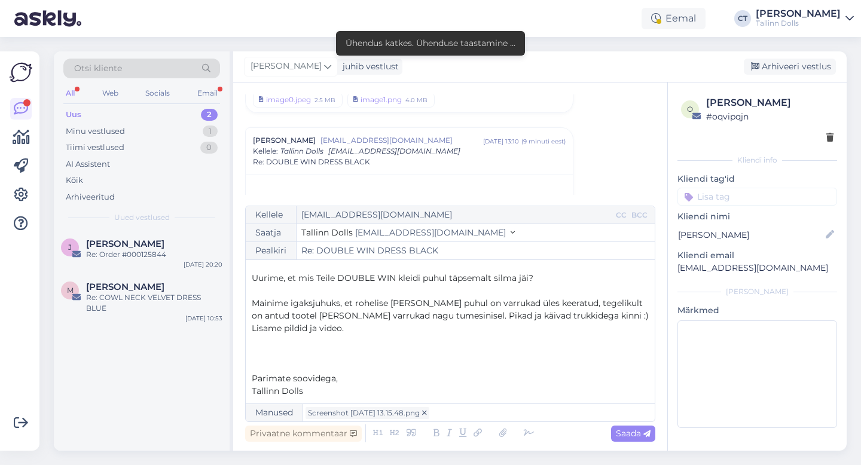
scroll to position [0, 0]
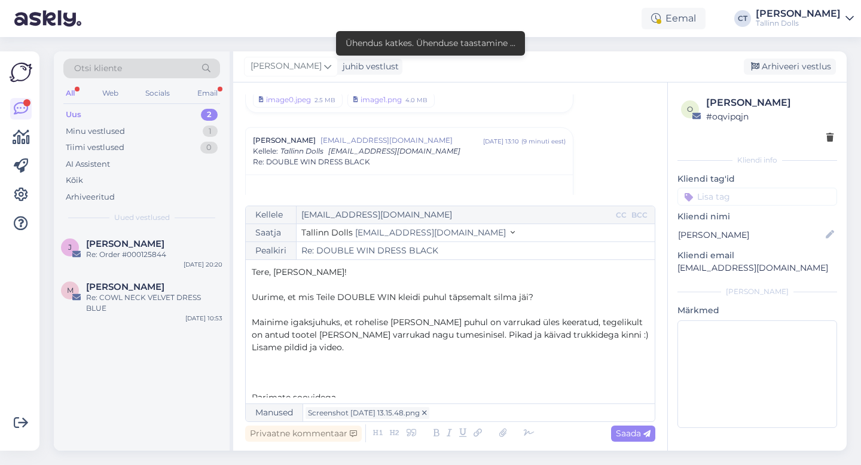
drag, startPoint x: 314, startPoint y: 393, endPoint x: 240, endPoint y: 258, distance: 153.9
click at [240, 258] on div "Vestlus [PERSON_NAME] [EMAIL_ADDRESS][DOMAIN_NAME] [DATE] 21:24 ( 4 kuu eest ) …" at bounding box center [450, 267] width 434 height 368
copy div "Tere, [PERSON_NAME]! ﻿ Uurime, et mis Teile DOUBLE WIN kleidi puhul täpsemalt s…"
click at [93, 108] on div "Uus 2" at bounding box center [141, 114] width 157 height 17
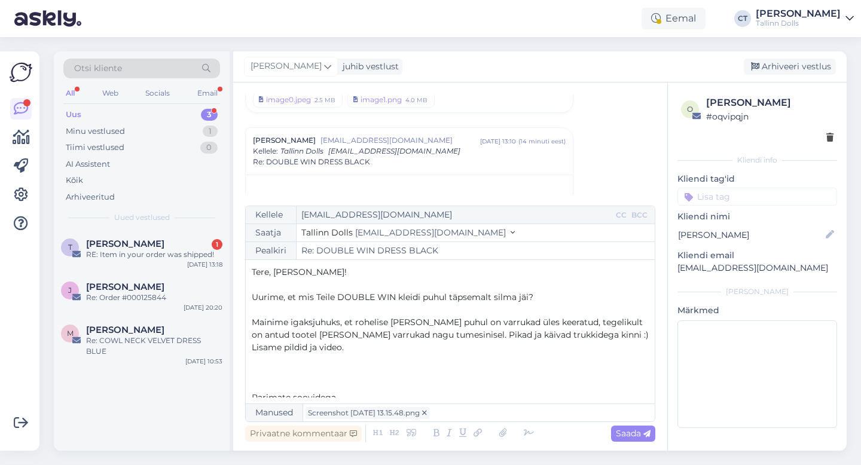
click at [398, 382] on p "﻿" at bounding box center [450, 385] width 397 height 13
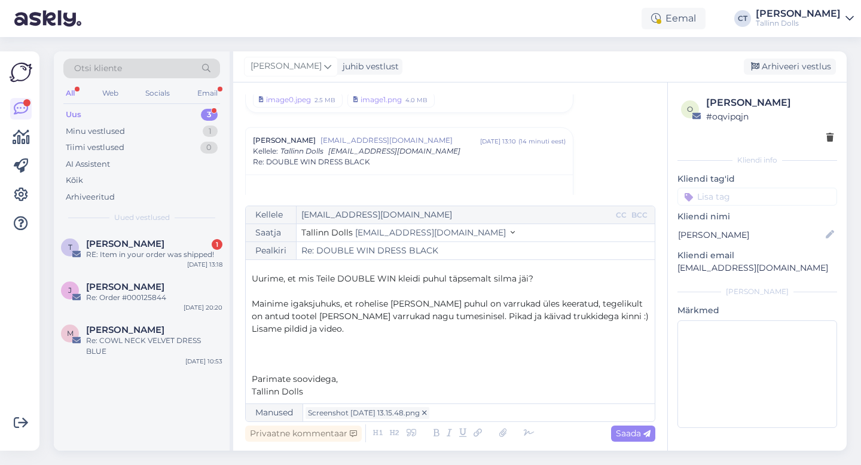
scroll to position [19, 0]
click at [500, 438] on icon at bounding box center [503, 433] width 16 height 17
click at [505, 435] on icon at bounding box center [503, 433] width 16 height 17
click at [476, 313] on span "Mainime igaksjuhuks, et rohelise [PERSON_NAME] puhul on varrukad üles keeratud,…" at bounding box center [450, 309] width 397 height 23
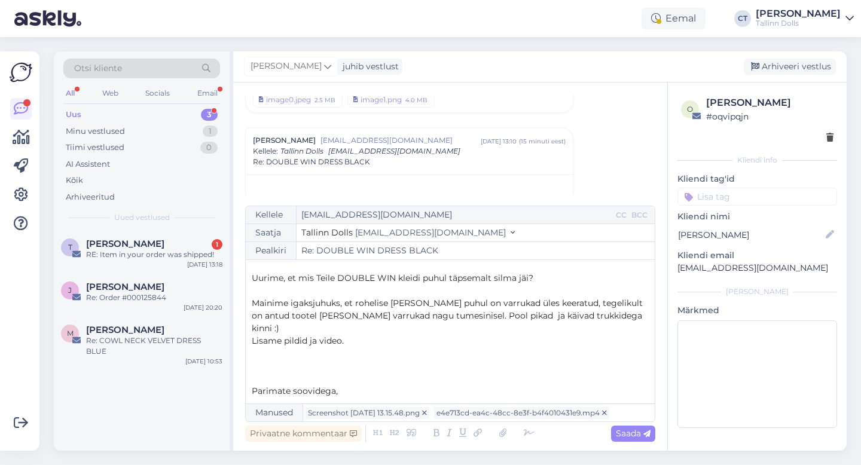
click at [475, 315] on span "Mainime igaksjuhuks, et rohelise [PERSON_NAME] puhul on varrukad üles keeratud,…" at bounding box center [448, 316] width 393 height 36
click at [489, 347] on p "﻿" at bounding box center [450, 353] width 397 height 13
click at [633, 435] on span "Saada" at bounding box center [633, 433] width 35 height 11
type input "Re: Re: DOUBLE WIN DRESS BLACK"
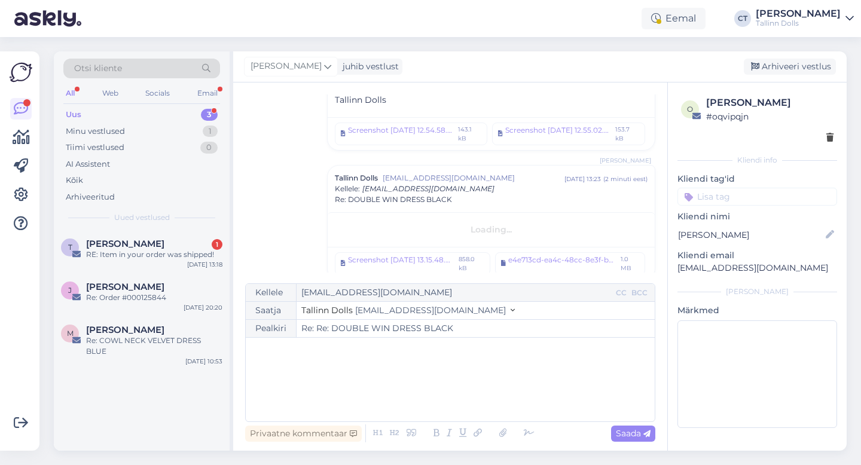
scroll to position [0, 0]
click at [90, 109] on div "Uus 3" at bounding box center [141, 114] width 157 height 17
click at [800, 57] on div "[PERSON_NAME] juhib vestlust [GEOGRAPHIC_DATA] vestlus" at bounding box center [540, 66] width 614 height 31
click at [155, 241] on div "[PERSON_NAME] 1" at bounding box center [154, 244] width 136 height 11
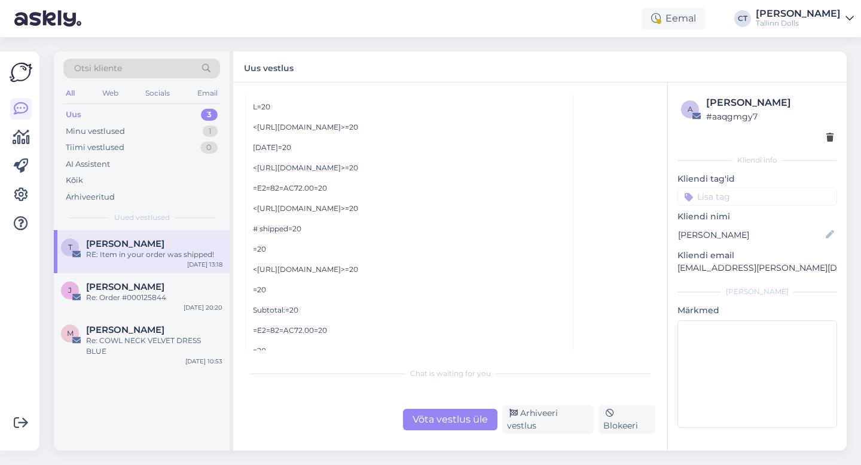
scroll to position [1712, 0]
click at [142, 120] on div "Uus 3" at bounding box center [141, 114] width 157 height 17
click at [142, 129] on div "Minu vestlused 1" at bounding box center [141, 131] width 157 height 17
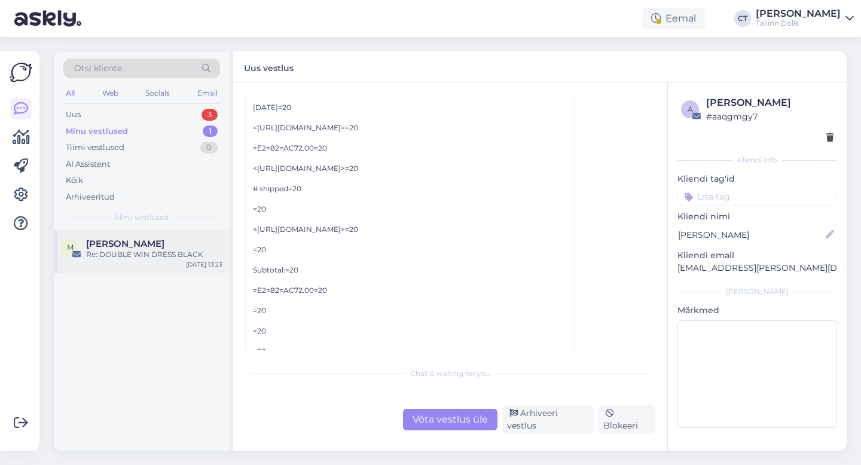
click at [152, 260] on div "Re: DOUBLE WIN DRESS BLACK" at bounding box center [154, 254] width 136 height 11
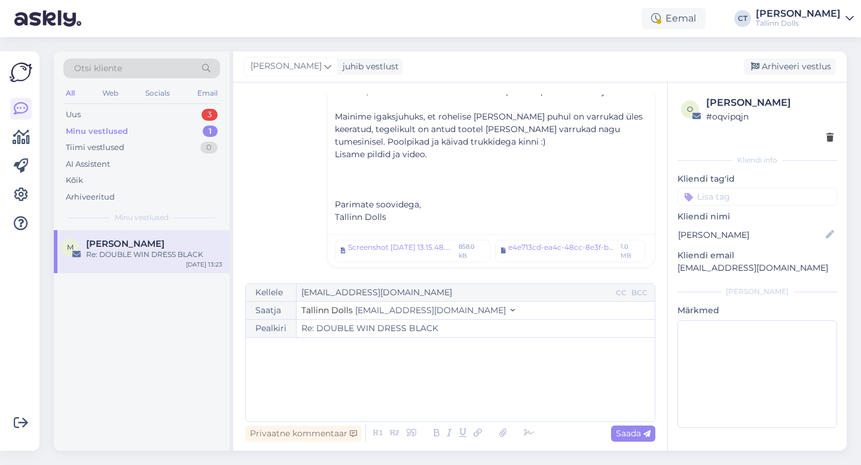
scroll to position [770, 0]
click at [802, 63] on div "Arhiveeri vestlus" at bounding box center [790, 67] width 92 height 16
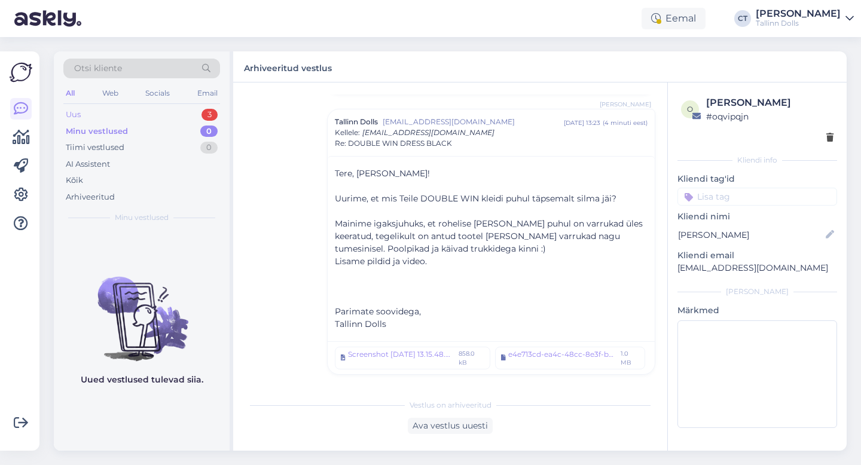
click at [114, 118] on div "Uus 3" at bounding box center [141, 114] width 157 height 17
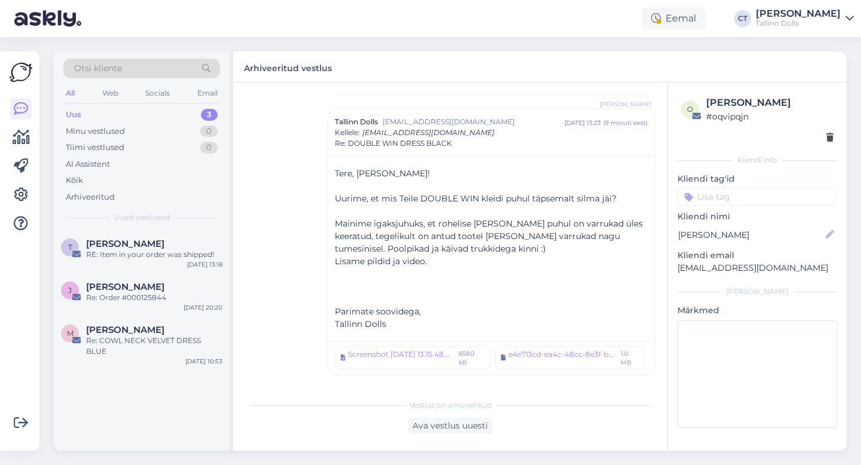
click at [110, 110] on div "Uus 3" at bounding box center [141, 114] width 157 height 17
